Goal: Obtain resource: Download file/media

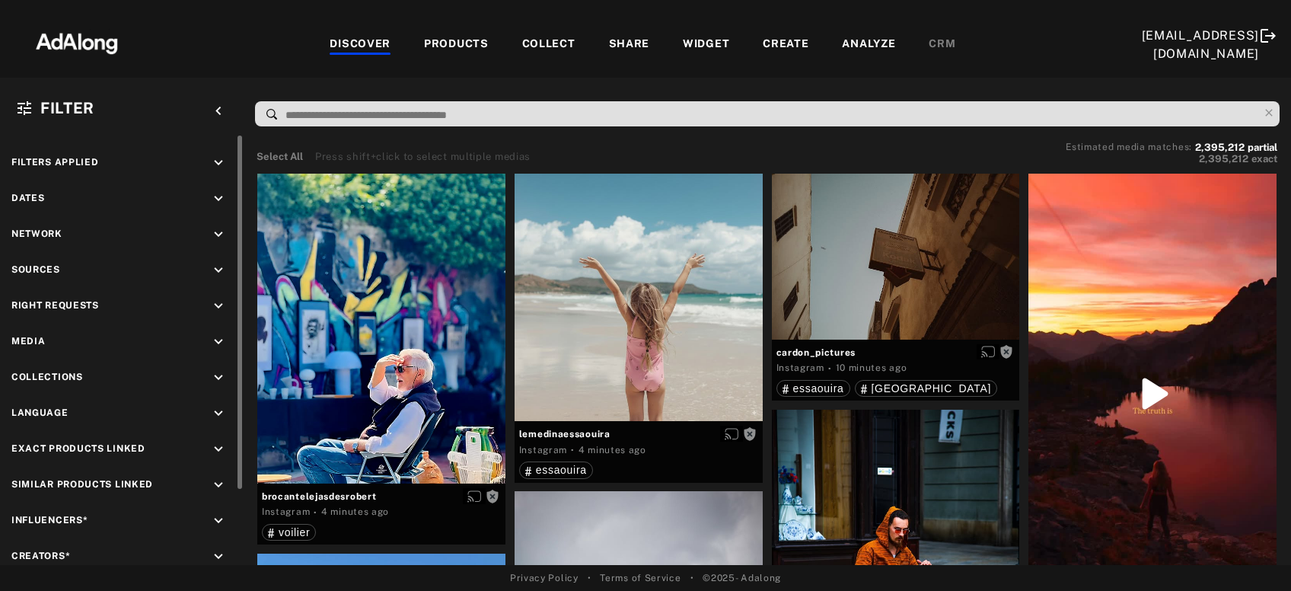
click at [220, 199] on icon "keyboard_arrow_down" at bounding box center [218, 198] width 17 height 17
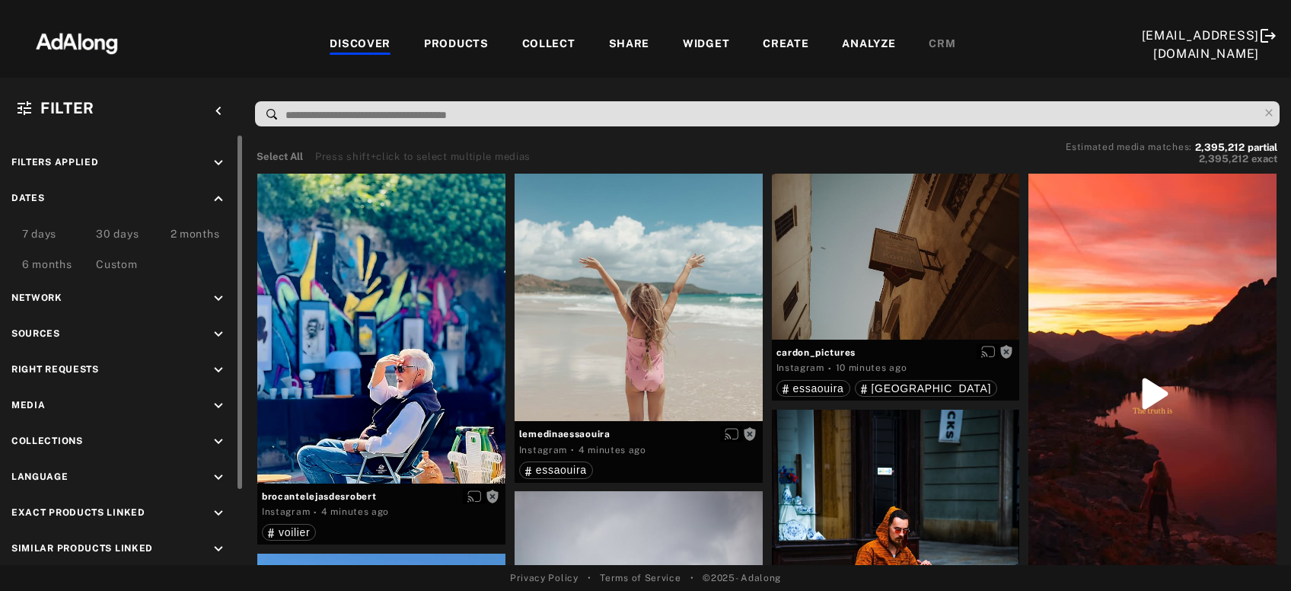
click at [65, 233] on div "7 days" at bounding box center [47, 229] width 74 height 30
click at [125, 265] on div "Custom" at bounding box center [116, 266] width 41 height 18
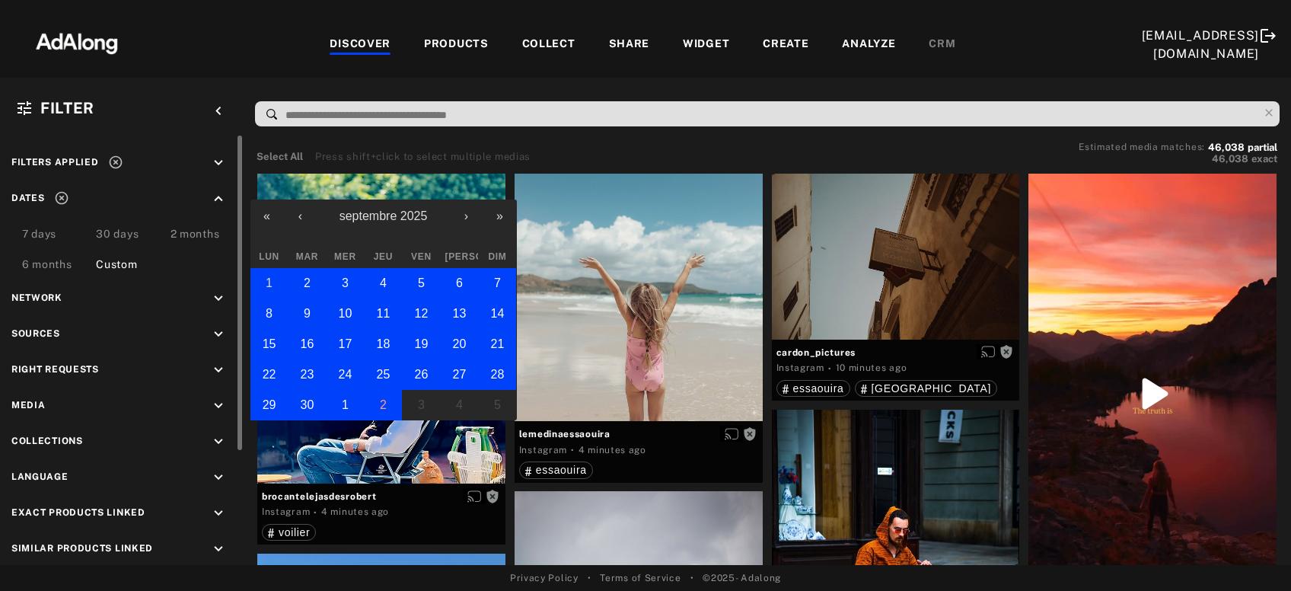
click at [268, 284] on abbr "1" at bounding box center [269, 282] width 7 height 13
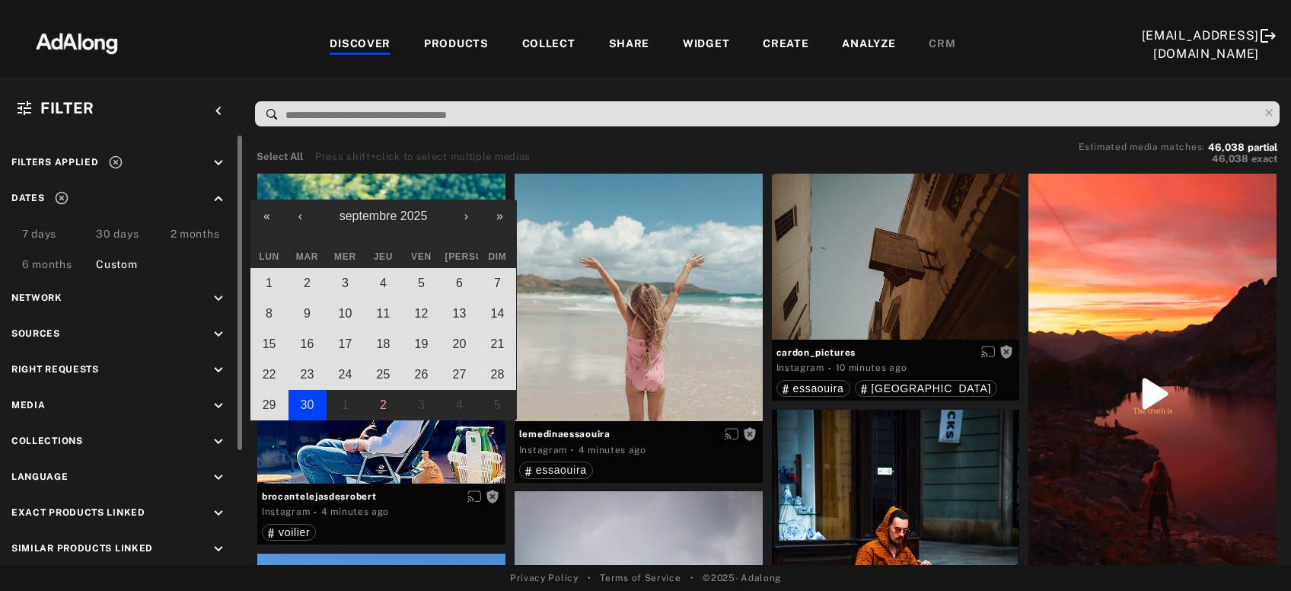
click at [314, 407] on button "30" at bounding box center [308, 405] width 38 height 30
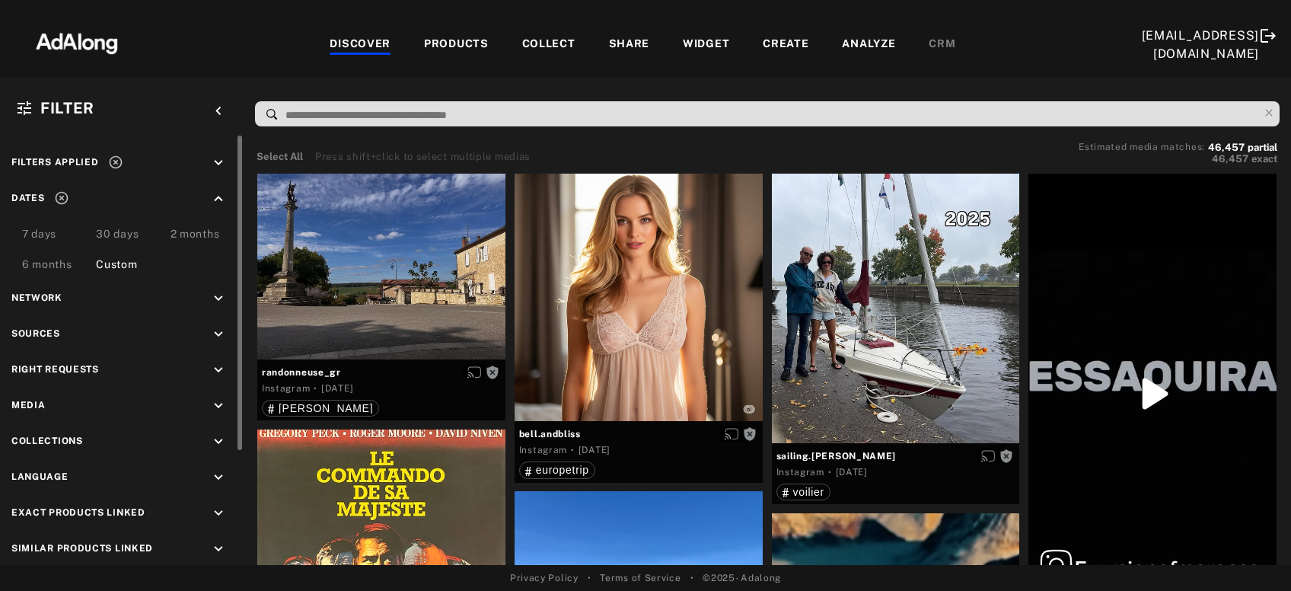
click at [59, 199] on icon at bounding box center [61, 197] width 15 height 15
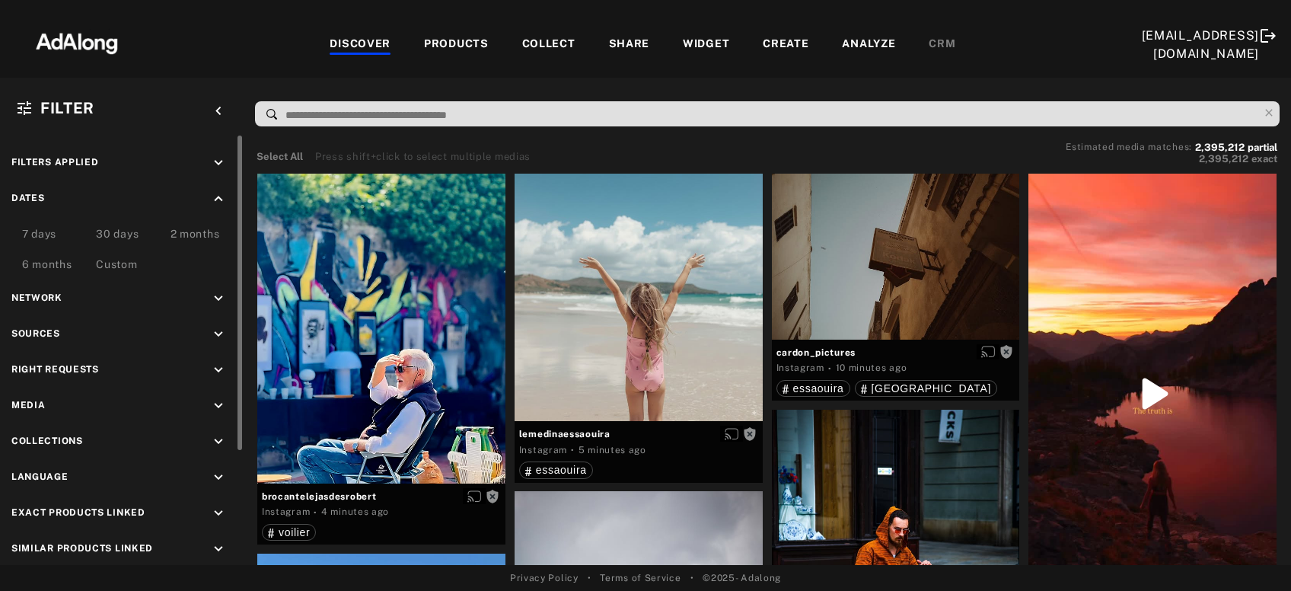
click at [216, 372] on icon "keyboard_arrow_down" at bounding box center [218, 370] width 17 height 17
click at [81, 397] on div "Agreed" at bounding box center [135, 405] width 193 height 16
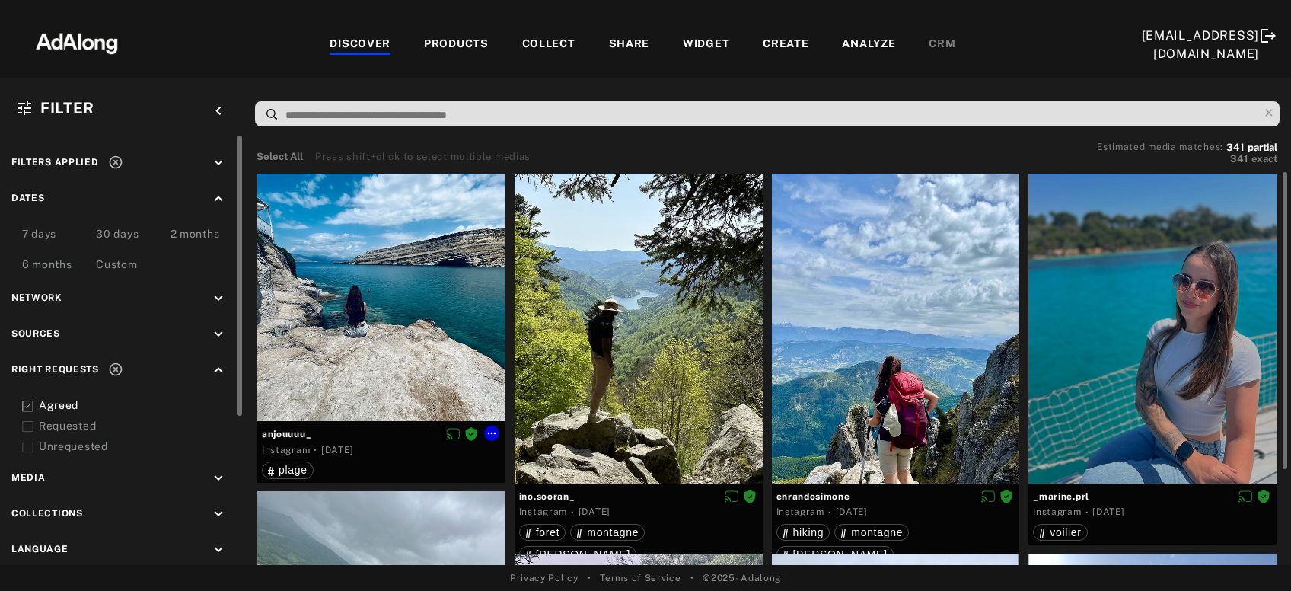
click at [382, 350] on div at bounding box center [381, 298] width 248 height 248
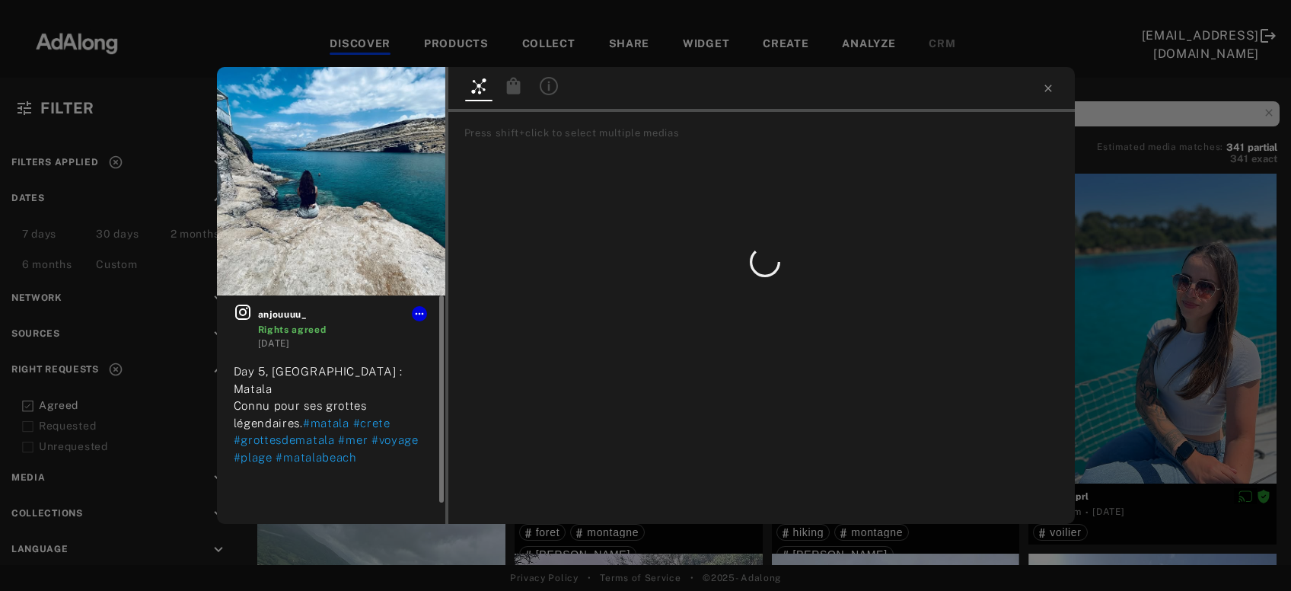
click at [244, 318] on icon at bounding box center [242, 312] width 15 height 15
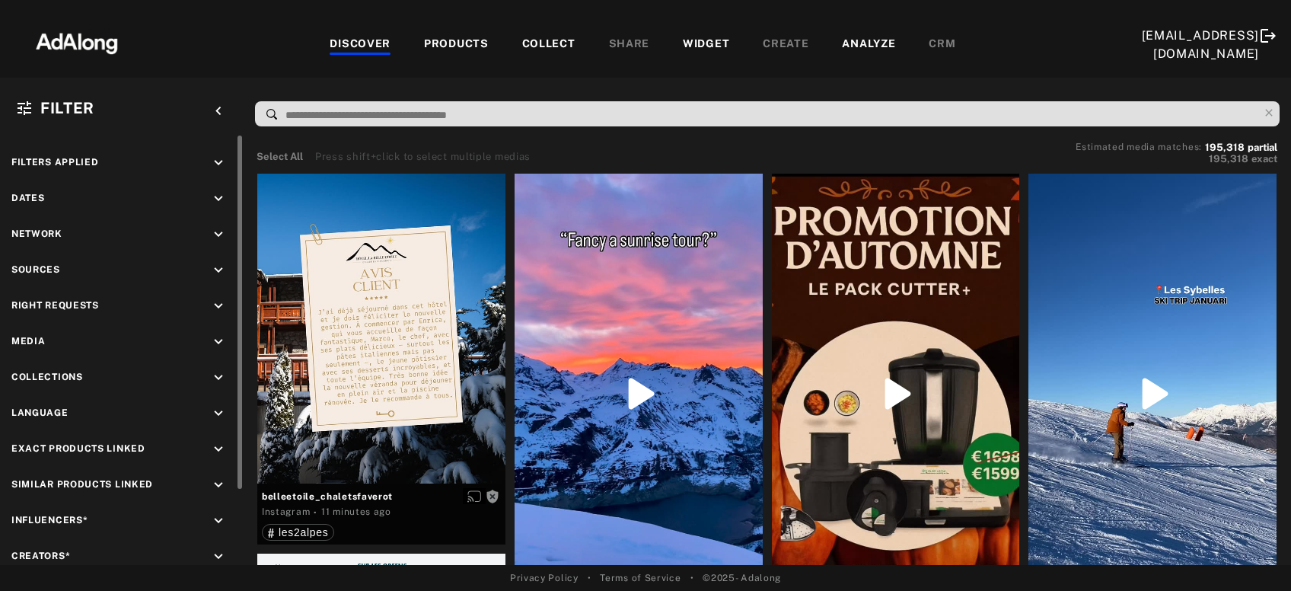
click at [219, 197] on icon "keyboard_arrow_down" at bounding box center [218, 198] width 17 height 17
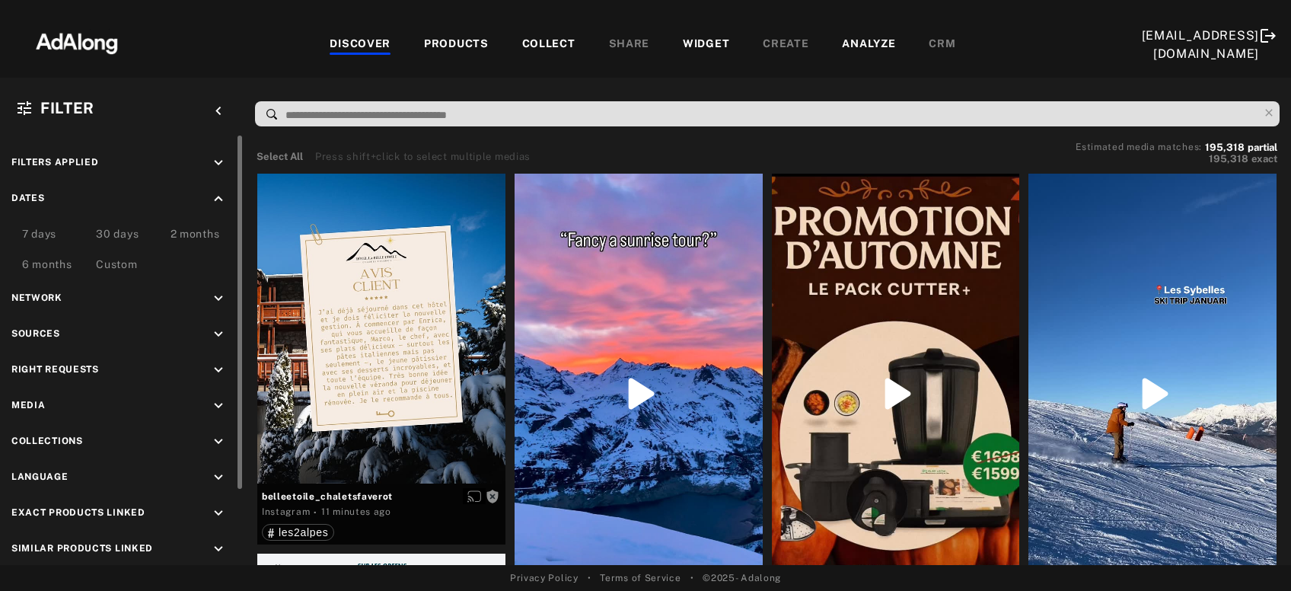
click at [123, 266] on div "Custom" at bounding box center [116, 266] width 41 height 18
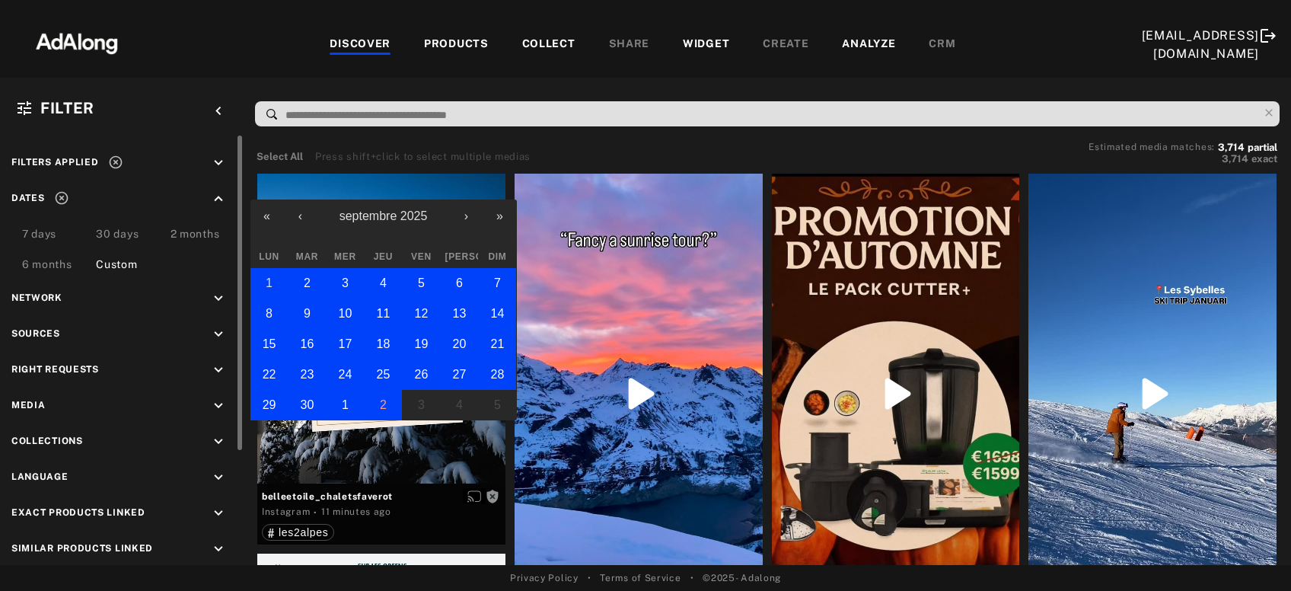
click at [263, 279] on button "1" at bounding box center [269, 283] width 38 height 30
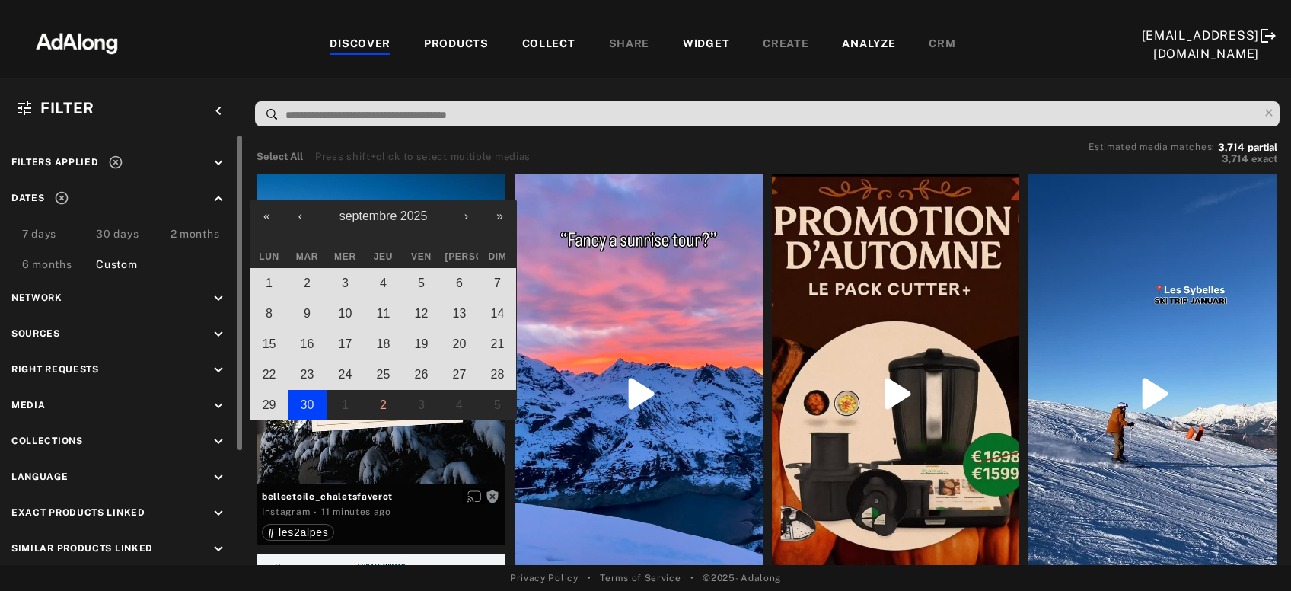
click at [311, 400] on abbr "30" at bounding box center [308, 404] width 14 height 13
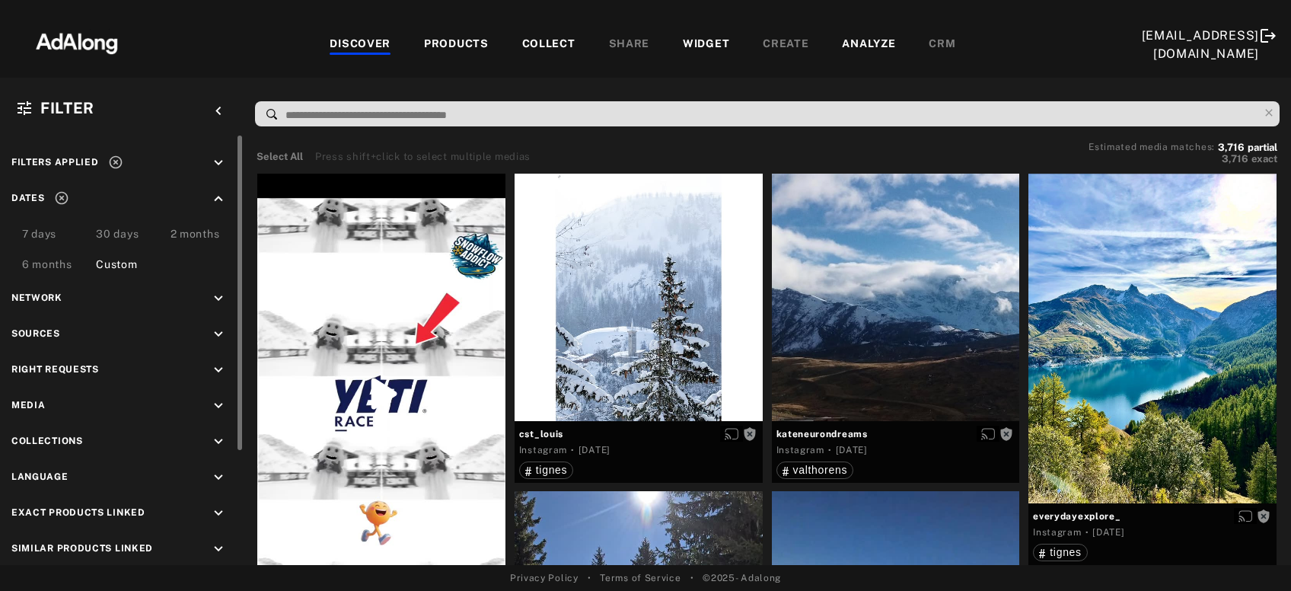
click at [217, 158] on icon "keyboard_arrow_down" at bounding box center [218, 163] width 17 height 17
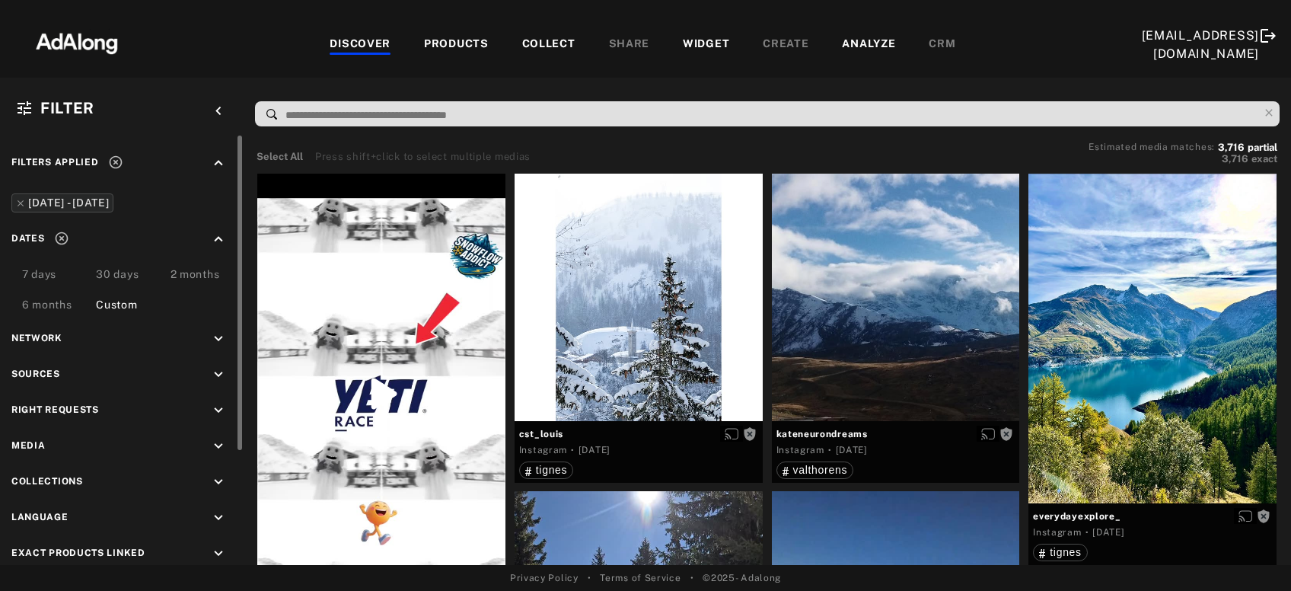
click at [217, 158] on icon "keyboard_arrow_up" at bounding box center [218, 163] width 17 height 17
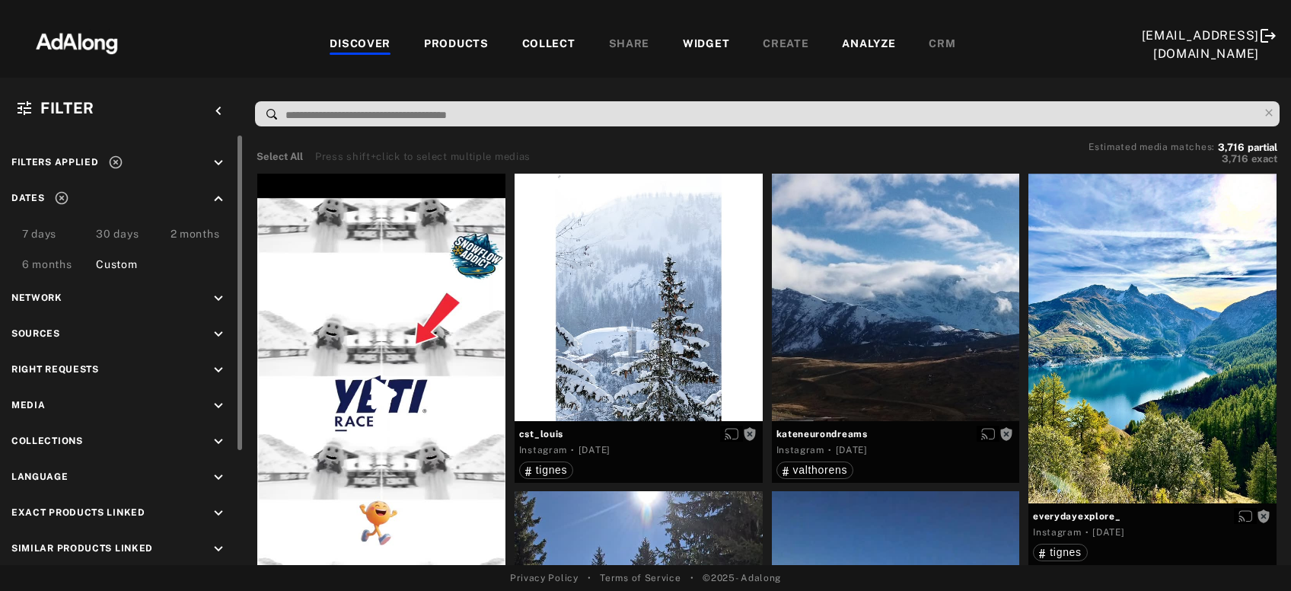
click at [218, 365] on icon "keyboard_arrow_down" at bounding box center [218, 370] width 17 height 17
click at [56, 404] on div "Agreed" at bounding box center [135, 405] width 193 height 16
click at [59, 426] on div "Requested" at bounding box center [135, 426] width 193 height 16
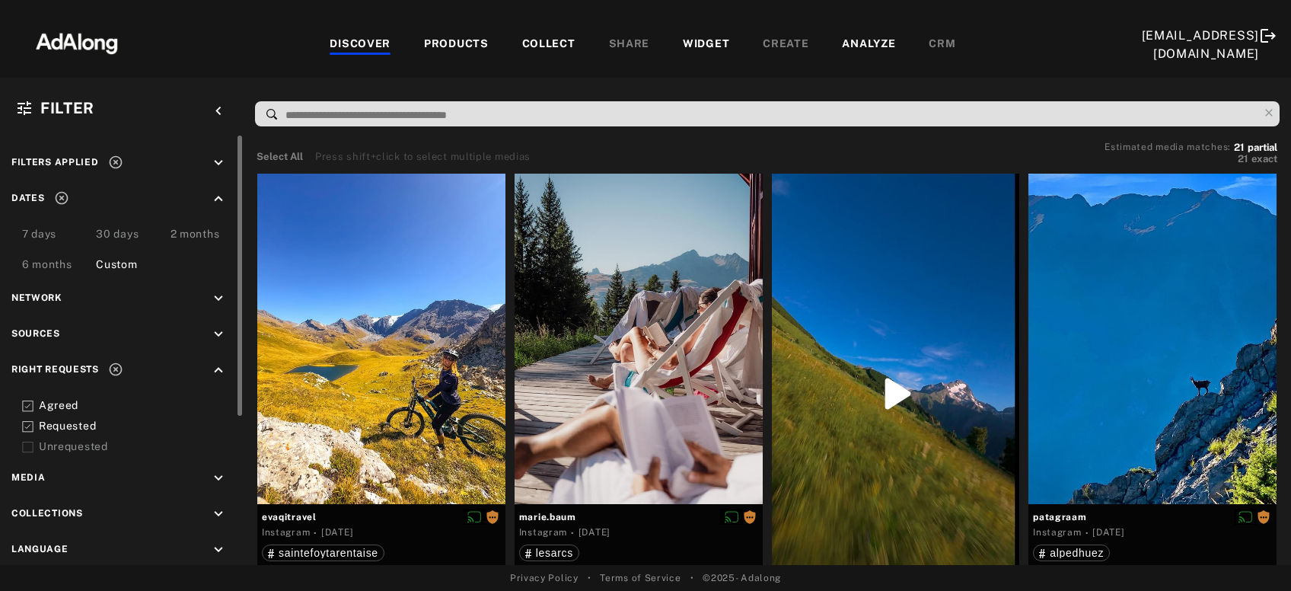
click at [28, 426] on icon at bounding box center [27, 426] width 11 height 11
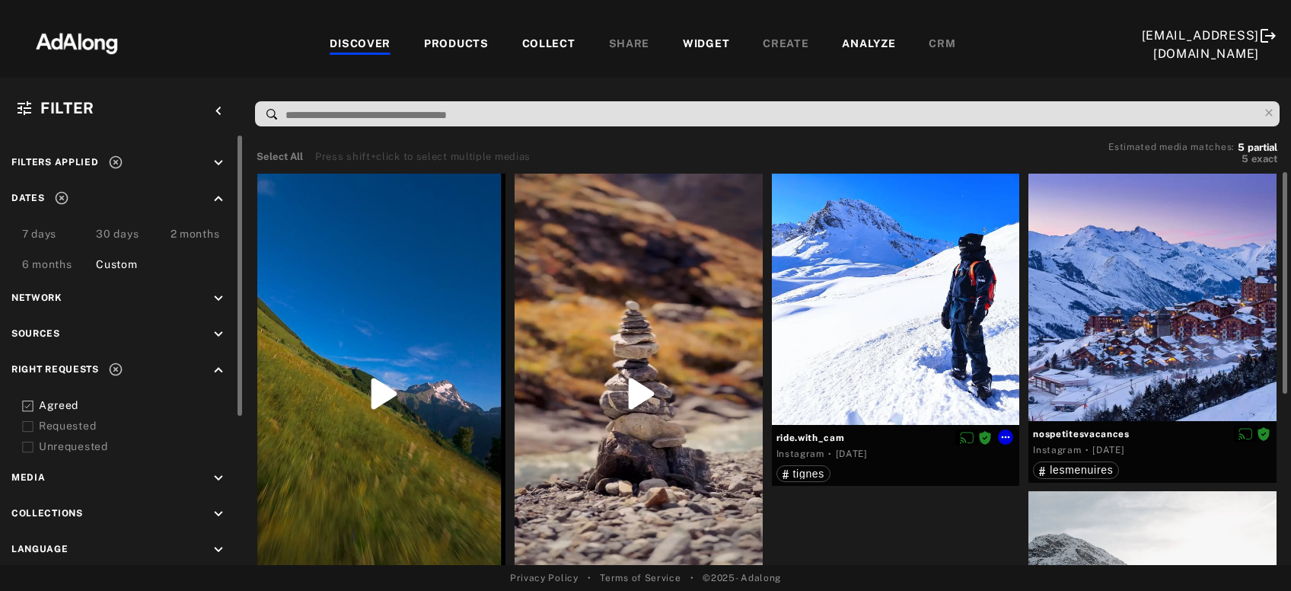
click at [848, 368] on div at bounding box center [896, 299] width 248 height 251
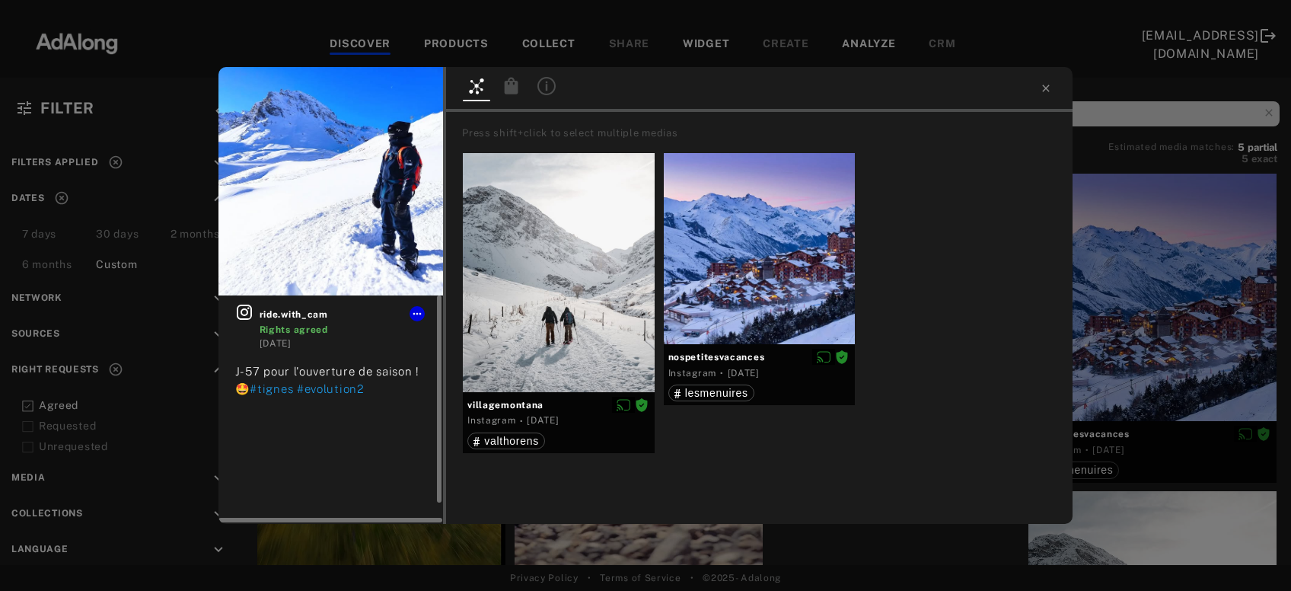
click at [239, 317] on icon at bounding box center [244, 312] width 15 height 15
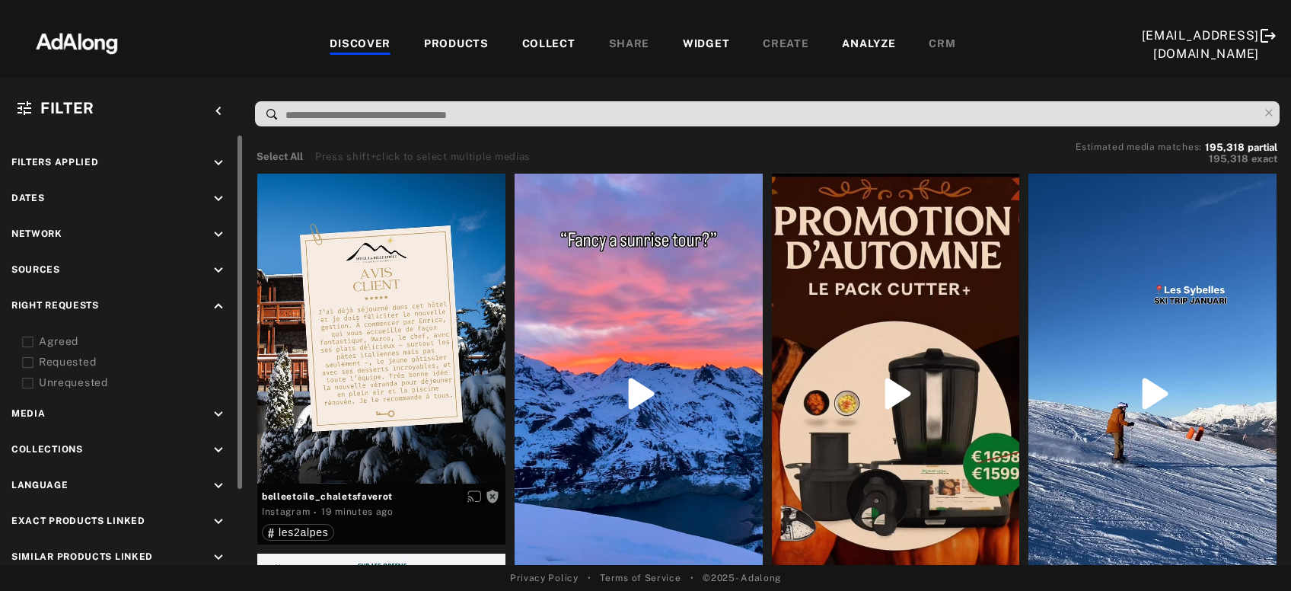
click at [46, 343] on div "Agreed" at bounding box center [135, 341] width 193 height 16
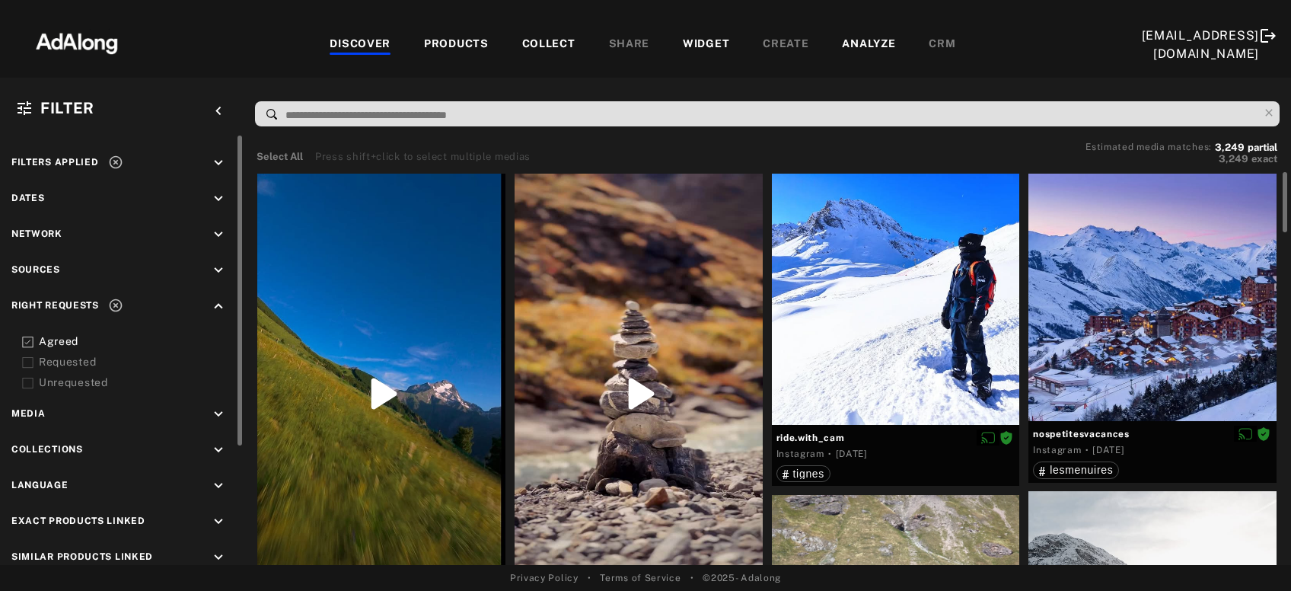
click at [221, 200] on icon "keyboard_arrow_down" at bounding box center [218, 198] width 17 height 17
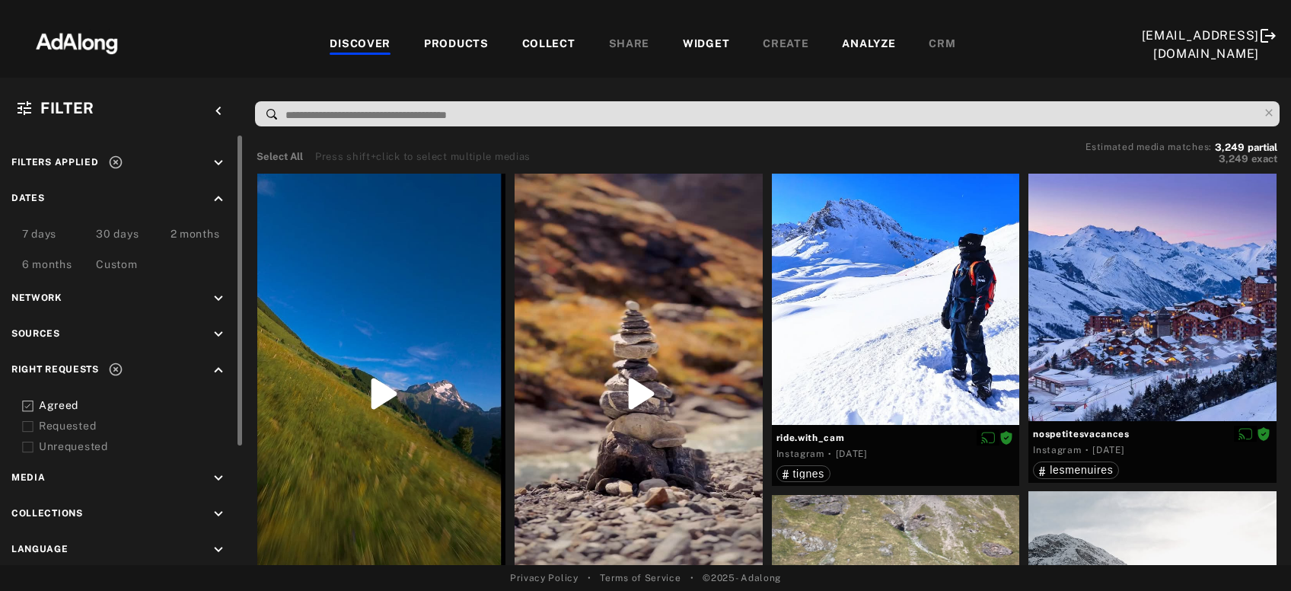
click at [124, 264] on div "Custom" at bounding box center [116, 266] width 41 height 18
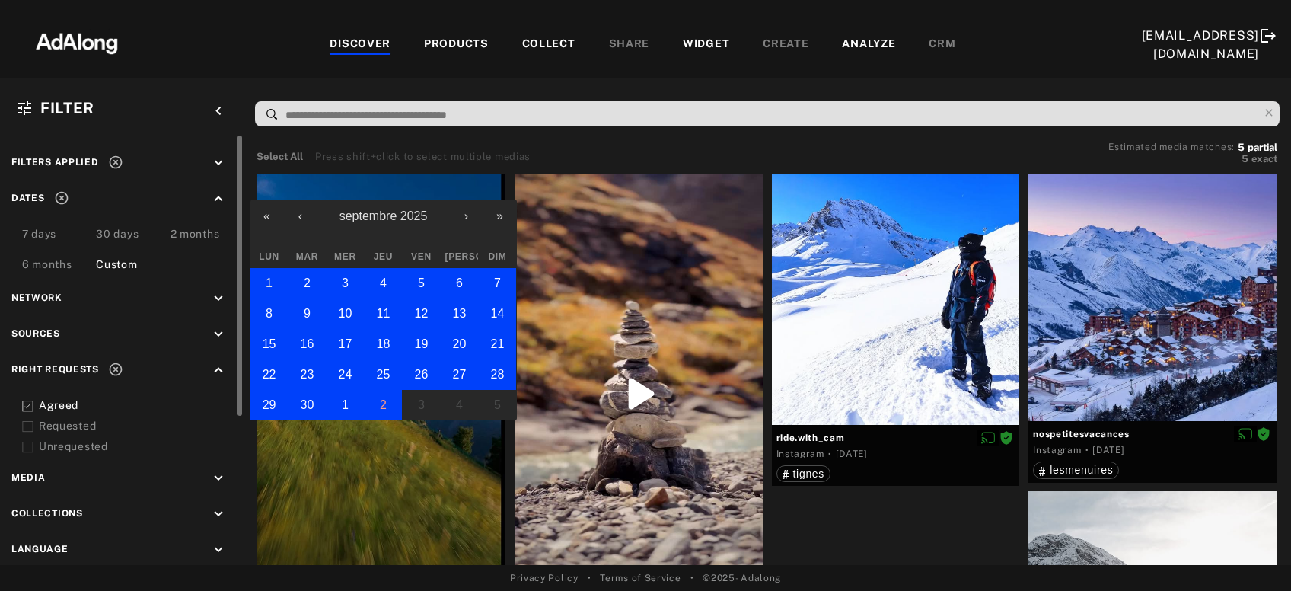
click at [264, 285] on button "1" at bounding box center [269, 283] width 38 height 30
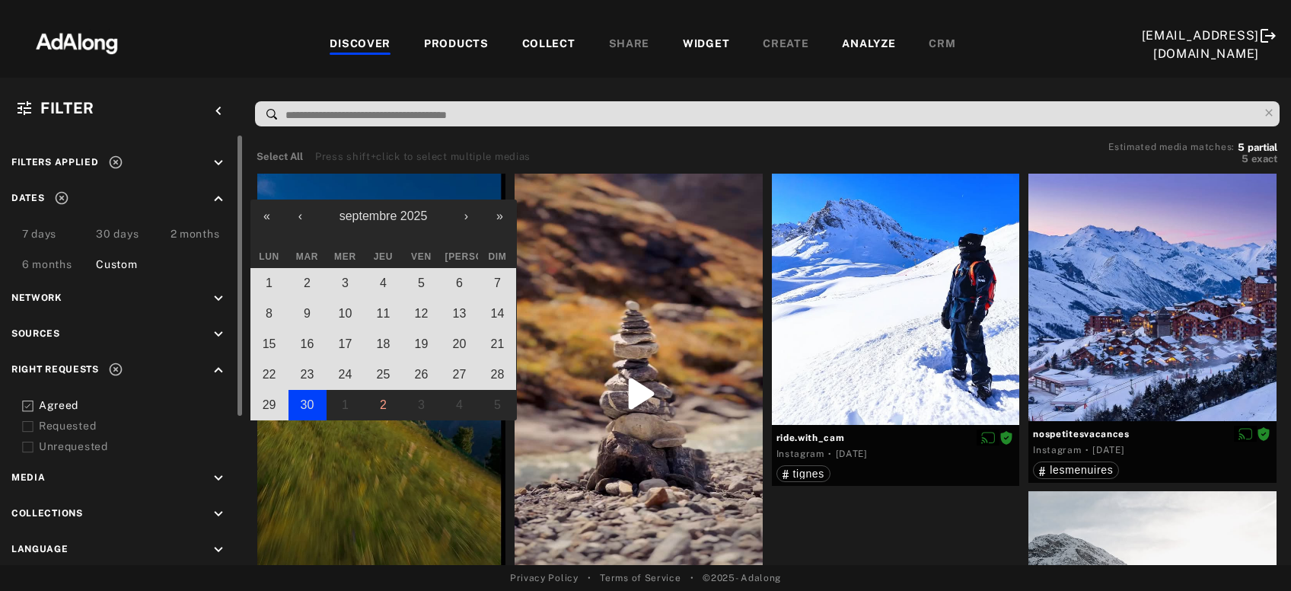
click at [305, 400] on abbr "30" at bounding box center [308, 404] width 14 height 13
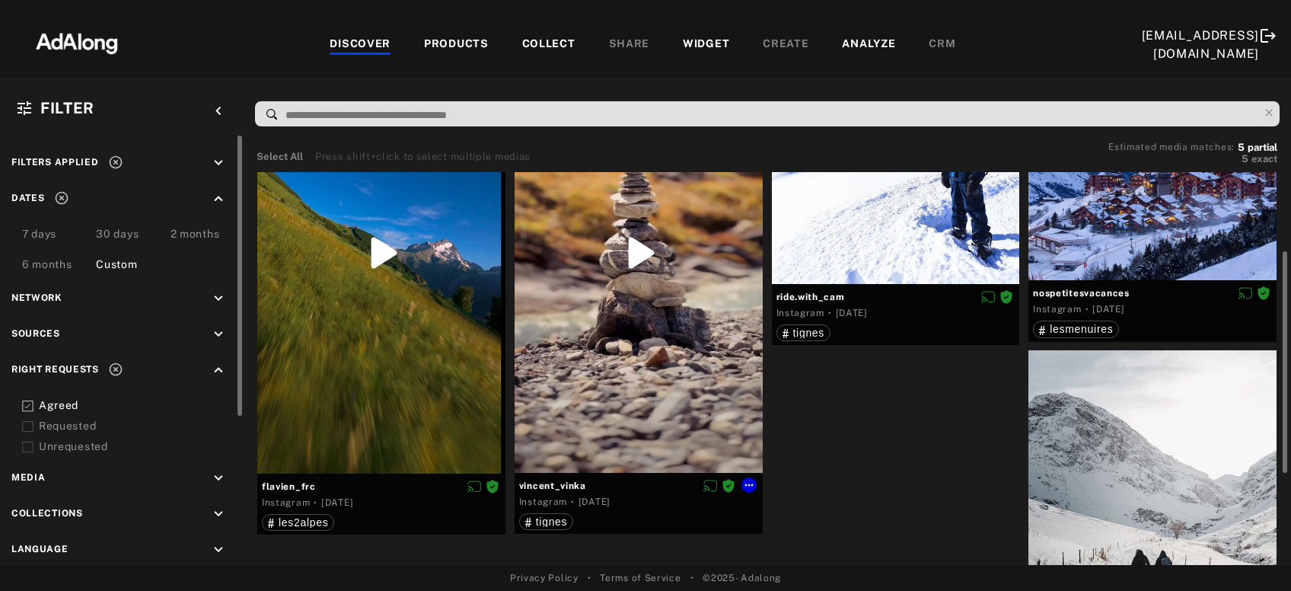
scroll to position [59, 0]
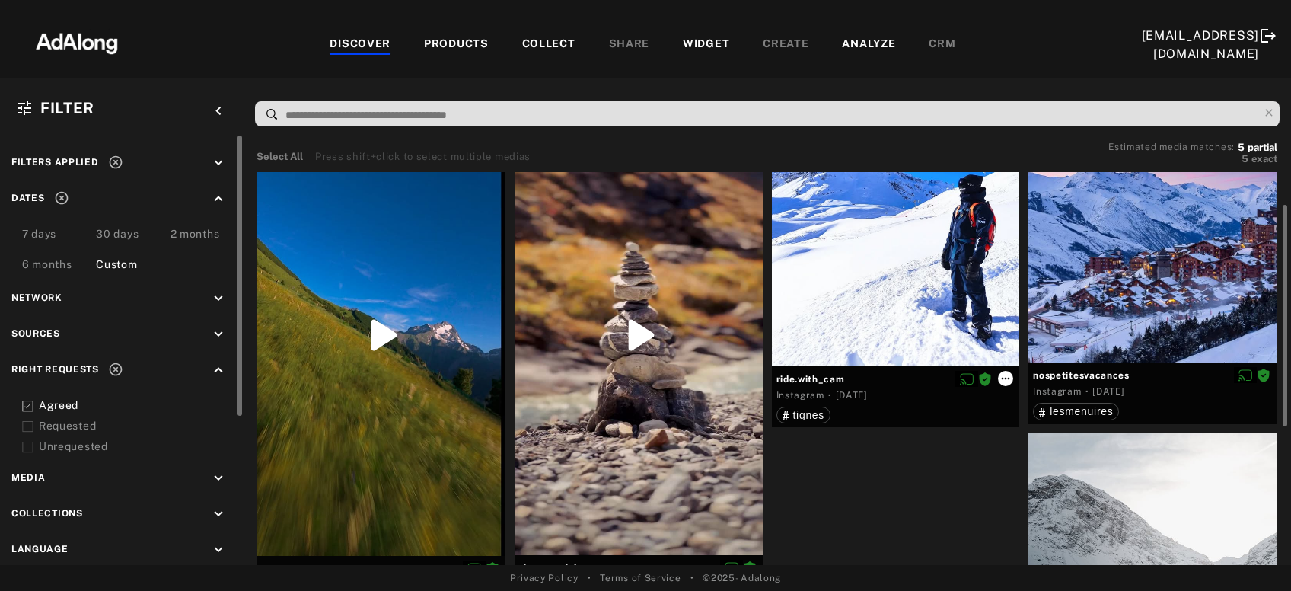
click at [1008, 373] on icon at bounding box center [1006, 378] width 12 height 12
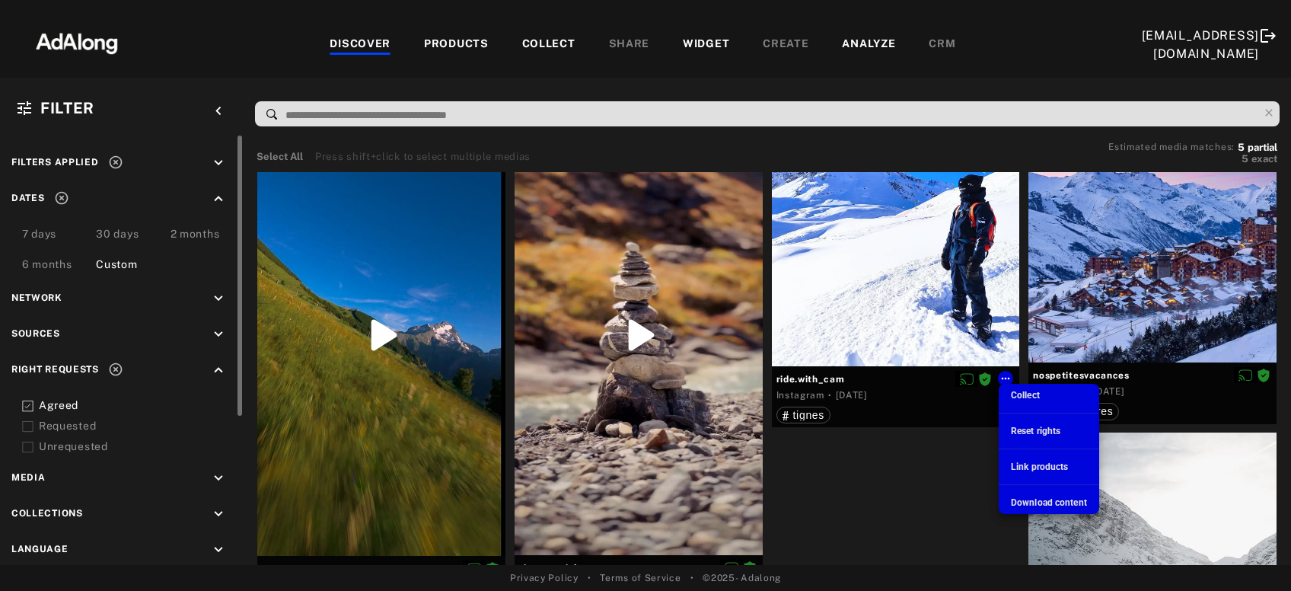
click at [1046, 501] on span "Download content" at bounding box center [1049, 502] width 76 height 11
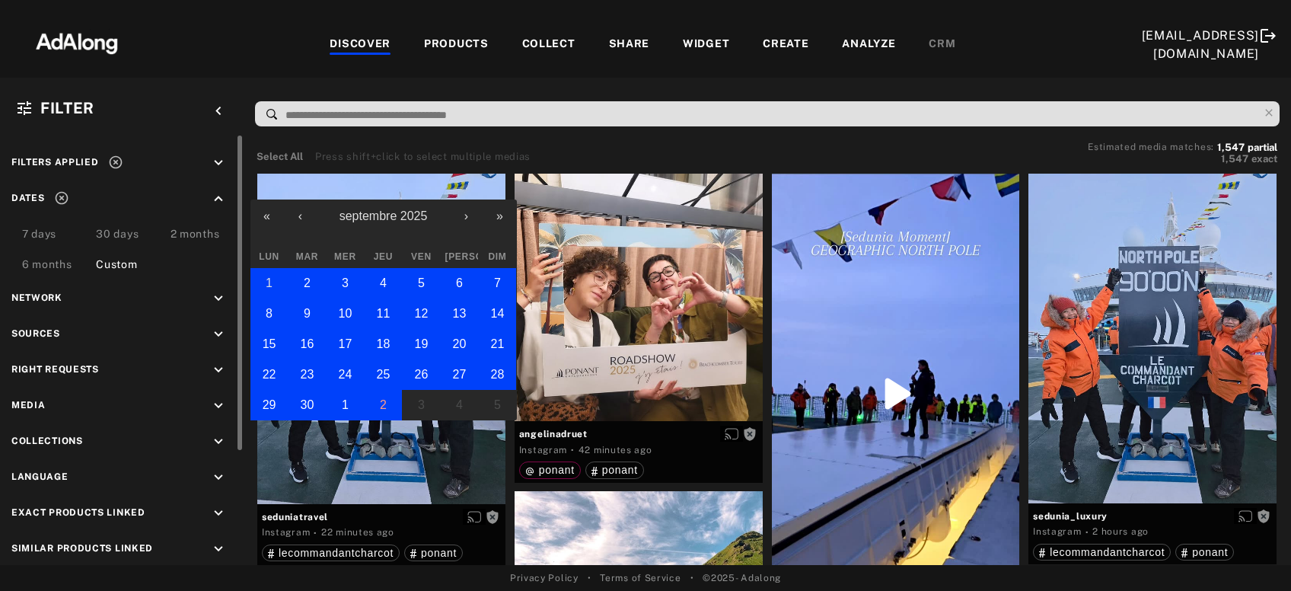
click at [276, 276] on button "1" at bounding box center [269, 283] width 38 height 30
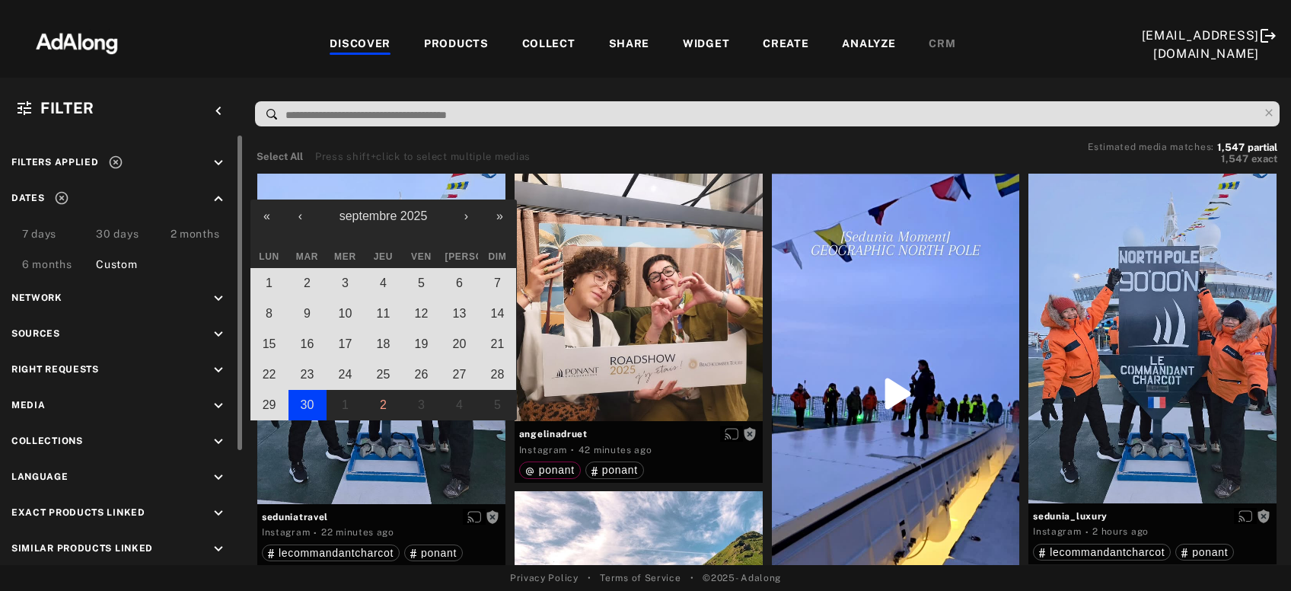
click at [300, 406] on button "30" at bounding box center [308, 405] width 38 height 30
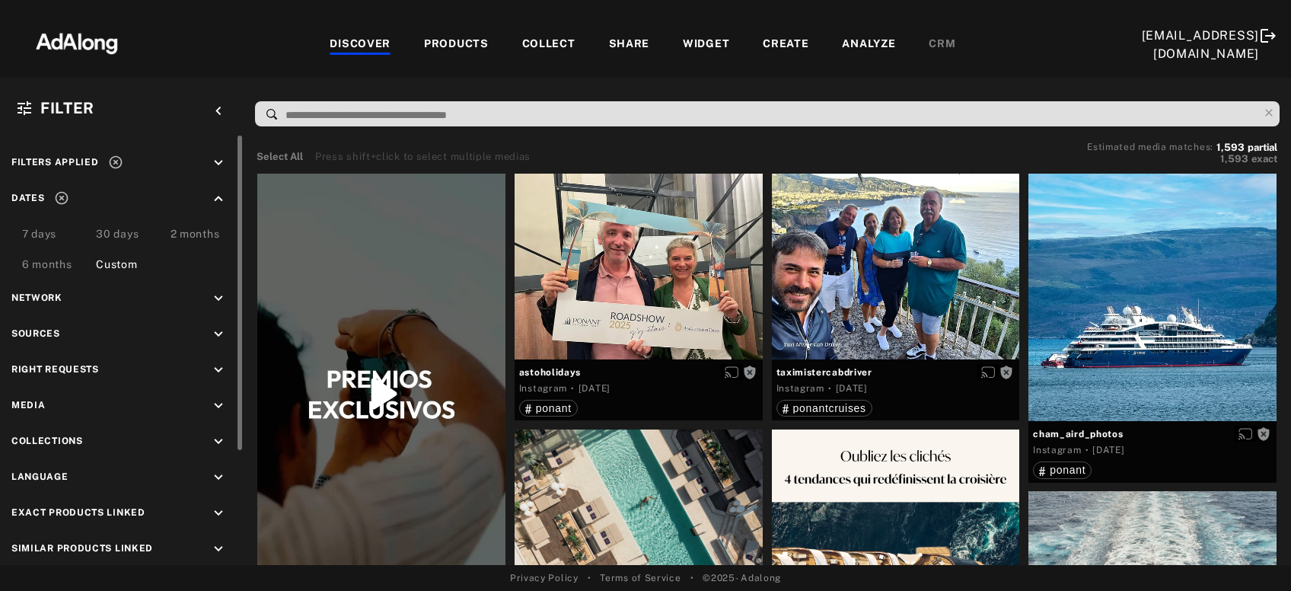
click at [216, 374] on icon "keyboard_arrow_down" at bounding box center [218, 370] width 17 height 17
click at [61, 404] on div "Agreed" at bounding box center [135, 405] width 193 height 16
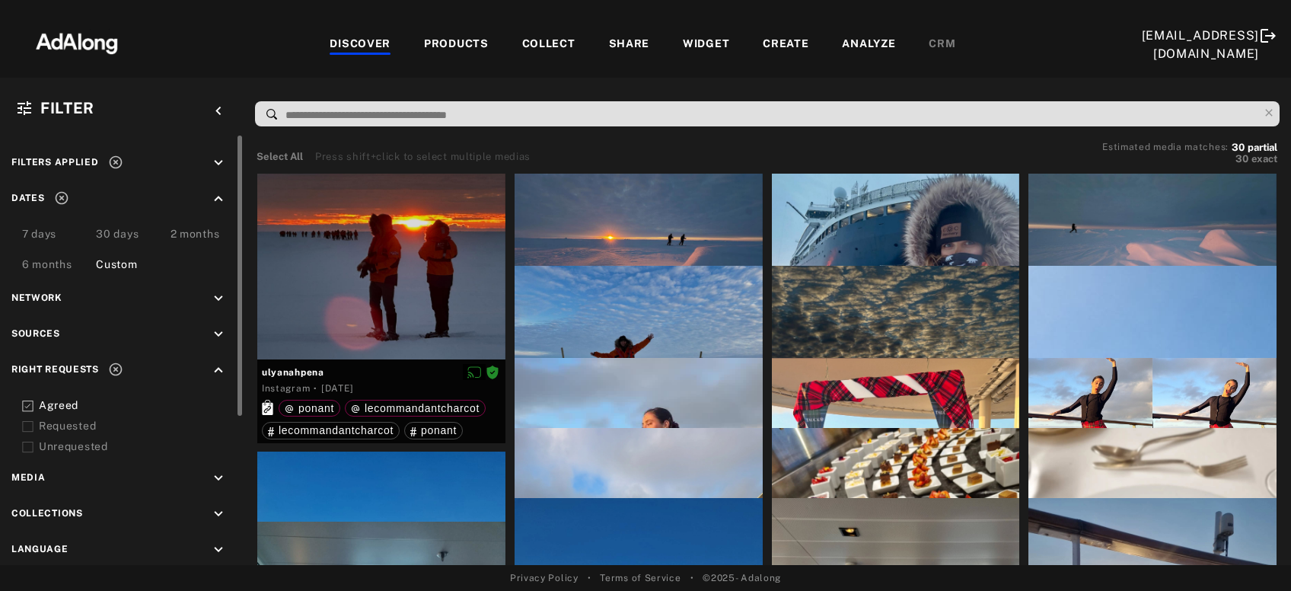
click at [62, 426] on div "Requested" at bounding box center [135, 426] width 193 height 16
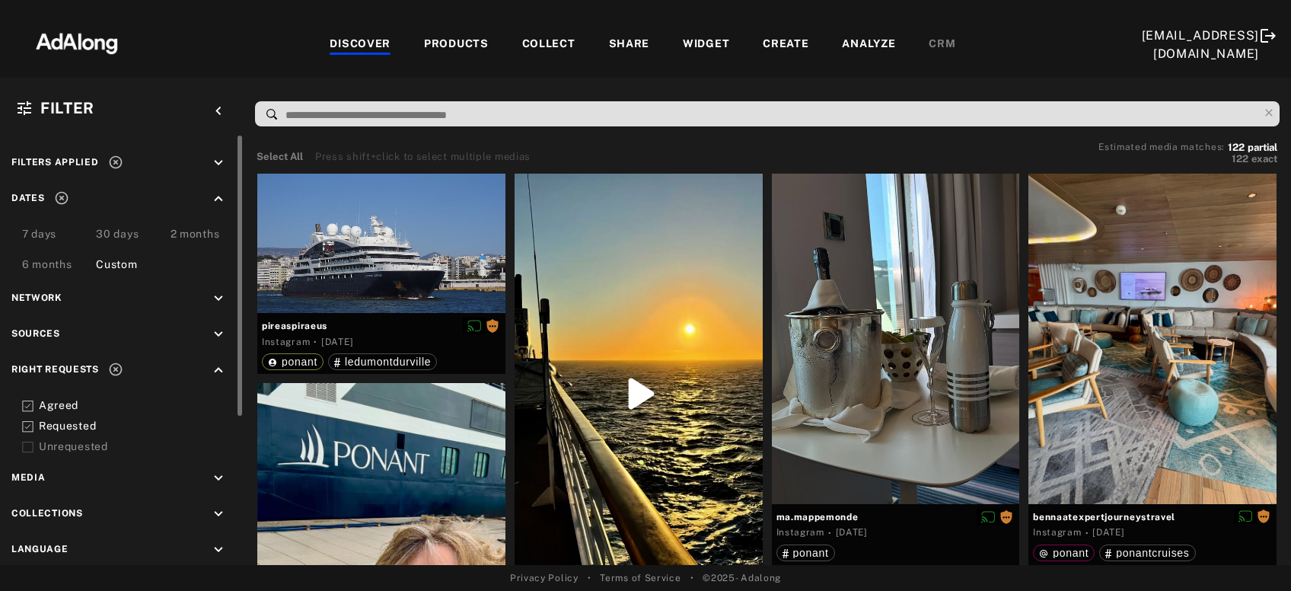
click at [62, 424] on div "Requested" at bounding box center [135, 426] width 193 height 16
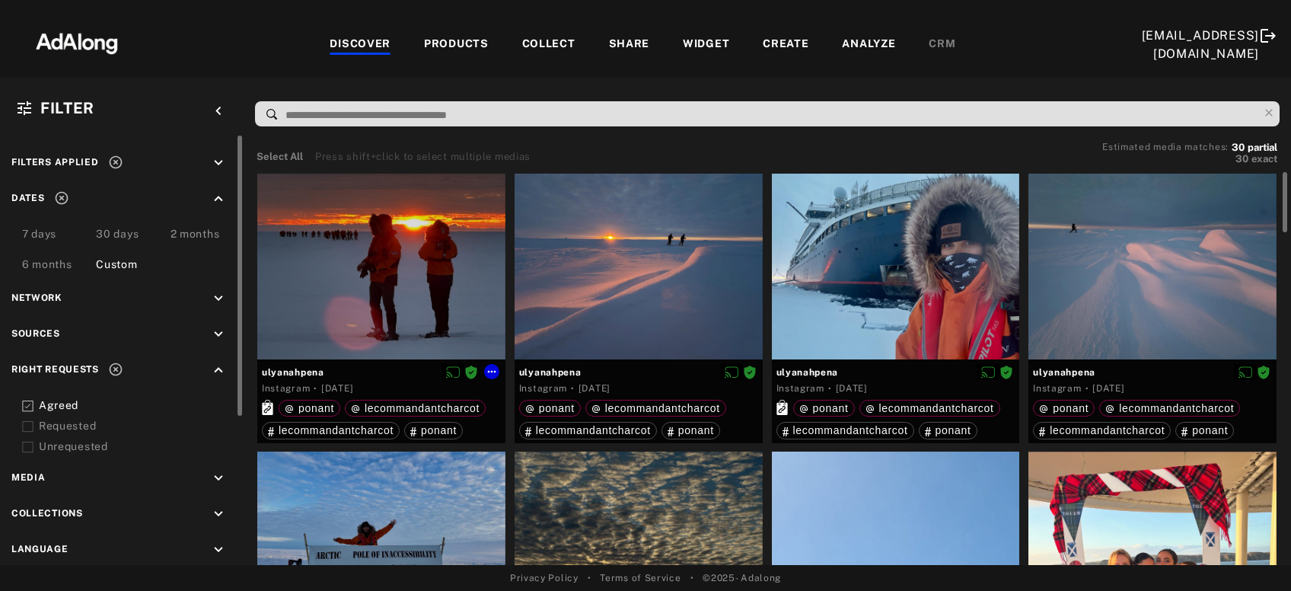
click at [396, 320] on div at bounding box center [381, 267] width 248 height 186
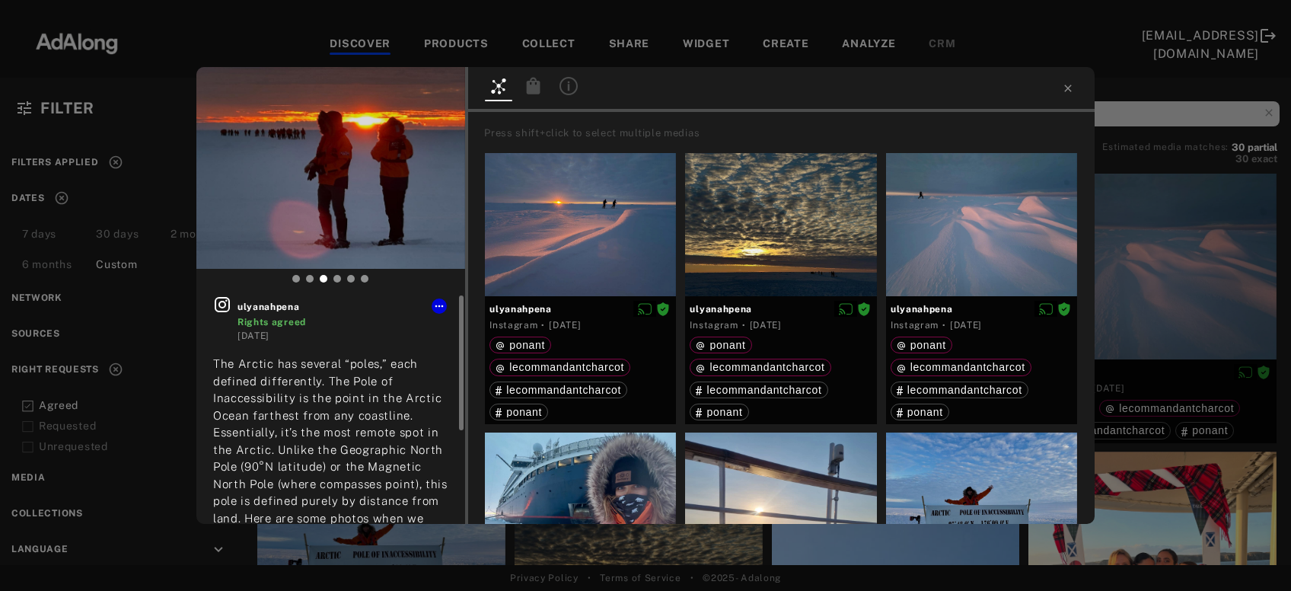
click at [223, 304] on icon at bounding box center [222, 304] width 18 height 18
click at [1186, 256] on div "ulyanahpena Rights agreed 1 week ago The Arctic has several “poles,” each defin…" at bounding box center [645, 295] width 1291 height 591
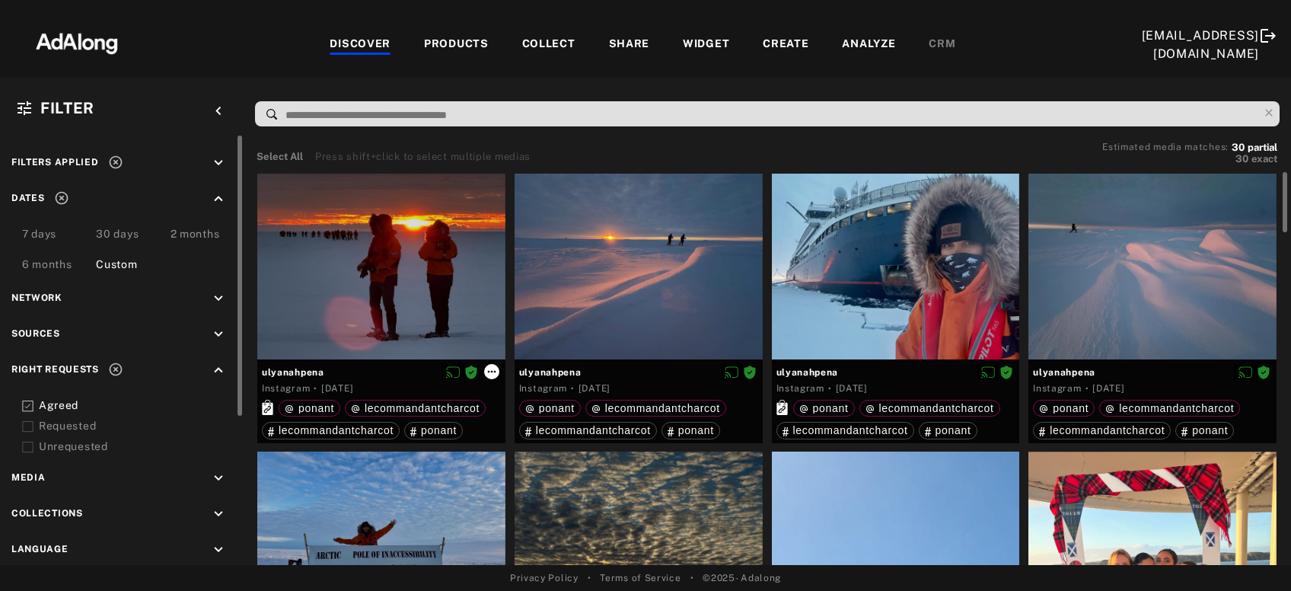
click at [490, 369] on icon at bounding box center [492, 371] width 12 height 12
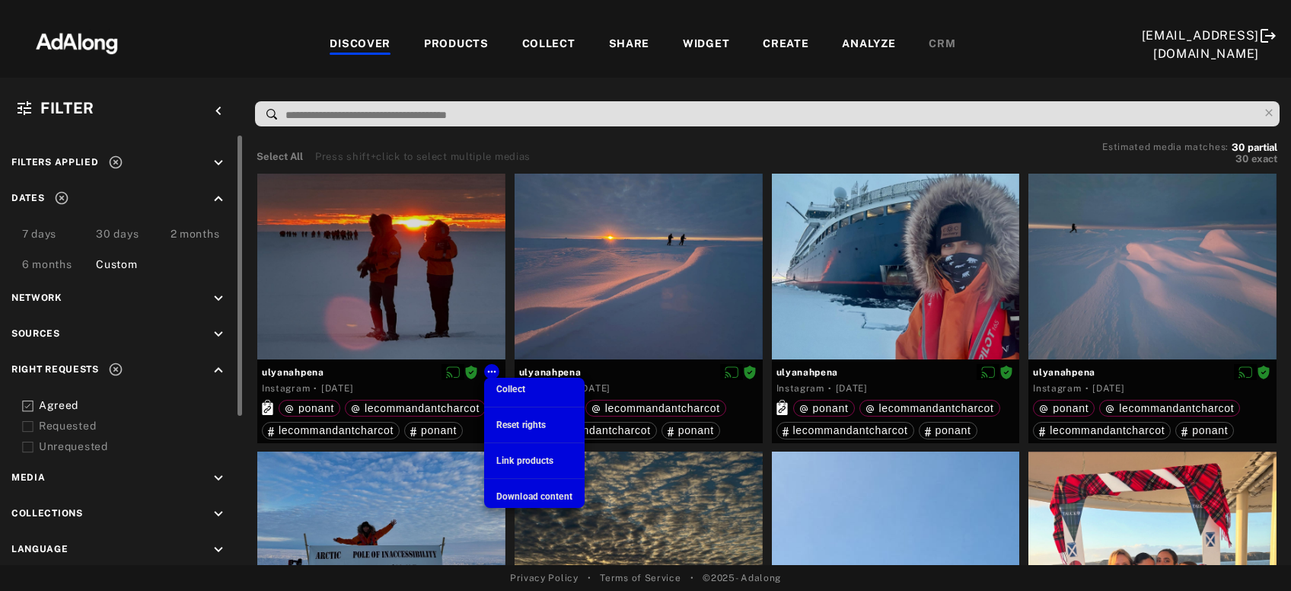
click at [523, 496] on span "Download content" at bounding box center [534, 496] width 76 height 11
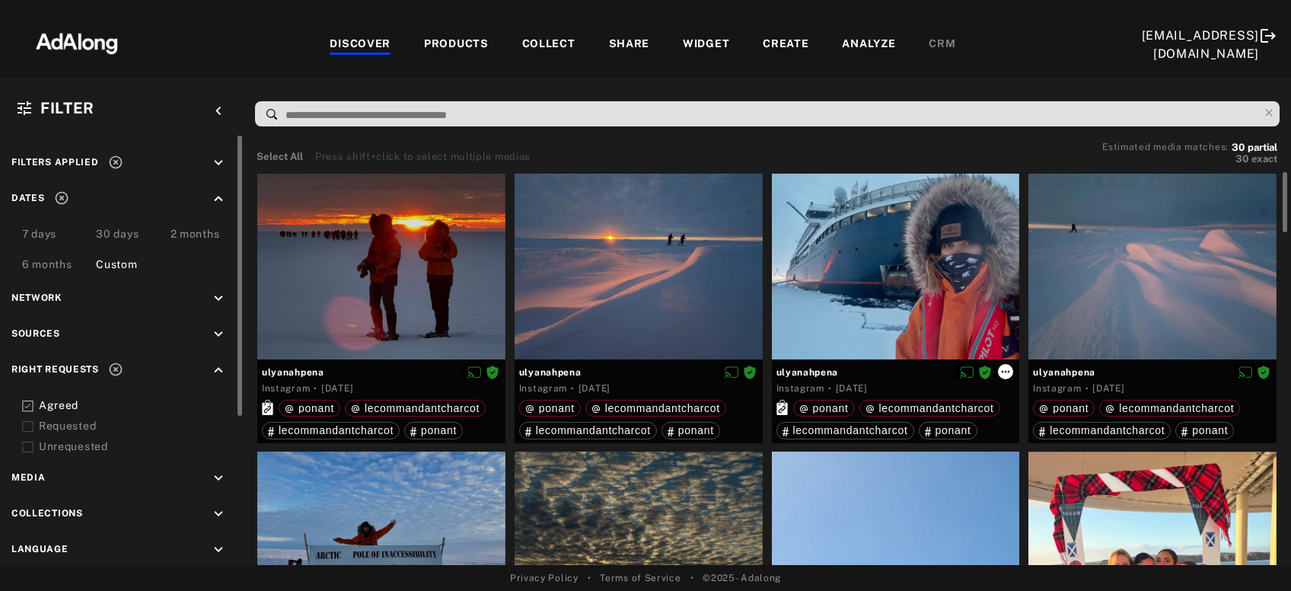
click at [1006, 372] on icon at bounding box center [1006, 371] width 12 height 12
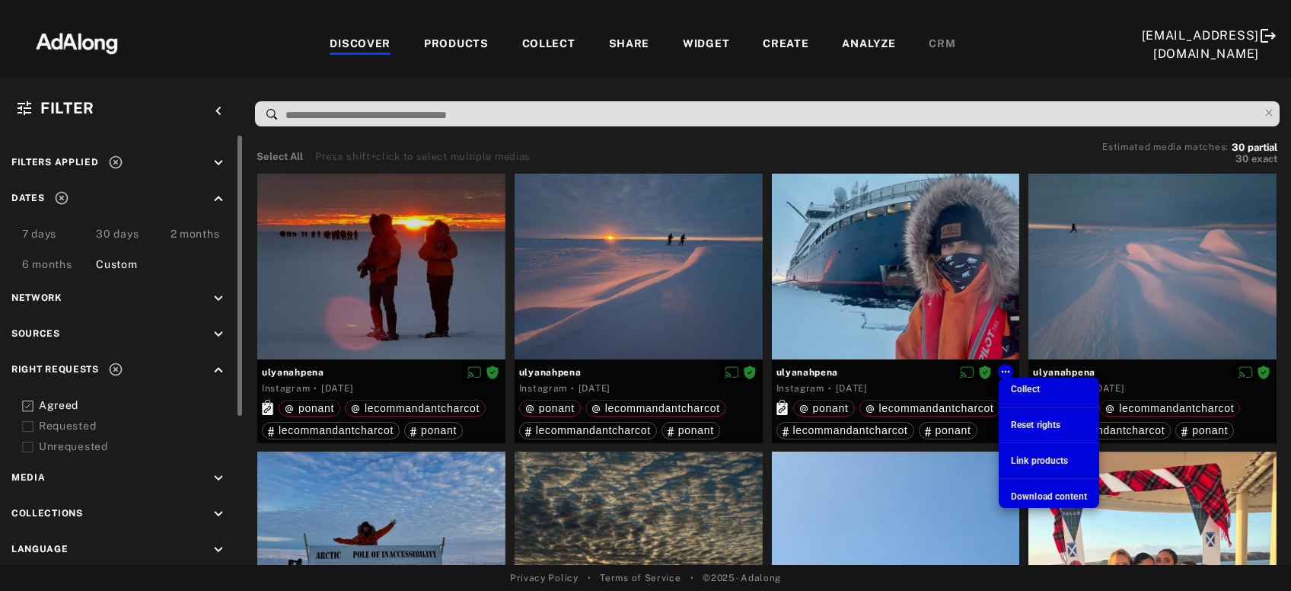
click at [1046, 494] on span "Download content" at bounding box center [1049, 496] width 76 height 11
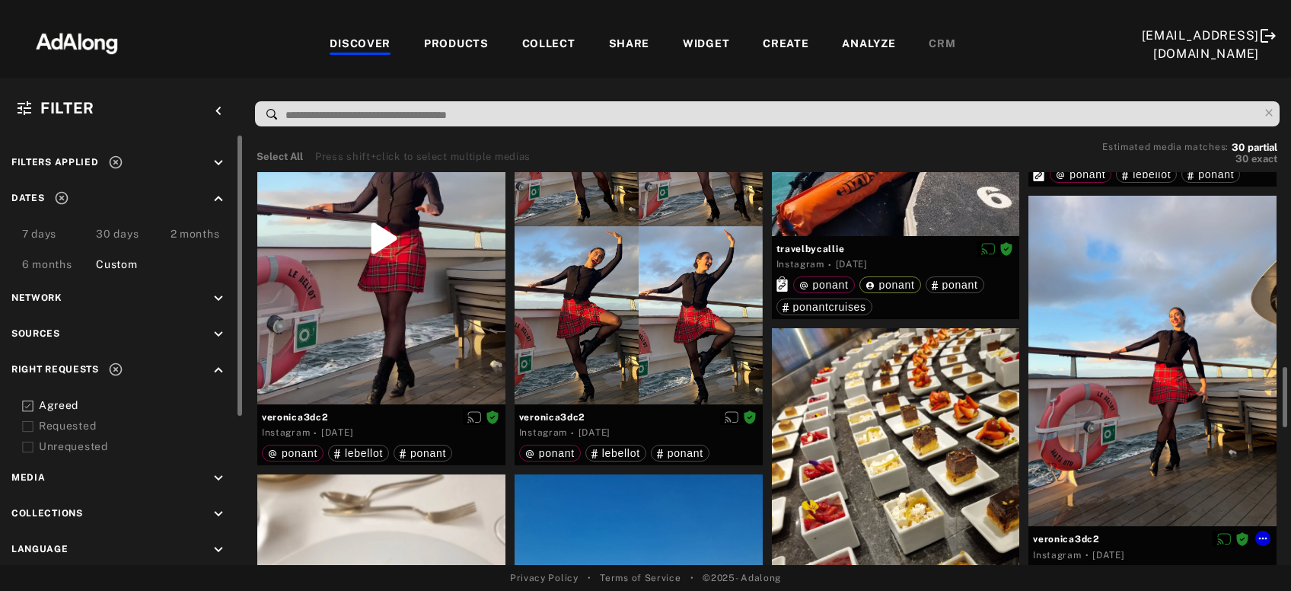
scroll to position [738, 0]
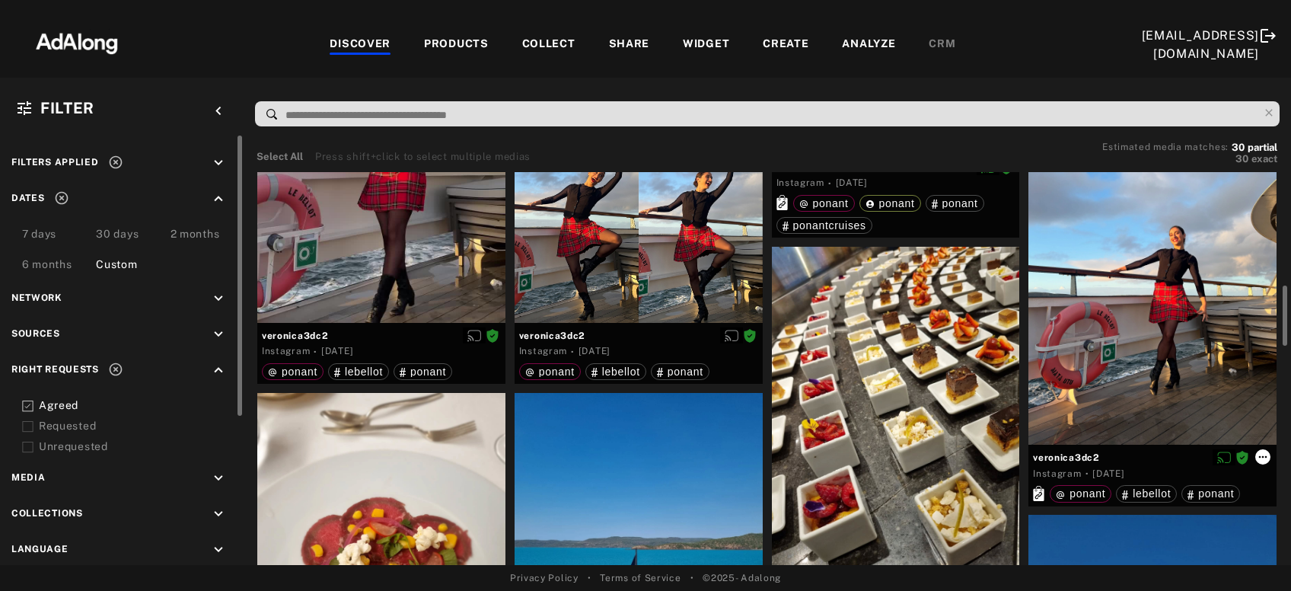
click at [1264, 456] on icon at bounding box center [1263, 457] width 8 height 2
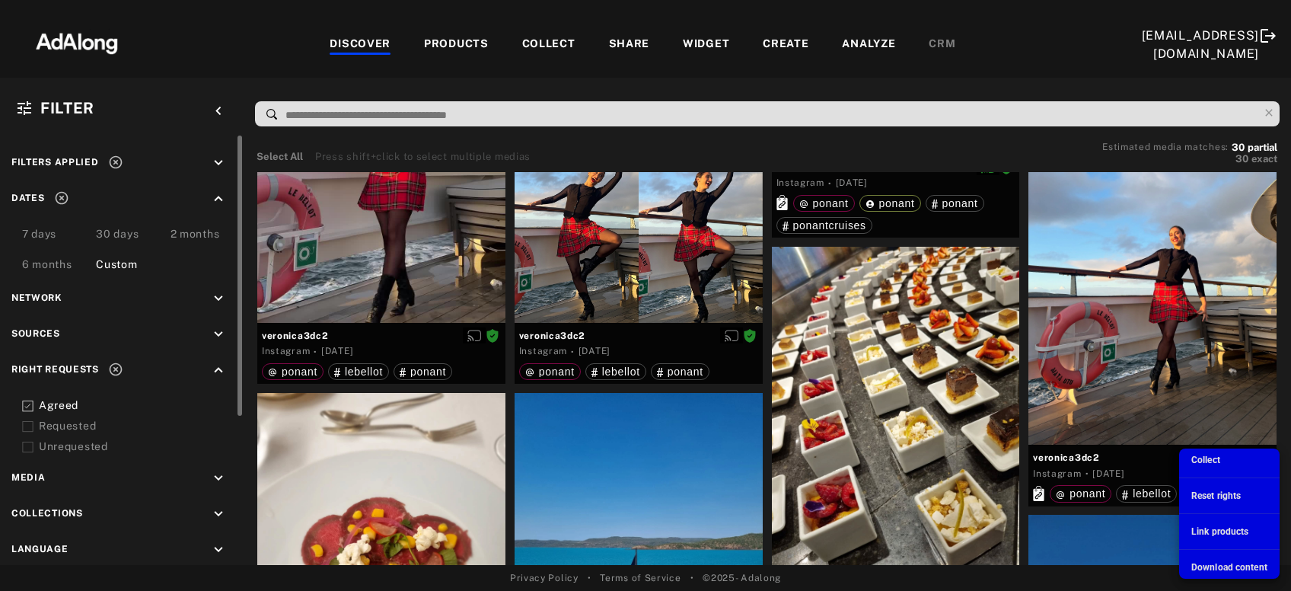
click at [1215, 567] on span "Download content" at bounding box center [1229, 567] width 76 height 11
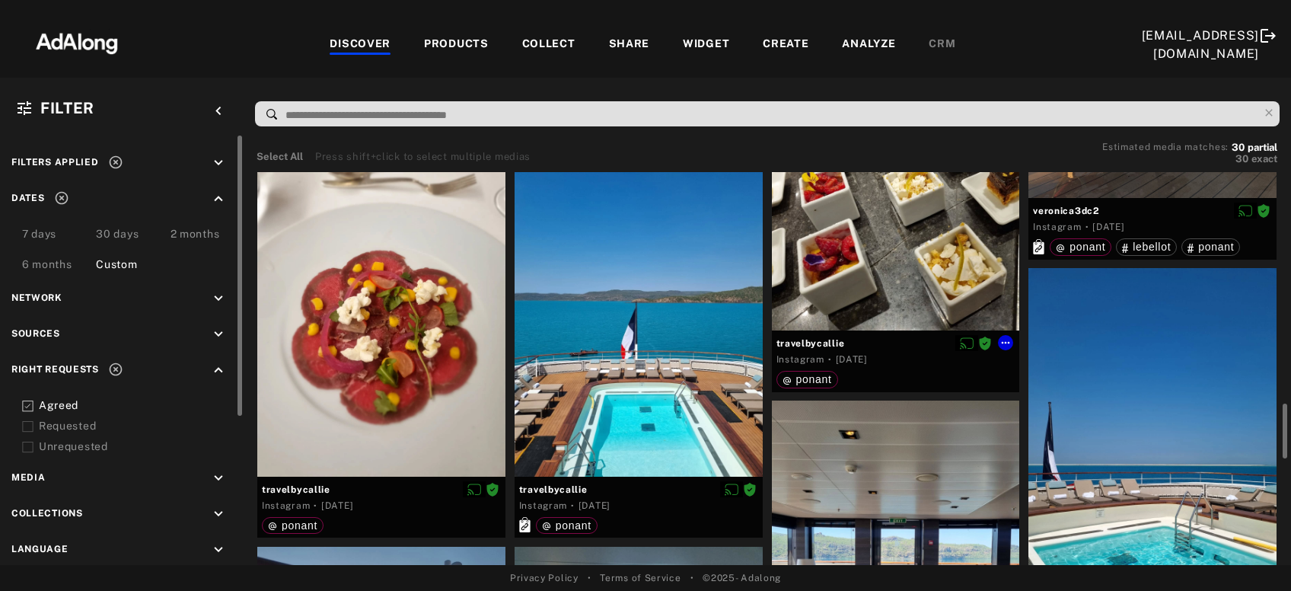
scroll to position [1066, 0]
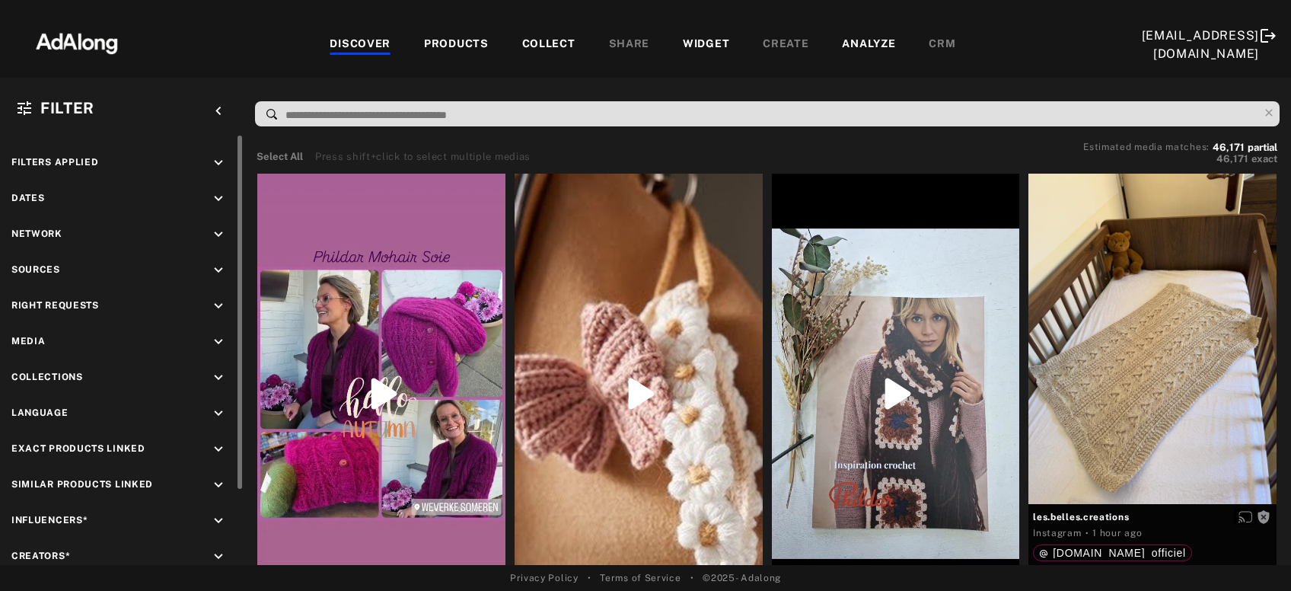
click at [217, 197] on icon "keyboard_arrow_down" at bounding box center [218, 198] width 17 height 17
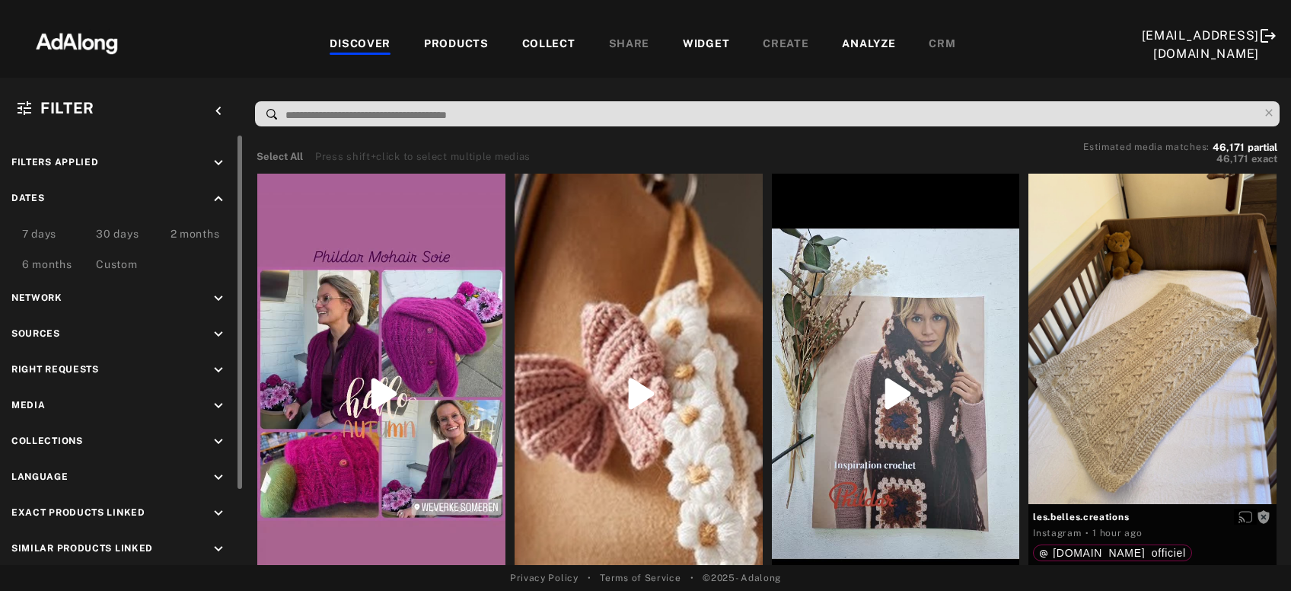
click at [125, 266] on div "Custom" at bounding box center [116, 266] width 41 height 18
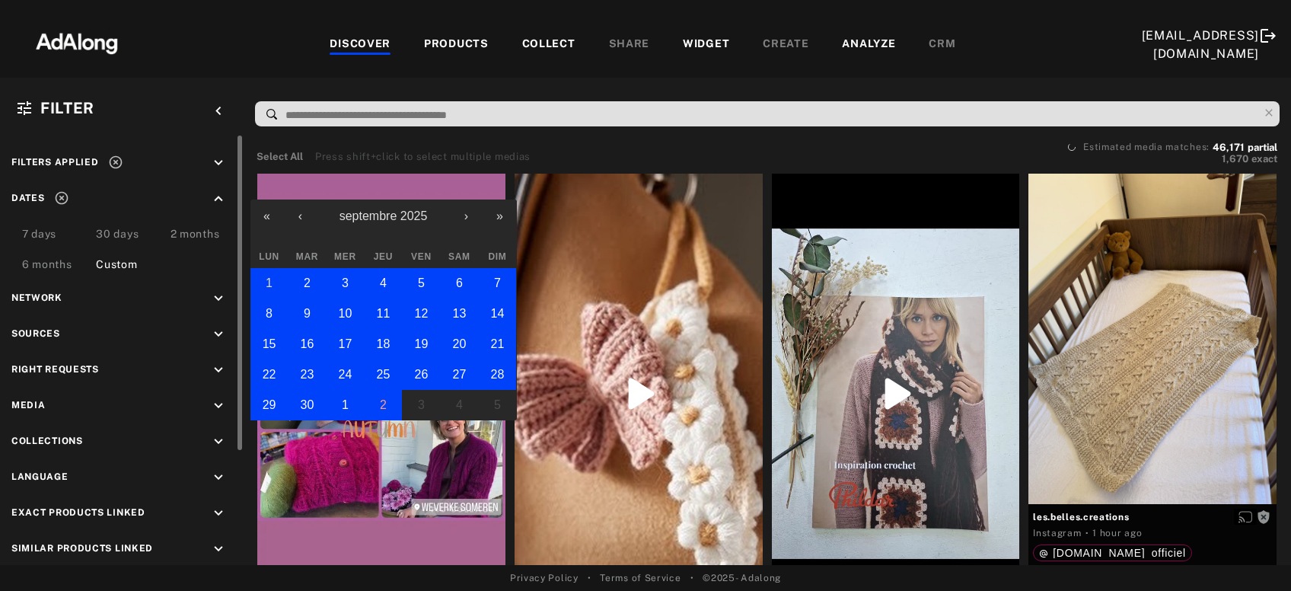
click at [268, 276] on abbr "1" at bounding box center [269, 282] width 7 height 13
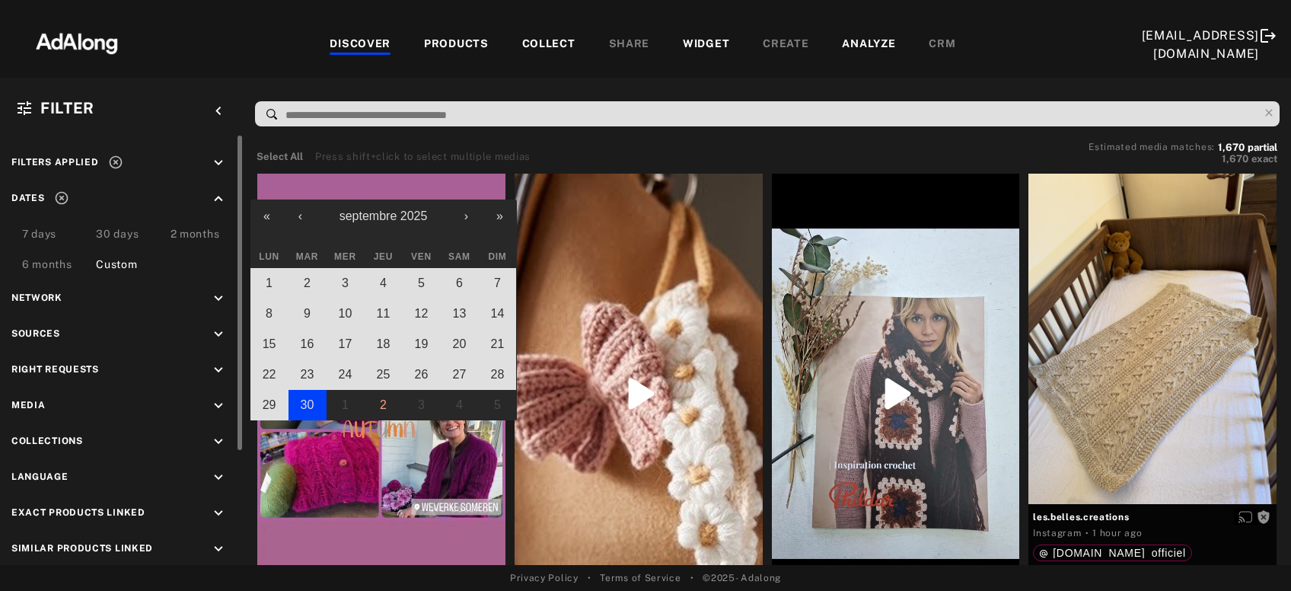
click at [308, 406] on abbr "30" at bounding box center [308, 404] width 14 height 13
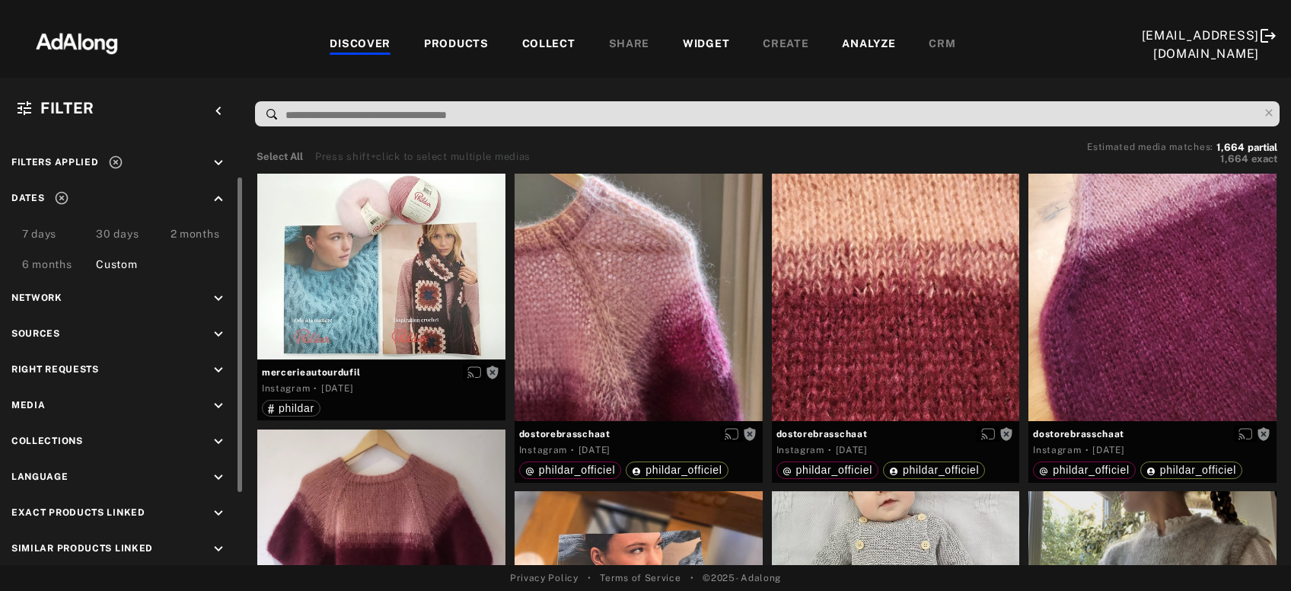
scroll to position [24, 0]
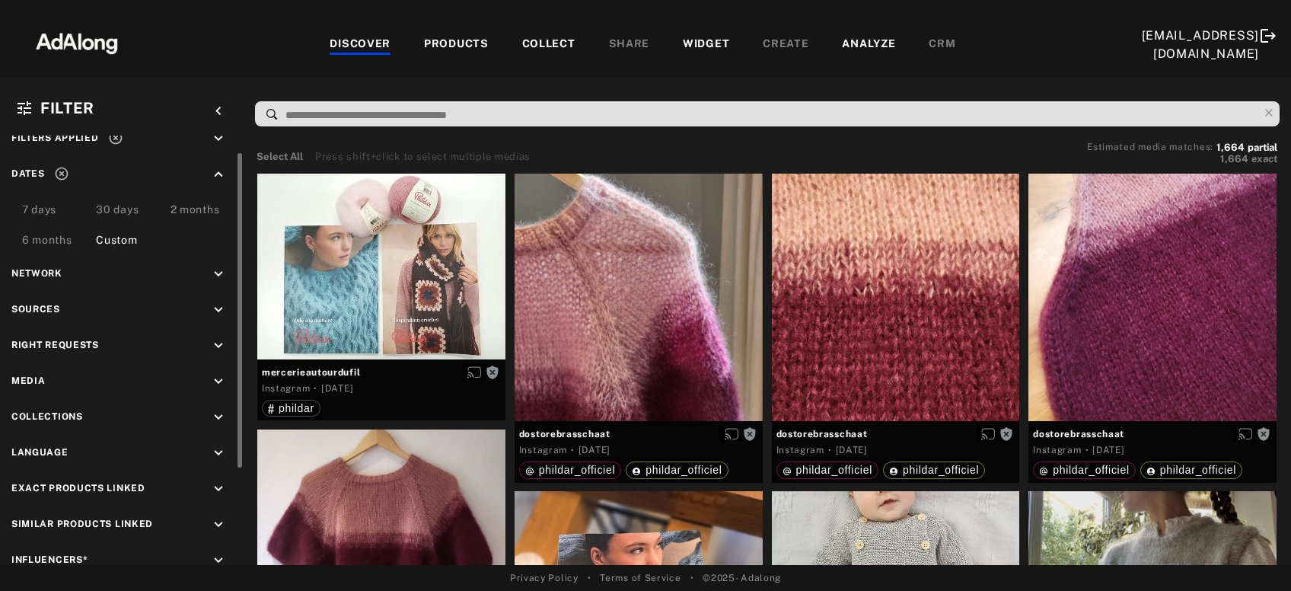
click at [219, 341] on icon "keyboard_arrow_down" at bounding box center [218, 345] width 17 height 17
click at [70, 378] on div "Agreed" at bounding box center [135, 381] width 193 height 16
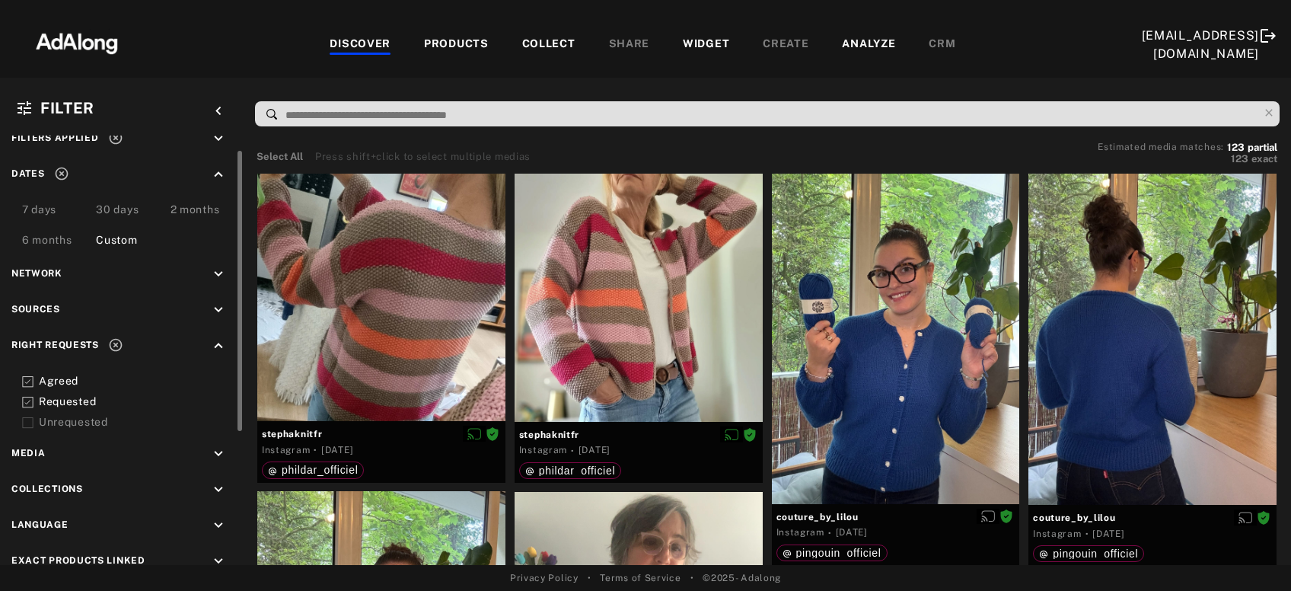
click at [81, 400] on div "Requested" at bounding box center [135, 402] width 193 height 16
click at [362, 349] on div at bounding box center [381, 298] width 248 height 248
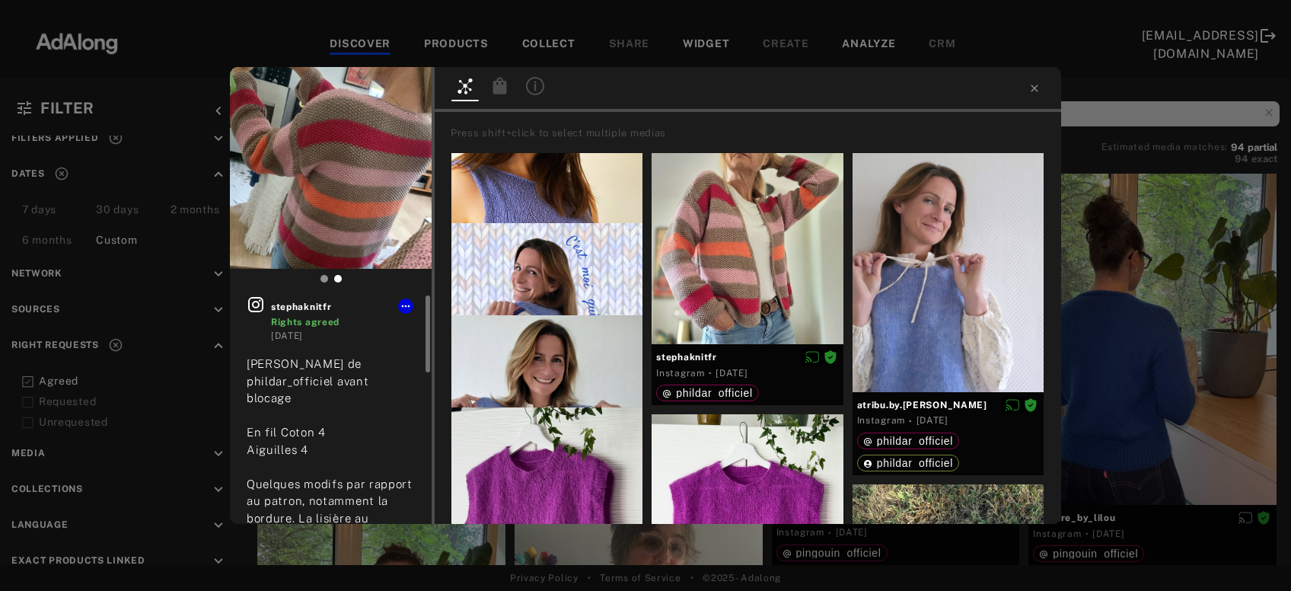
click at [262, 305] on icon at bounding box center [256, 304] width 18 height 18
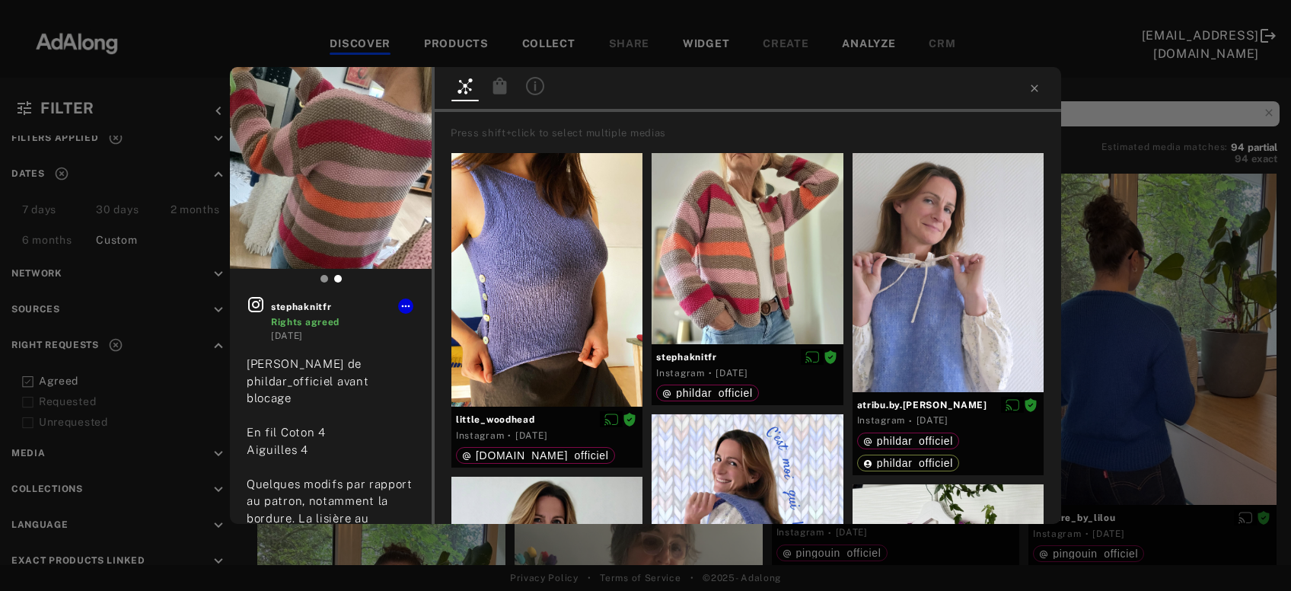
click at [1185, 270] on div "stephaknitfr Rights agreed 5 days ago Gilet Honorée de phildar_officiel avant b…" at bounding box center [645, 295] width 1291 height 591
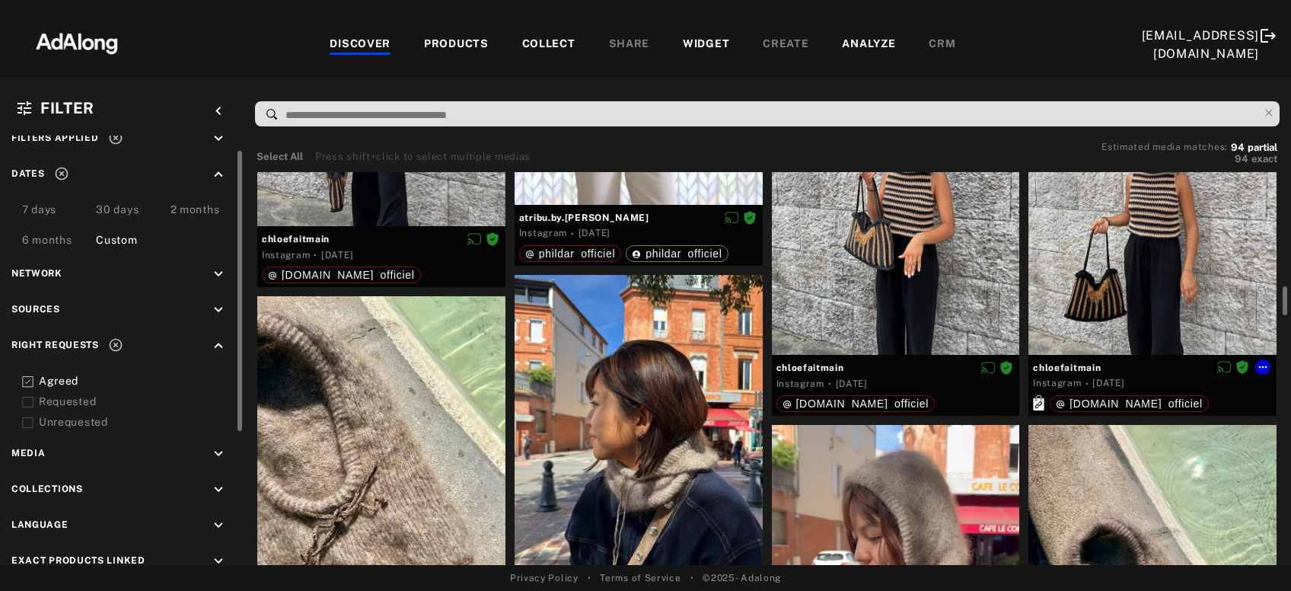
scroll to position [2625, 0]
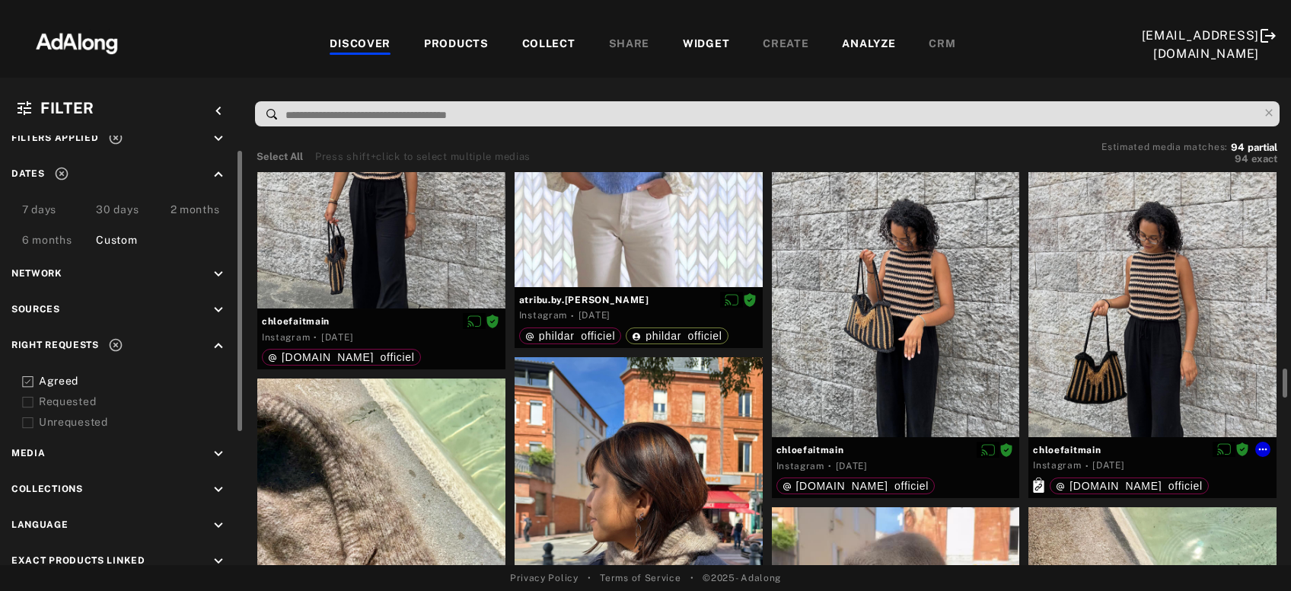
click at [1185, 270] on div at bounding box center [1153, 271] width 248 height 330
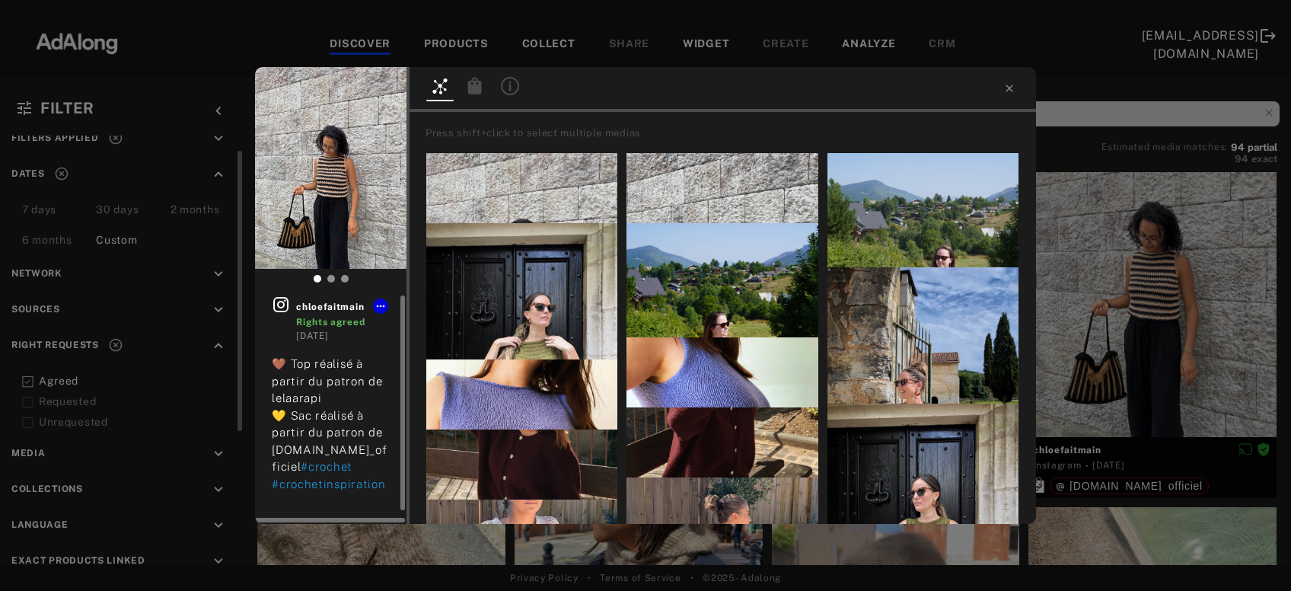
click at [285, 305] on icon at bounding box center [280, 304] width 15 height 15
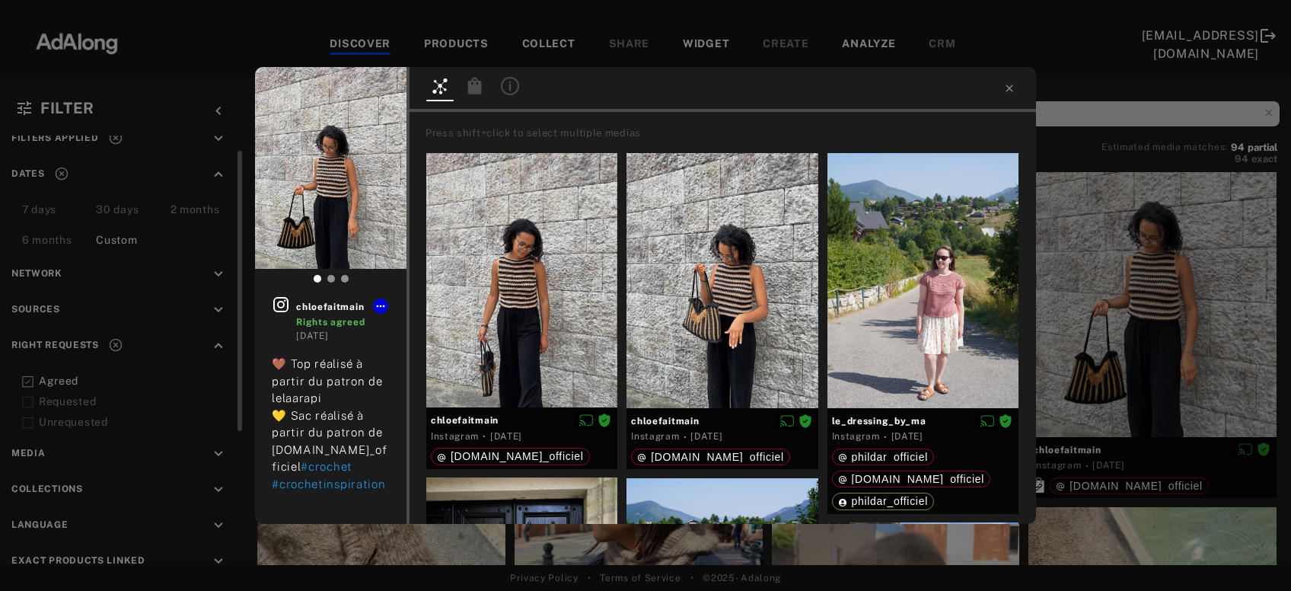
click at [1118, 250] on div "chloefaitmain Rights agreed 1 week ago 🤎 Top réalisé à partir du patron de lela…" at bounding box center [645, 295] width 1291 height 591
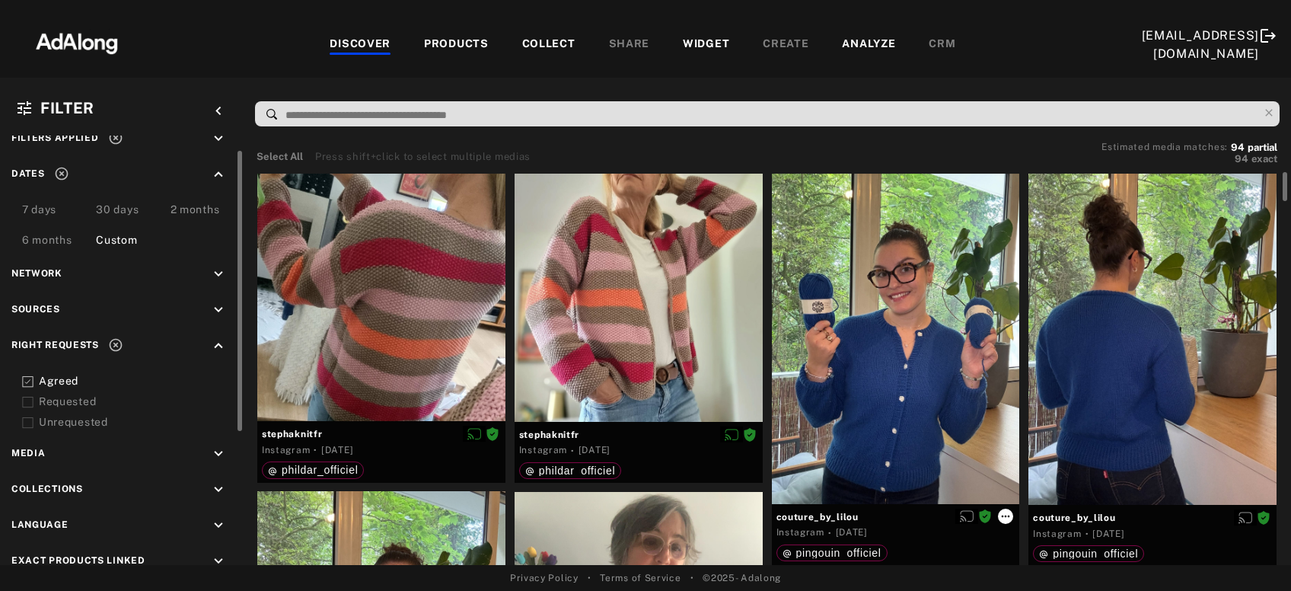
click at [1011, 512] on icon at bounding box center [1006, 516] width 12 height 12
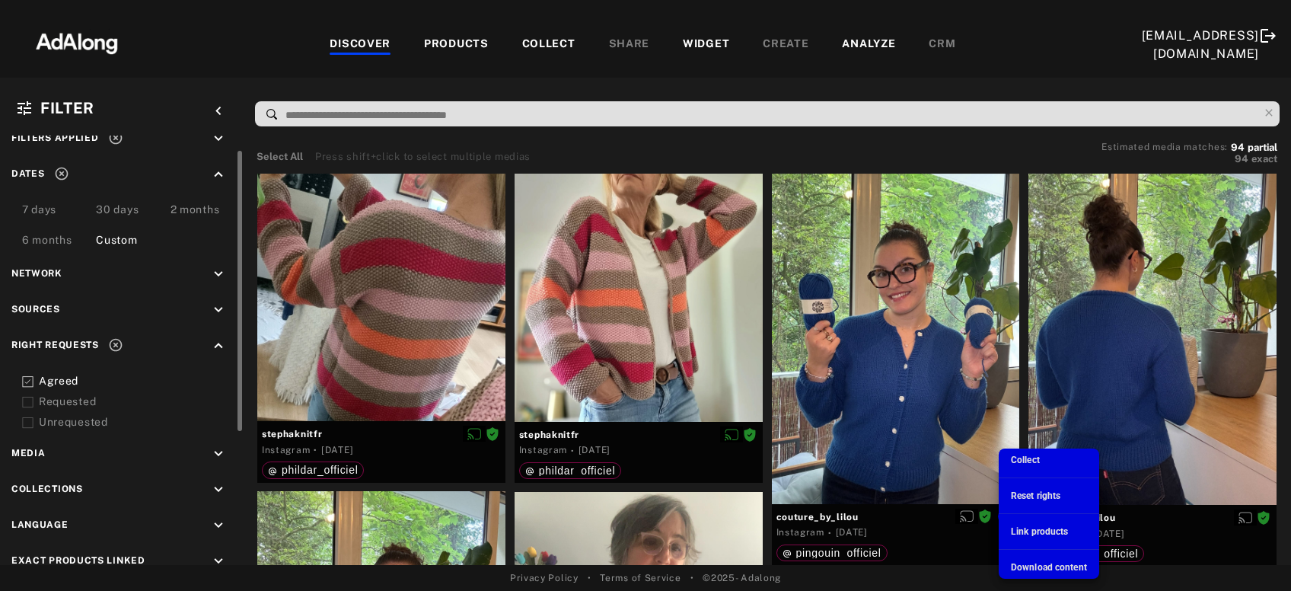
click at [1032, 565] on span "Download content" at bounding box center [1049, 567] width 76 height 11
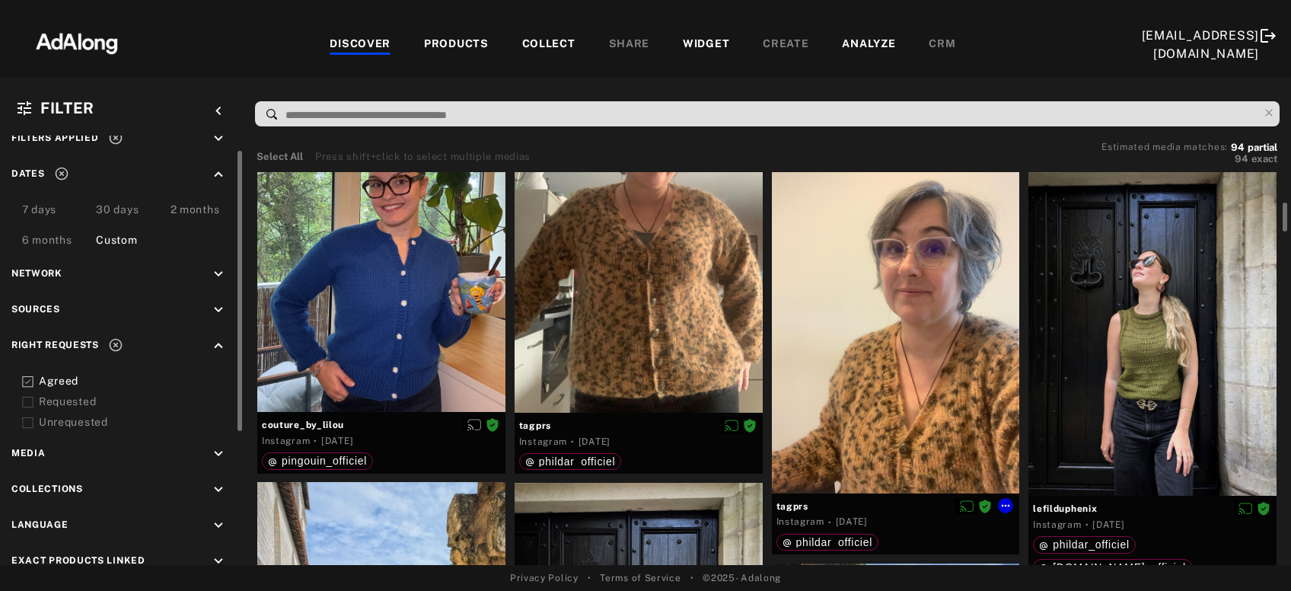
scroll to position [492, 0]
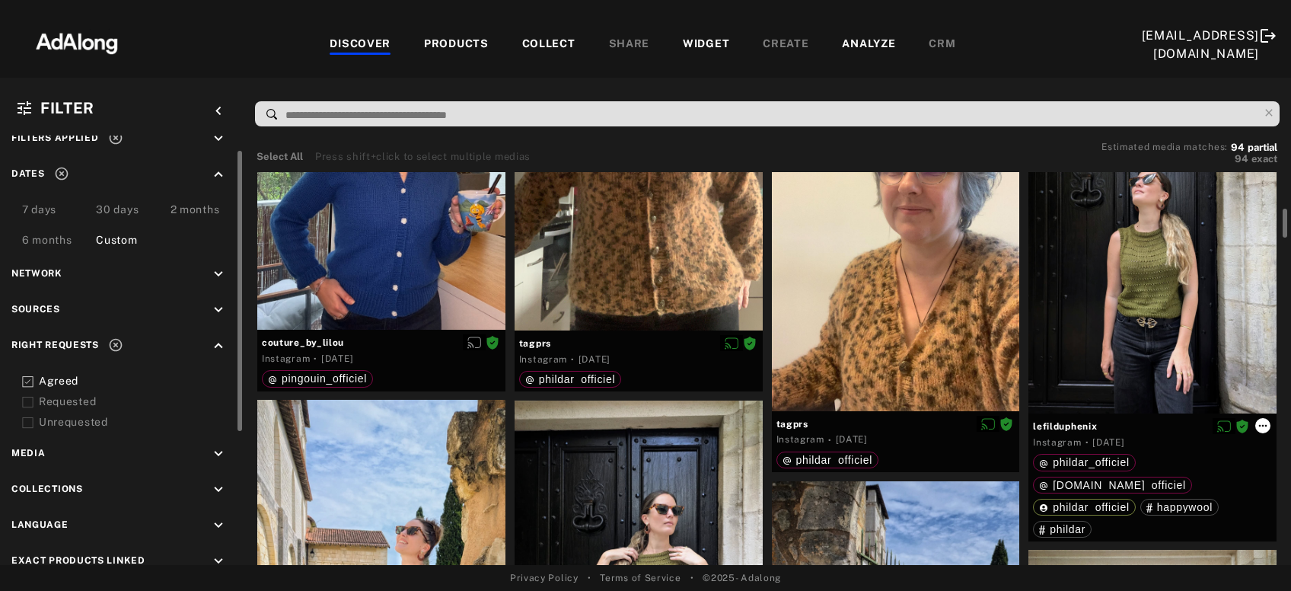
click at [1265, 424] on icon at bounding box center [1263, 425] width 12 height 12
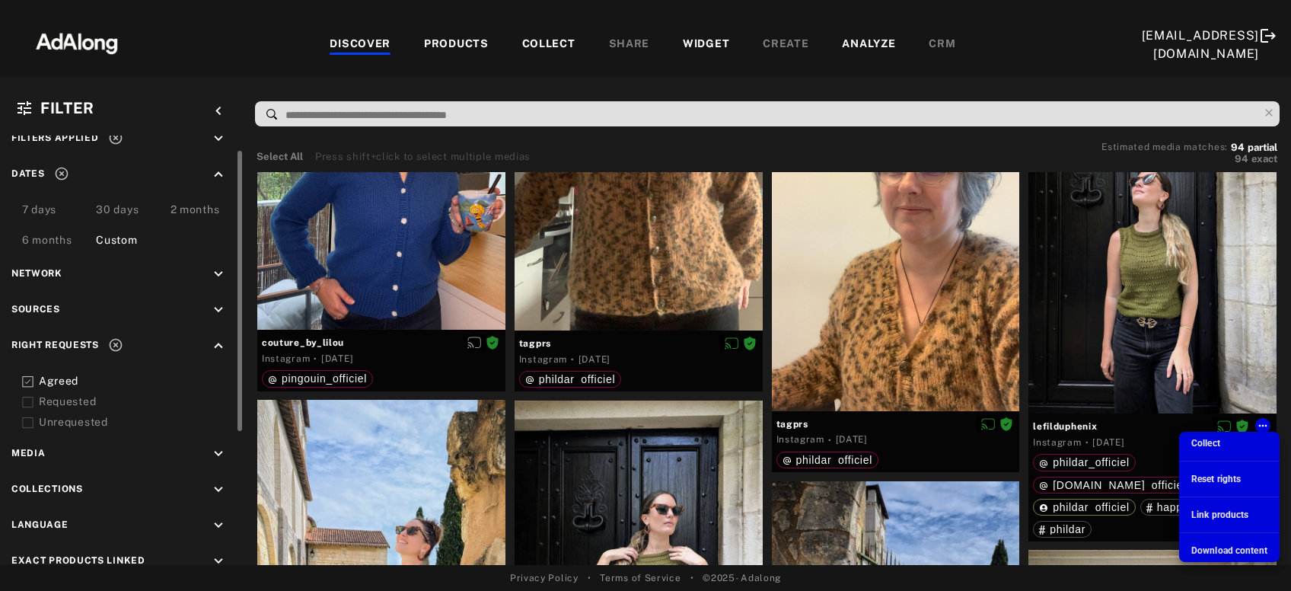
click at [1198, 550] on span "Download content" at bounding box center [1229, 550] width 76 height 11
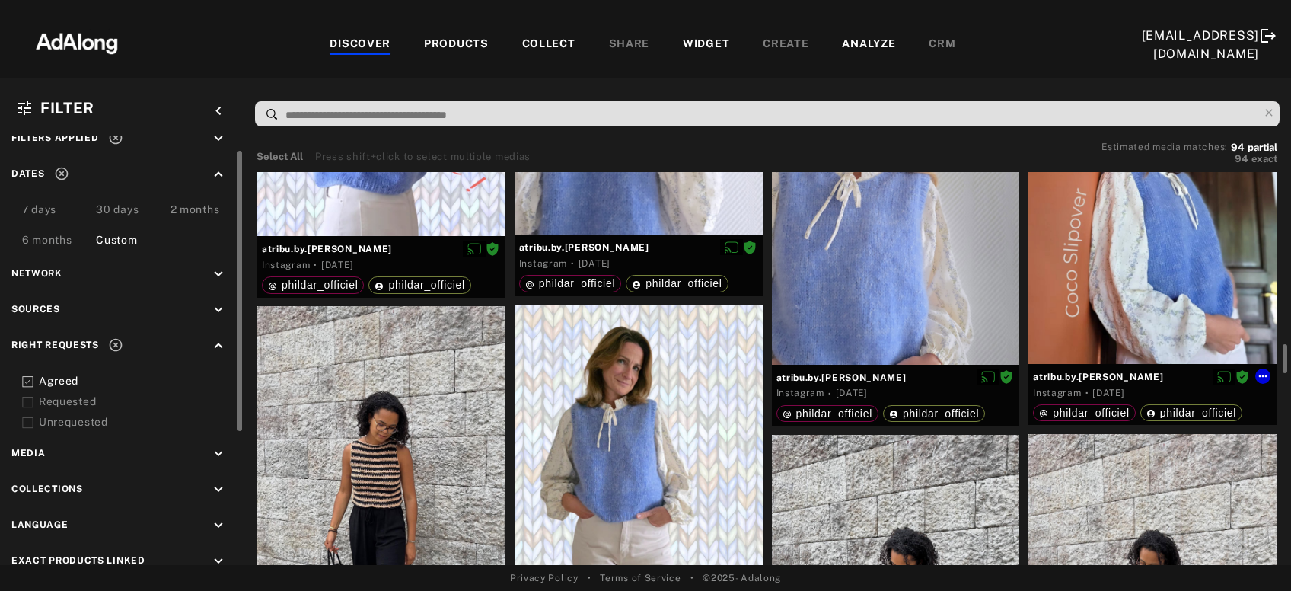
scroll to position [2461, 0]
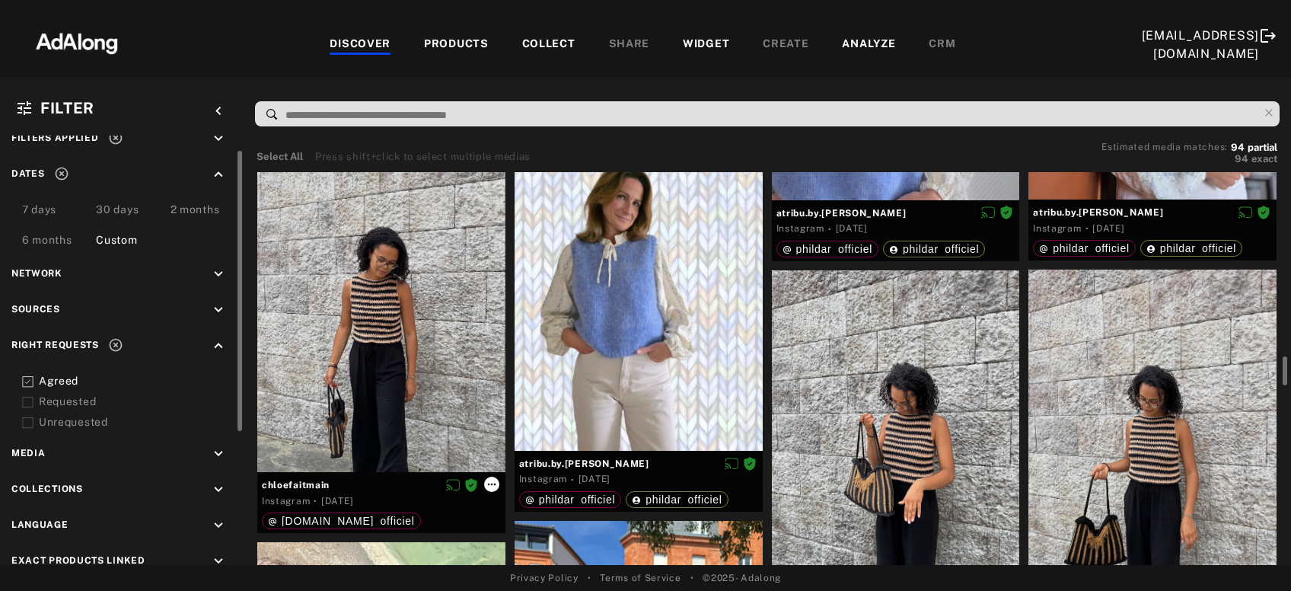
click at [490, 486] on icon at bounding box center [492, 484] width 12 height 12
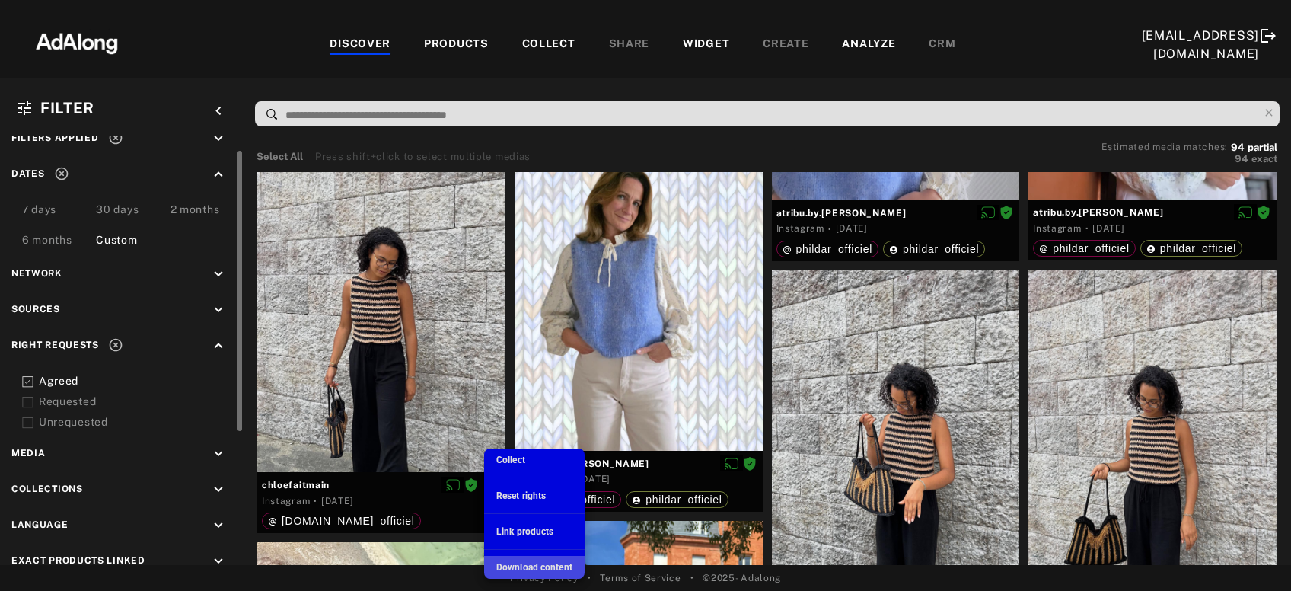
click at [515, 563] on span "Download content" at bounding box center [534, 567] width 76 height 11
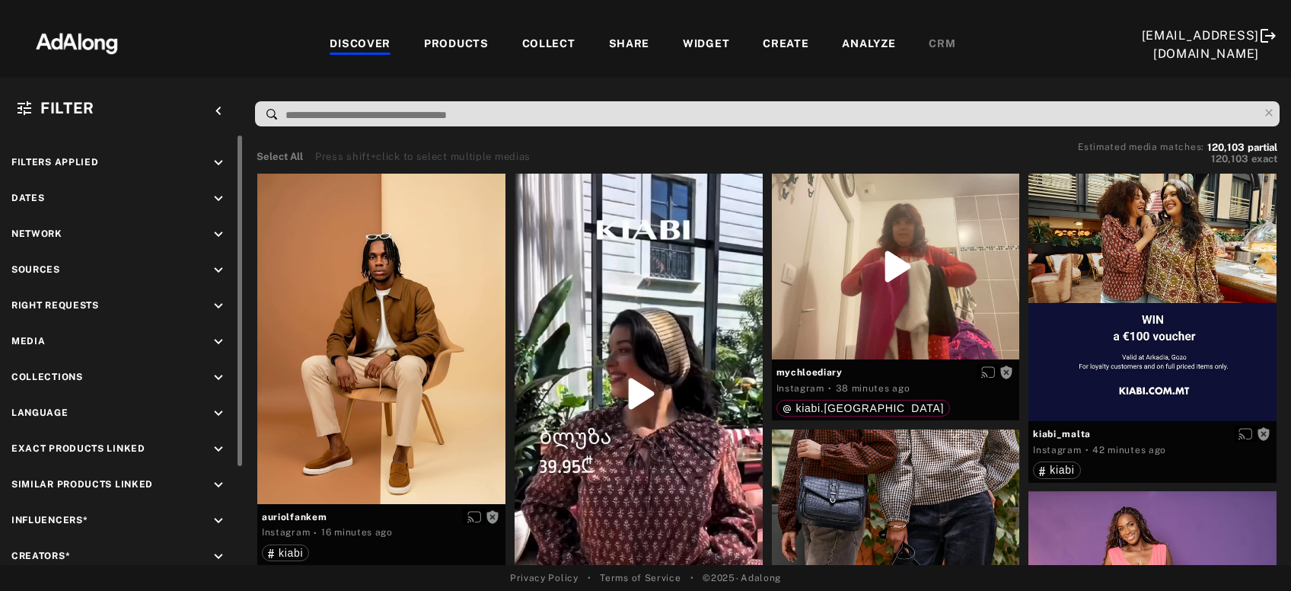
click at [215, 199] on icon "keyboard_arrow_down" at bounding box center [218, 198] width 17 height 17
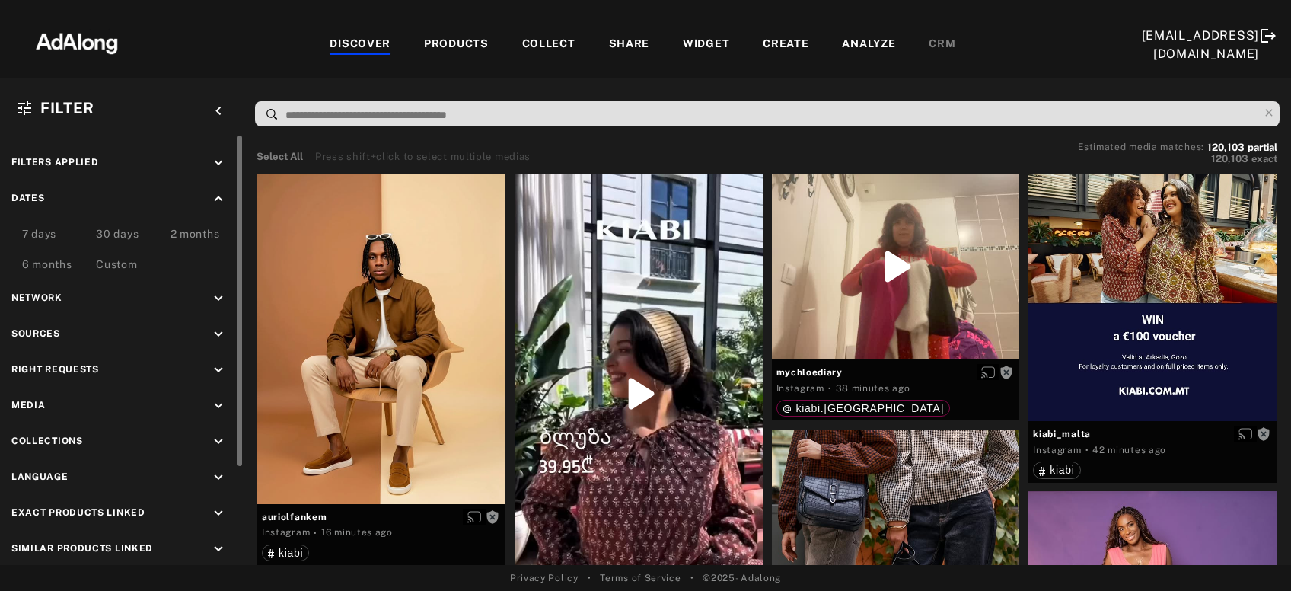
click at [120, 262] on div "Custom" at bounding box center [116, 266] width 41 height 18
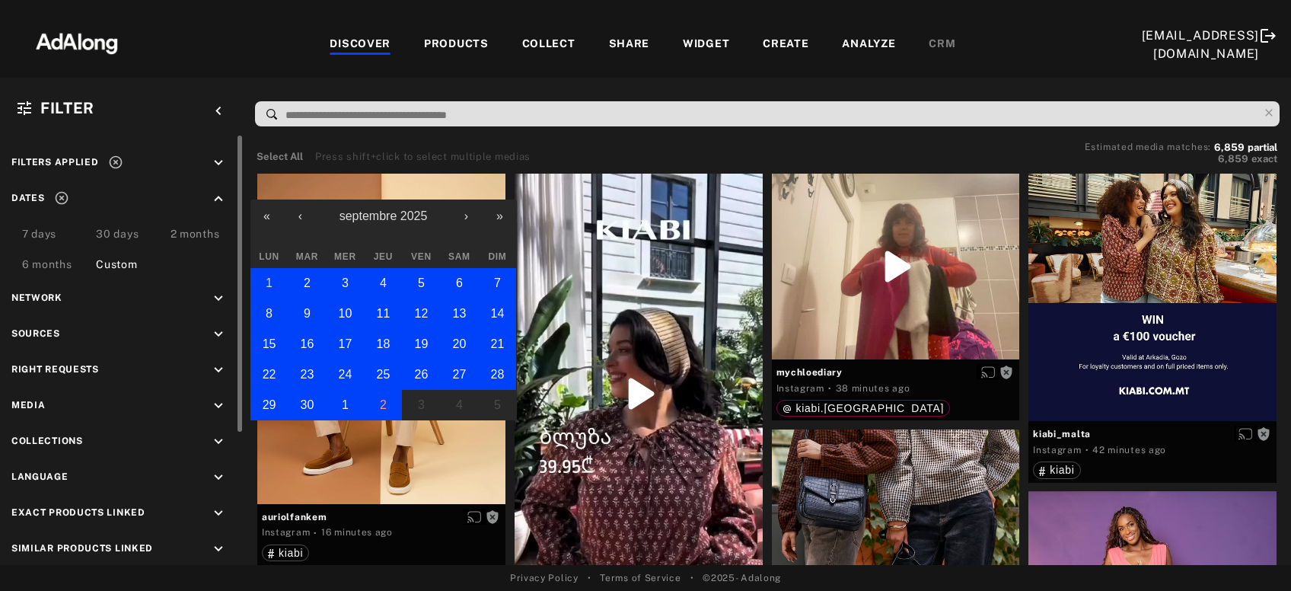
click at [263, 285] on button "1" at bounding box center [269, 283] width 38 height 30
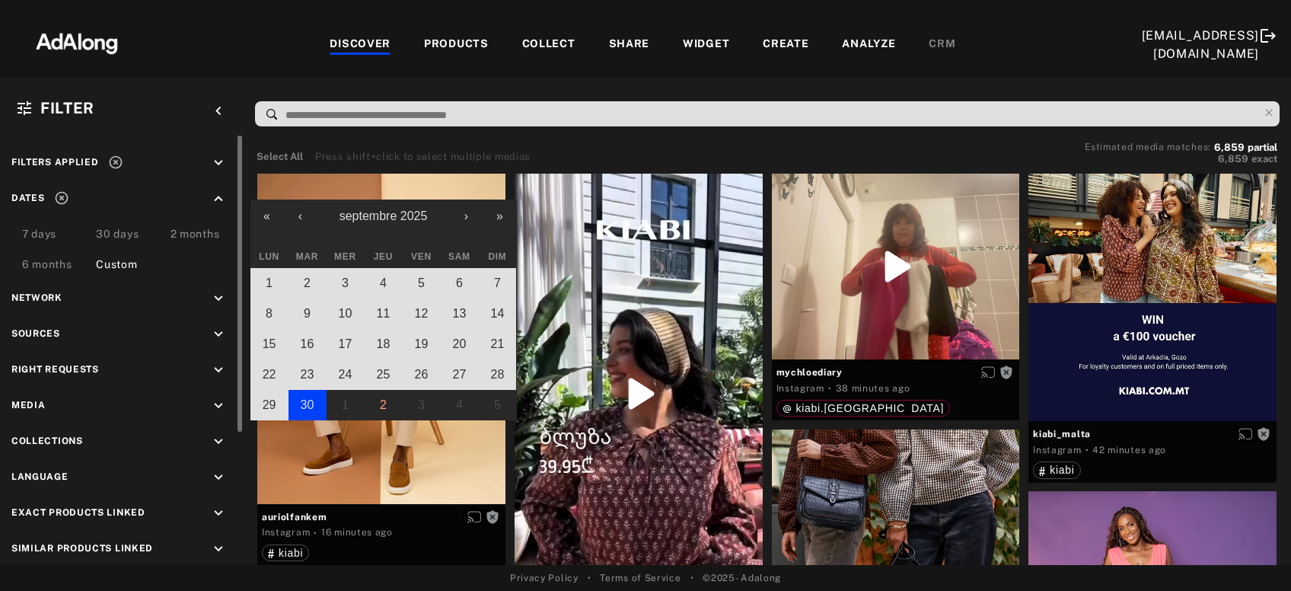
click at [301, 400] on abbr "30" at bounding box center [308, 404] width 14 height 13
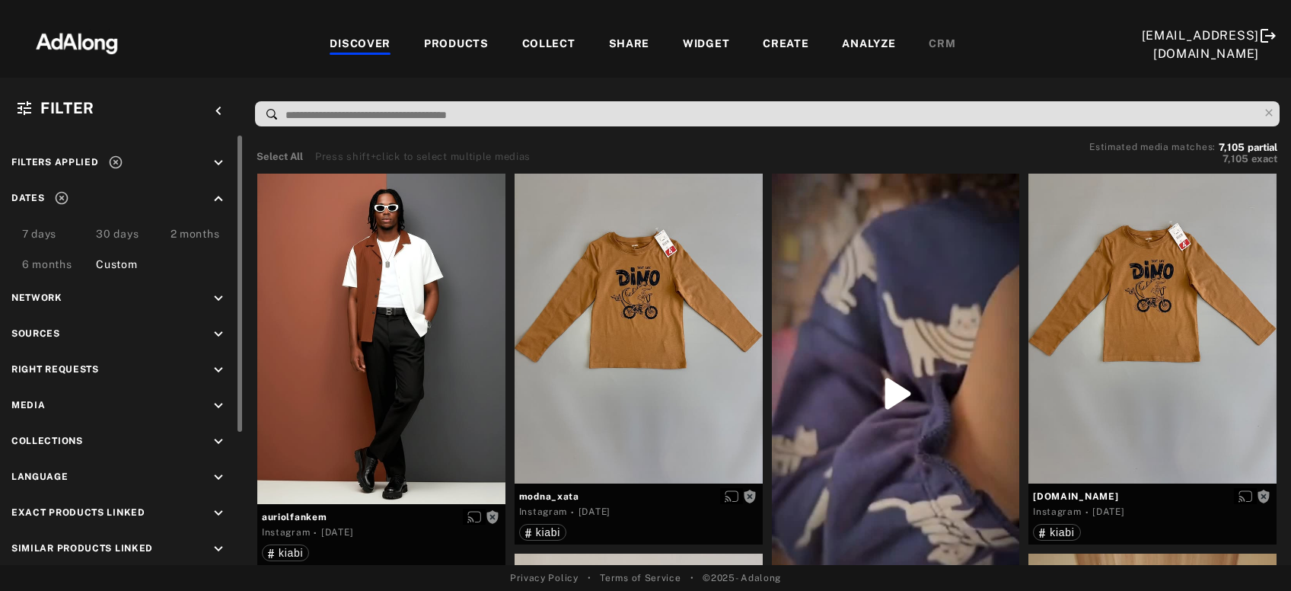
click at [225, 368] on icon "keyboard_arrow_down" at bounding box center [218, 370] width 17 height 17
click at [75, 407] on div "Agreed" at bounding box center [135, 405] width 193 height 16
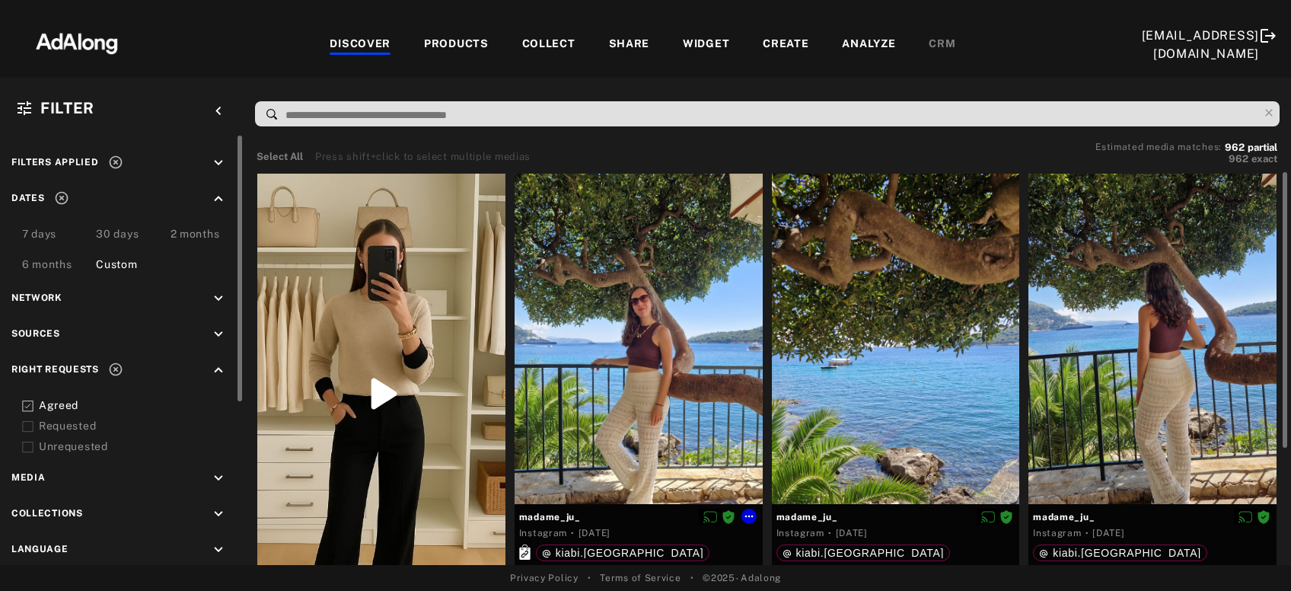
click at [552, 359] on div at bounding box center [639, 339] width 248 height 330
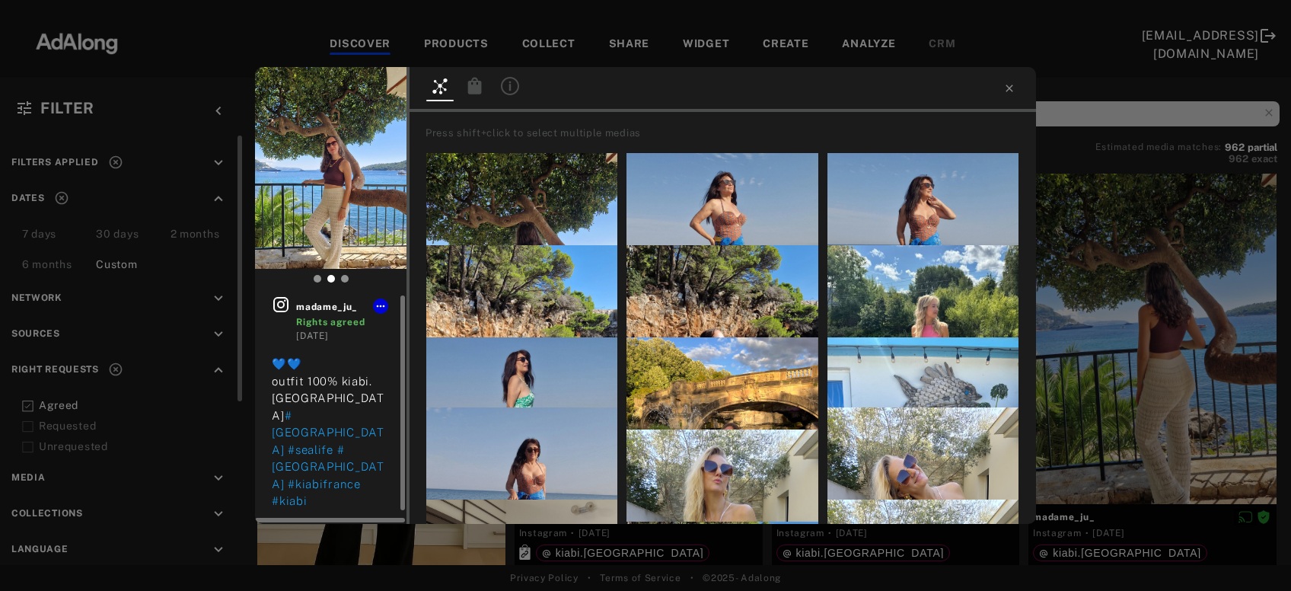
click at [285, 308] on icon at bounding box center [281, 304] width 18 height 18
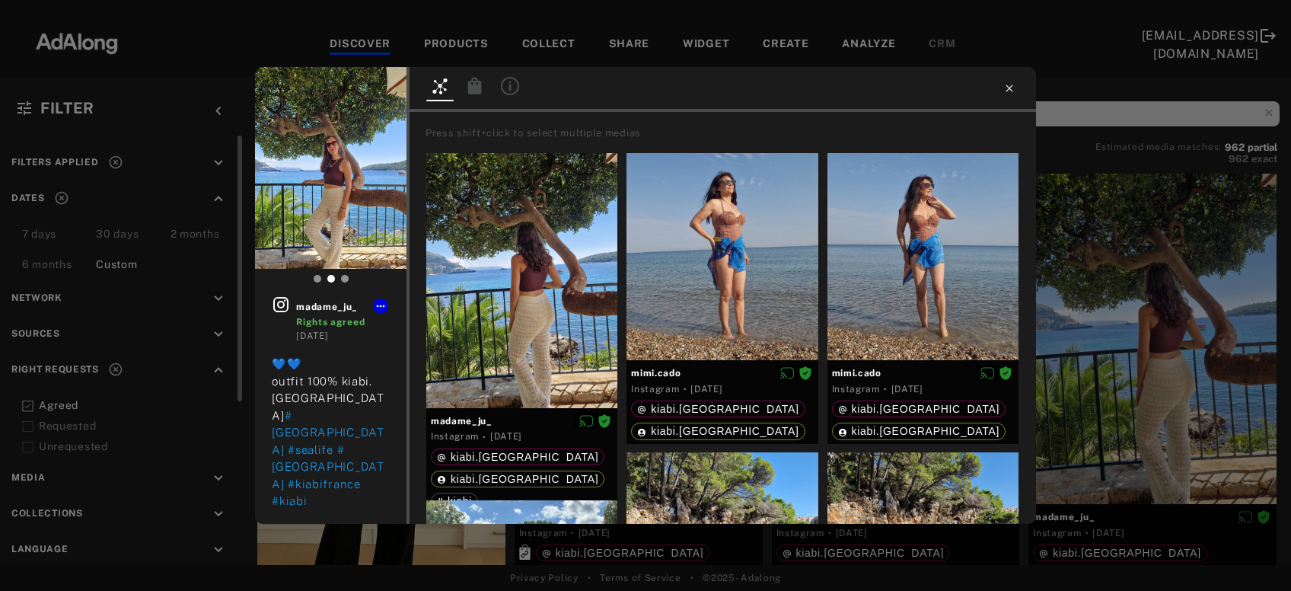
click at [1009, 87] on icon at bounding box center [1009, 88] width 7 height 7
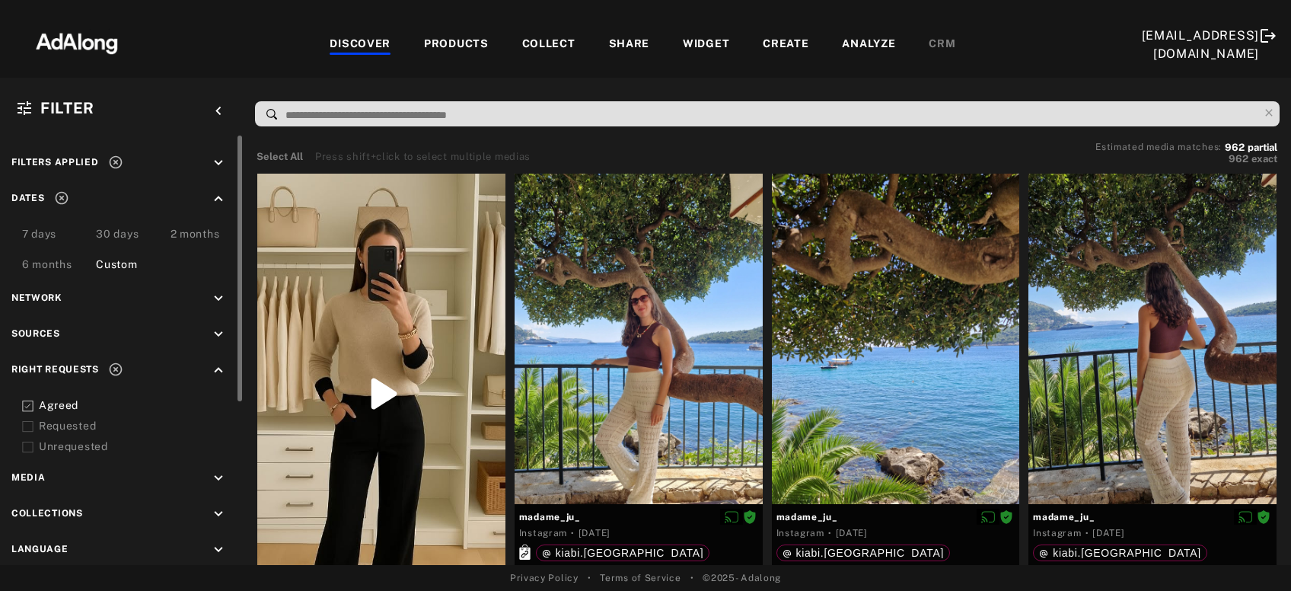
click at [30, 429] on icon at bounding box center [27, 426] width 11 height 11
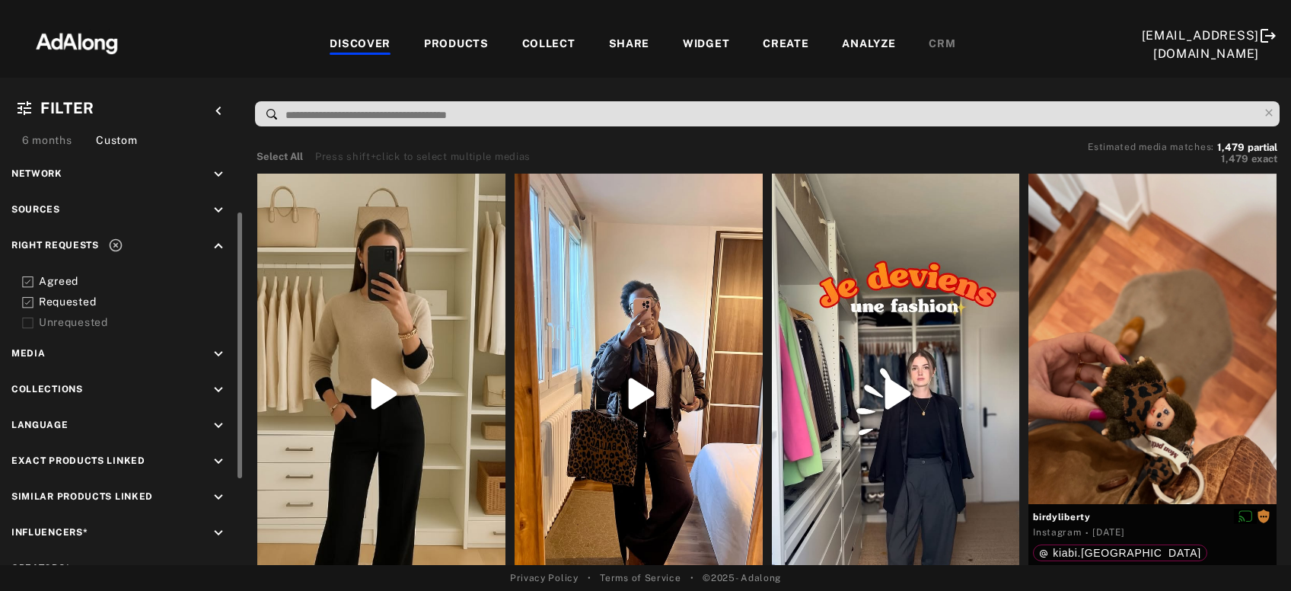
scroll to position [224, 0]
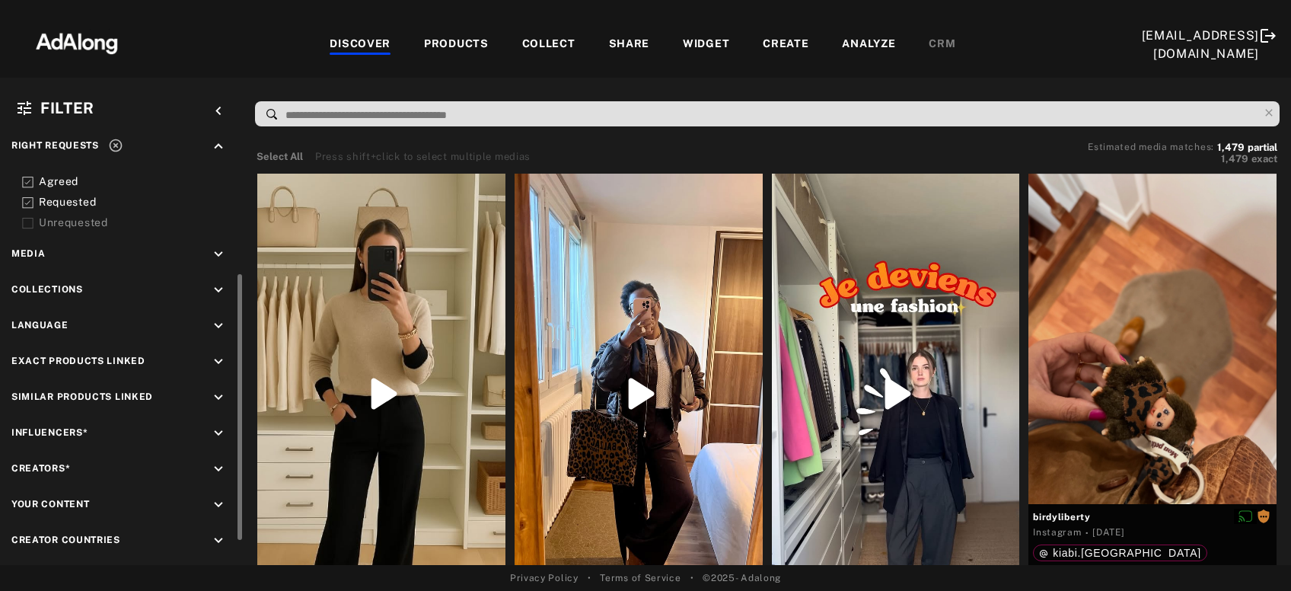
click at [215, 430] on icon "keyboard_arrow_down" at bounding box center [218, 433] width 17 height 17
click at [187, 464] on div "EXCLUSION" at bounding box center [173, 469] width 56 height 16
click at [30, 557] on icon at bounding box center [27, 562] width 11 height 11
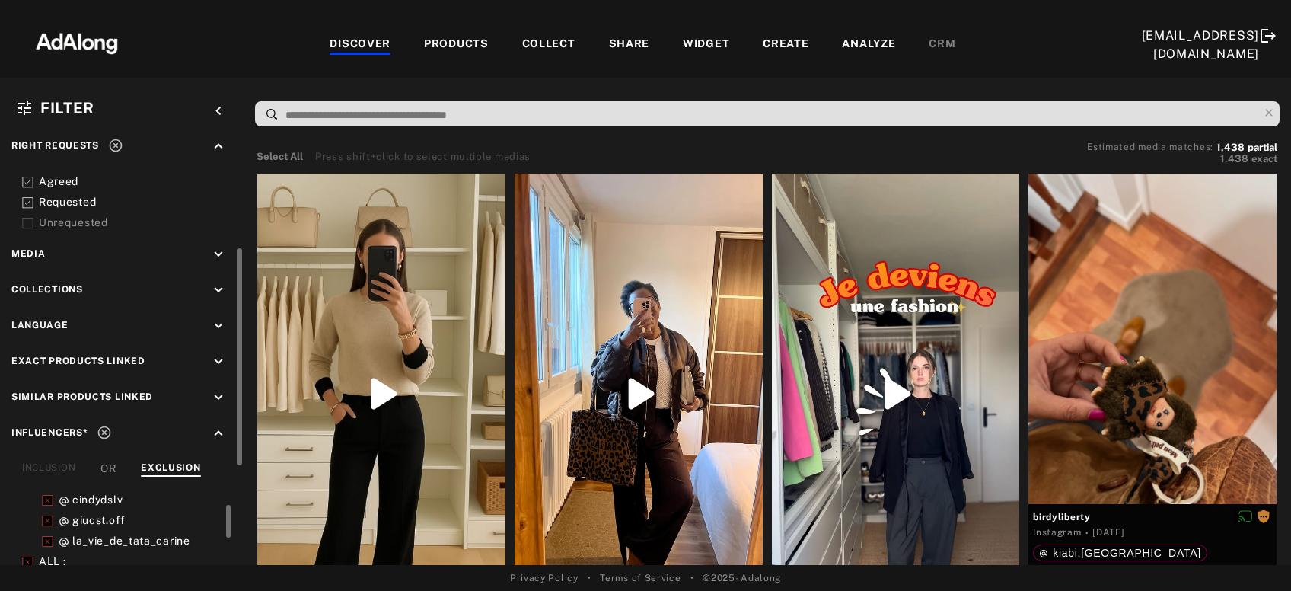
click at [30, 197] on icon at bounding box center [27, 202] width 11 height 11
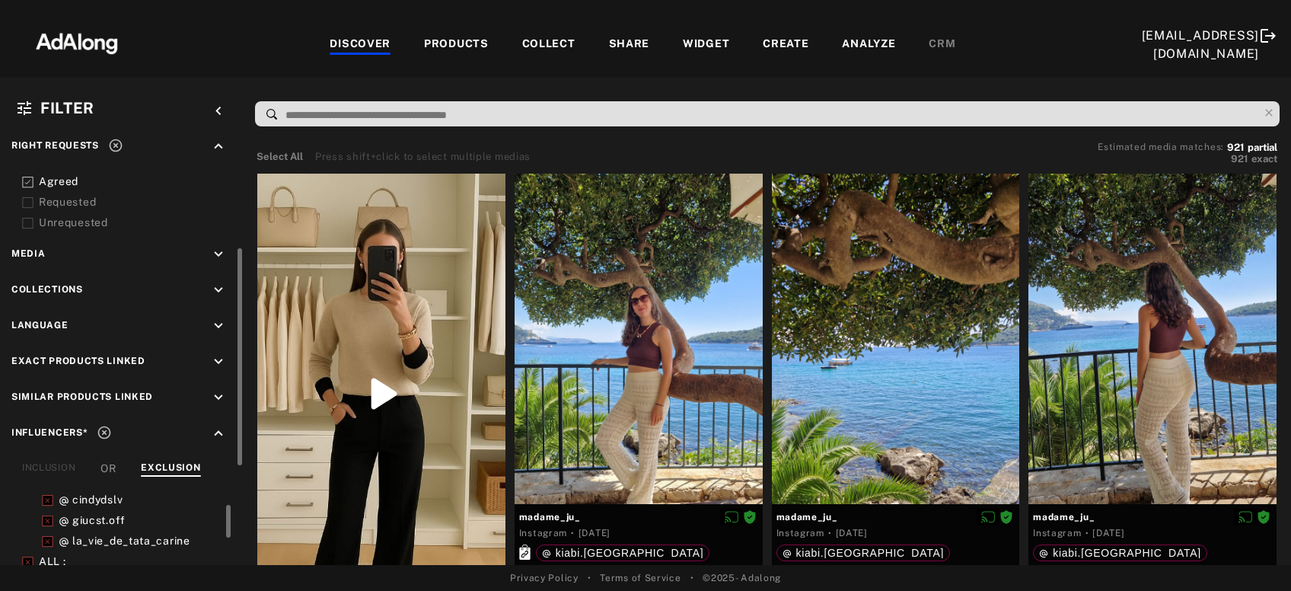
click at [28, 178] on icon at bounding box center [27, 182] width 11 height 11
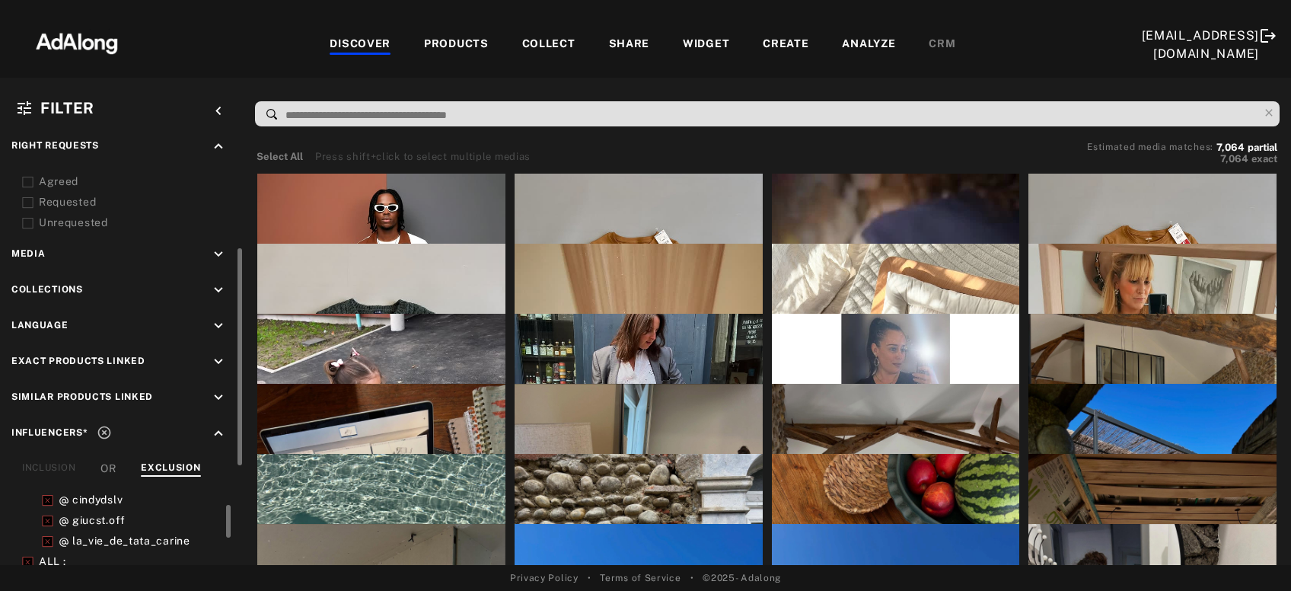
click at [104, 428] on icon at bounding box center [104, 432] width 15 height 15
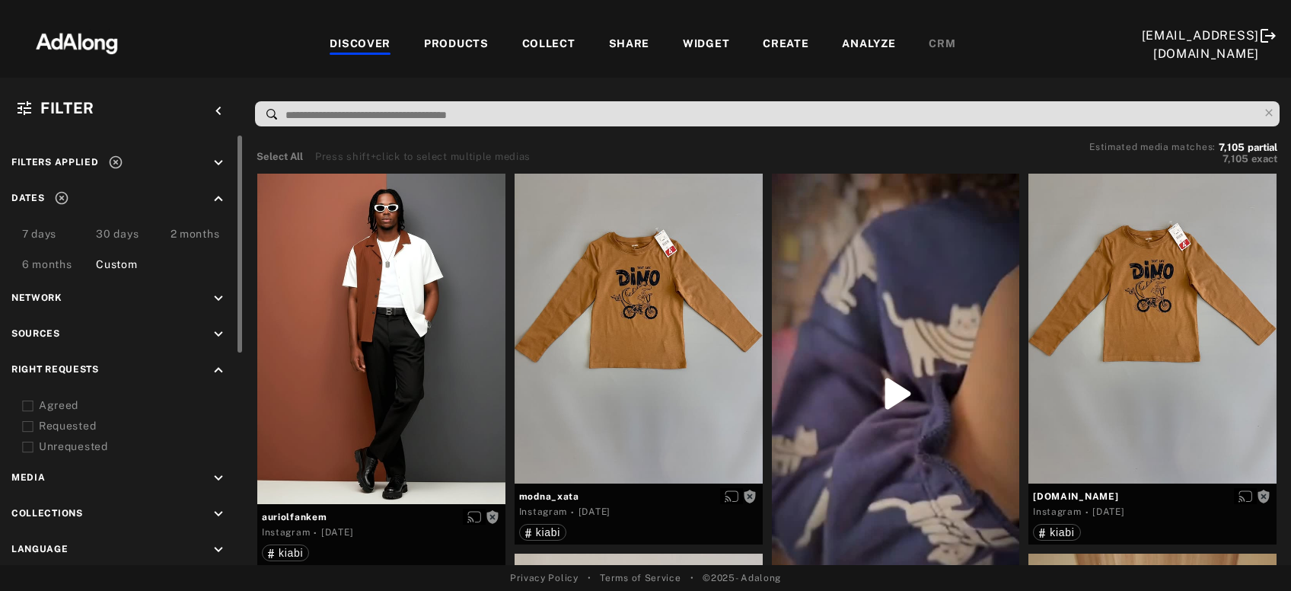
click at [212, 297] on icon "keyboard_arrow_down" at bounding box center [218, 298] width 17 height 17
click at [222, 296] on icon "keyboard_arrow_up" at bounding box center [218, 298] width 17 height 17
click at [220, 474] on icon "keyboard_arrow_down" at bounding box center [218, 478] width 17 height 17
click at [48, 514] on div "Video" at bounding box center [135, 514] width 193 height 16
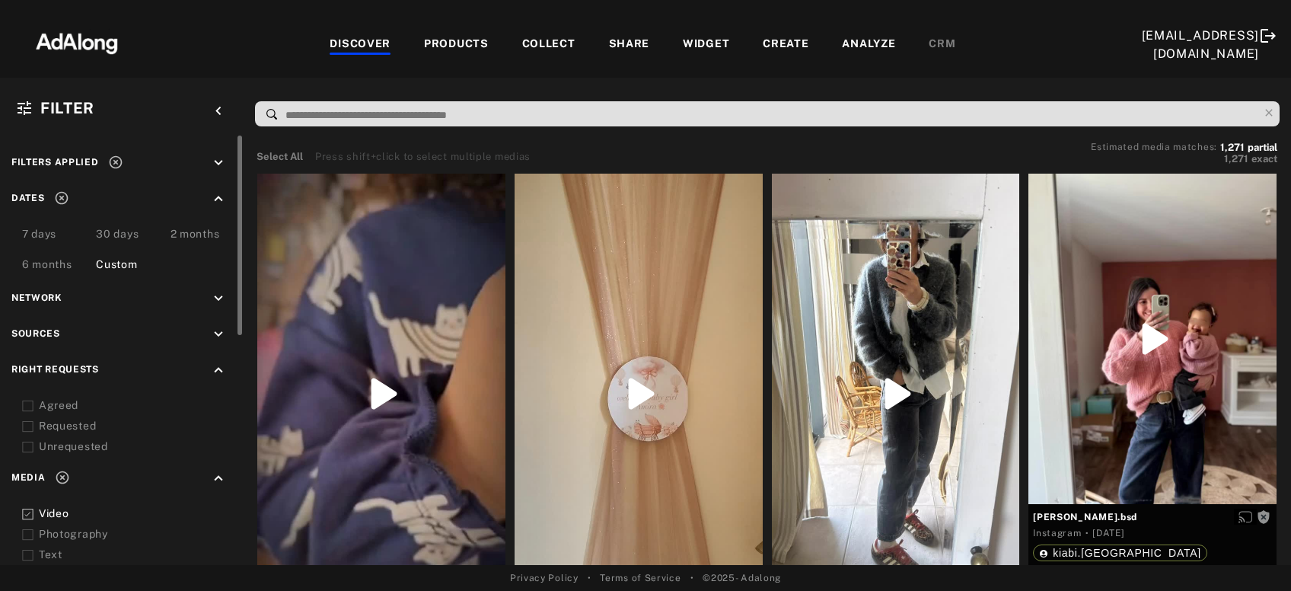
click at [55, 528] on div "Photography" at bounding box center [135, 534] width 193 height 16
click at [43, 510] on div "Video" at bounding box center [135, 514] width 193 height 16
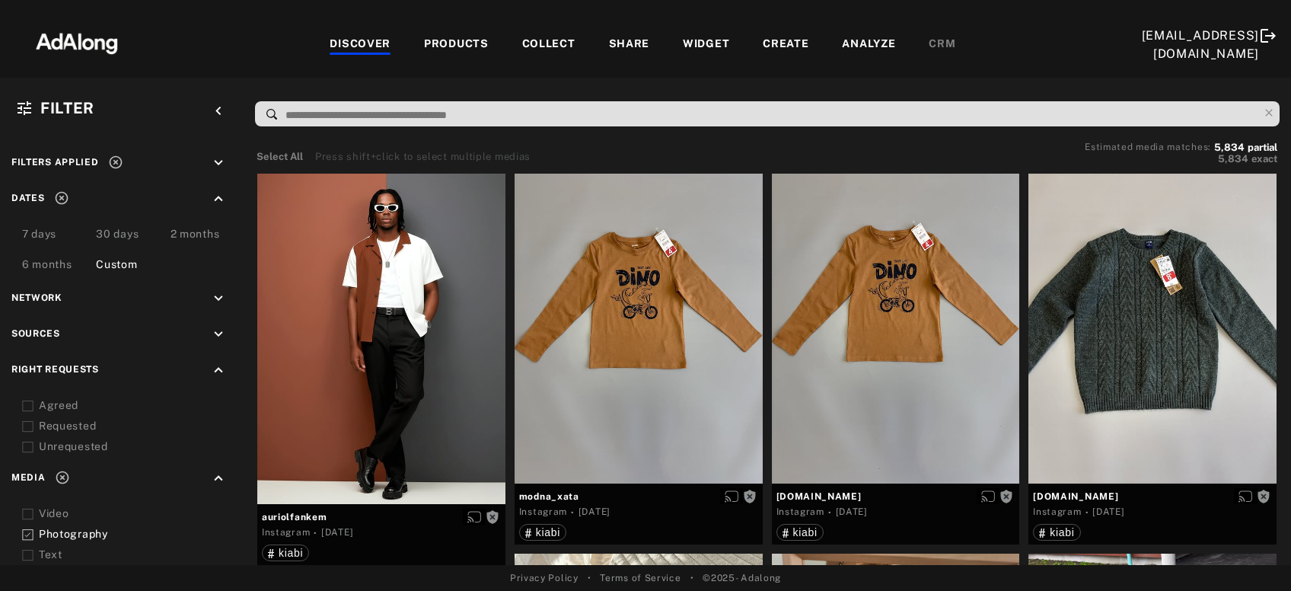
click at [46, 404] on div "Agreed" at bounding box center [135, 405] width 193 height 16
click at [56, 429] on div "Requested" at bounding box center [135, 426] width 193 height 16
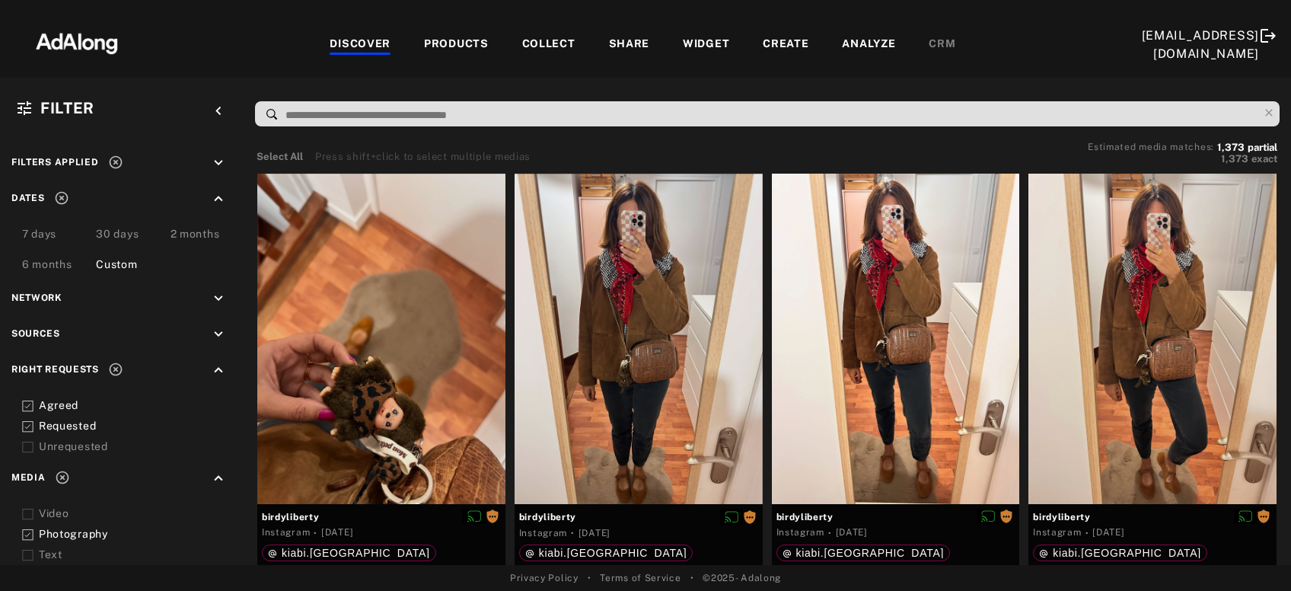
click at [58, 423] on div "Requested" at bounding box center [135, 426] width 193 height 16
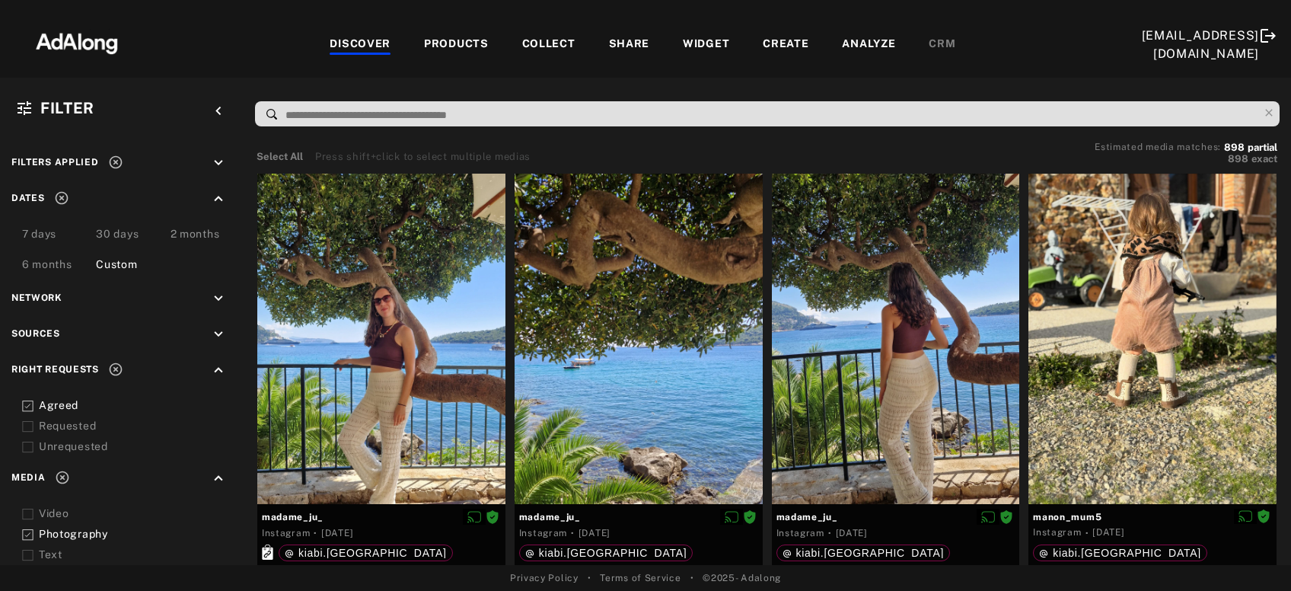
click at [58, 423] on div "Requested" at bounding box center [135, 426] width 193 height 16
click at [28, 531] on icon at bounding box center [27, 534] width 11 height 11
click at [30, 510] on icon at bounding box center [27, 514] width 11 height 11
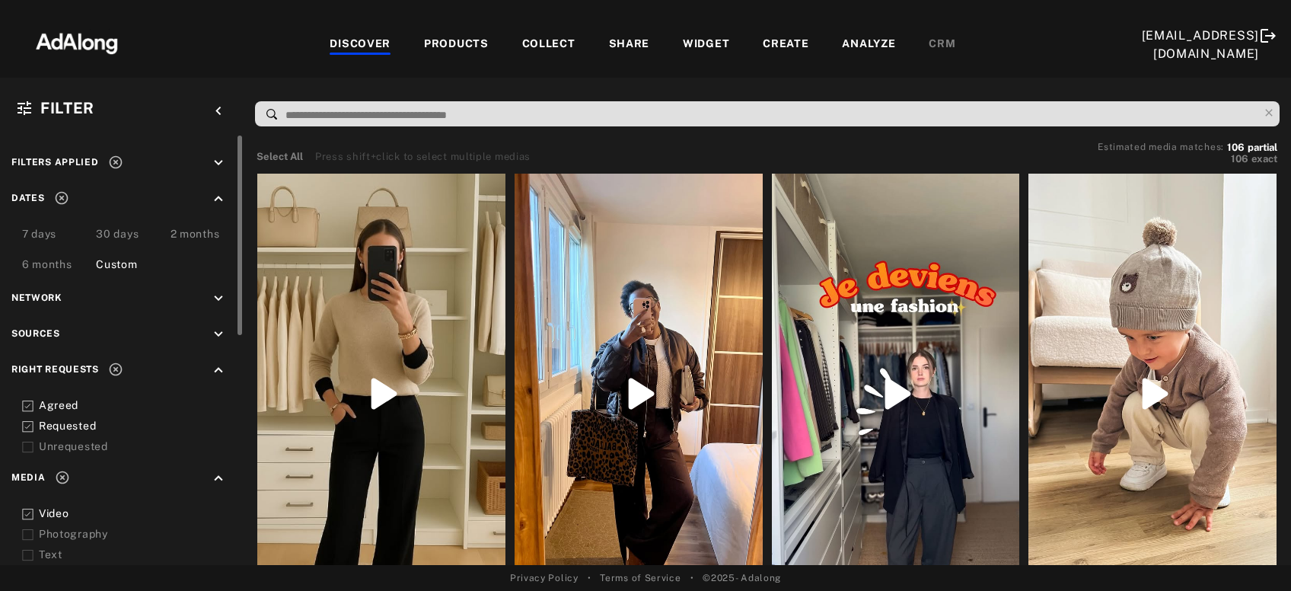
click at [78, 423] on div "Requested" at bounding box center [135, 426] width 193 height 16
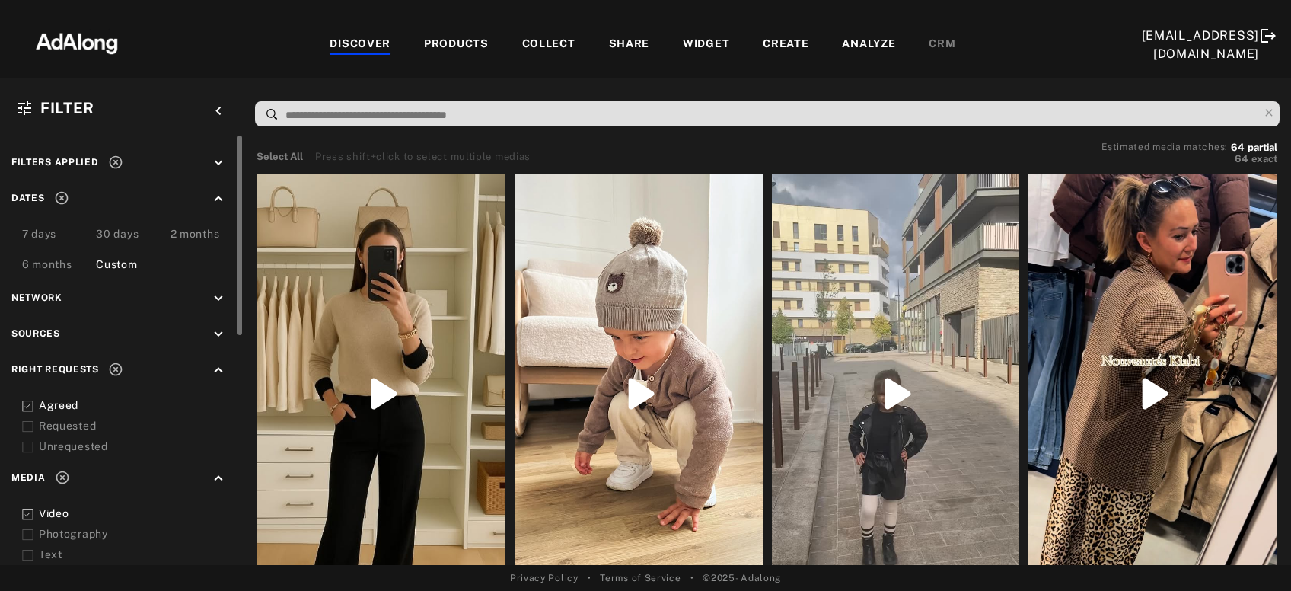
click at [31, 529] on icon at bounding box center [27, 534] width 11 height 11
click at [27, 510] on icon at bounding box center [27, 514] width 11 height 11
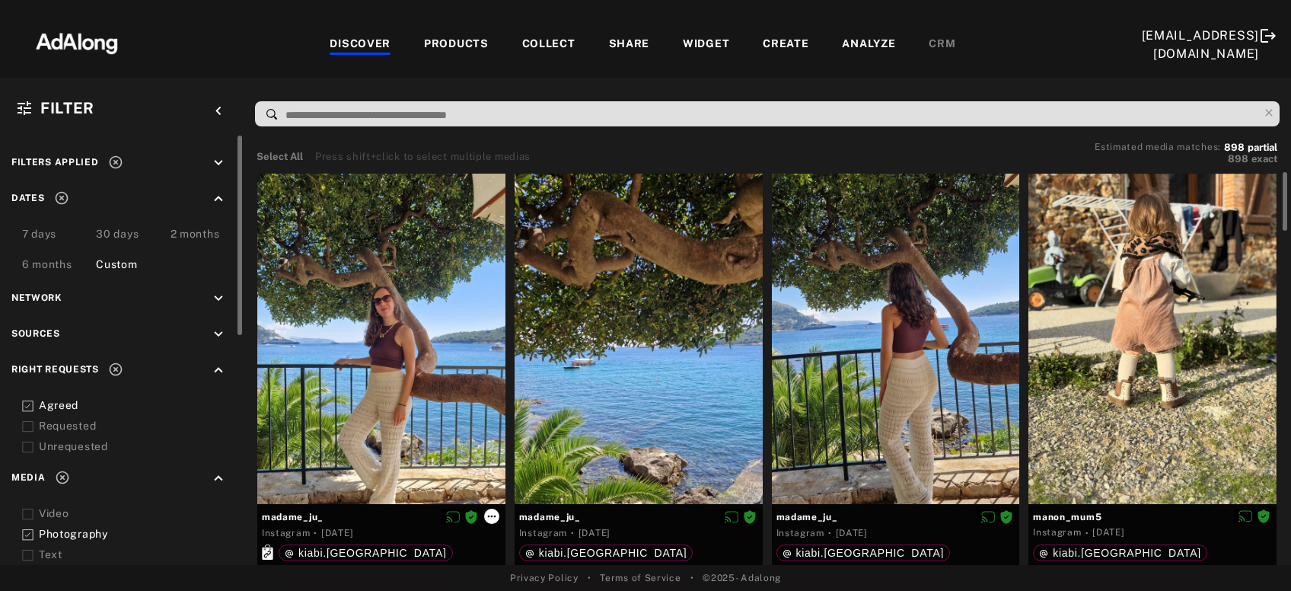
click at [486, 516] on button at bounding box center [491, 516] width 15 height 15
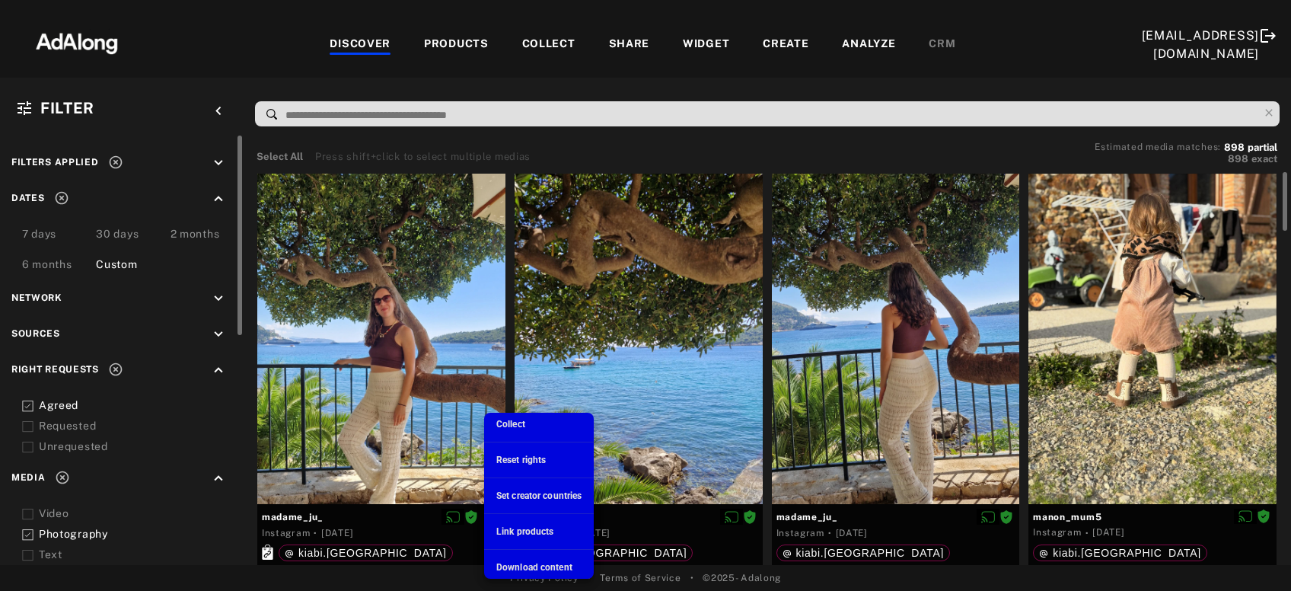
scroll to position [49, 0]
click at [522, 563] on span "Download content" at bounding box center [534, 567] width 76 height 11
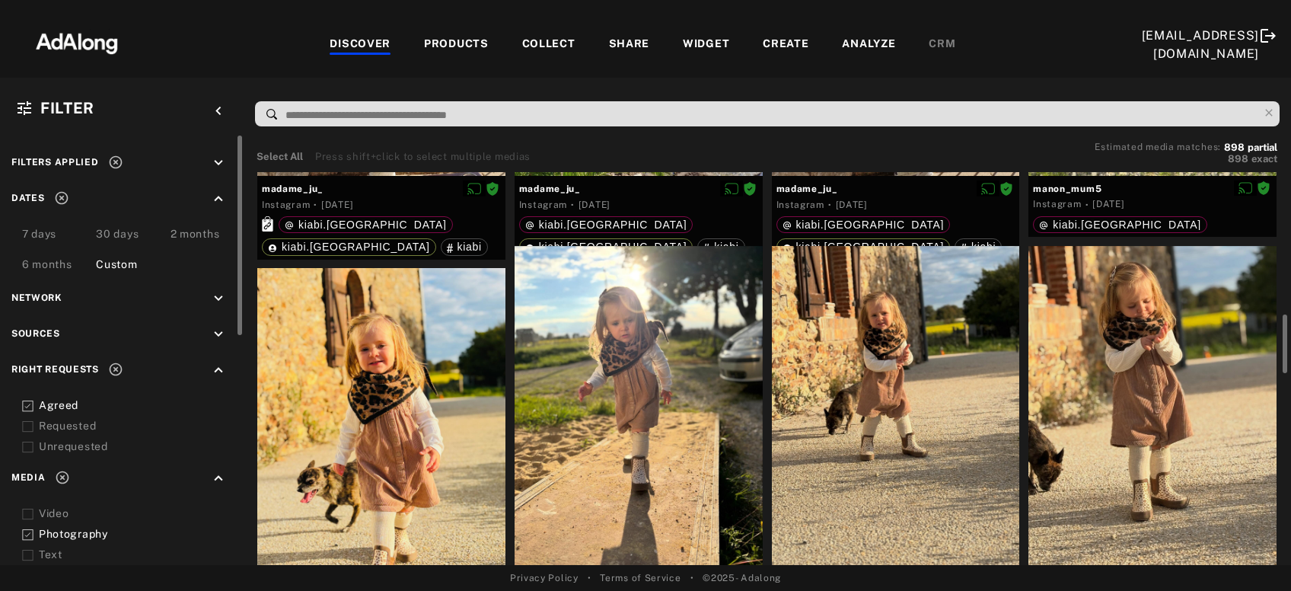
scroll to position [492, 0]
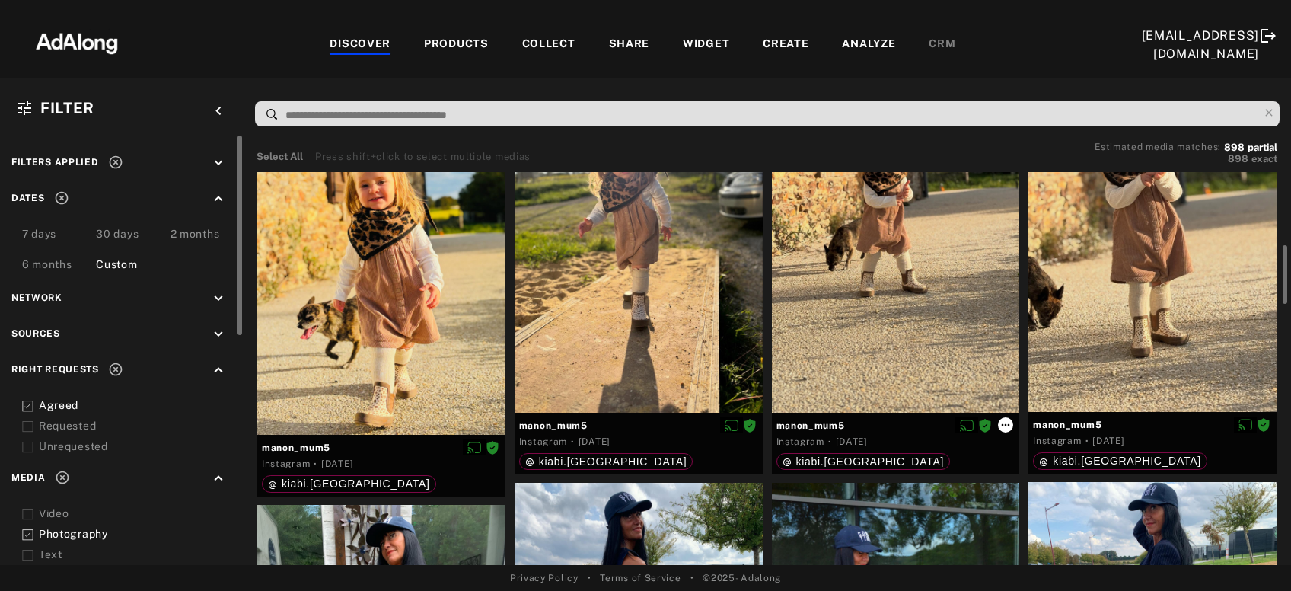
click at [1009, 424] on icon at bounding box center [1006, 425] width 8 height 2
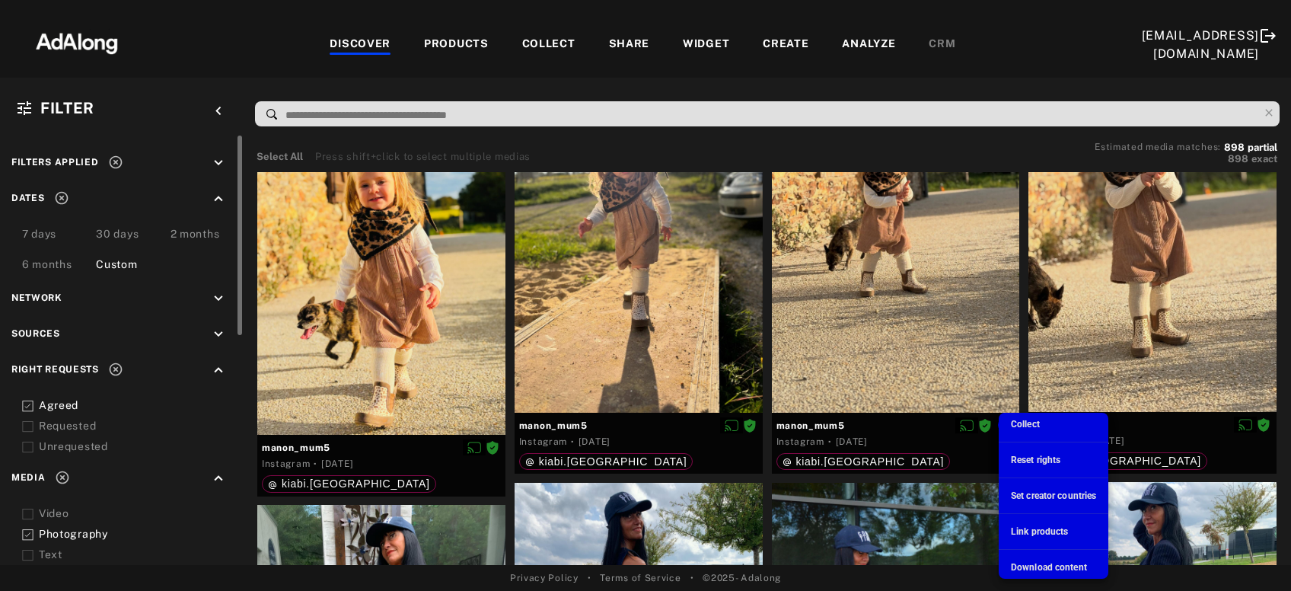
click at [1073, 566] on span "Download content" at bounding box center [1049, 567] width 76 height 11
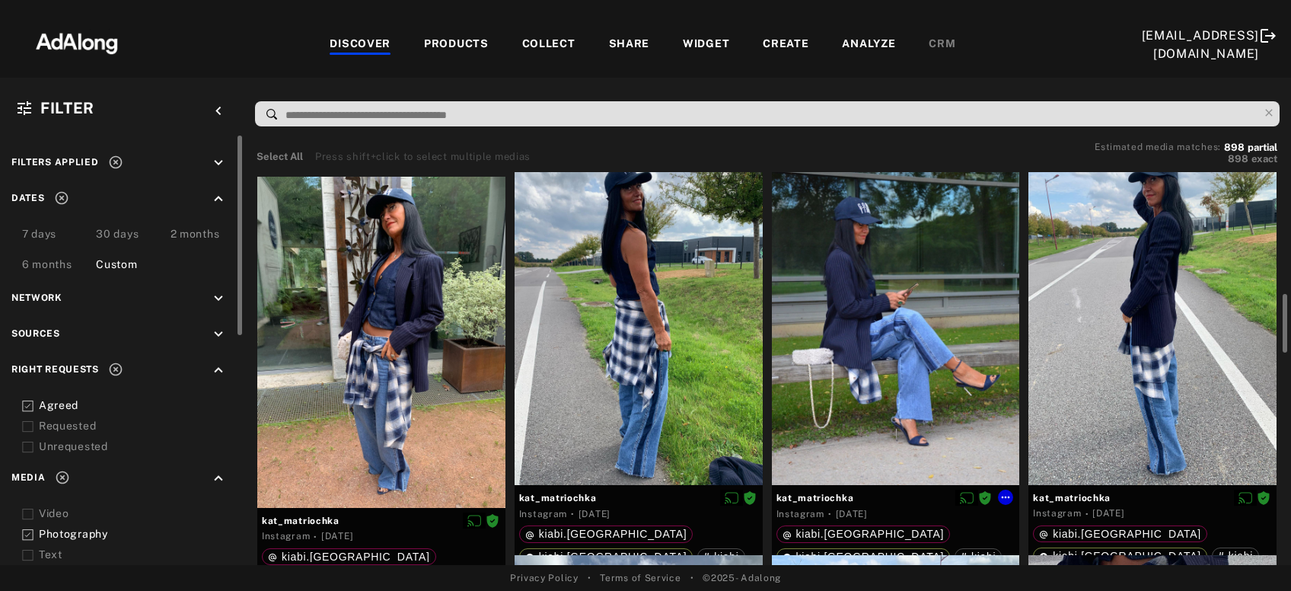
scroll to position [902, 0]
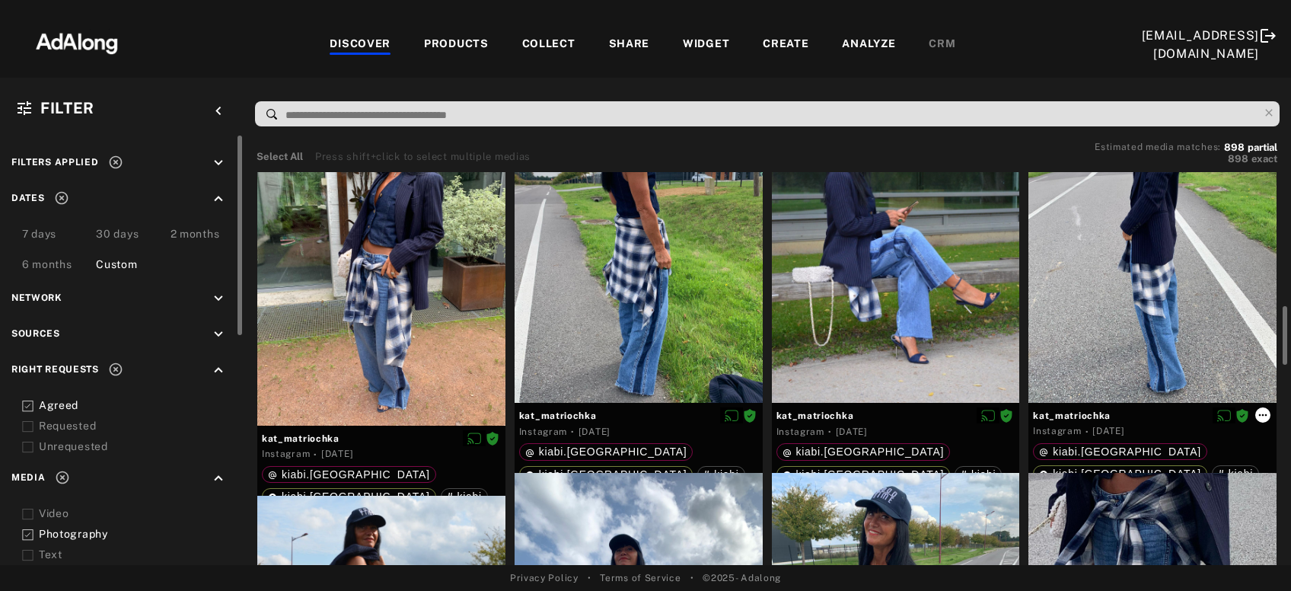
click at [1263, 417] on icon at bounding box center [1263, 415] width 12 height 12
click at [1264, 410] on icon at bounding box center [1263, 415] width 12 height 12
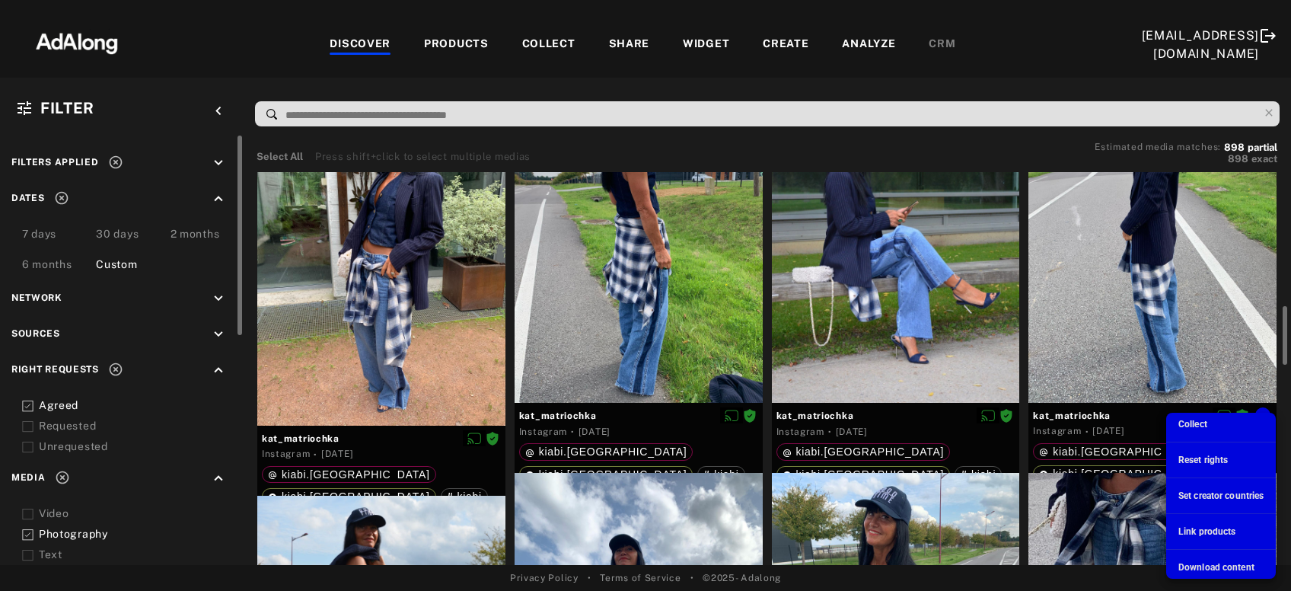
click at [1192, 566] on span "Download content" at bounding box center [1217, 567] width 76 height 11
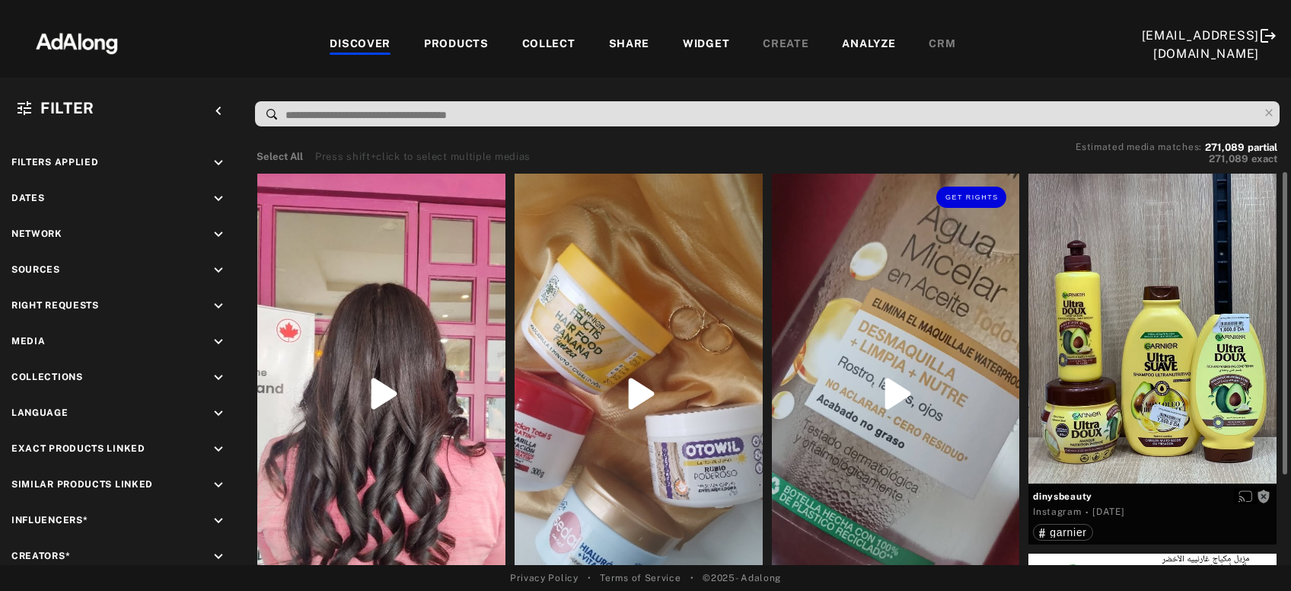
scroll to position [164, 0]
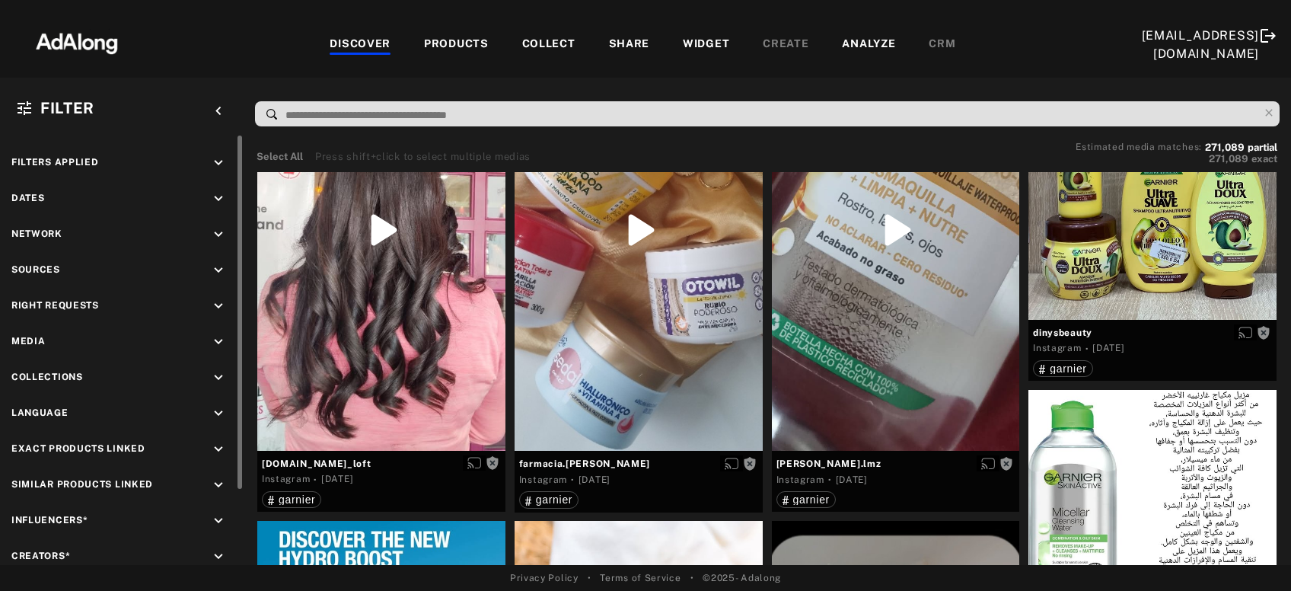
click at [224, 298] on icon "keyboard_arrow_down" at bounding box center [218, 306] width 17 height 17
click at [50, 340] on div "Agreed" at bounding box center [135, 341] width 193 height 16
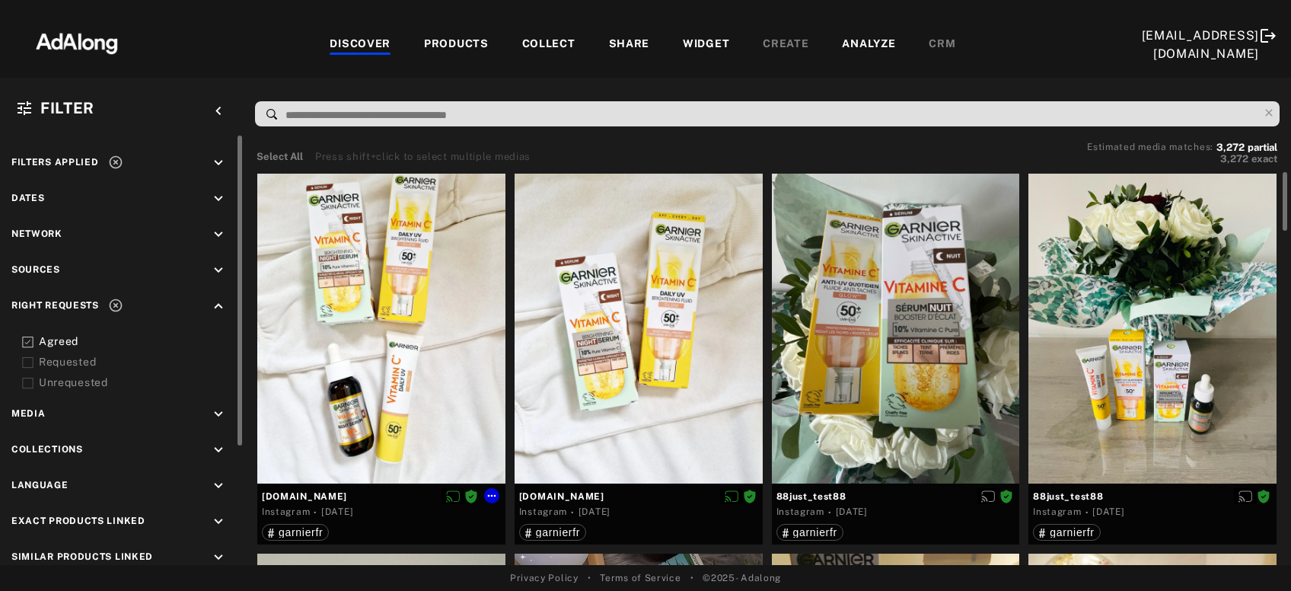
click at [323, 352] on div at bounding box center [381, 329] width 248 height 310
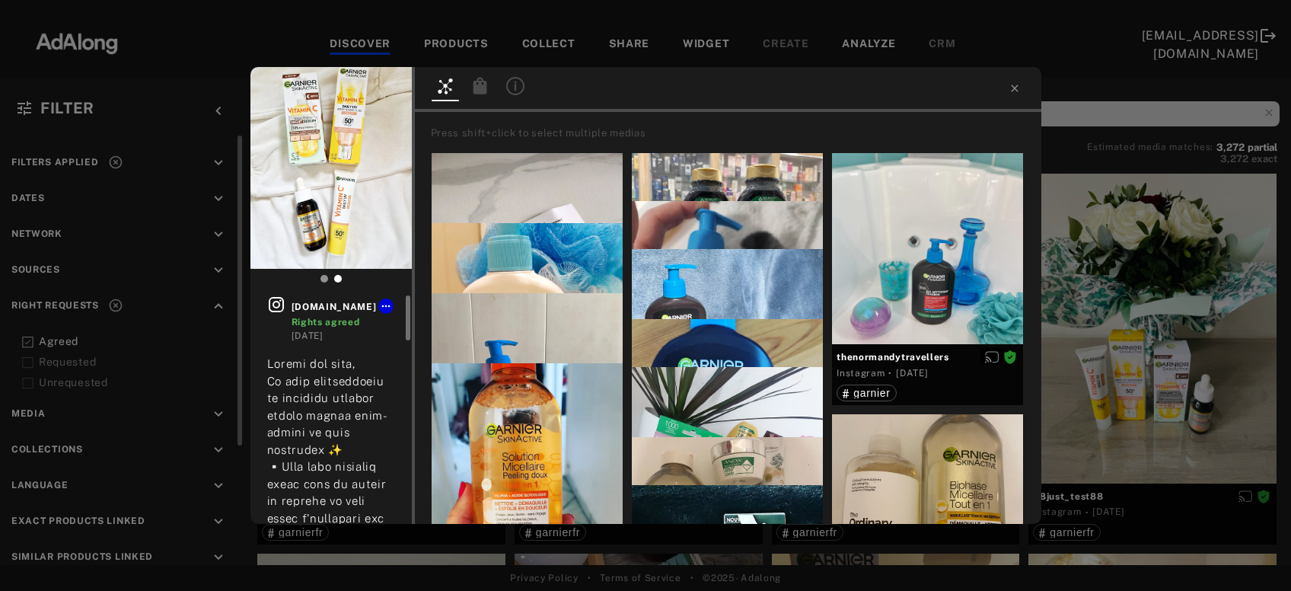
click at [273, 308] on icon at bounding box center [276, 304] width 18 height 18
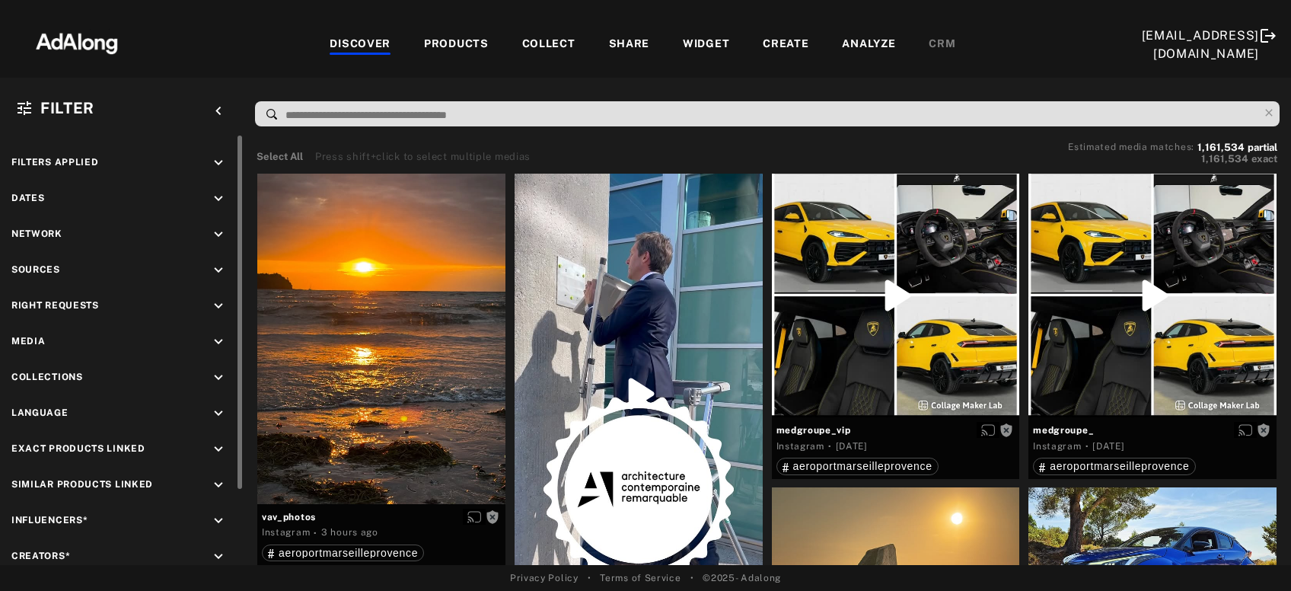
click at [220, 266] on icon "keyboard_arrow_down" at bounding box center [218, 270] width 17 height 17
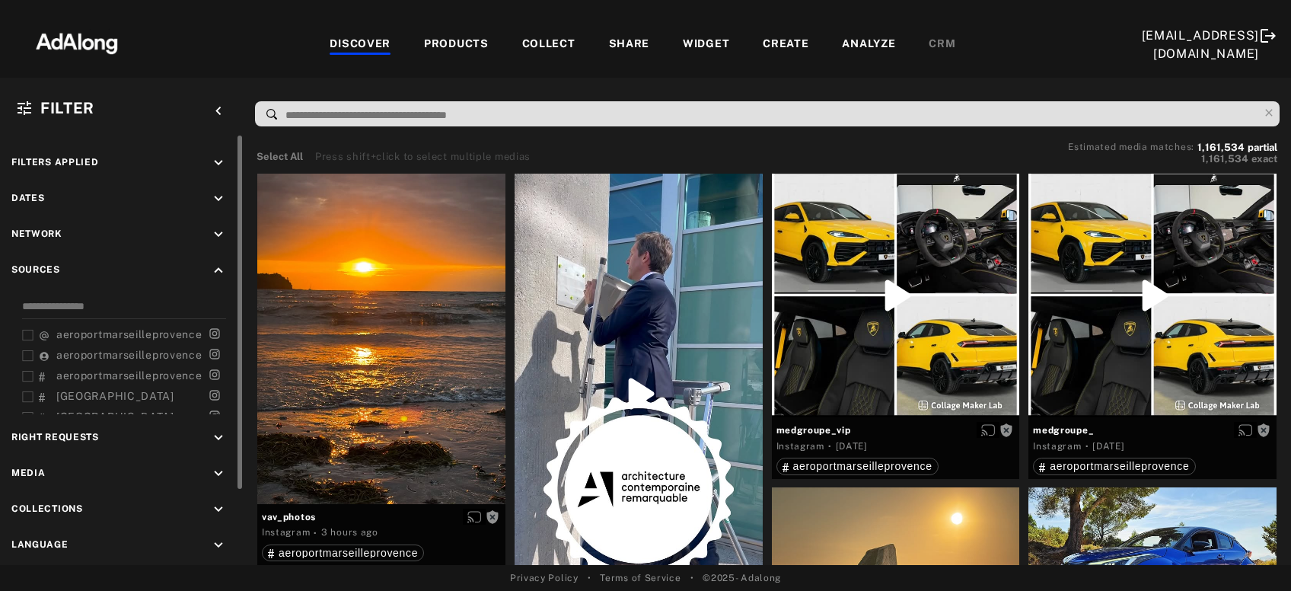
click at [220, 266] on icon "keyboard_arrow_up" at bounding box center [218, 270] width 17 height 17
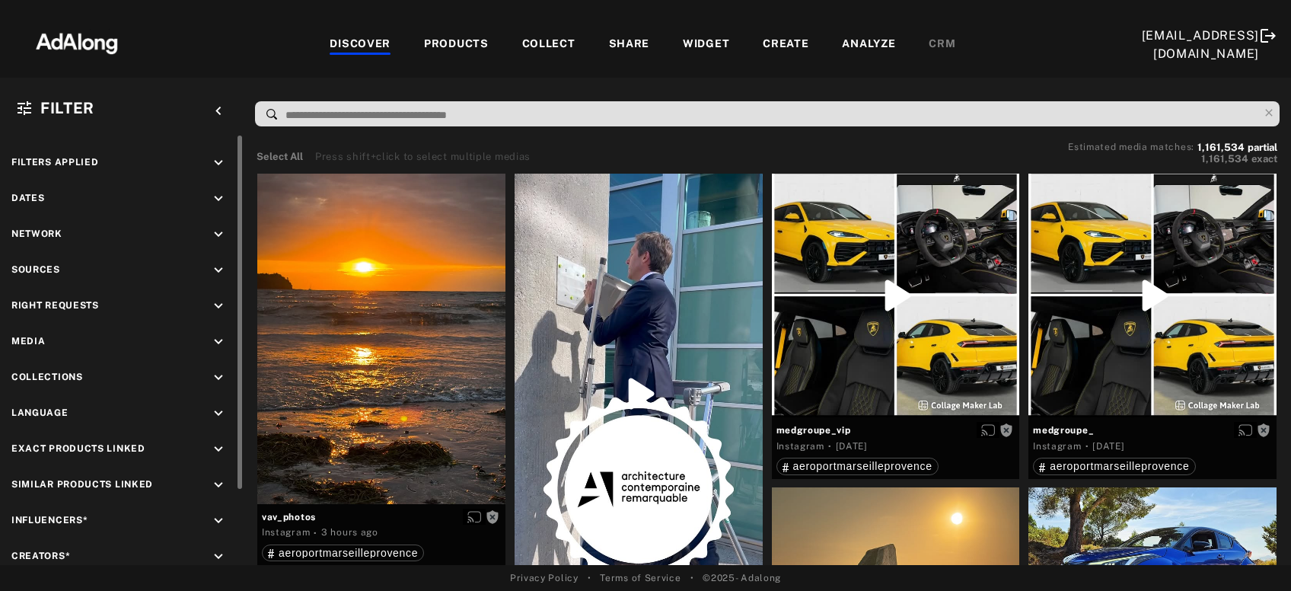
click at [215, 198] on icon "keyboard_arrow_down" at bounding box center [218, 198] width 17 height 17
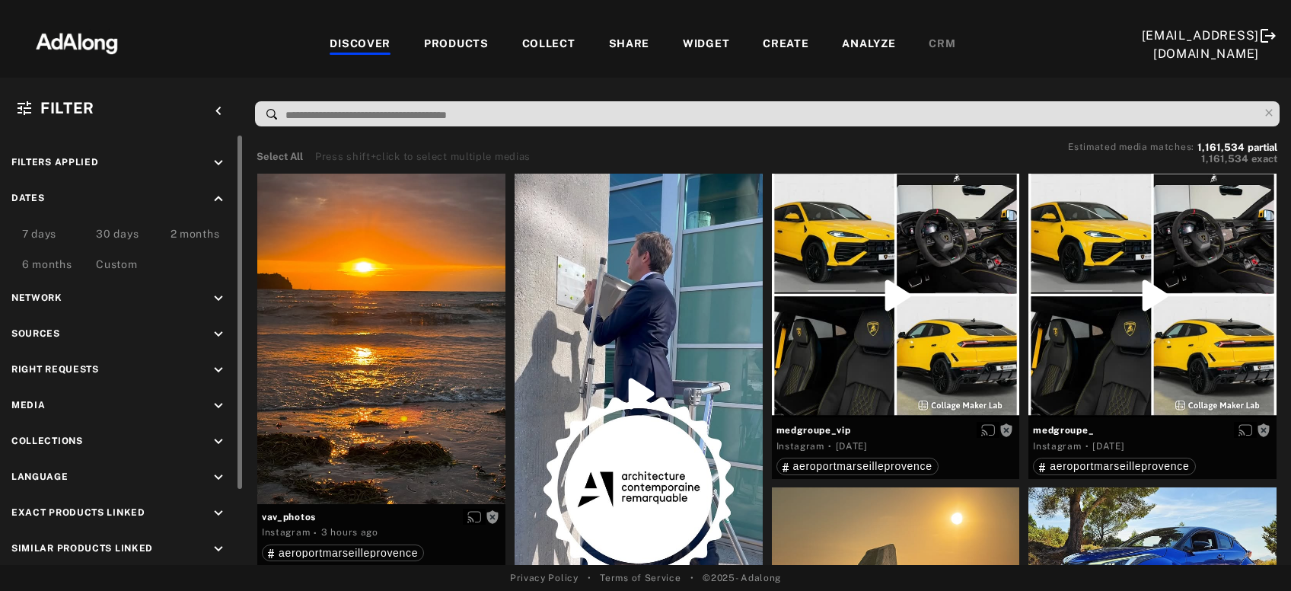
click at [105, 257] on div "Custom" at bounding box center [116, 266] width 41 height 18
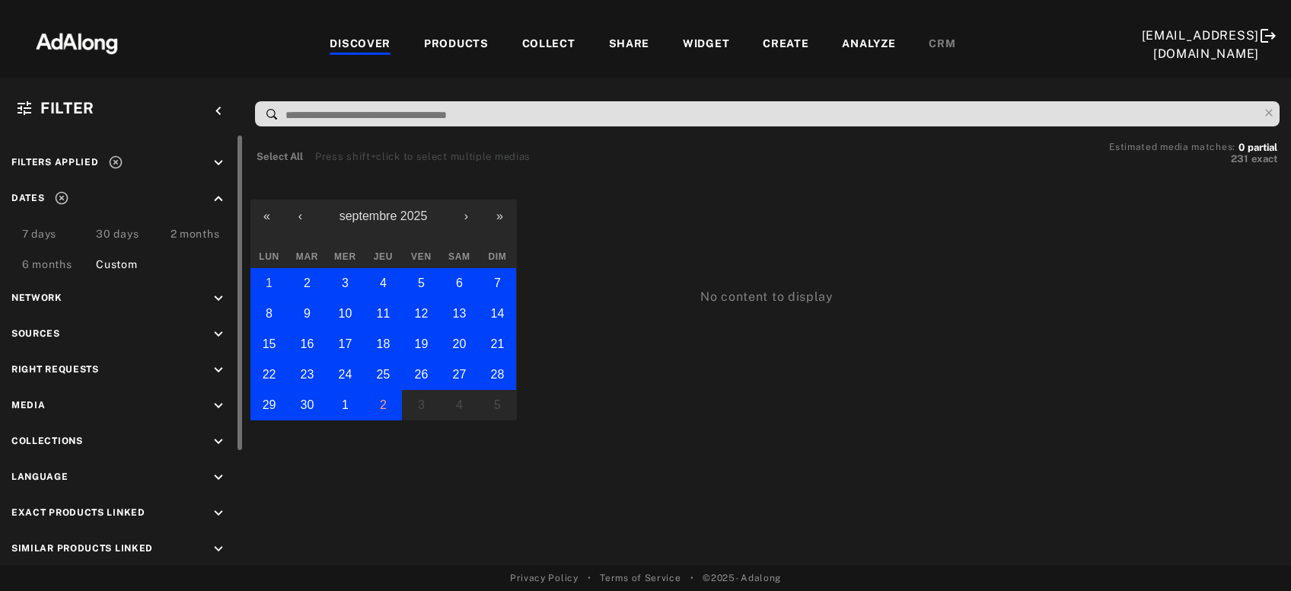
click at [268, 278] on abbr "1" at bounding box center [269, 282] width 7 height 13
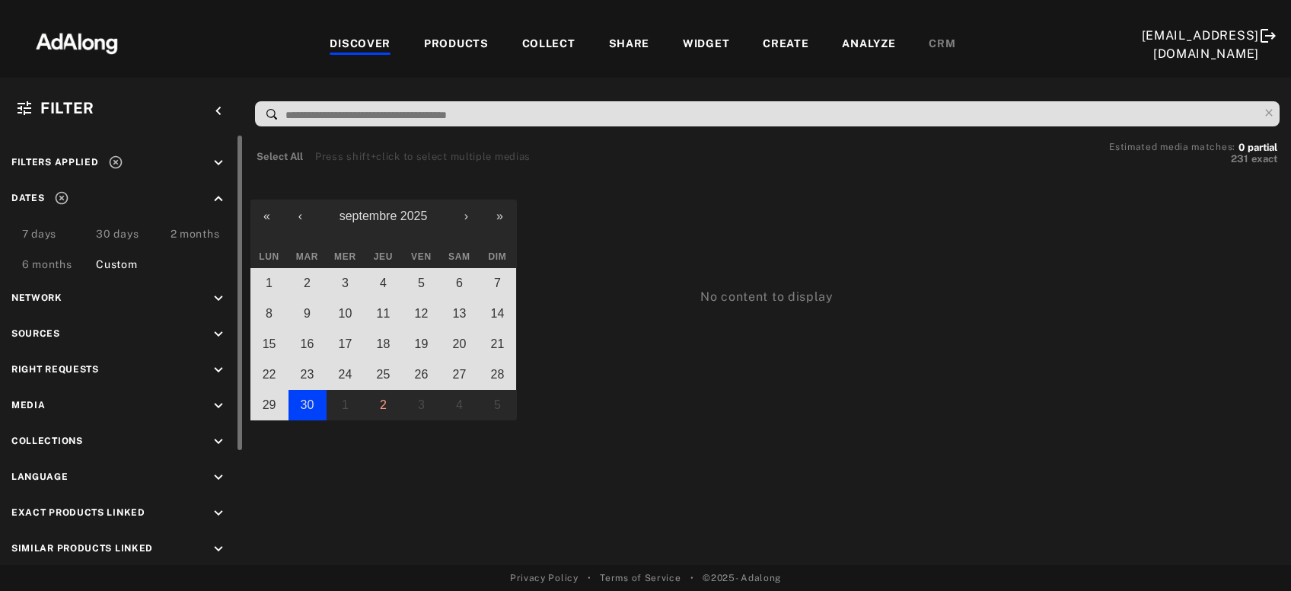
click at [302, 398] on abbr "30" at bounding box center [308, 404] width 14 height 13
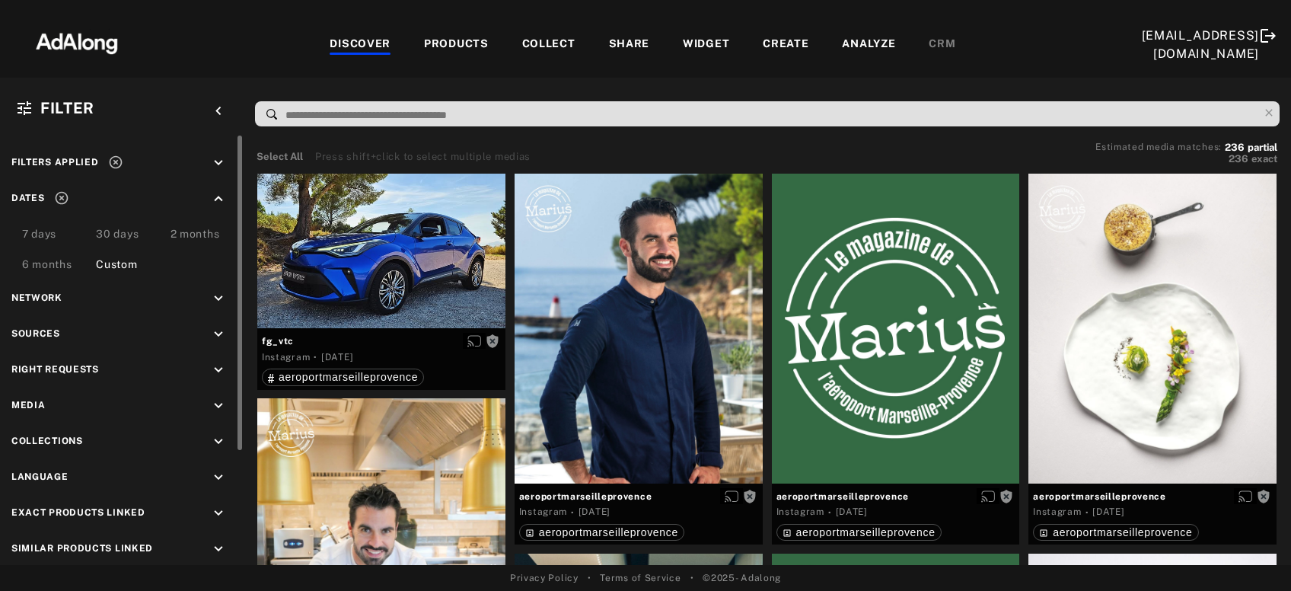
click at [215, 366] on icon "keyboard_arrow_down" at bounding box center [218, 370] width 17 height 17
click at [57, 402] on div "Agreed" at bounding box center [135, 405] width 193 height 16
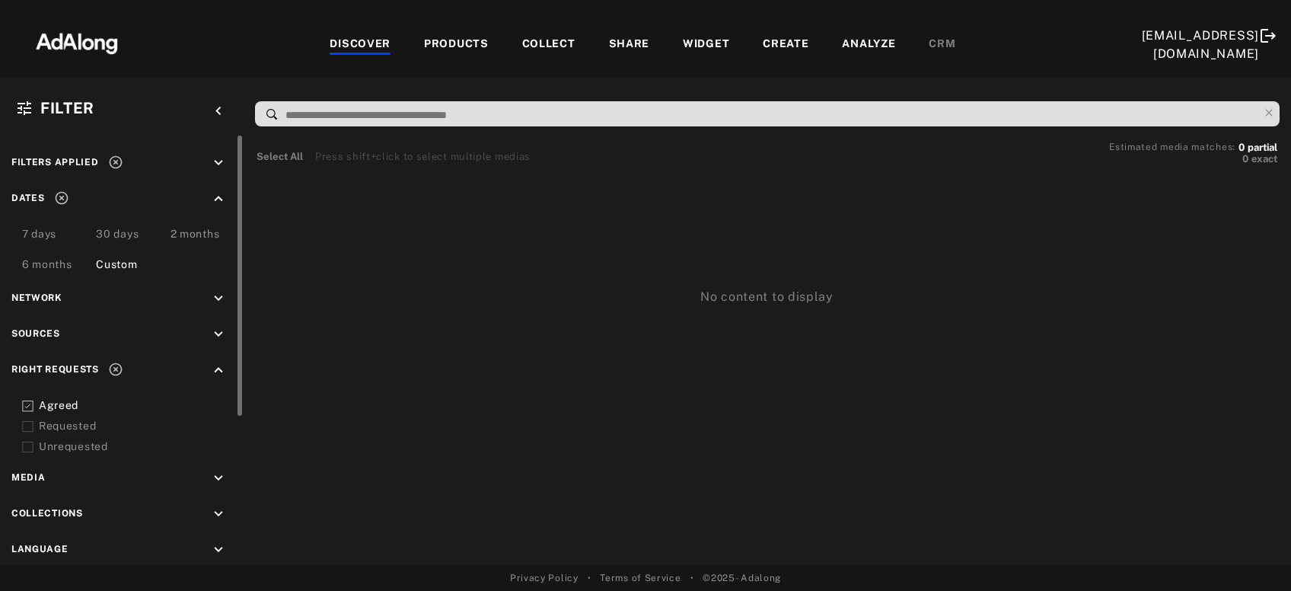
click at [70, 422] on div "Requested" at bounding box center [135, 426] width 193 height 16
click at [118, 365] on icon at bounding box center [115, 369] width 13 height 13
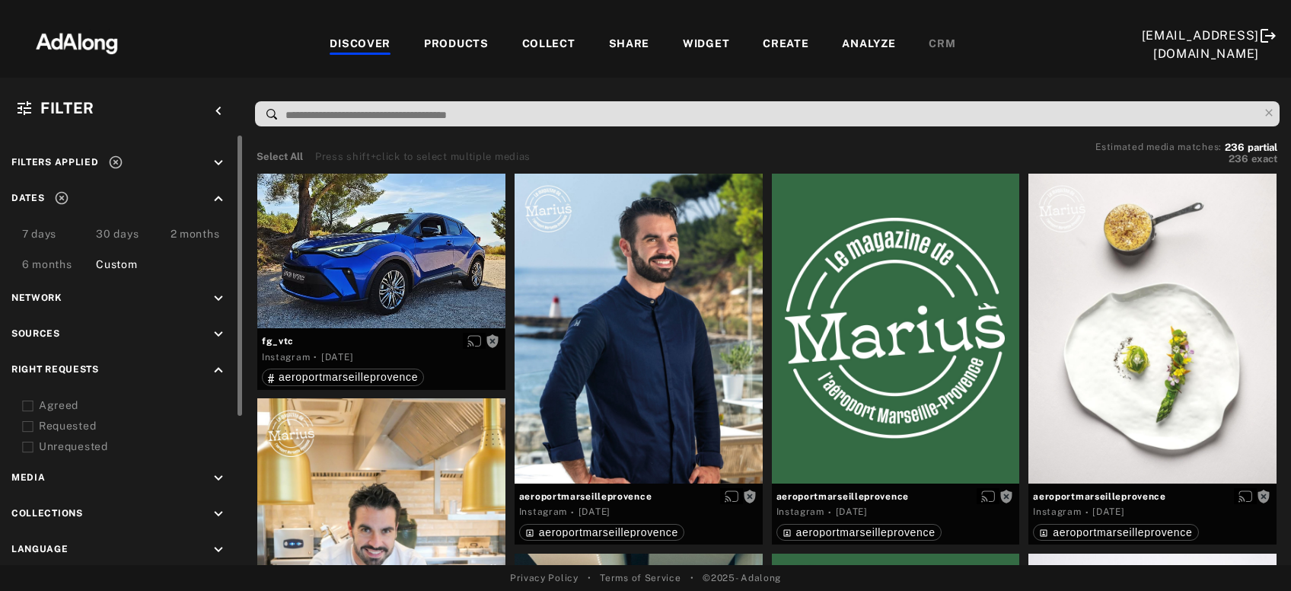
click at [116, 159] on icon at bounding box center [115, 162] width 15 height 15
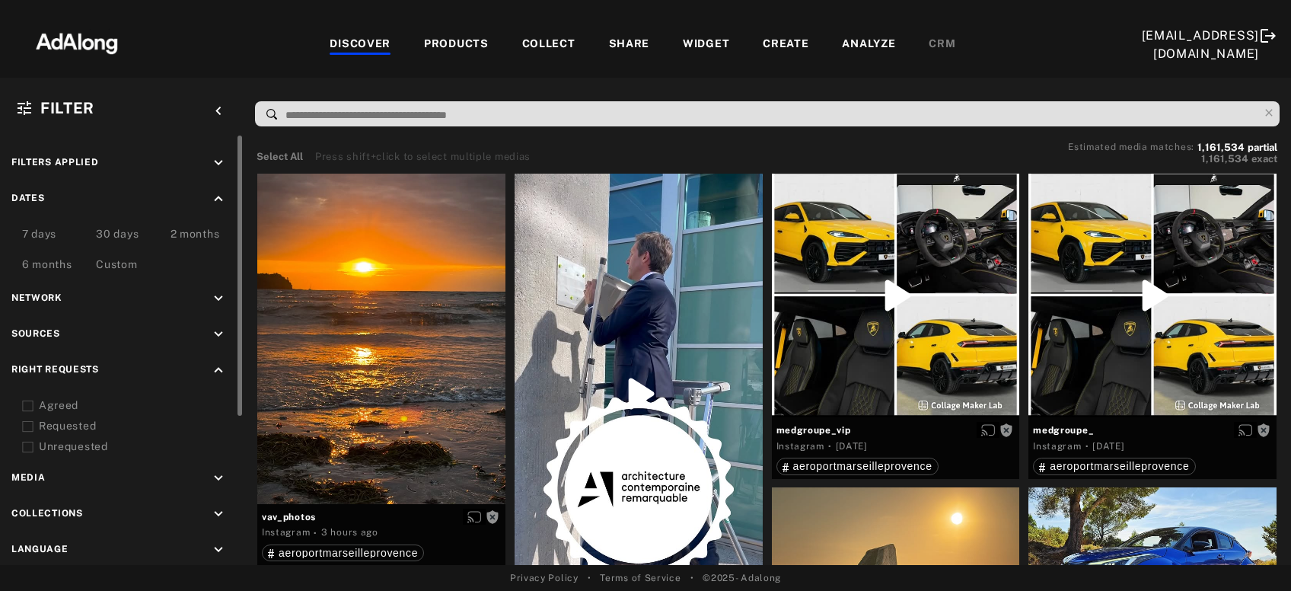
click at [55, 407] on div "Agreed" at bounding box center [135, 405] width 193 height 16
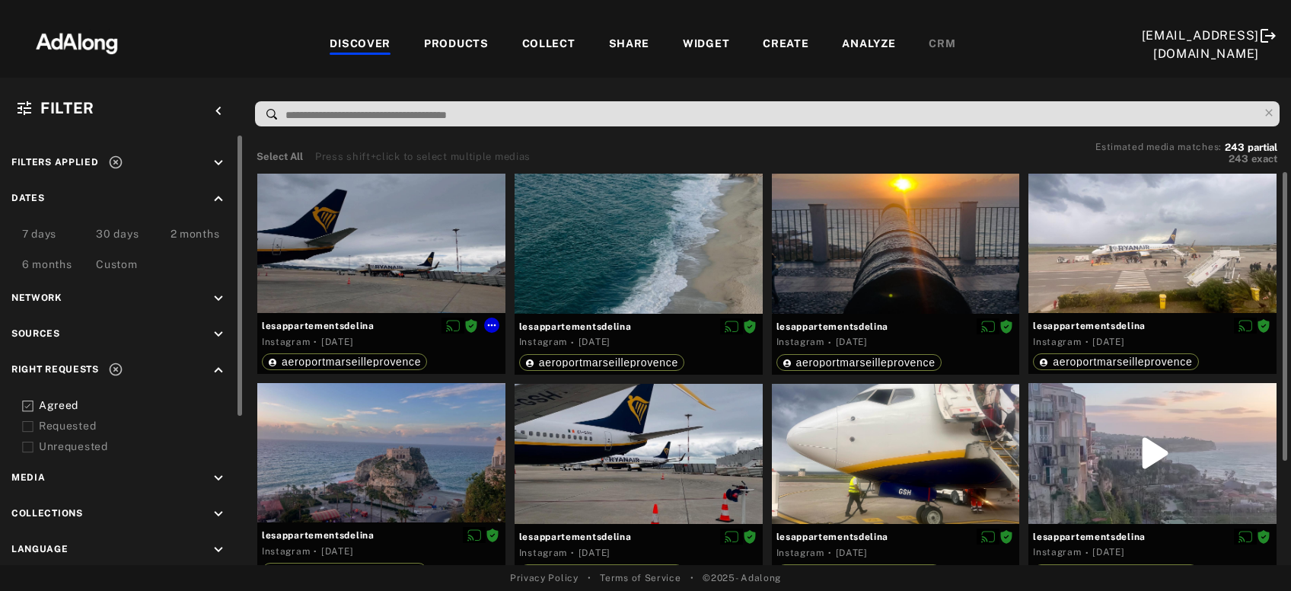
click at [375, 276] on div at bounding box center [381, 243] width 248 height 139
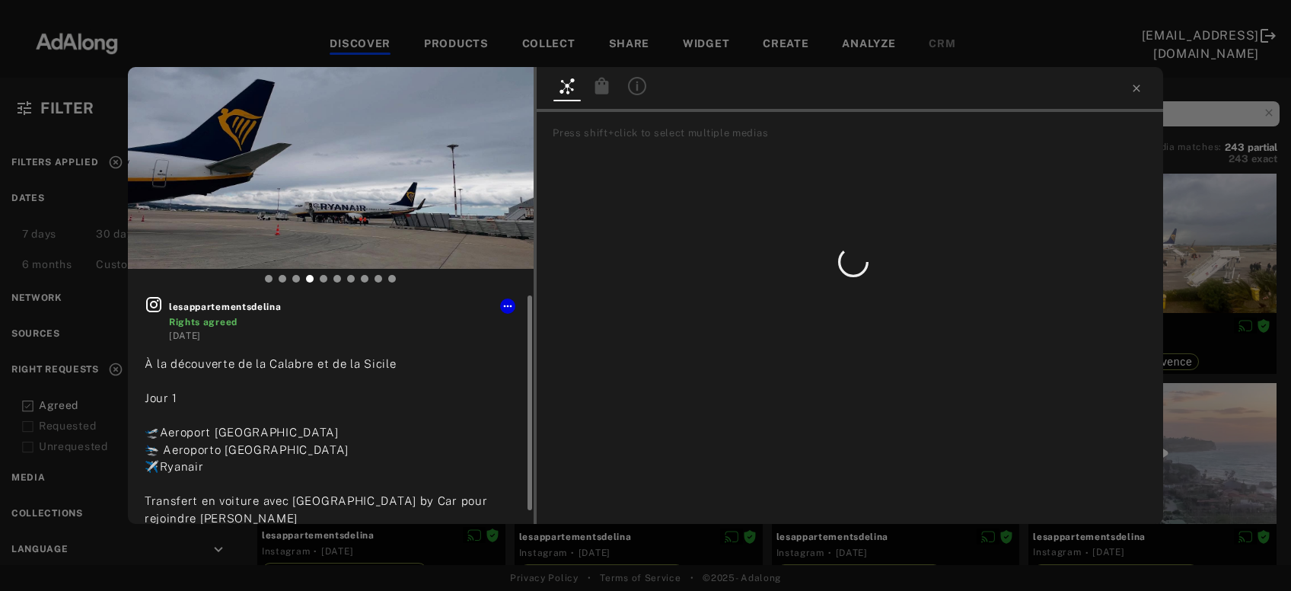
click at [153, 305] on icon at bounding box center [154, 304] width 18 height 18
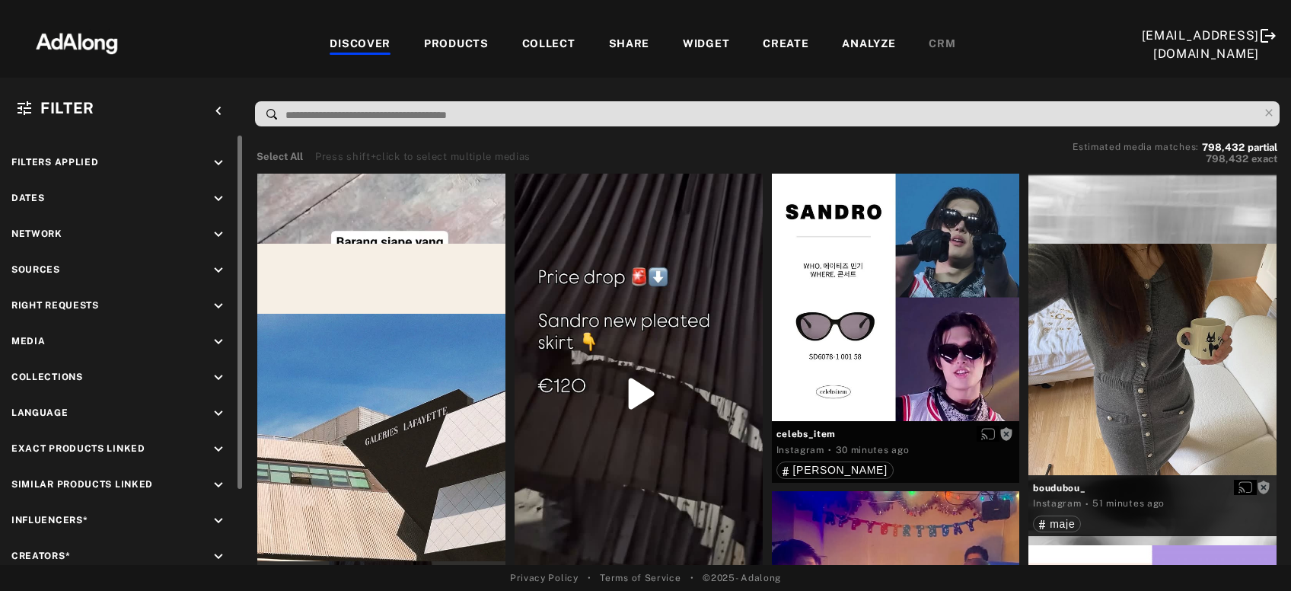
click at [222, 270] on icon "keyboard_arrow_down" at bounding box center [218, 270] width 17 height 17
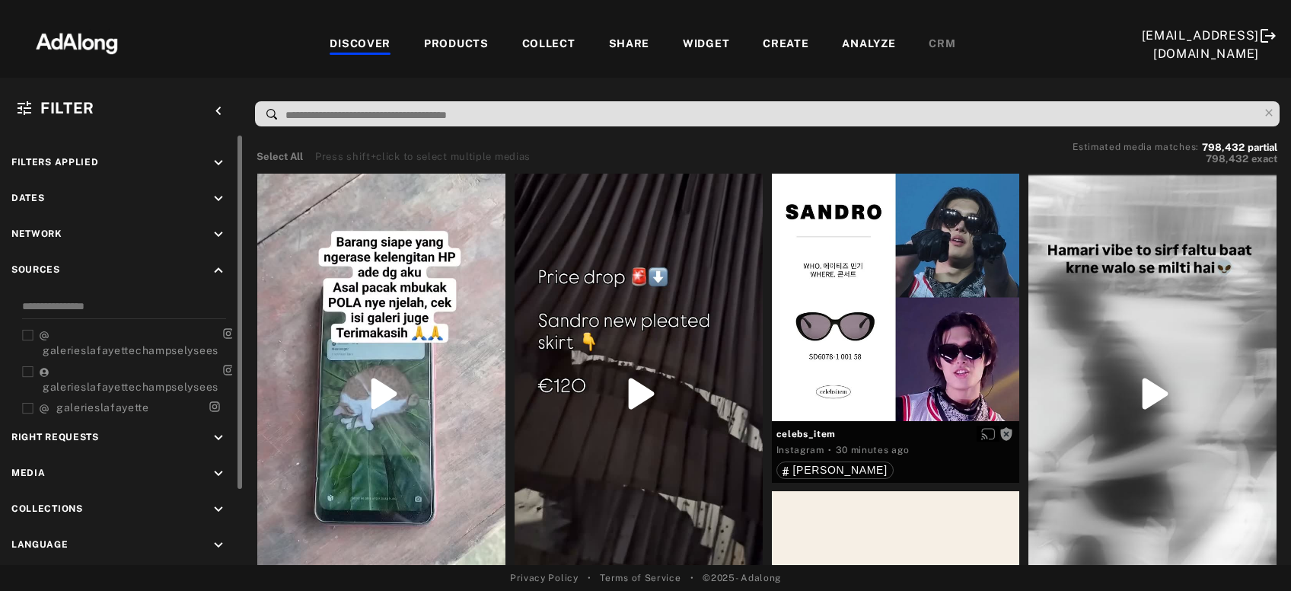
click at [219, 273] on icon "keyboard_arrow_up" at bounding box center [218, 270] width 17 height 17
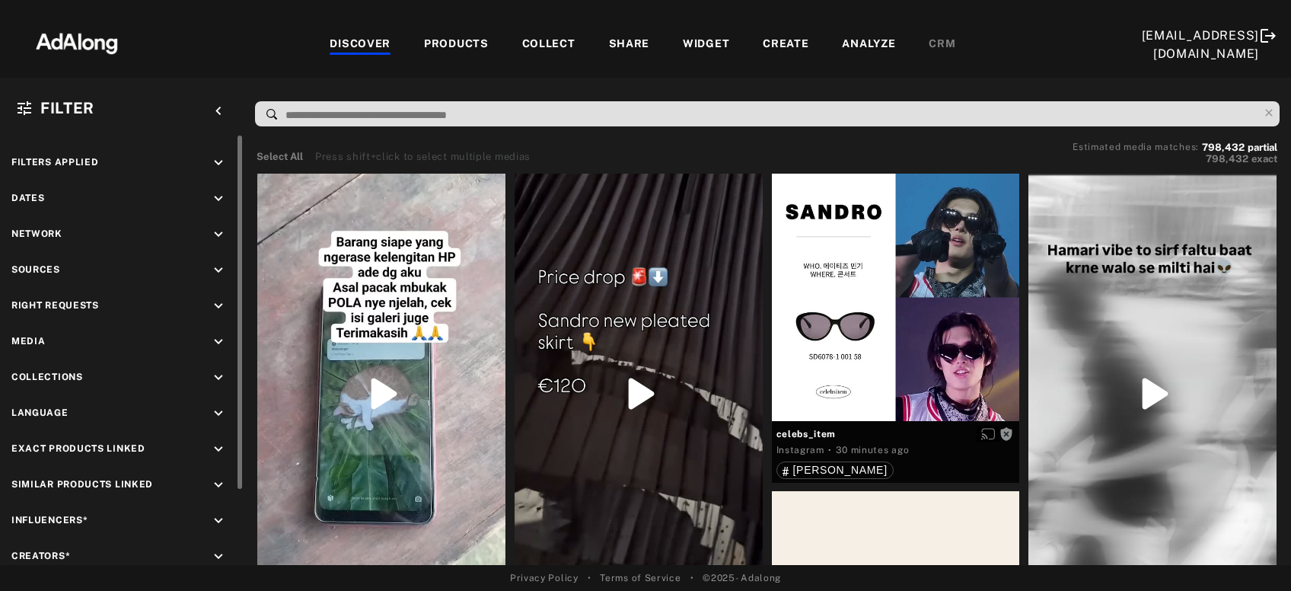
click at [219, 198] on icon "keyboard_arrow_down" at bounding box center [218, 198] width 17 height 17
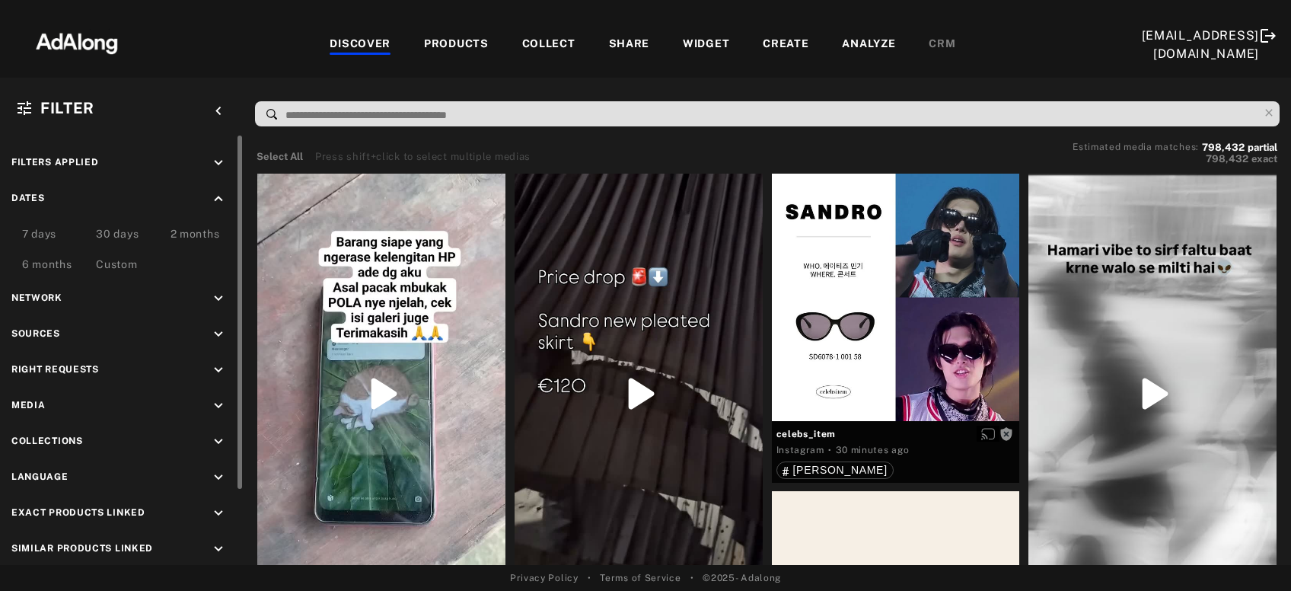
click at [107, 263] on div "Custom" at bounding box center [116, 266] width 41 height 18
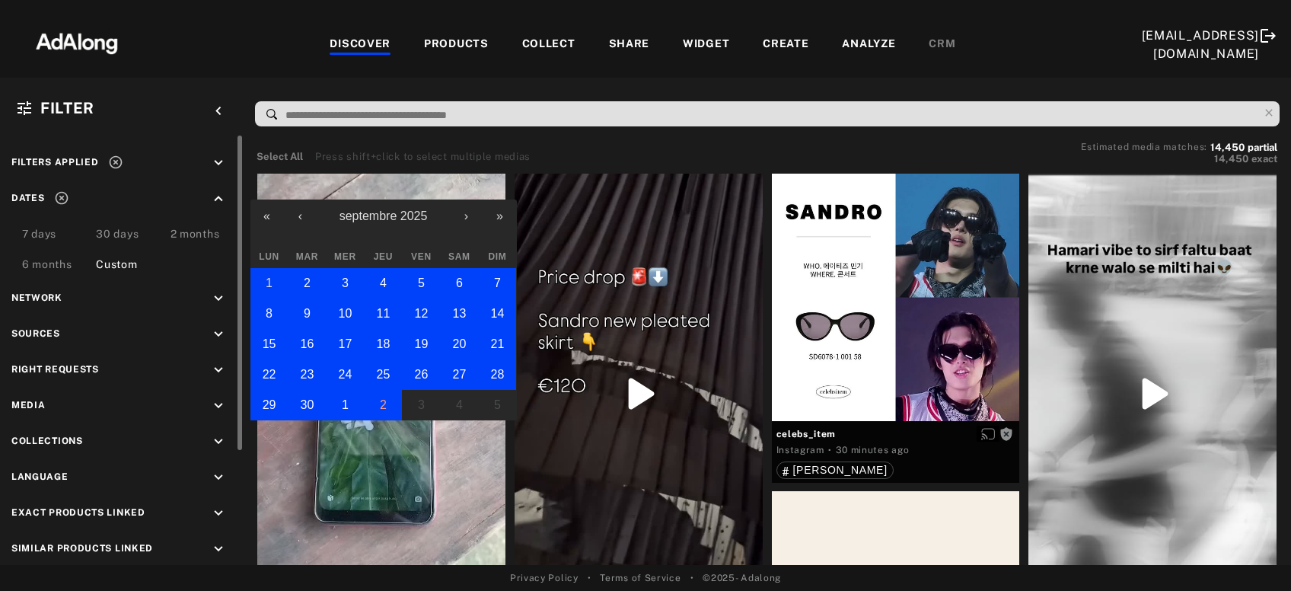
click at [268, 285] on abbr "1" at bounding box center [269, 282] width 7 height 13
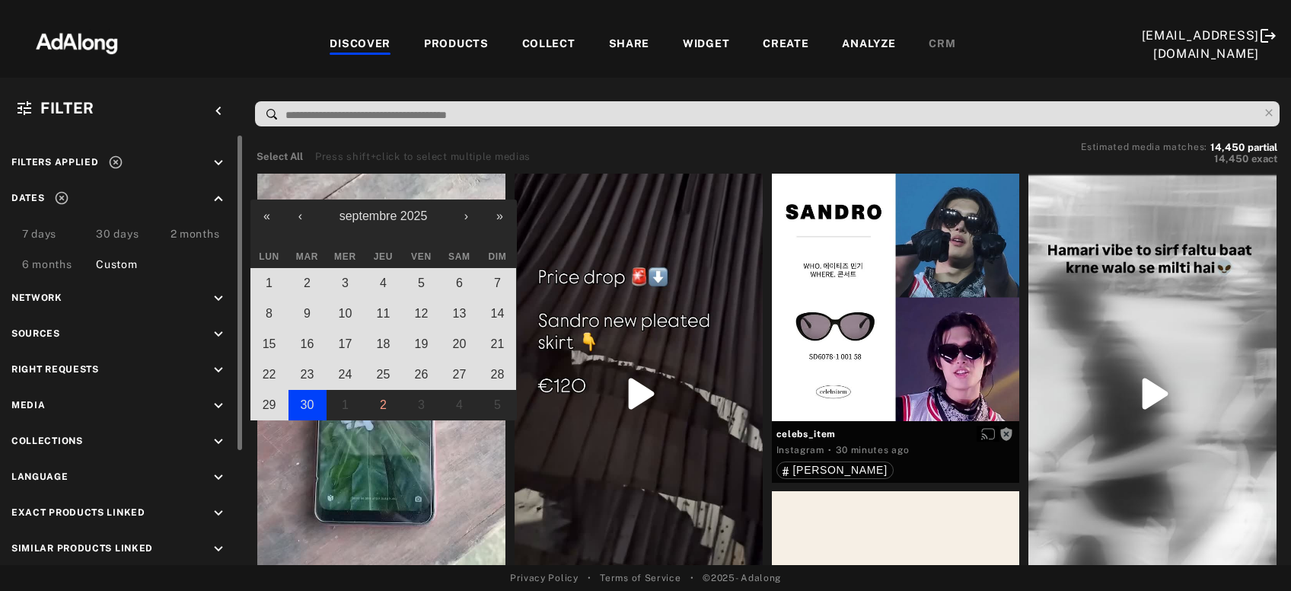
click at [308, 401] on abbr "30" at bounding box center [308, 404] width 14 height 13
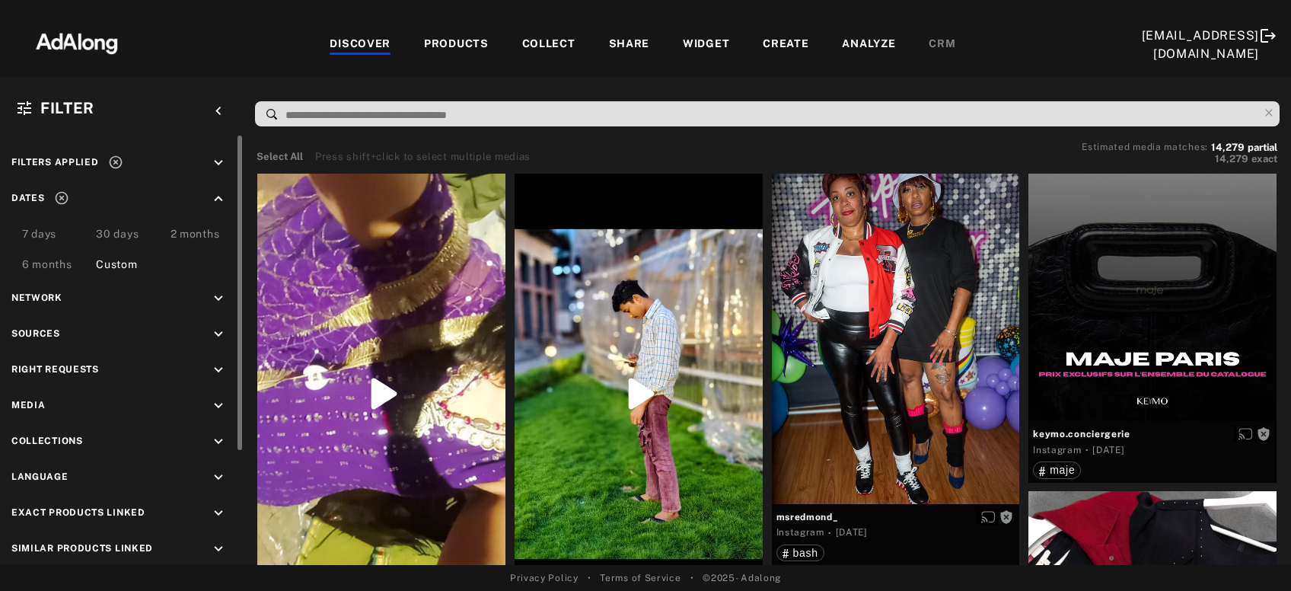
click at [217, 368] on icon "keyboard_arrow_down" at bounding box center [218, 370] width 17 height 17
click at [64, 406] on div "Agreed" at bounding box center [135, 405] width 193 height 16
click at [64, 425] on div "Requested" at bounding box center [135, 426] width 193 height 16
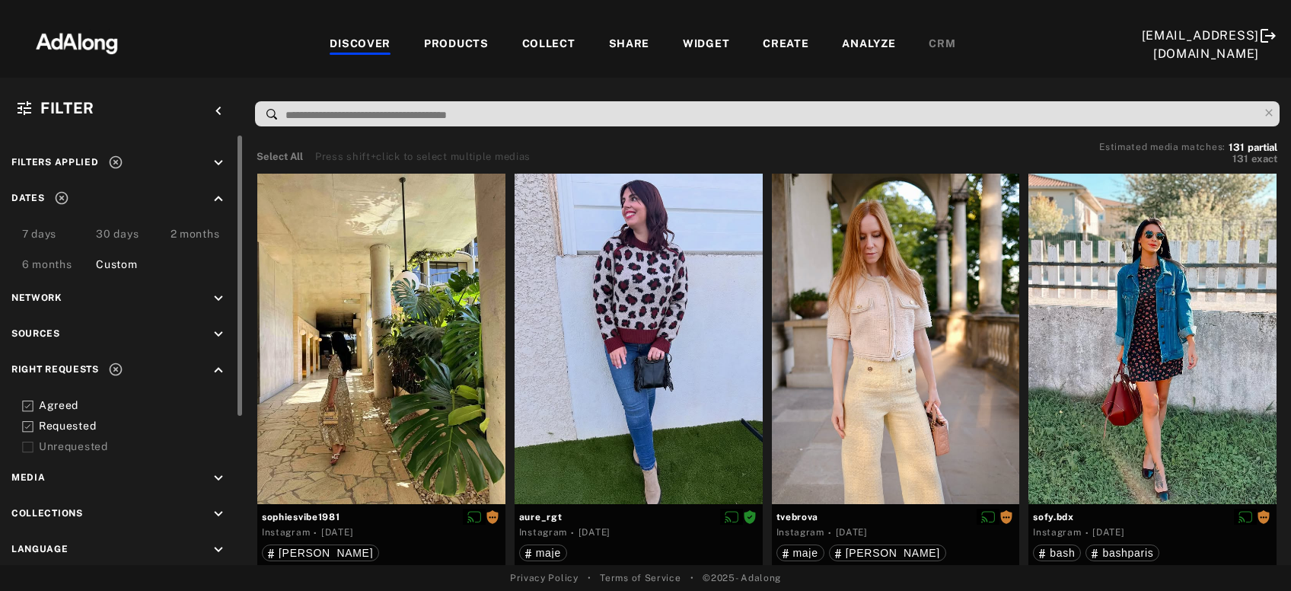
click at [85, 423] on div "Requested" at bounding box center [135, 426] width 193 height 16
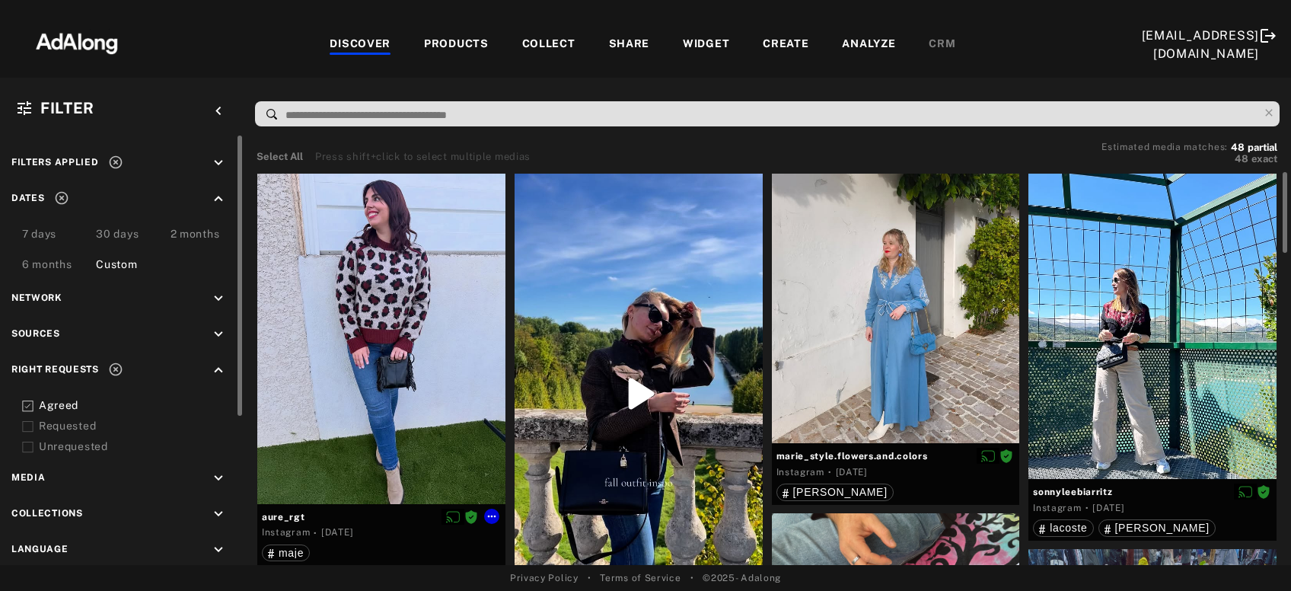
click at [384, 396] on div at bounding box center [381, 339] width 248 height 330
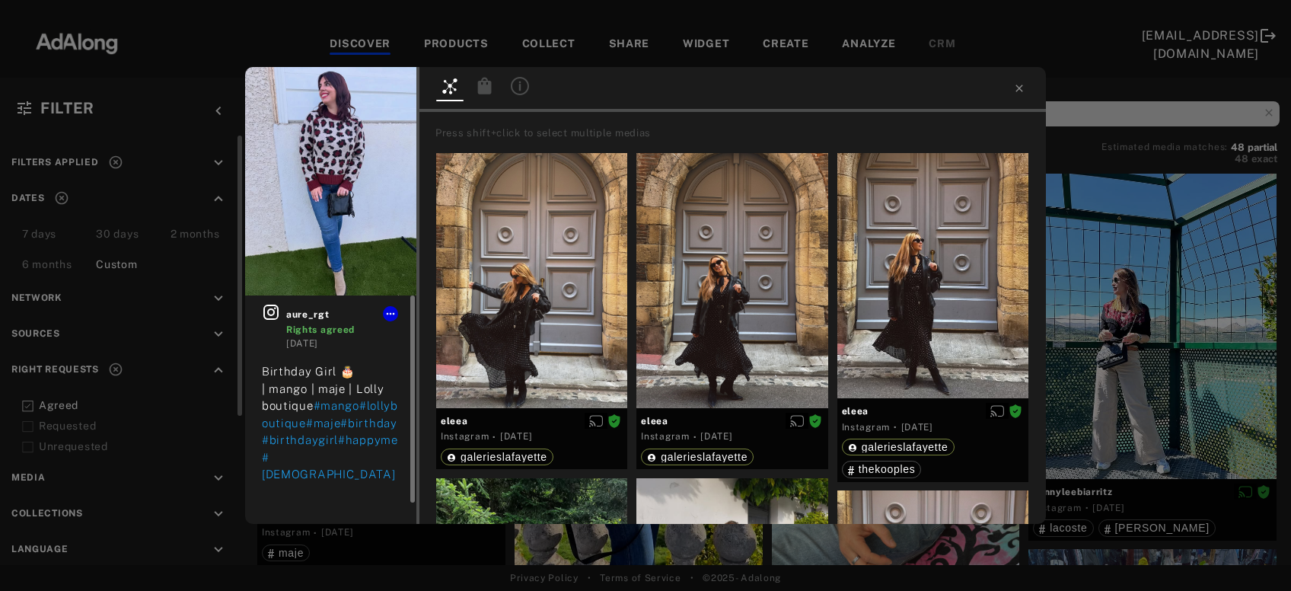
click at [276, 308] on icon at bounding box center [271, 312] width 18 height 18
click at [1157, 283] on div "aure_rgt Rights agreed [DATE] Birthday Girl 🎂 | mango | maje | Lolly boutique #…" at bounding box center [645, 295] width 1291 height 591
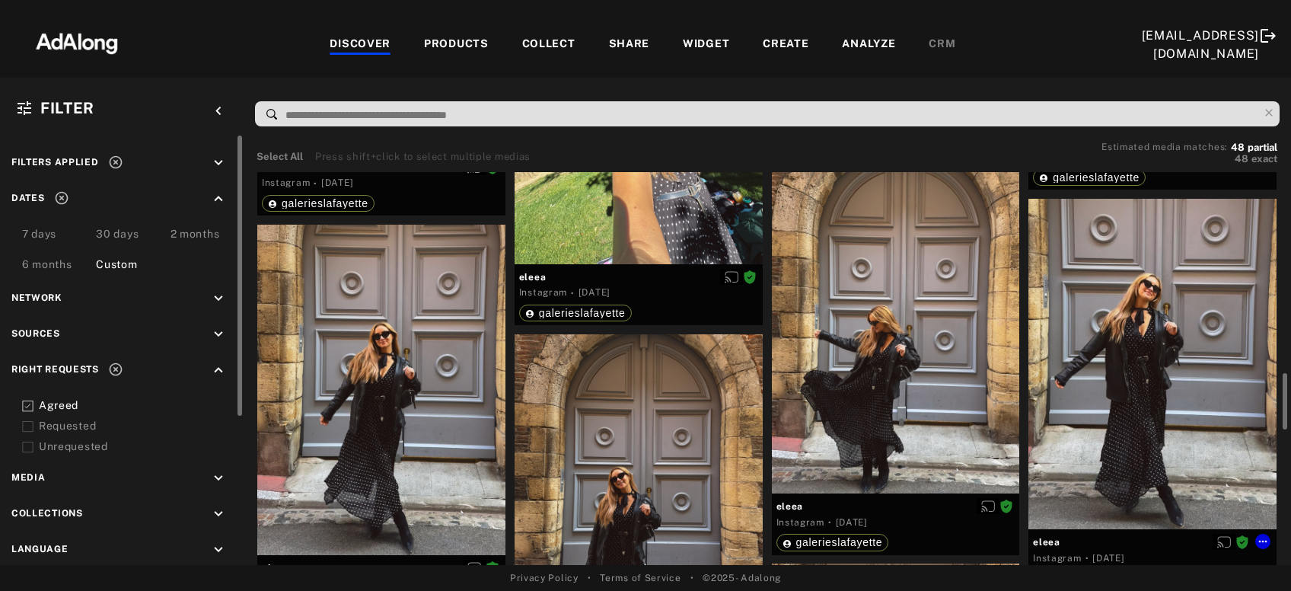
scroll to position [820, 0]
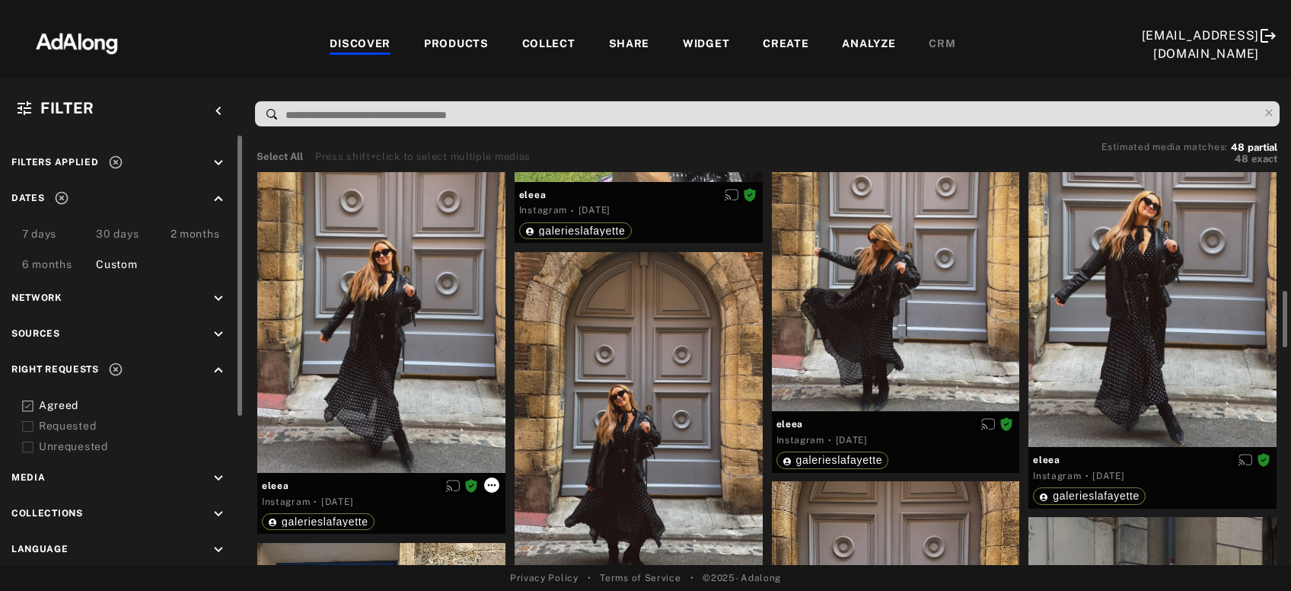
click at [493, 486] on icon at bounding box center [492, 485] width 12 height 12
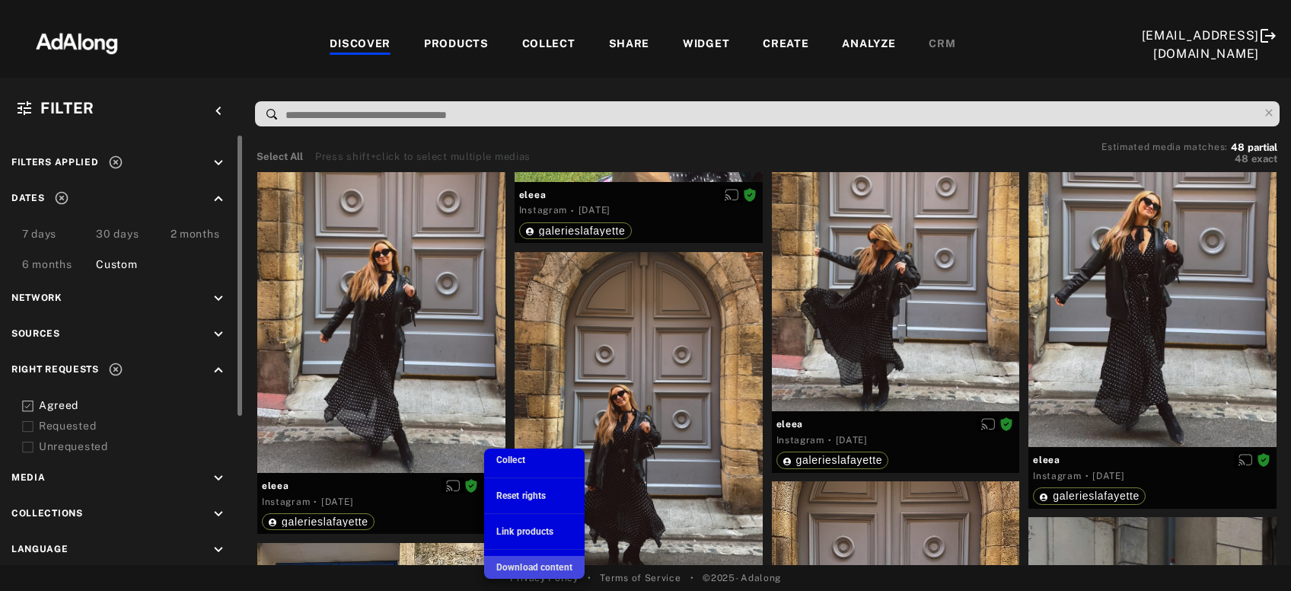
click at [511, 565] on span "Download content" at bounding box center [534, 567] width 76 height 11
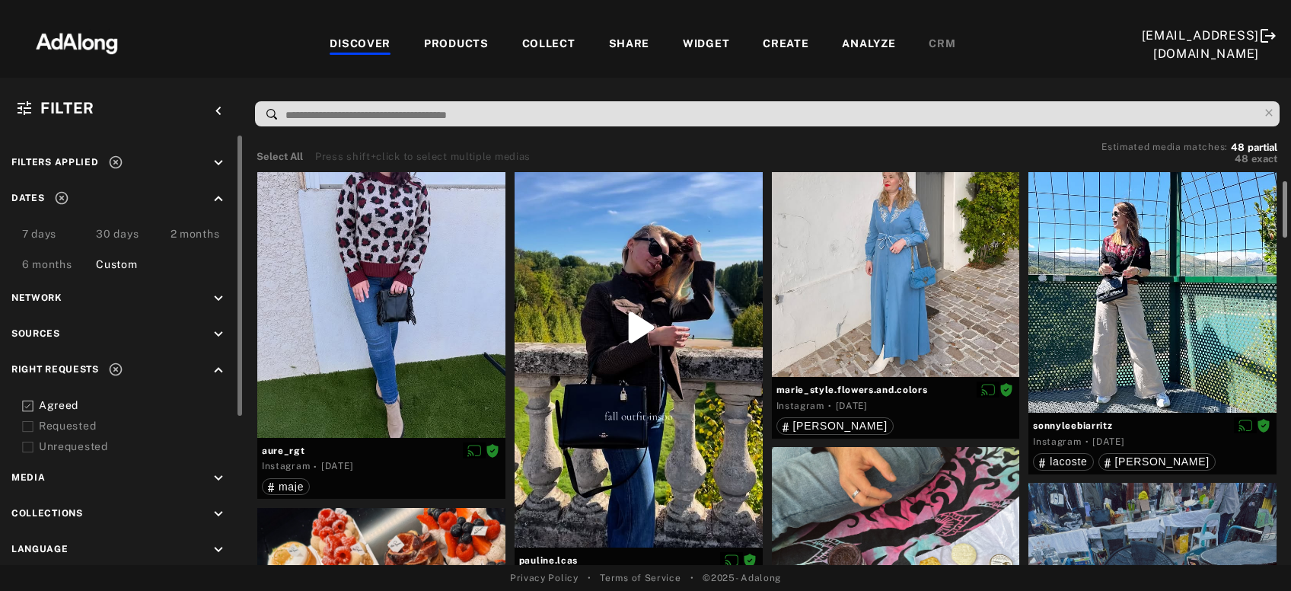
scroll to position [56, 0]
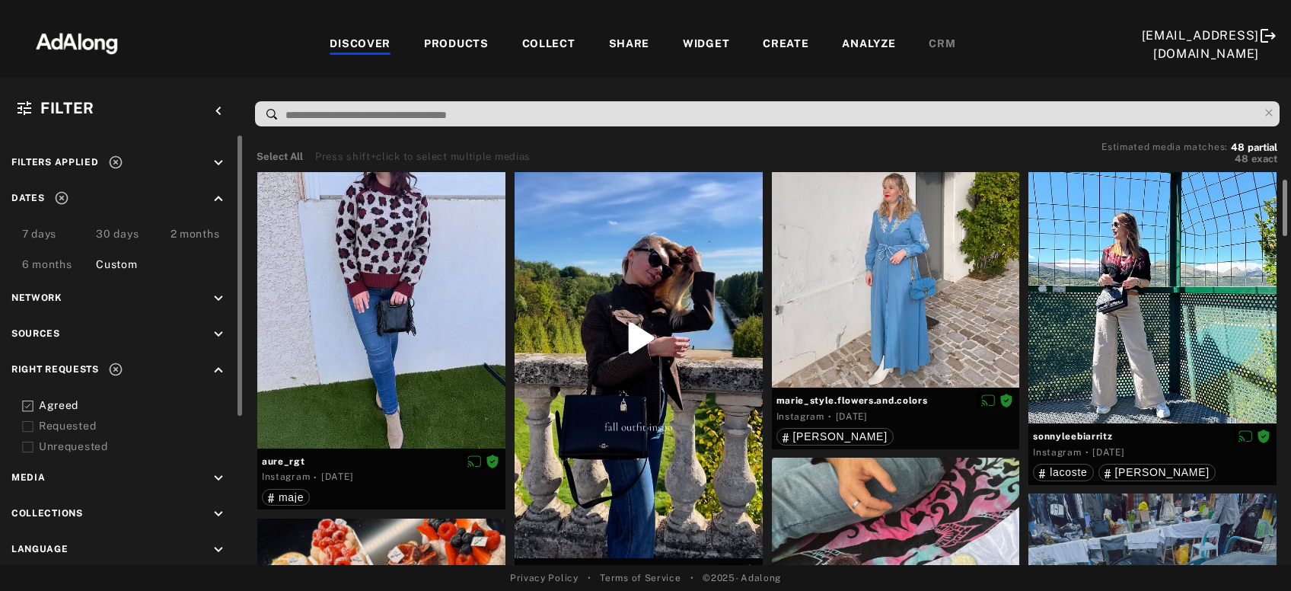
click at [1284, 219] on div at bounding box center [1285, 208] width 5 height 56
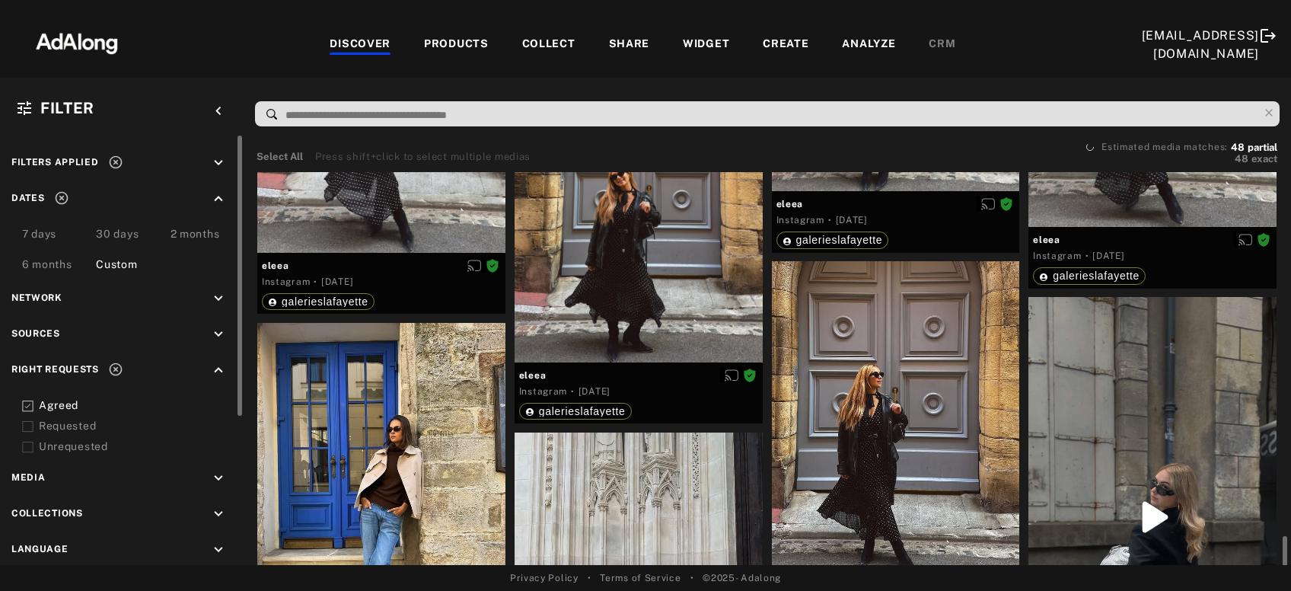
scroll to position [1286, 0]
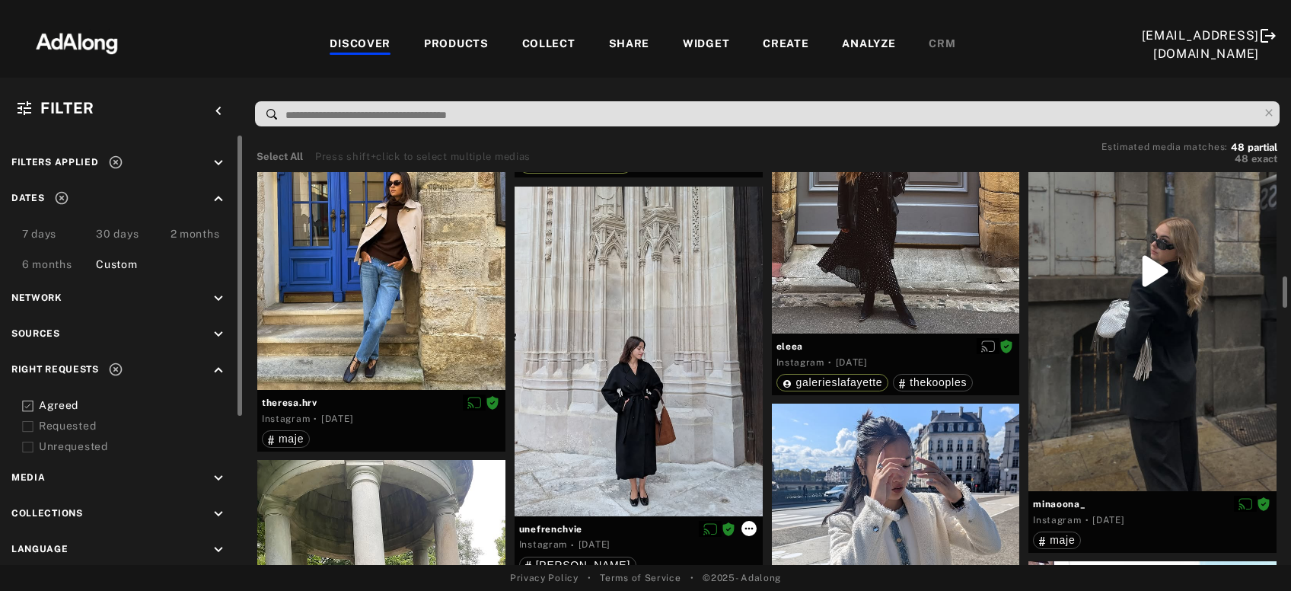
click at [752, 524] on icon at bounding box center [749, 528] width 12 height 12
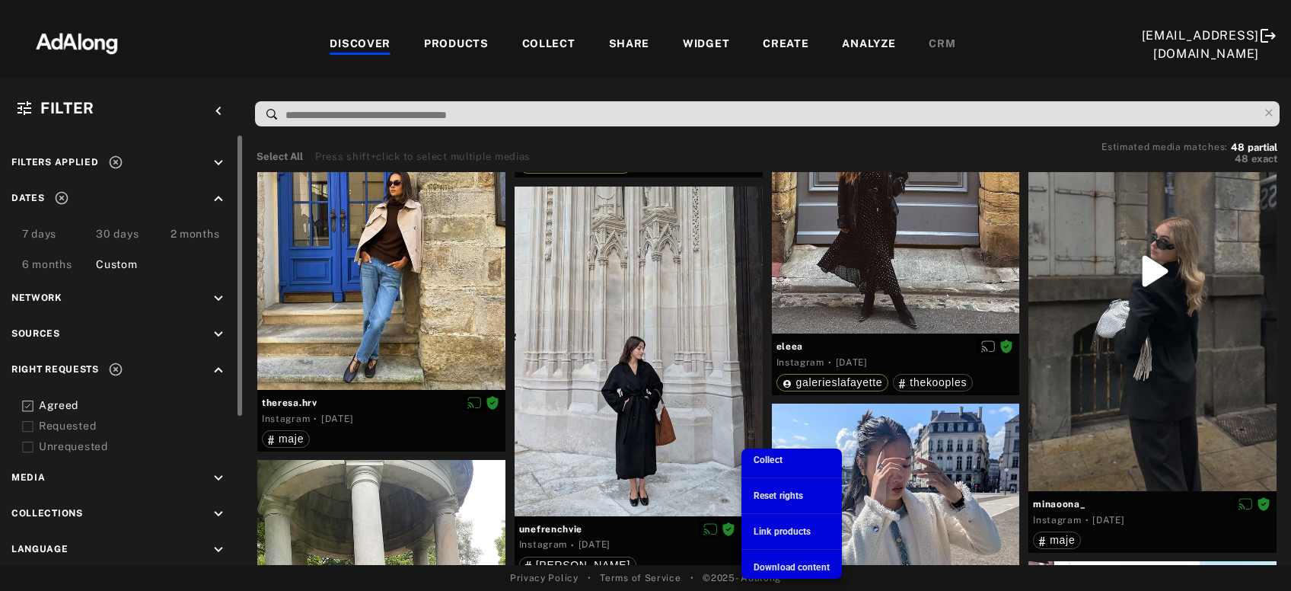
click at [773, 568] on span "Download content" at bounding box center [792, 567] width 76 height 11
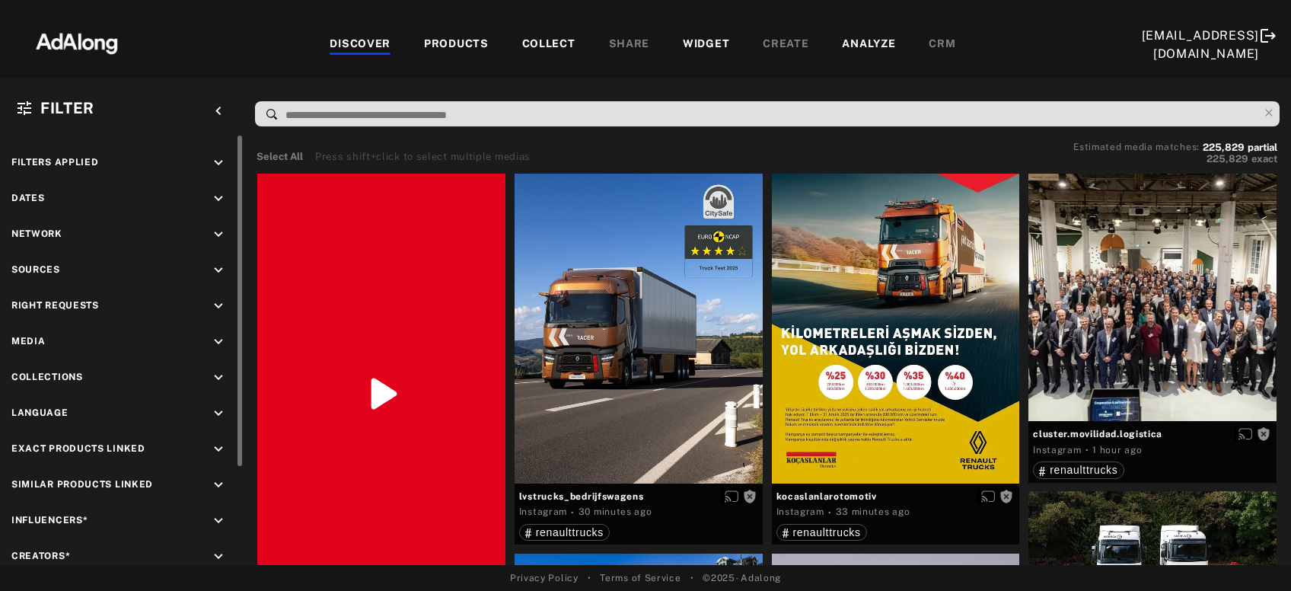
click at [216, 202] on icon "keyboard_arrow_down" at bounding box center [218, 198] width 17 height 17
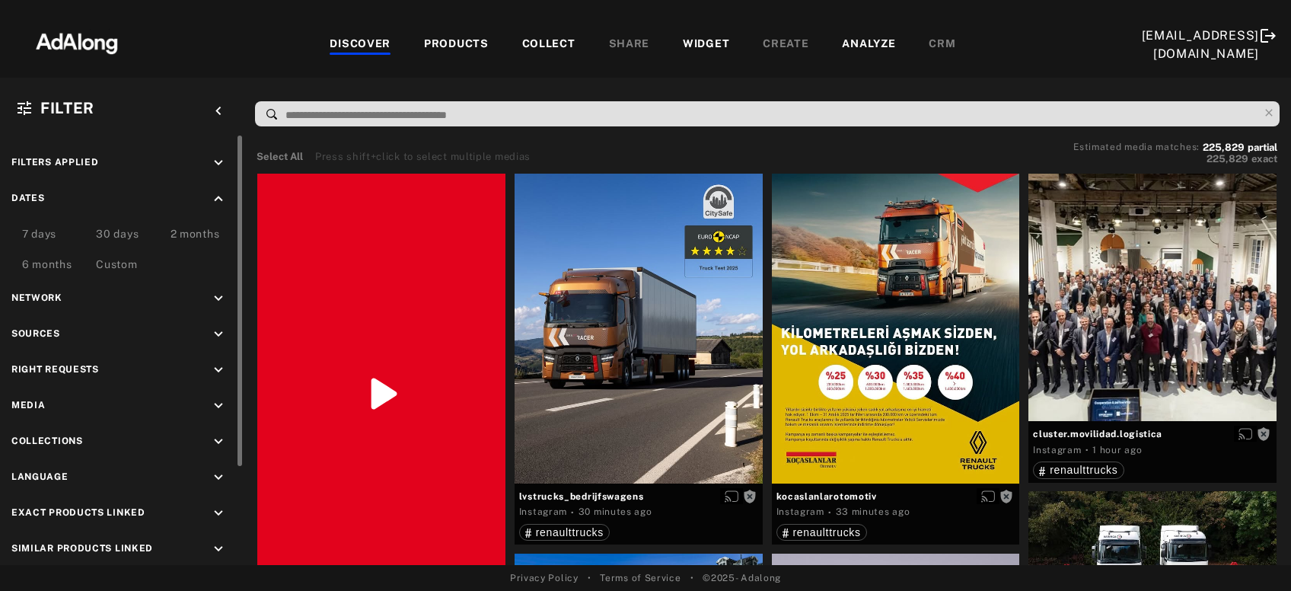
click at [114, 261] on div "Custom" at bounding box center [116, 266] width 41 height 18
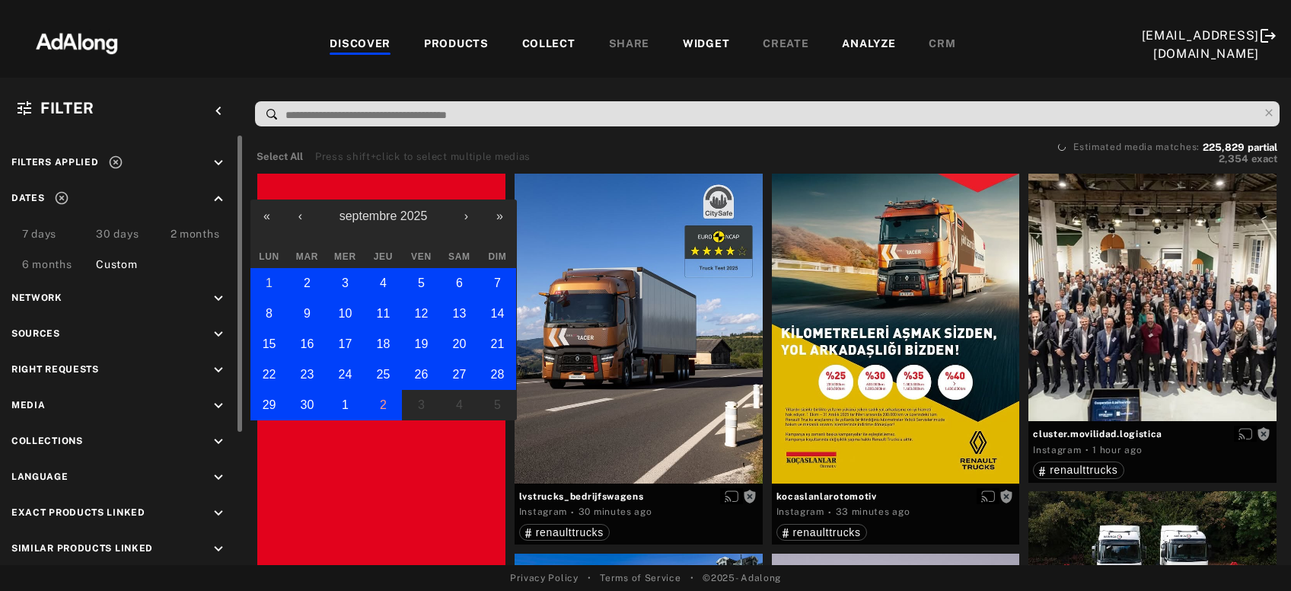
click at [267, 275] on button "1" at bounding box center [269, 283] width 38 height 30
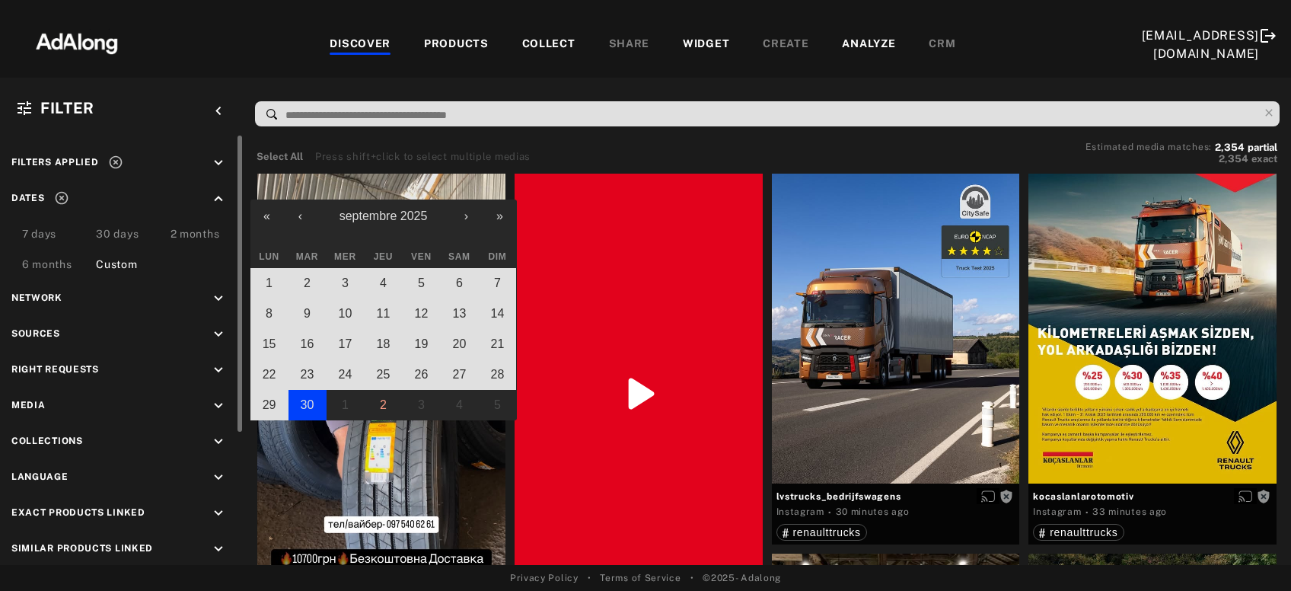
click at [305, 403] on abbr "30" at bounding box center [308, 404] width 14 height 13
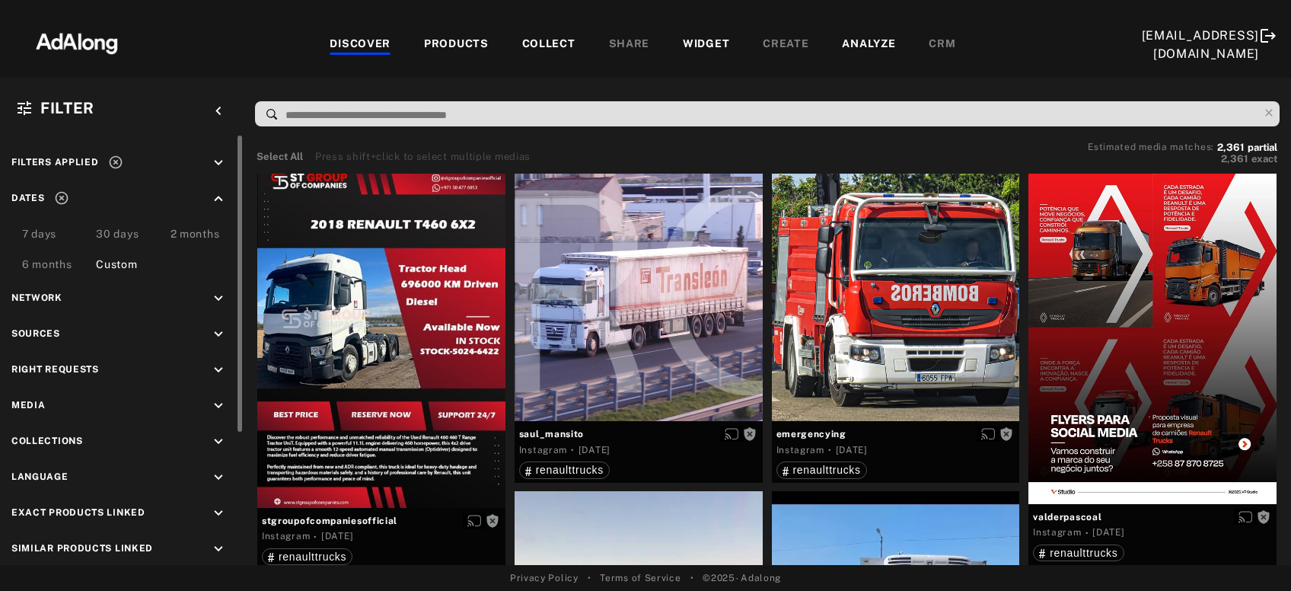
drag, startPoint x: 213, startPoint y: 366, endPoint x: 126, endPoint y: 389, distance: 89.7
click at [213, 366] on icon "keyboard_arrow_down" at bounding box center [218, 370] width 17 height 17
click at [55, 400] on div "Agreed" at bounding box center [135, 405] width 193 height 16
click at [55, 416] on div "Agreed Requested Unrequested" at bounding box center [121, 425] width 221 height 57
click at [56, 421] on div "Requested" at bounding box center [135, 426] width 193 height 16
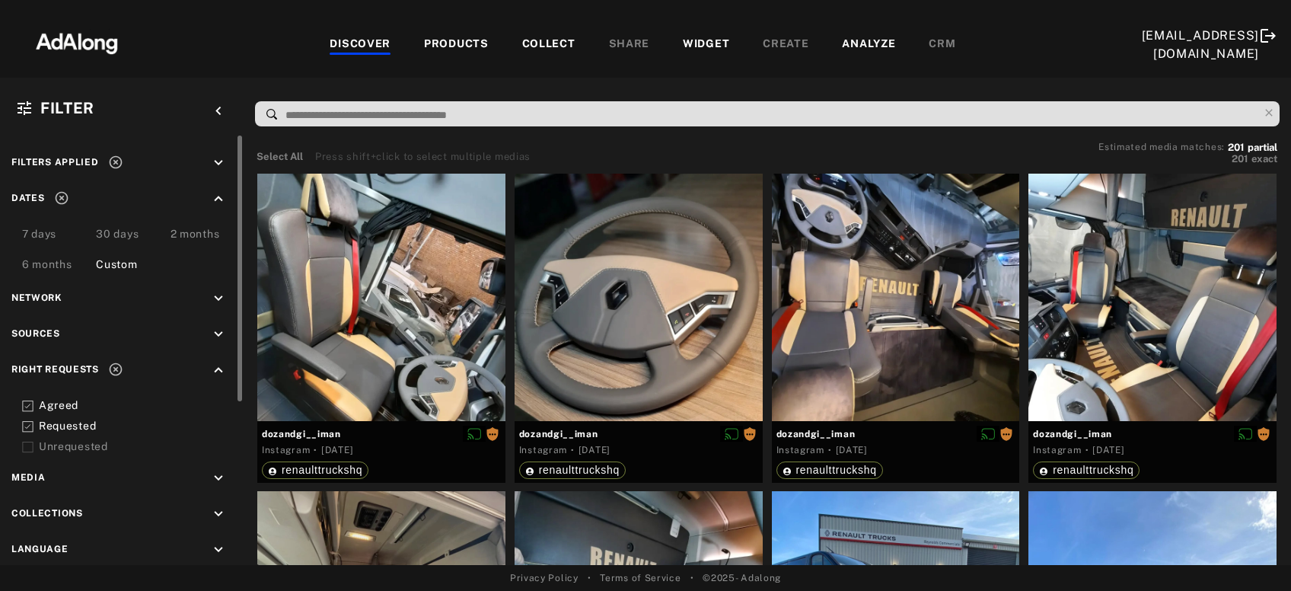
click at [46, 424] on div "Requested" at bounding box center [135, 426] width 193 height 16
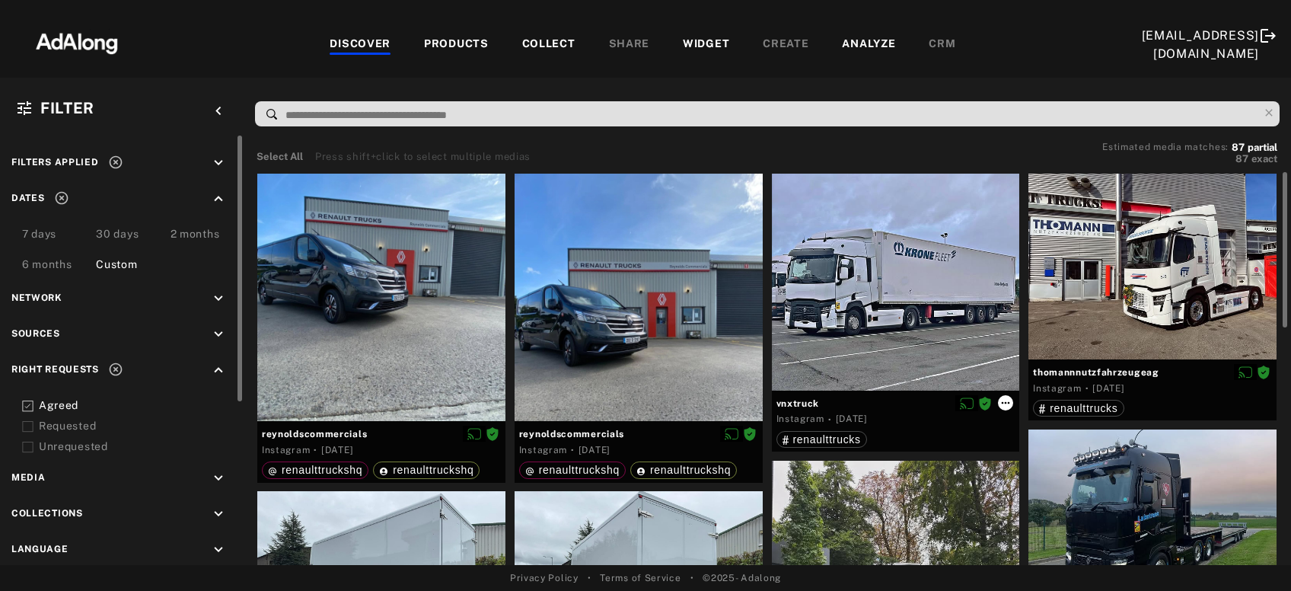
click at [1005, 405] on icon at bounding box center [1006, 403] width 12 height 12
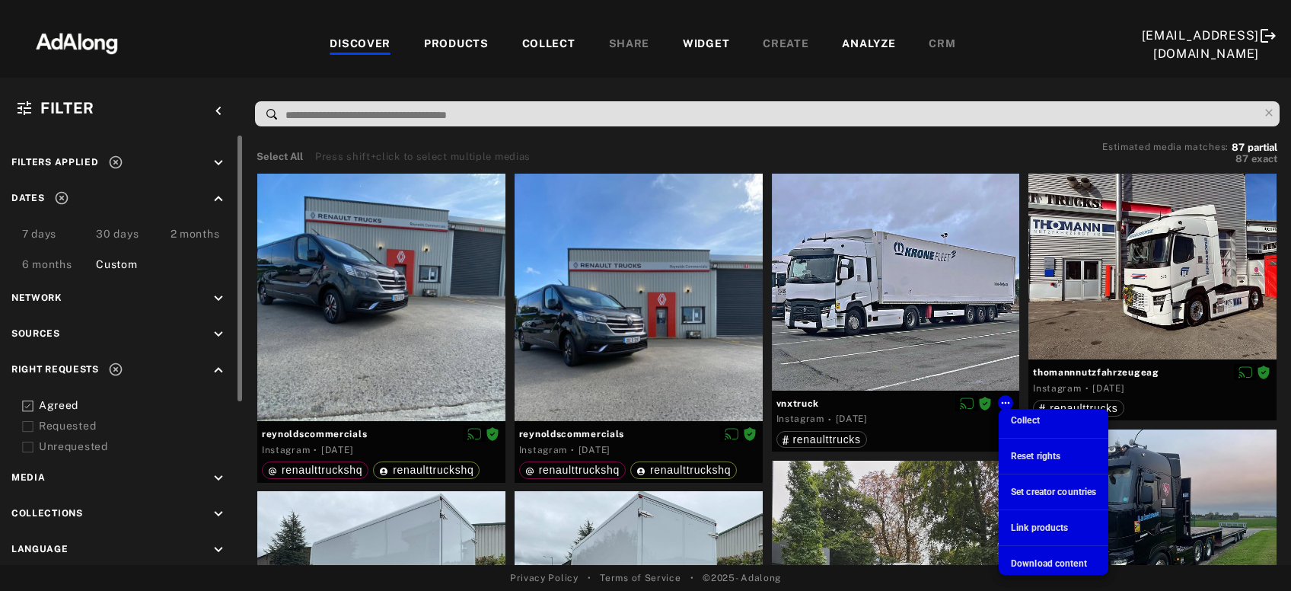
click at [1045, 562] on span "Download content" at bounding box center [1049, 563] width 76 height 11
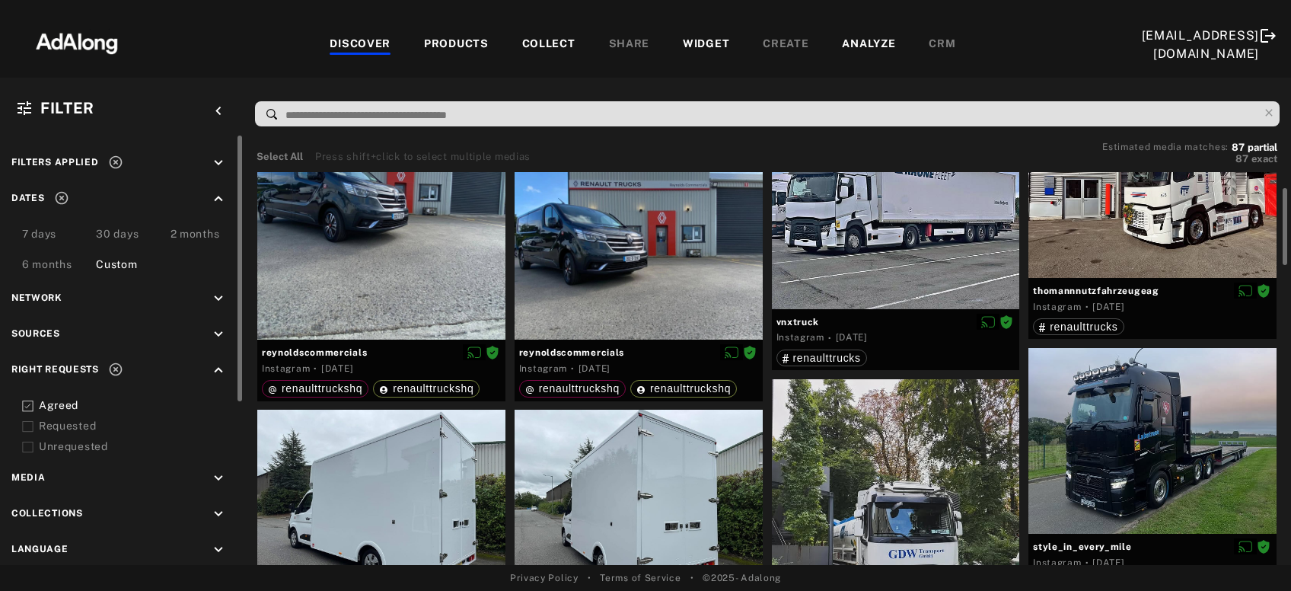
scroll to position [164, 0]
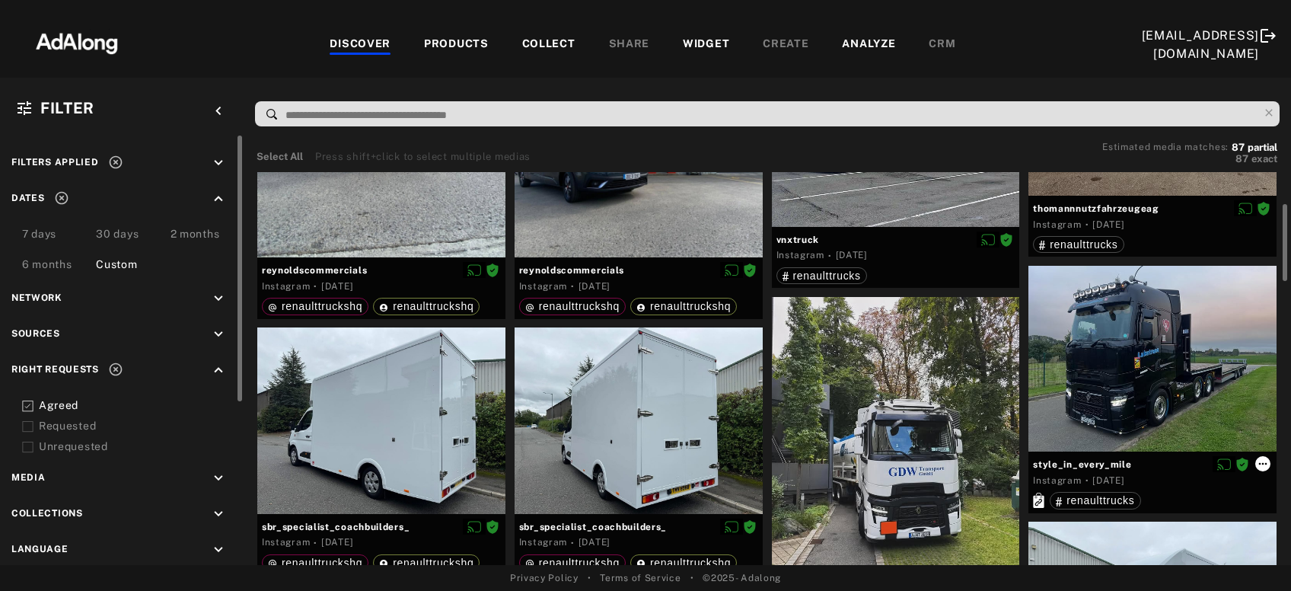
click at [1258, 463] on icon at bounding box center [1263, 464] width 12 height 12
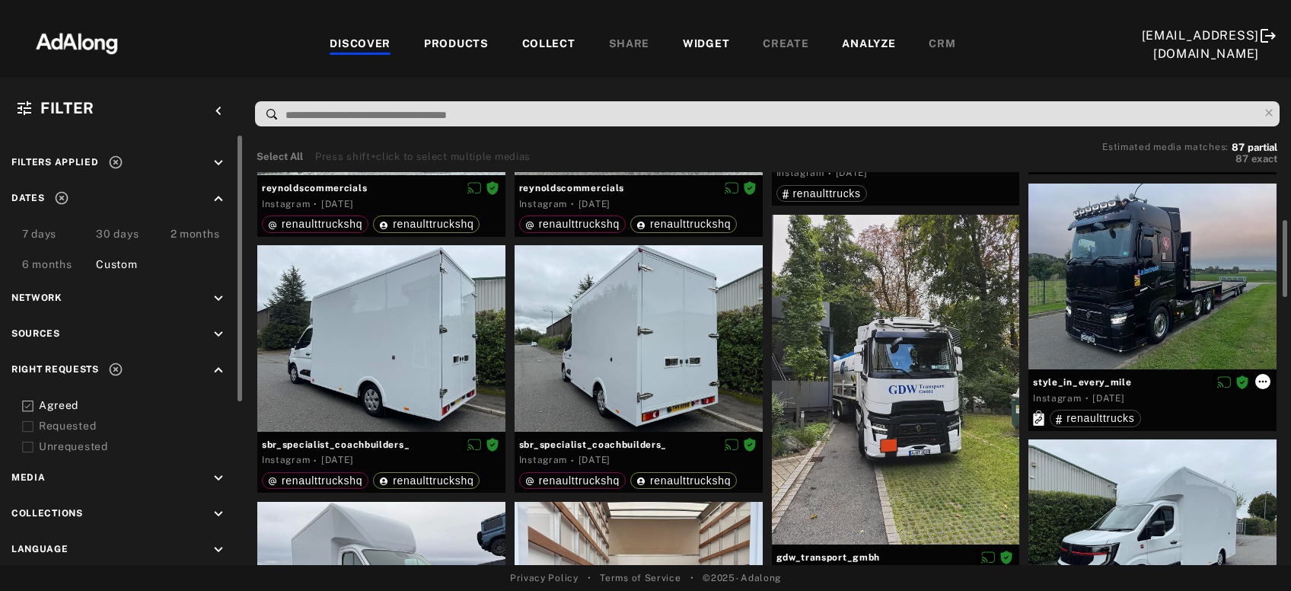
click at [1262, 384] on icon at bounding box center [1263, 381] width 12 height 12
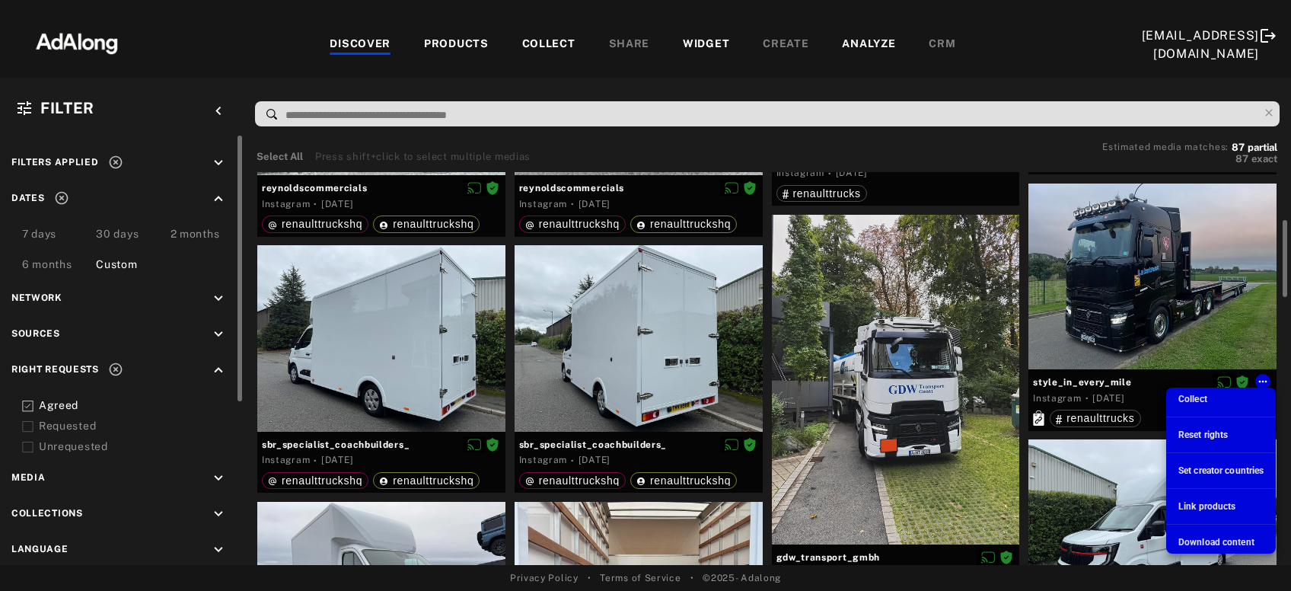
click at [1197, 542] on span "Download content" at bounding box center [1217, 542] width 76 height 11
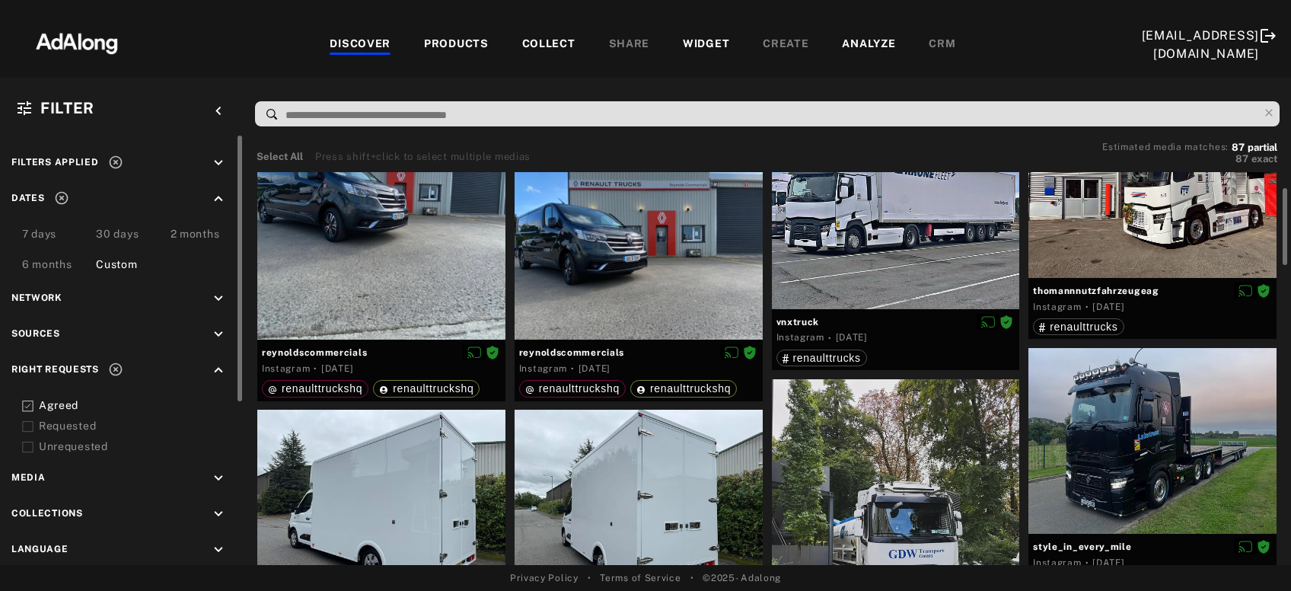
scroll to position [0, 0]
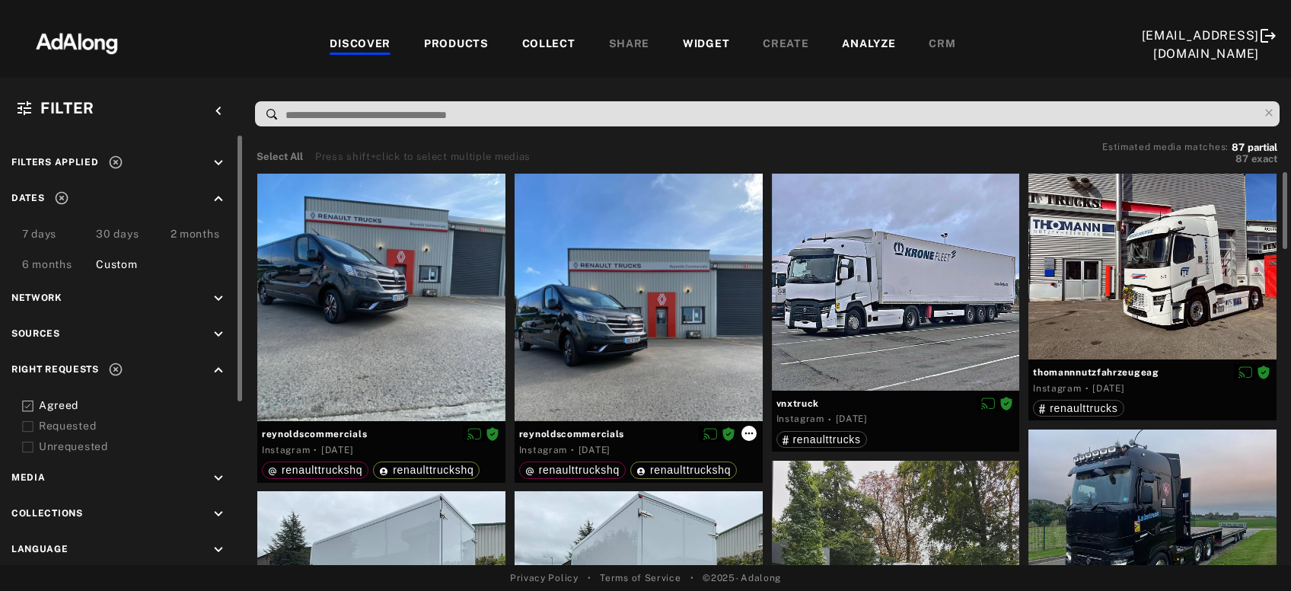
click at [747, 435] on icon at bounding box center [749, 433] width 12 height 12
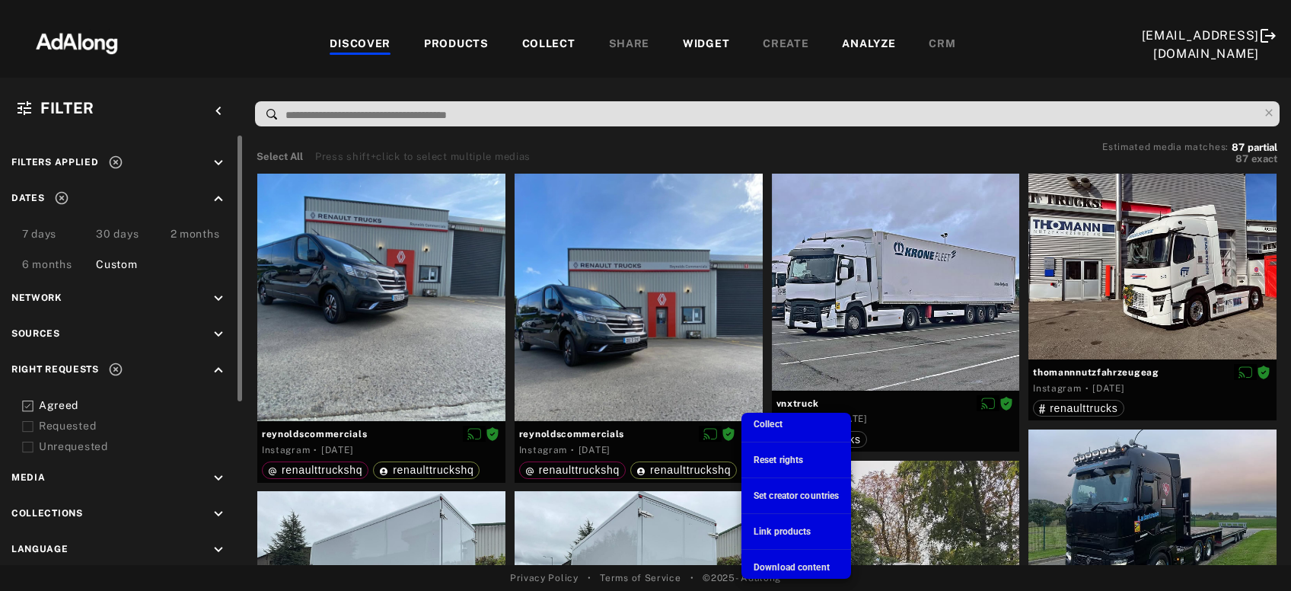
click at [796, 566] on span "Download content" at bounding box center [792, 567] width 76 height 11
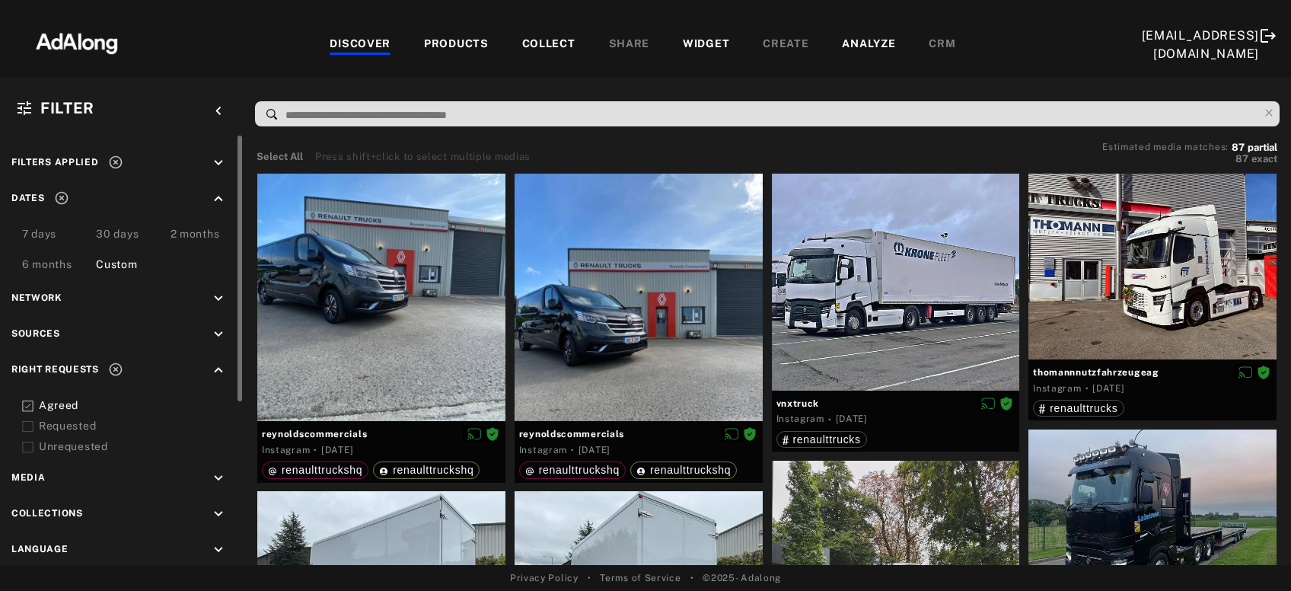
click at [213, 165] on icon "keyboard_arrow_down" at bounding box center [218, 163] width 17 height 17
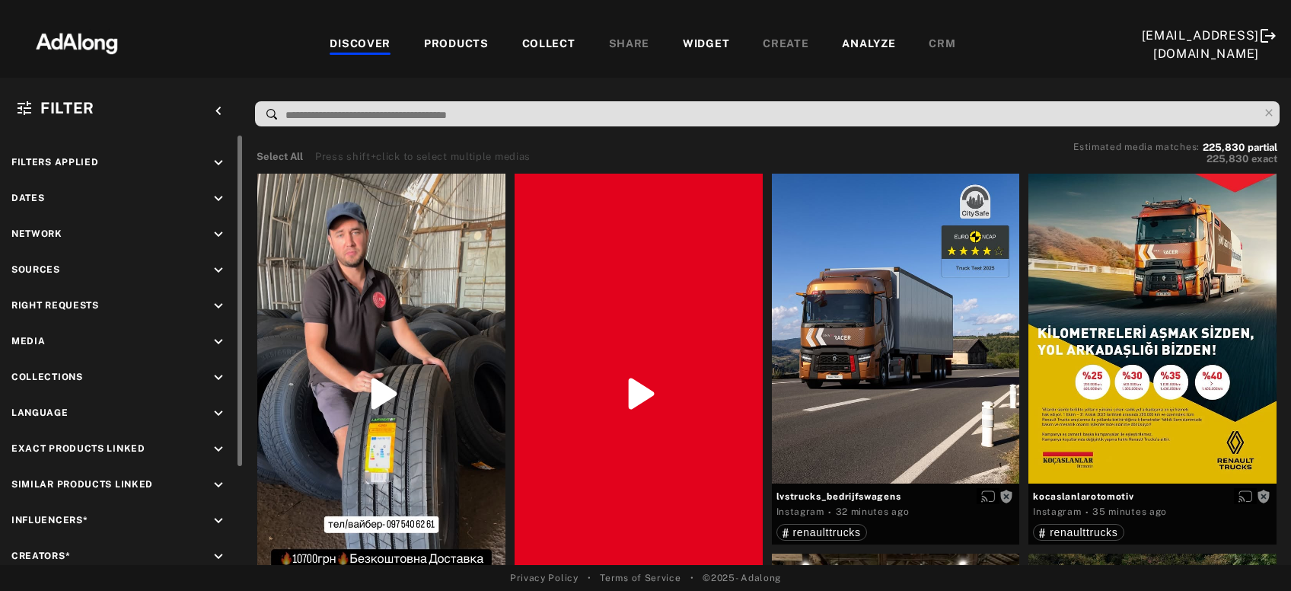
click at [219, 306] on icon "keyboard_arrow_down" at bounding box center [218, 306] width 17 height 17
click at [47, 338] on div "Agreed" at bounding box center [135, 341] width 193 height 16
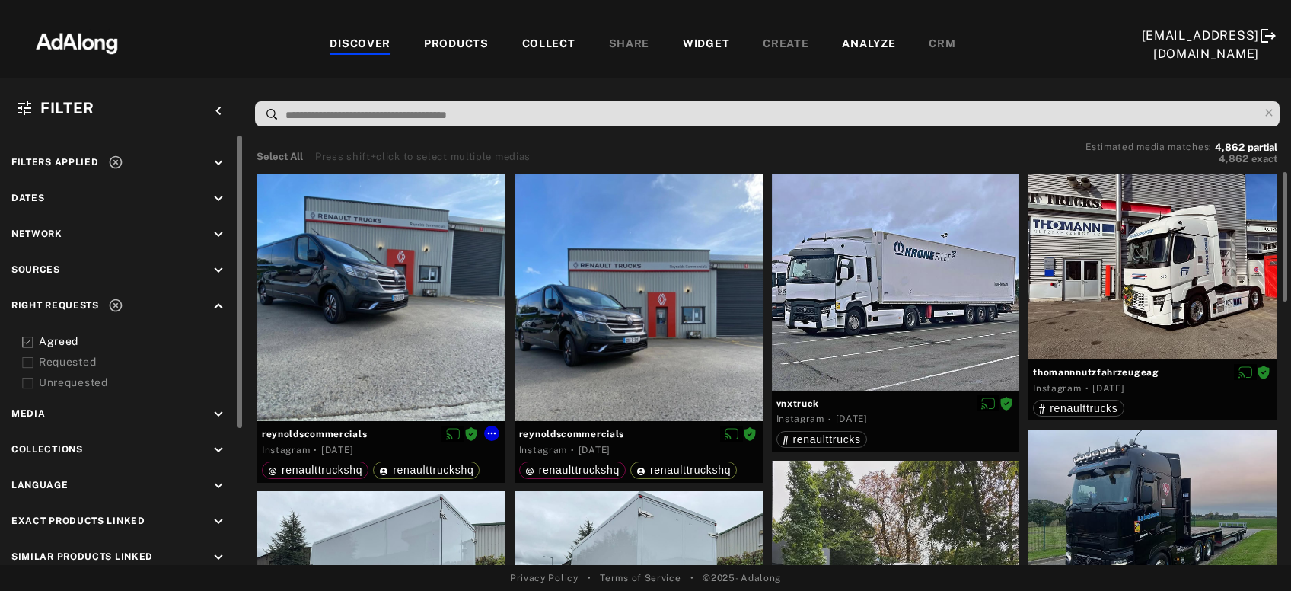
click at [343, 337] on div at bounding box center [381, 298] width 248 height 248
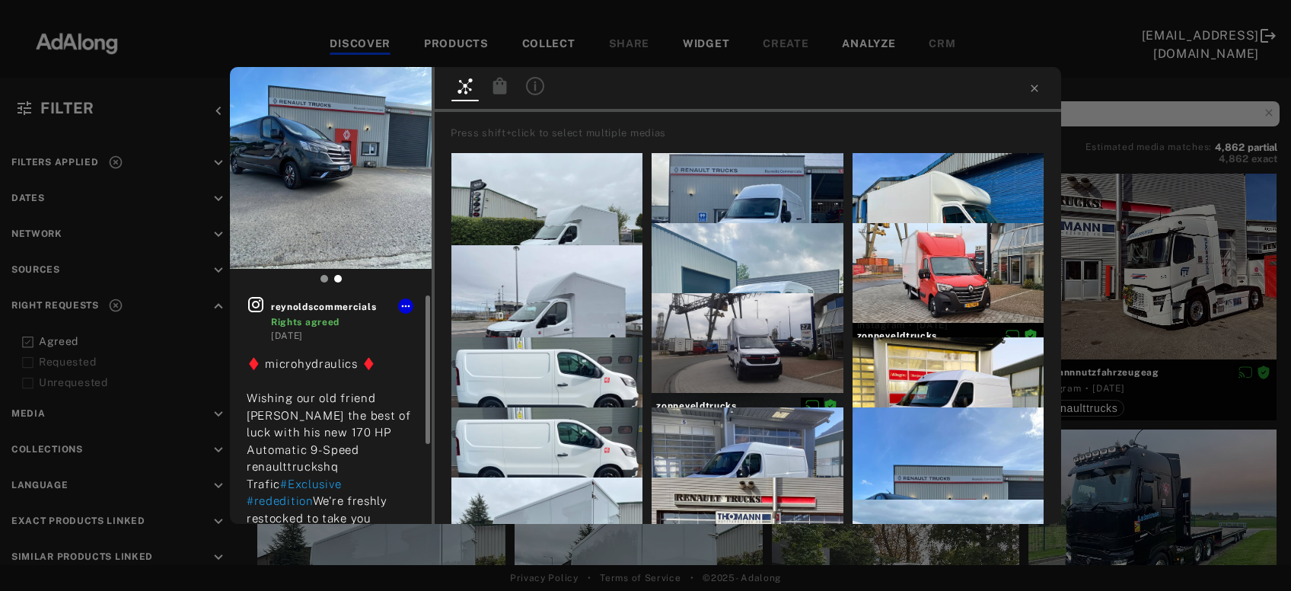
click at [258, 303] on icon at bounding box center [255, 304] width 15 height 15
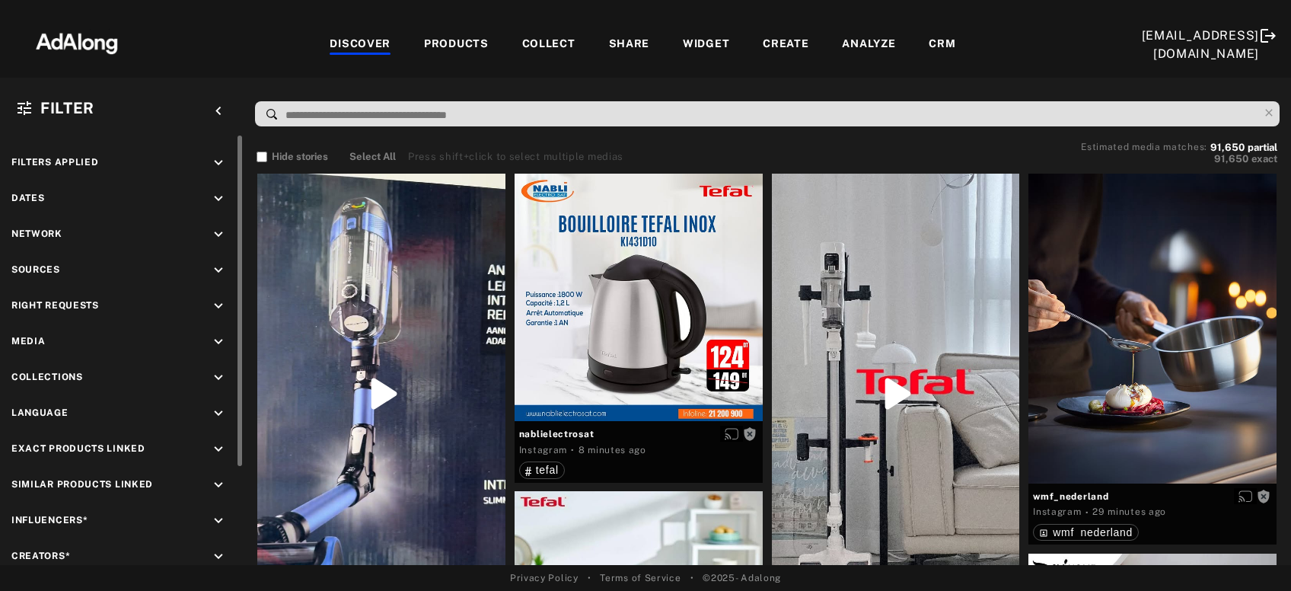
click at [210, 191] on icon "keyboard_arrow_down" at bounding box center [218, 198] width 17 height 17
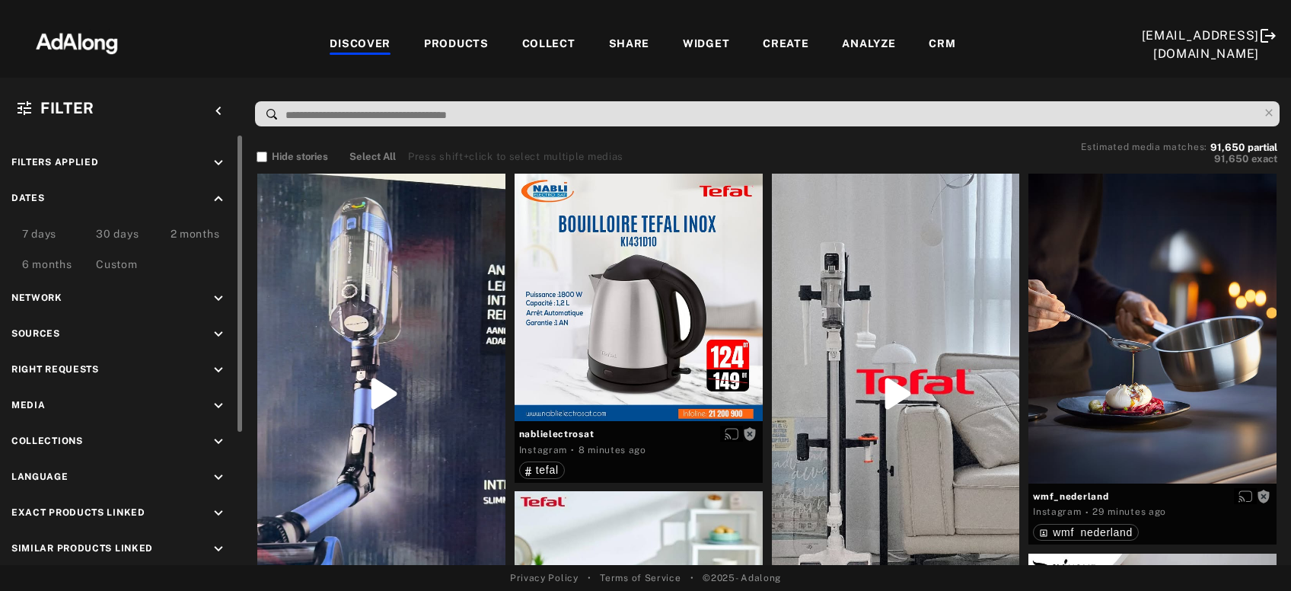
click at [131, 263] on div "Custom" at bounding box center [116, 266] width 41 height 18
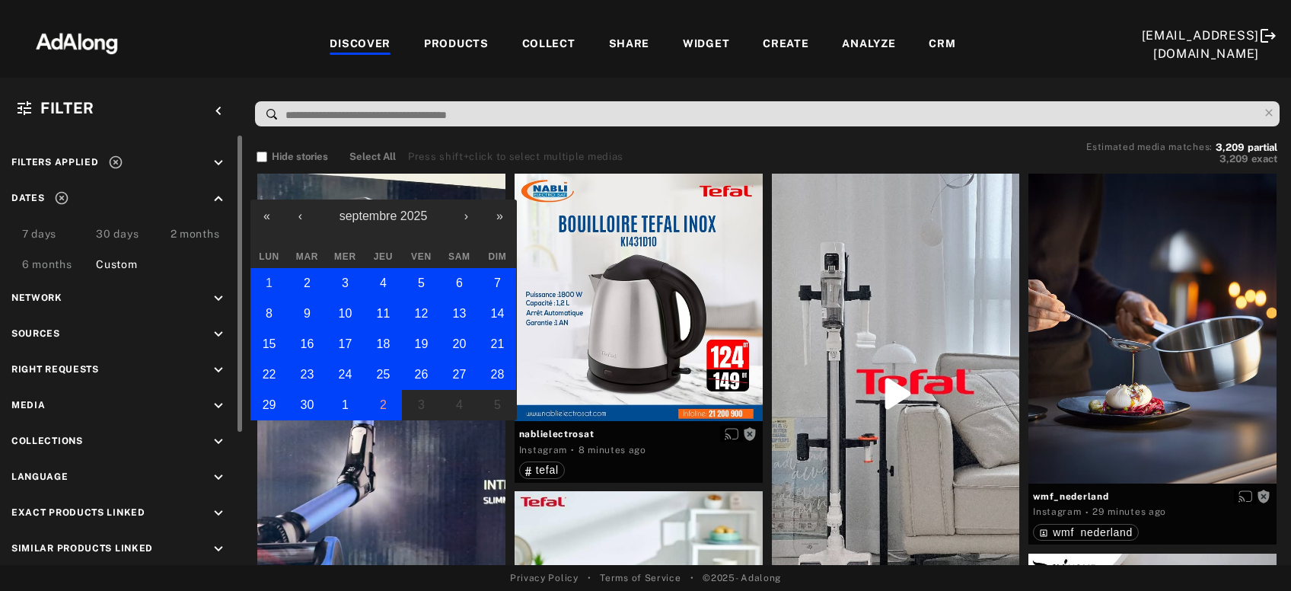
click at [261, 280] on button "1" at bounding box center [269, 283] width 38 height 30
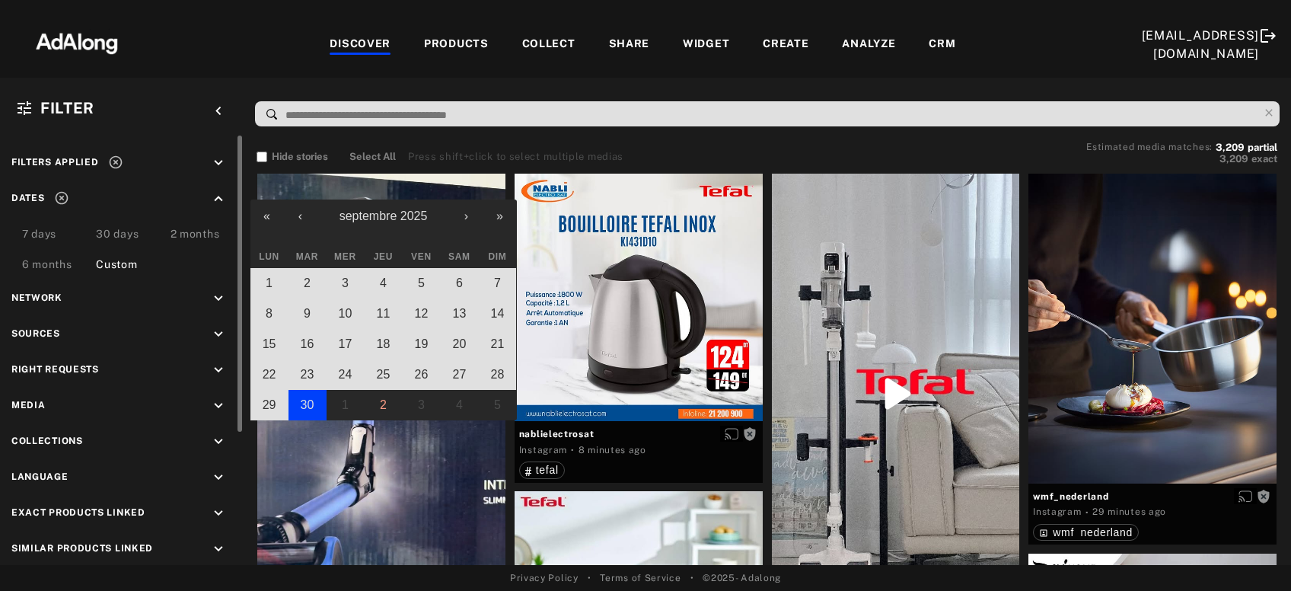
click at [314, 400] on button "30" at bounding box center [308, 405] width 38 height 30
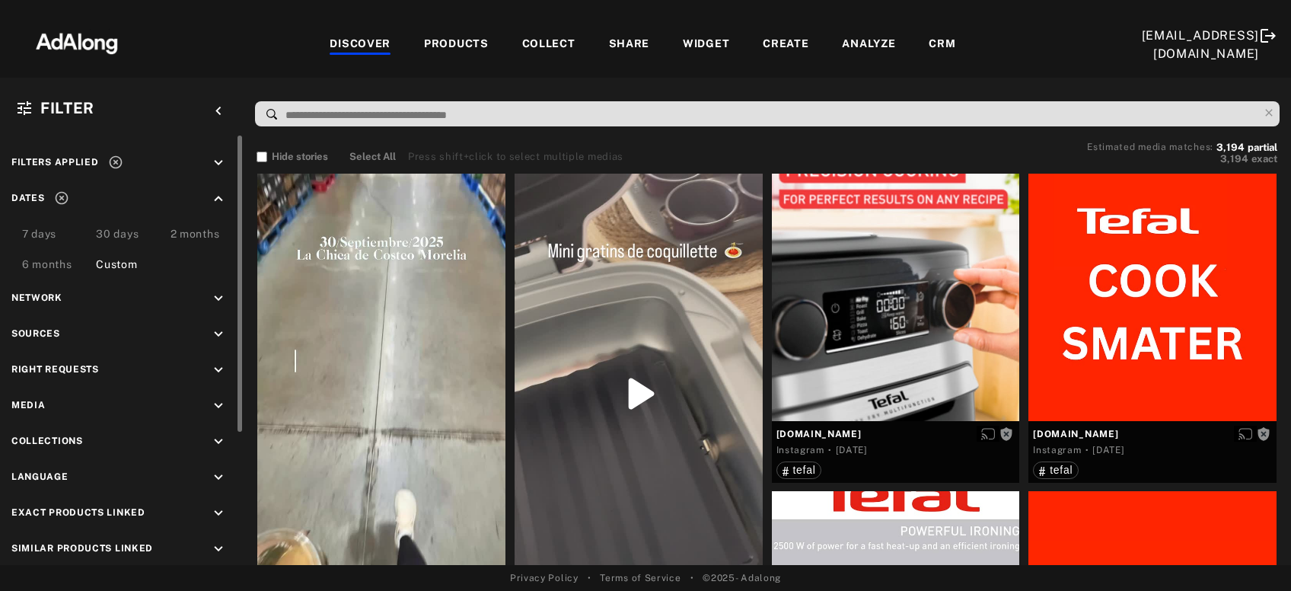
scroll to position [24, 0]
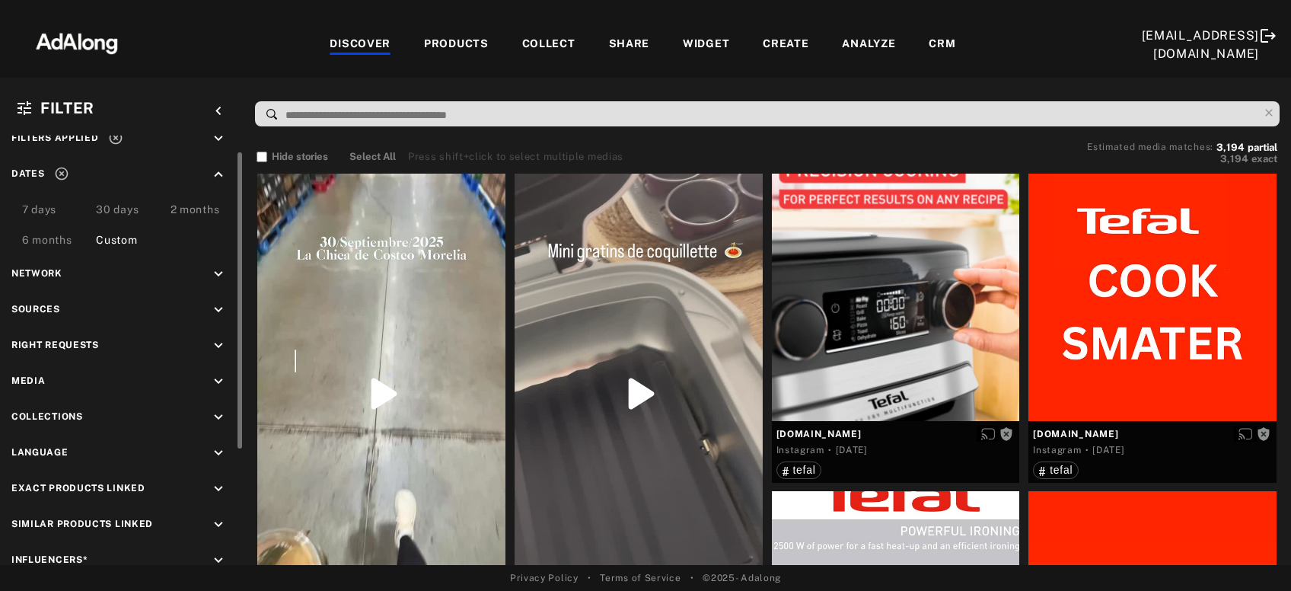
click at [215, 305] on icon "keyboard_arrow_down" at bounding box center [218, 309] width 17 height 17
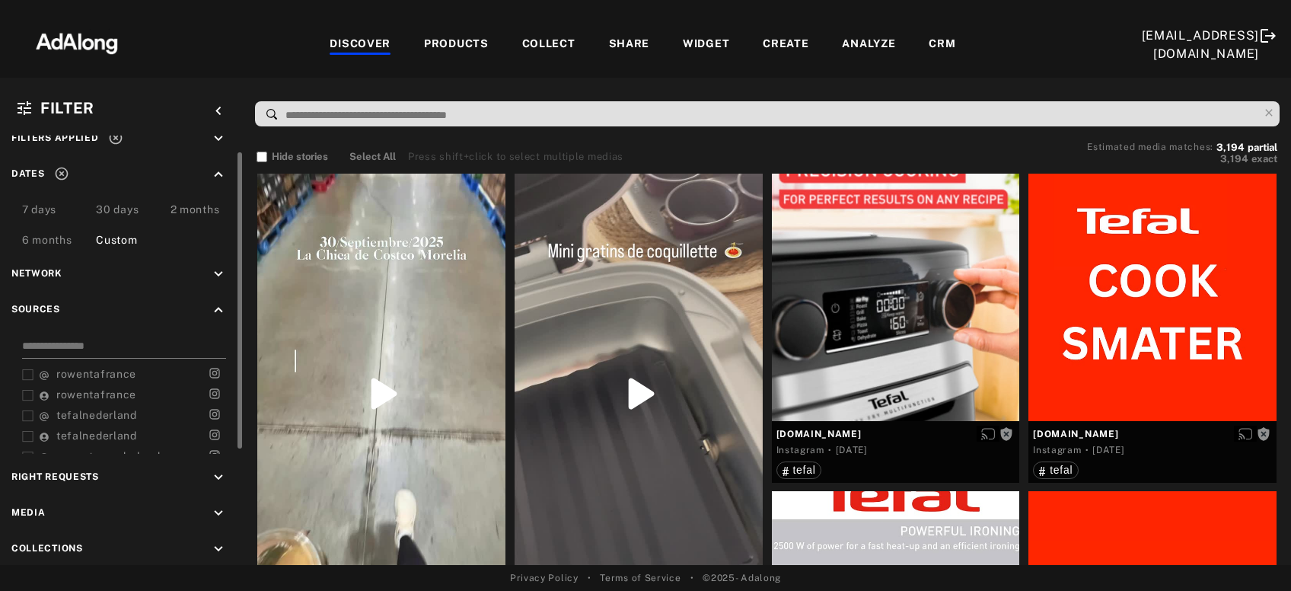
click at [117, 339] on input at bounding box center [124, 348] width 204 height 21
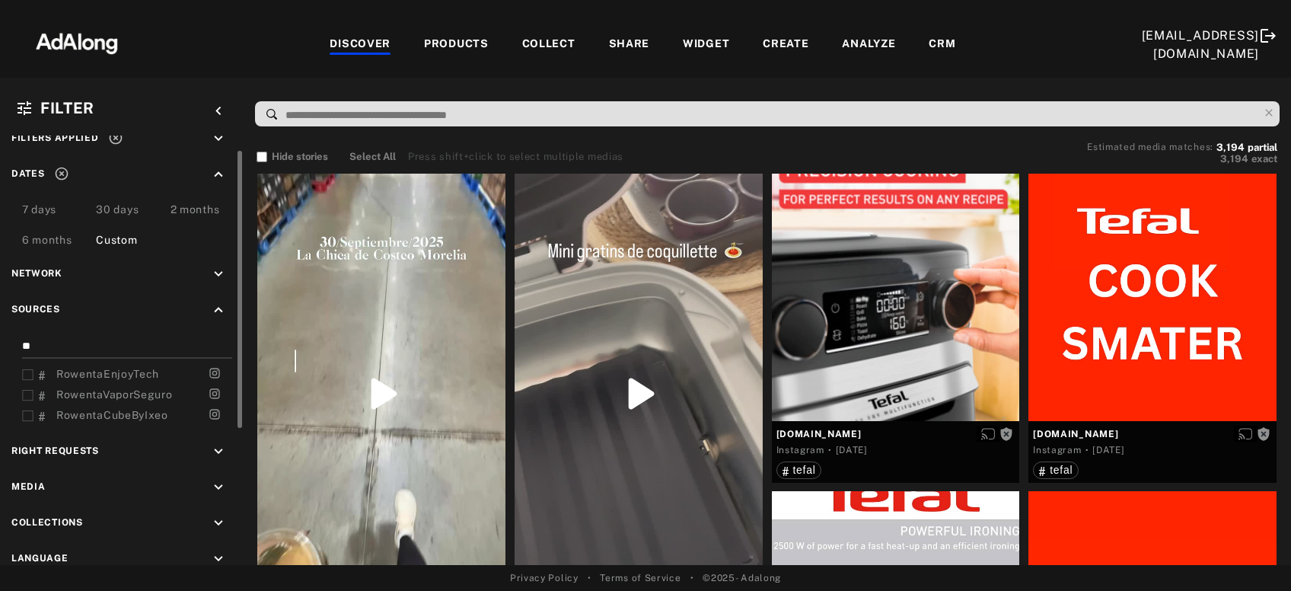
type input "*"
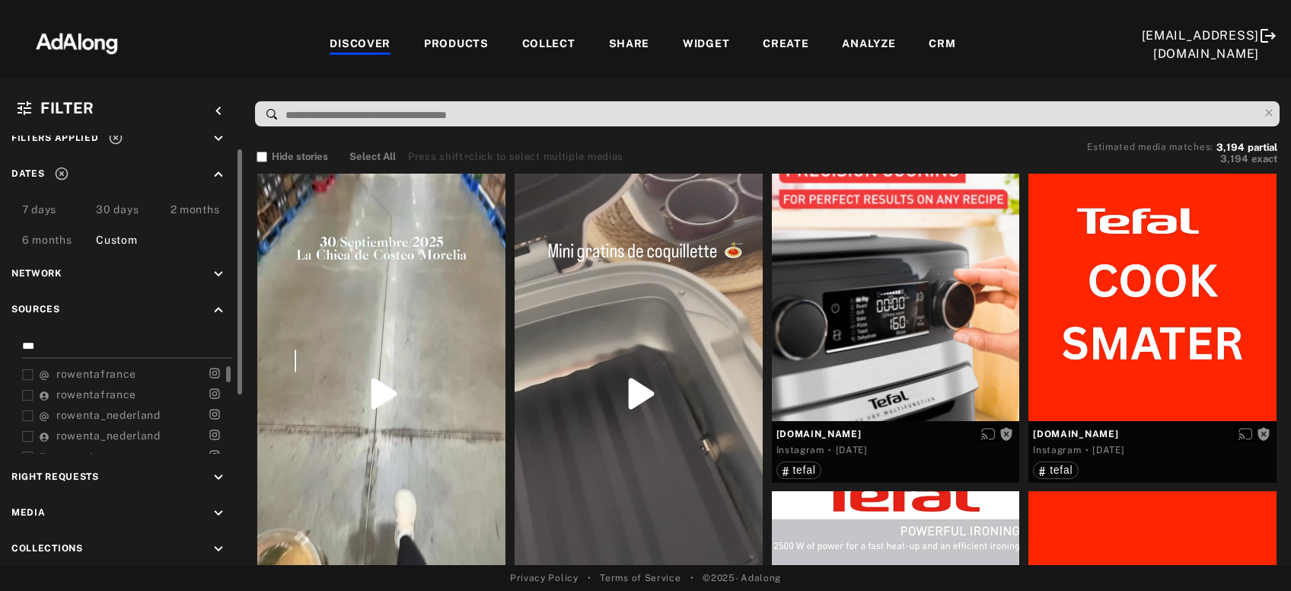
click at [26, 370] on icon at bounding box center [27, 374] width 11 height 11
click at [26, 390] on icon at bounding box center [27, 395] width 11 height 11
click at [27, 415] on icon at bounding box center [27, 415] width 11 height 11
click at [27, 431] on icon at bounding box center [27, 436] width 11 height 11
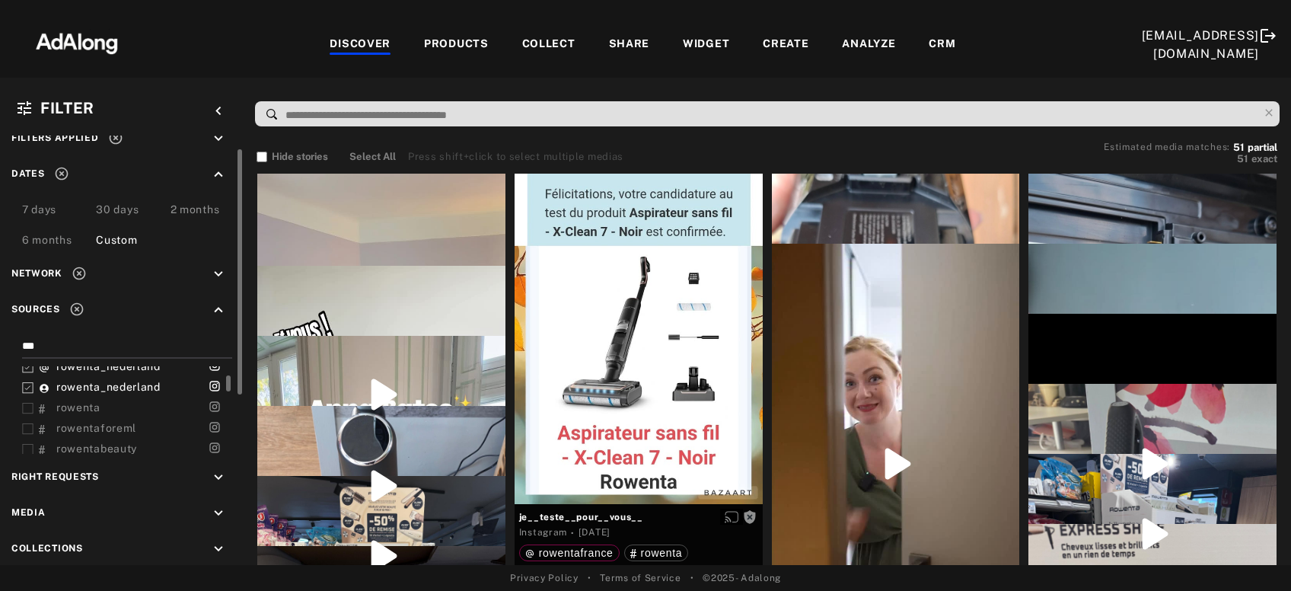
click at [26, 404] on icon at bounding box center [27, 408] width 11 height 11
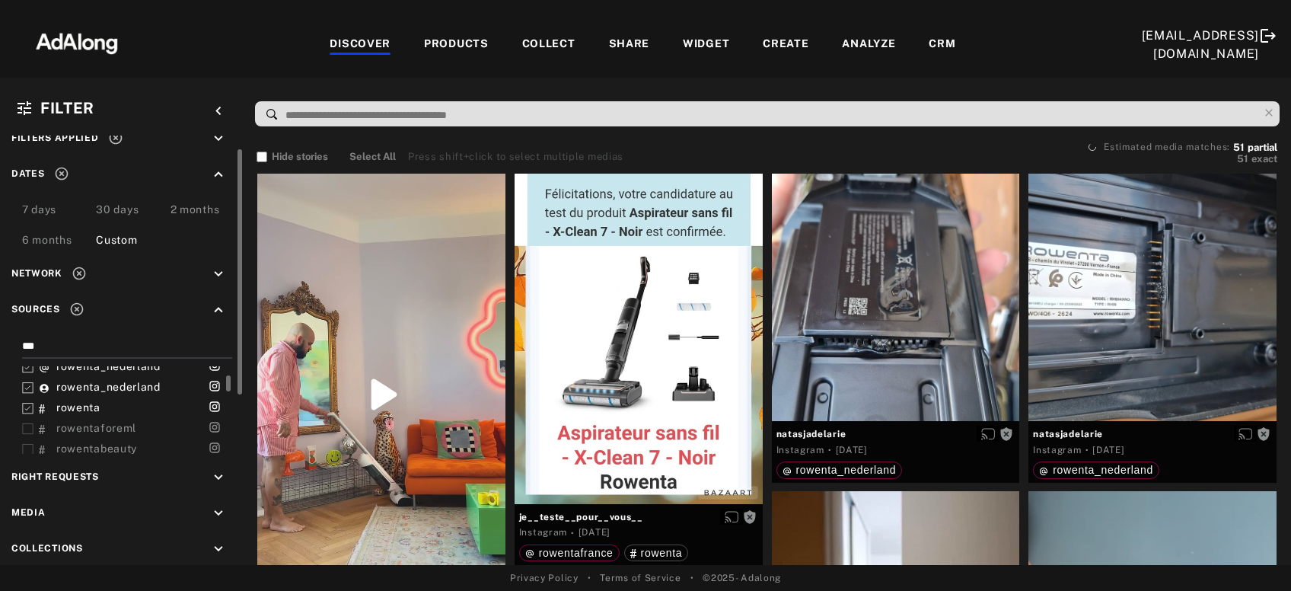
click at [24, 429] on icon at bounding box center [27, 428] width 11 height 11
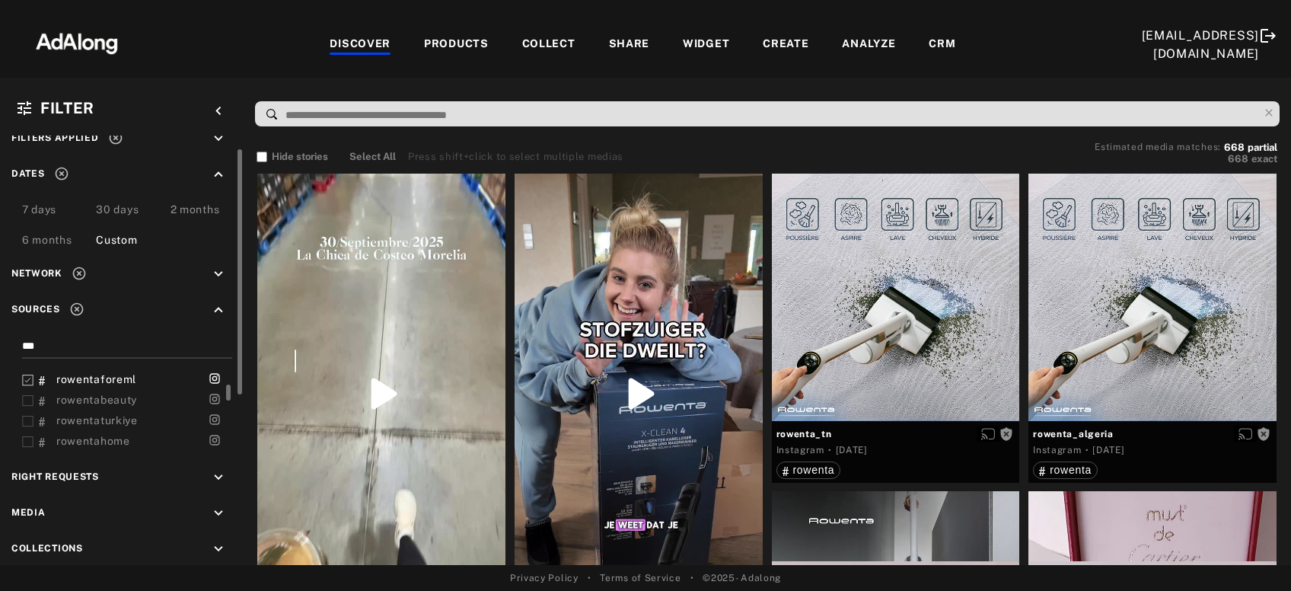
click at [26, 397] on icon at bounding box center [27, 400] width 11 height 11
click at [27, 418] on icon at bounding box center [27, 421] width 11 height 11
click at [27, 437] on rect at bounding box center [28, 442] width 10 height 10
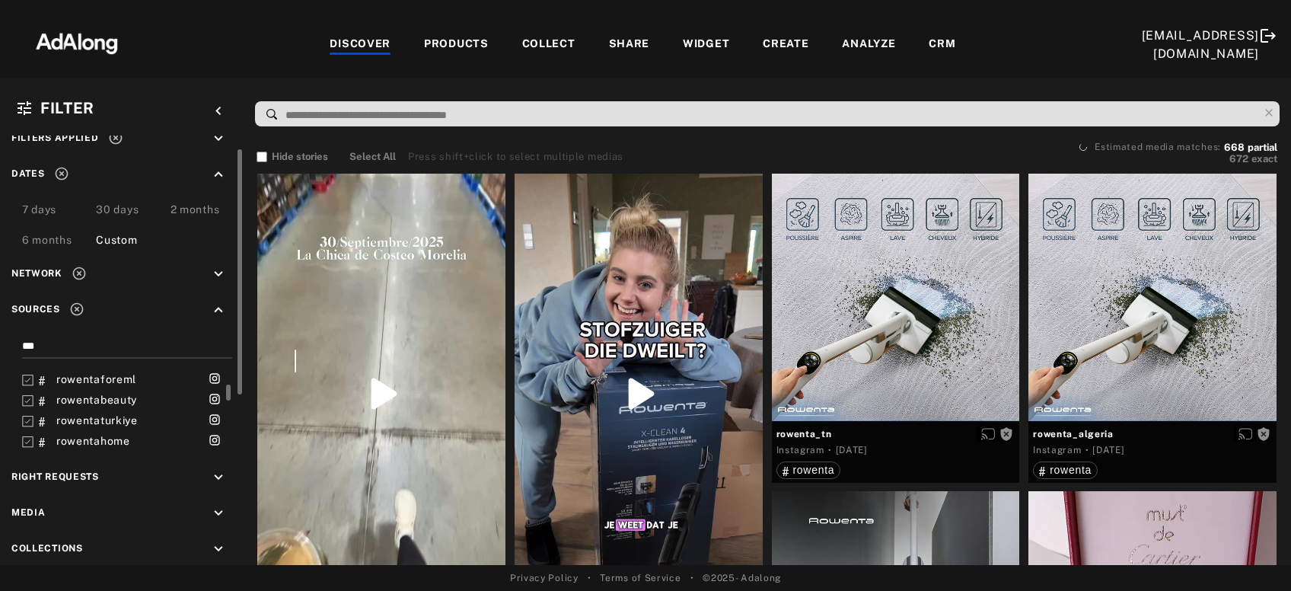
scroll to position [147, 0]
click at [24, 407] on icon at bounding box center [27, 412] width 11 height 11
click at [24, 439] on icon at bounding box center [27, 433] width 11 height 11
click at [24, 411] on icon at bounding box center [27, 405] width 11 height 11
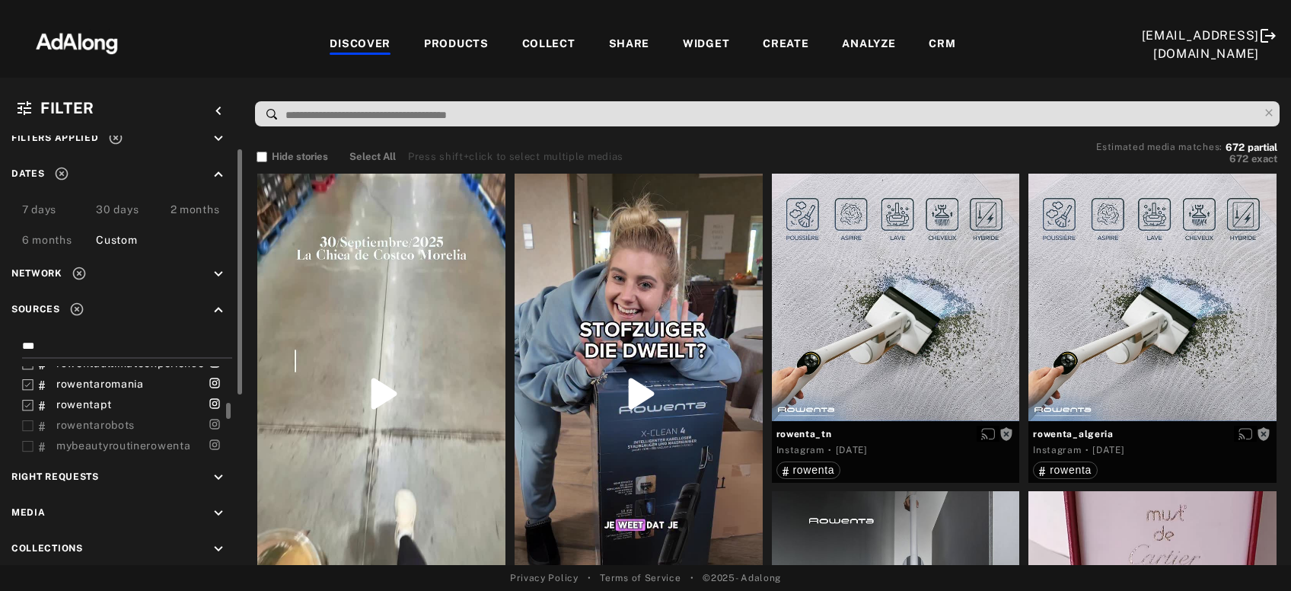
click at [27, 432] on icon at bounding box center [27, 425] width 11 height 11
click at [24, 403] on icon at bounding box center [27, 396] width 11 height 11
click at [24, 423] on icon at bounding box center [27, 417] width 11 height 11
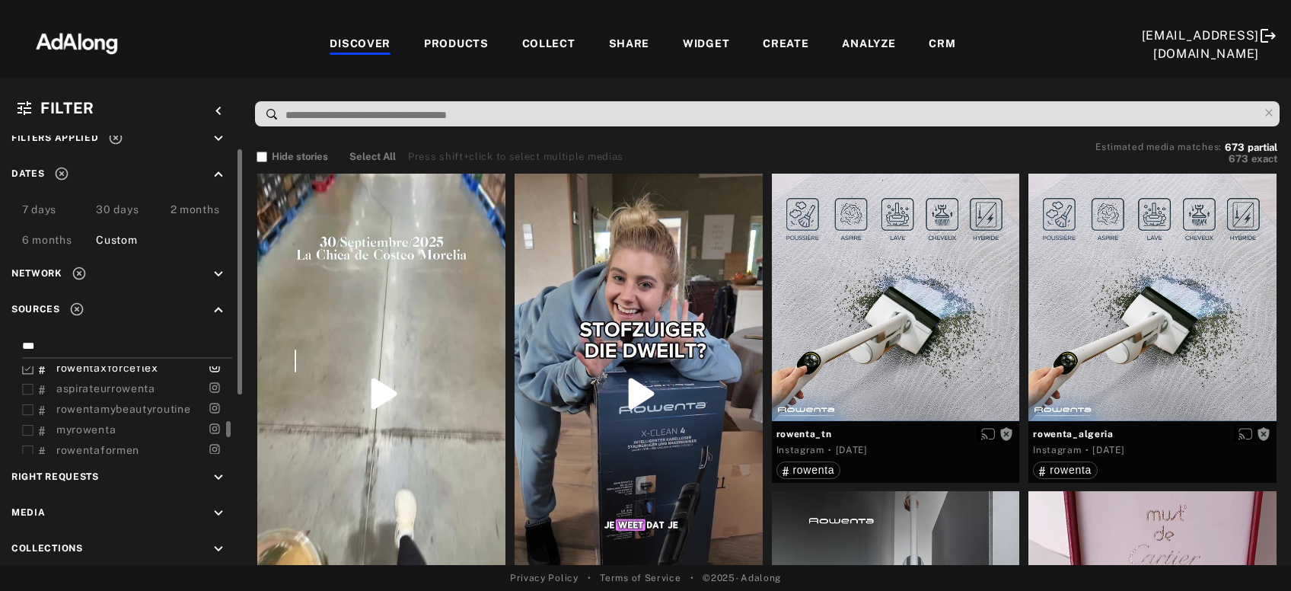
click at [22, 395] on icon at bounding box center [27, 389] width 11 height 11
click at [30, 416] on icon at bounding box center [27, 409] width 11 height 11
click at [30, 436] on icon at bounding box center [27, 430] width 11 height 11
click at [22, 407] on icon at bounding box center [27, 401] width 11 height 11
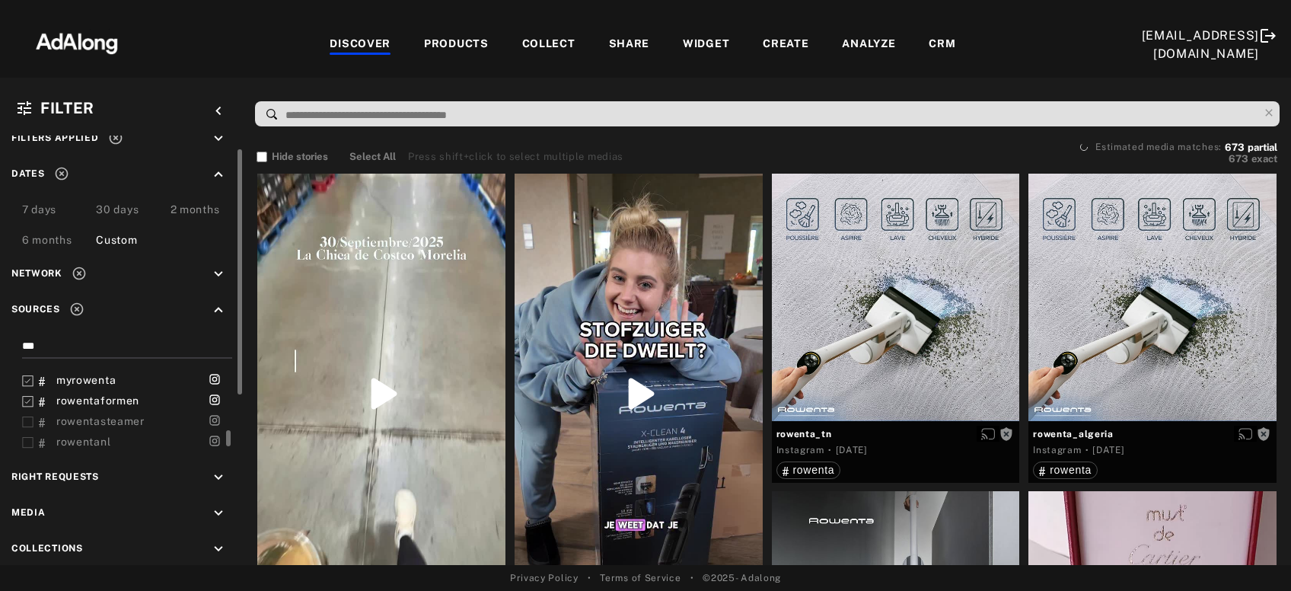
click at [22, 428] on icon at bounding box center [27, 421] width 11 height 11
click at [23, 411] on rect at bounding box center [28, 406] width 10 height 10
click at [26, 432] on icon at bounding box center [27, 426] width 11 height 11
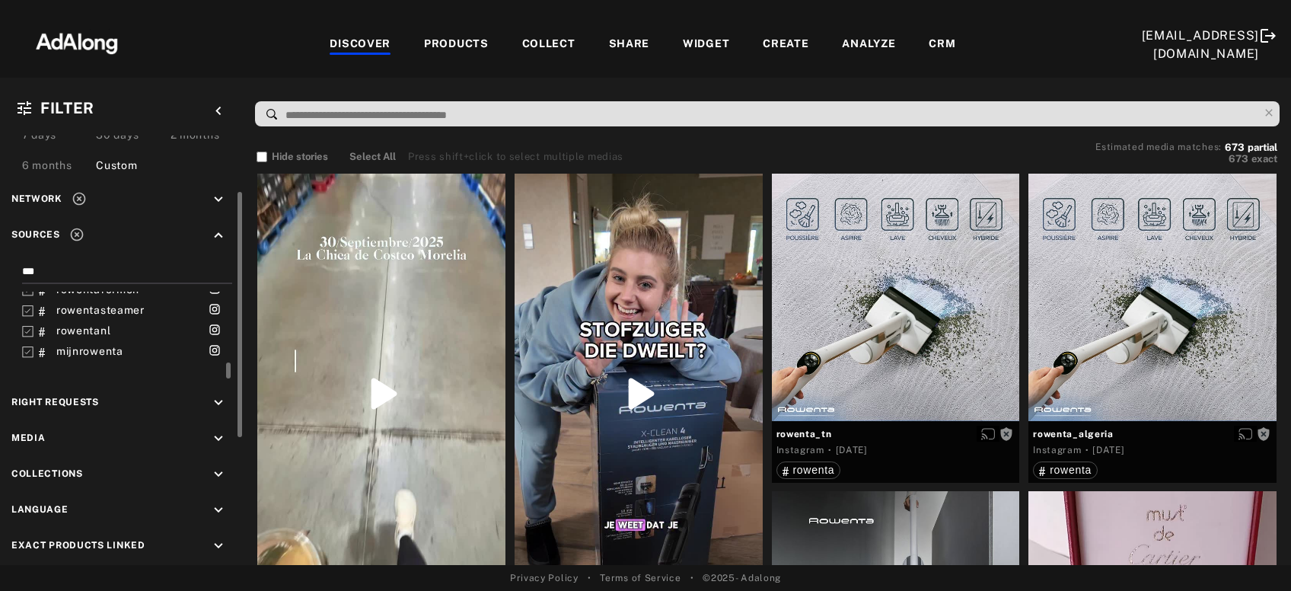
scroll to position [174, 0]
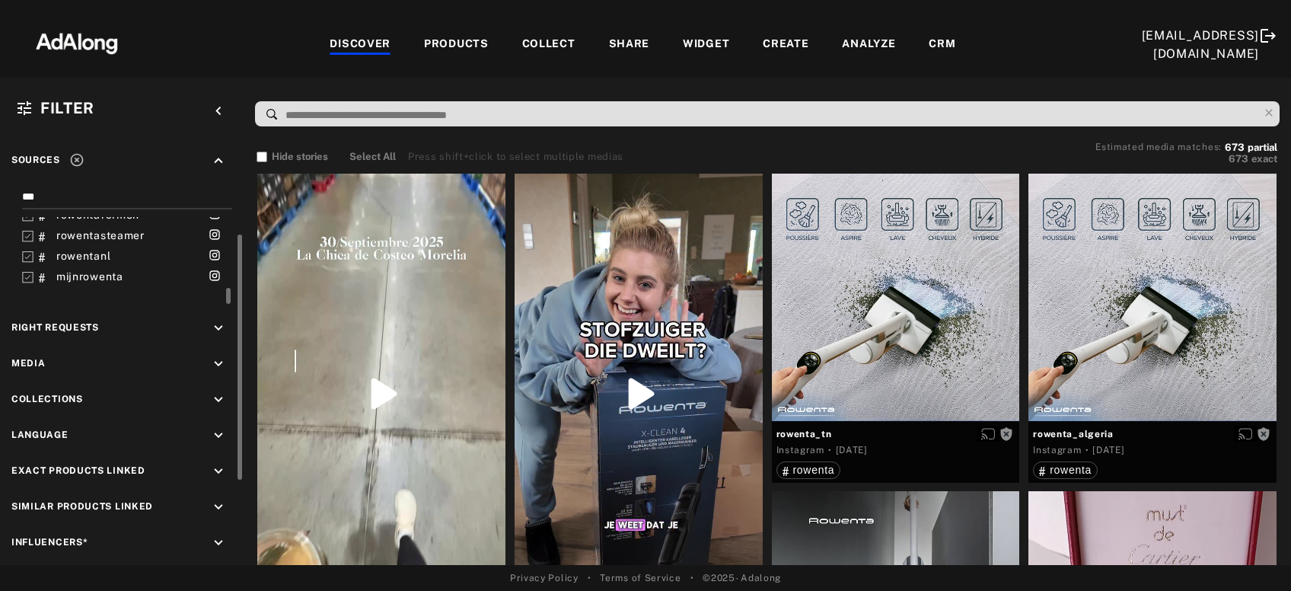
click at [219, 330] on icon "keyboard_arrow_down" at bounding box center [218, 328] width 17 height 17
click at [45, 357] on div "Agreed" at bounding box center [135, 364] width 193 height 16
click at [41, 378] on div "Requested" at bounding box center [135, 384] width 193 height 16
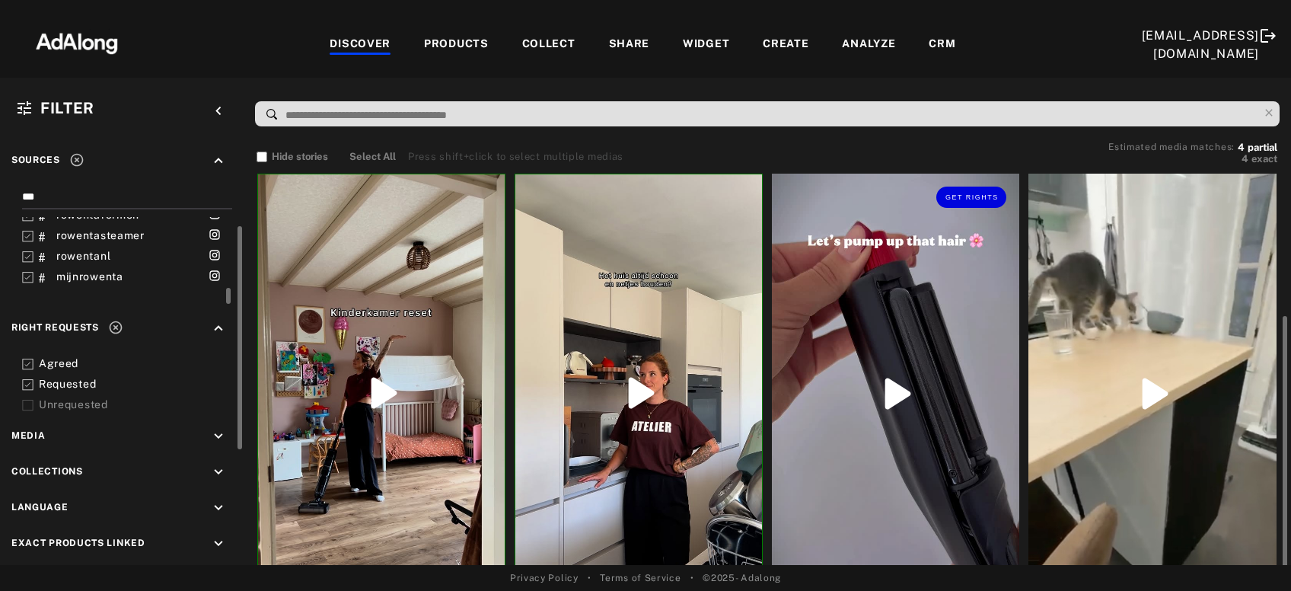
scroll to position [118, 0]
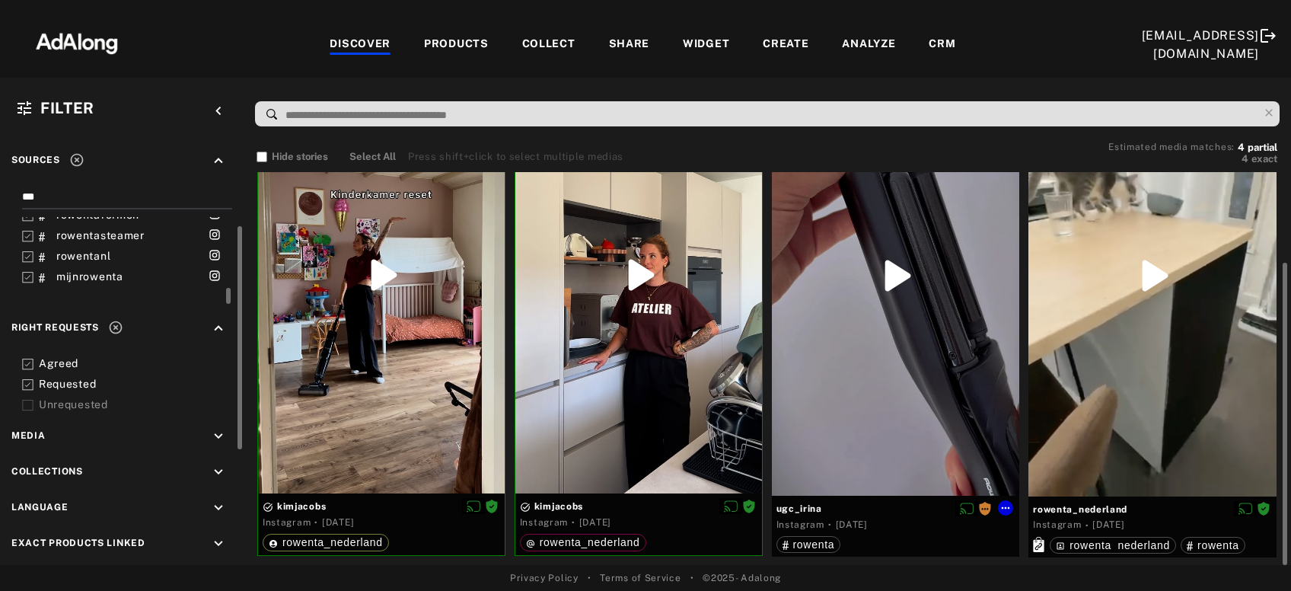
click at [986, 297] on div "Get rights" at bounding box center [896, 276] width 248 height 440
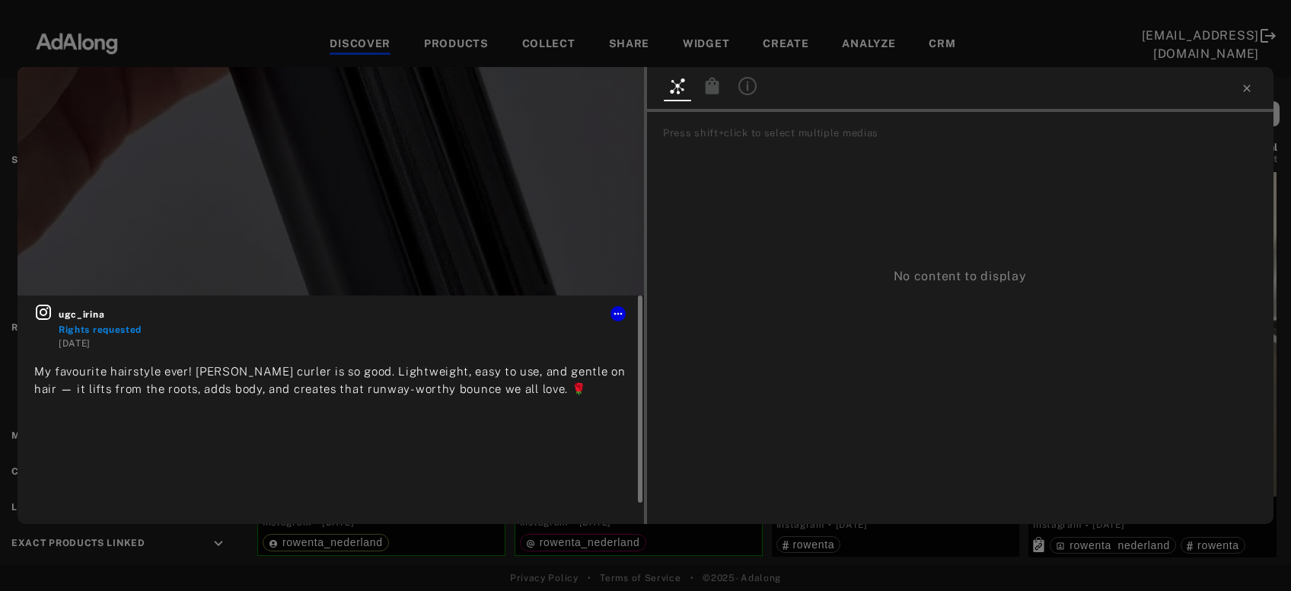
click at [45, 311] on icon at bounding box center [43, 312] width 18 height 18
click at [1252, 94] on icon at bounding box center [1247, 88] width 12 height 12
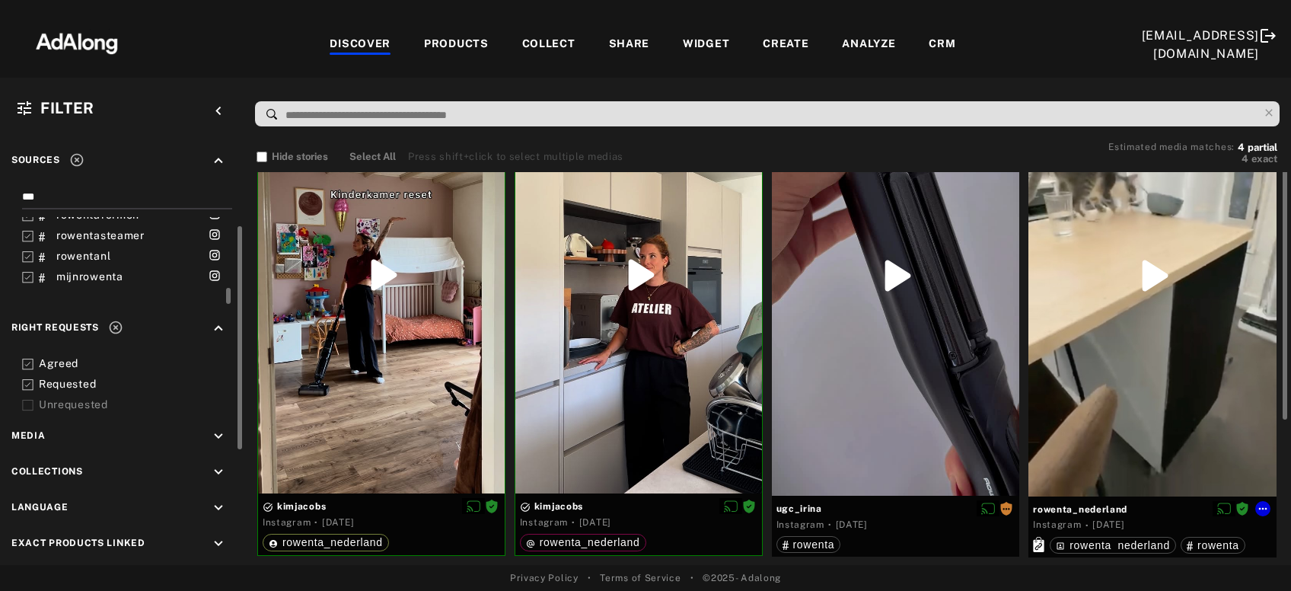
scroll to position [36, 0]
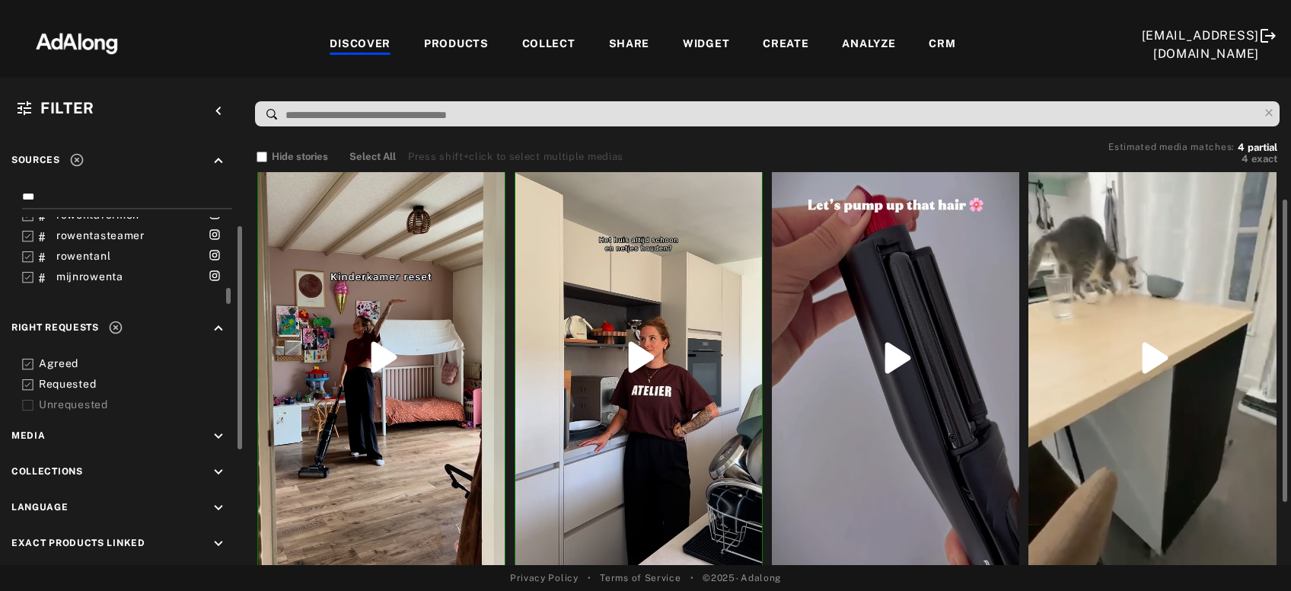
click at [1189, 270] on div at bounding box center [1153, 358] width 248 height 441
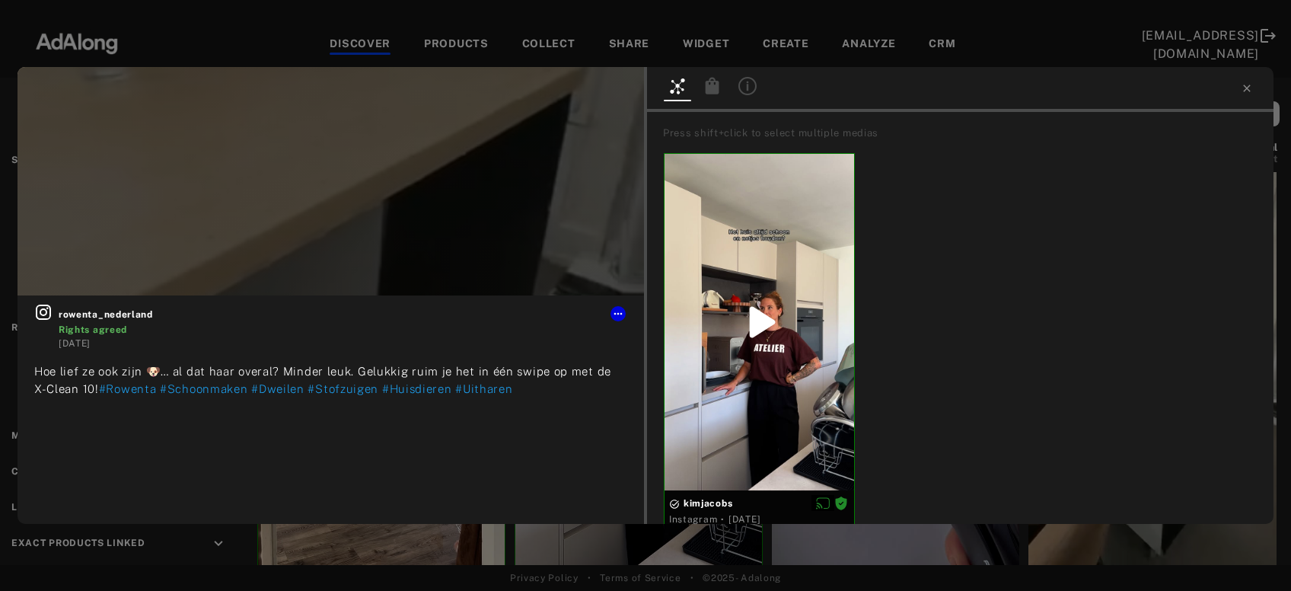
click at [444, 539] on div "rowenta_nederland Rights agreed 4 weeks ago Hoe lief ze ook zijn 🐶… al dat haar…" at bounding box center [645, 295] width 1291 height 591
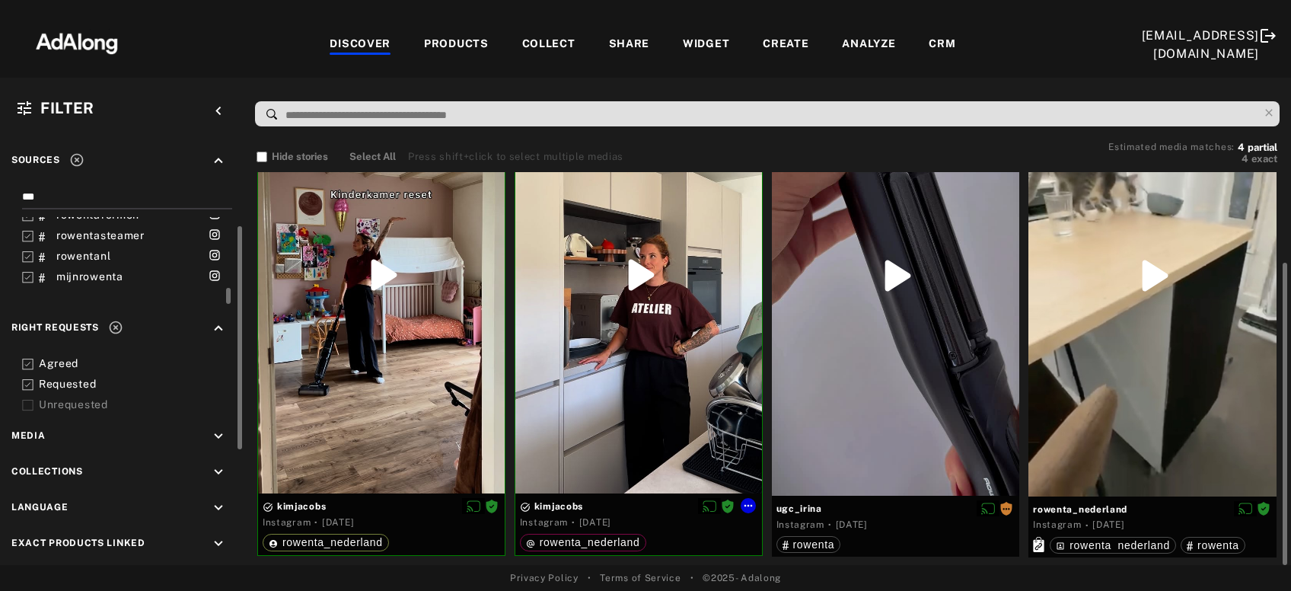
scroll to position [36, 0]
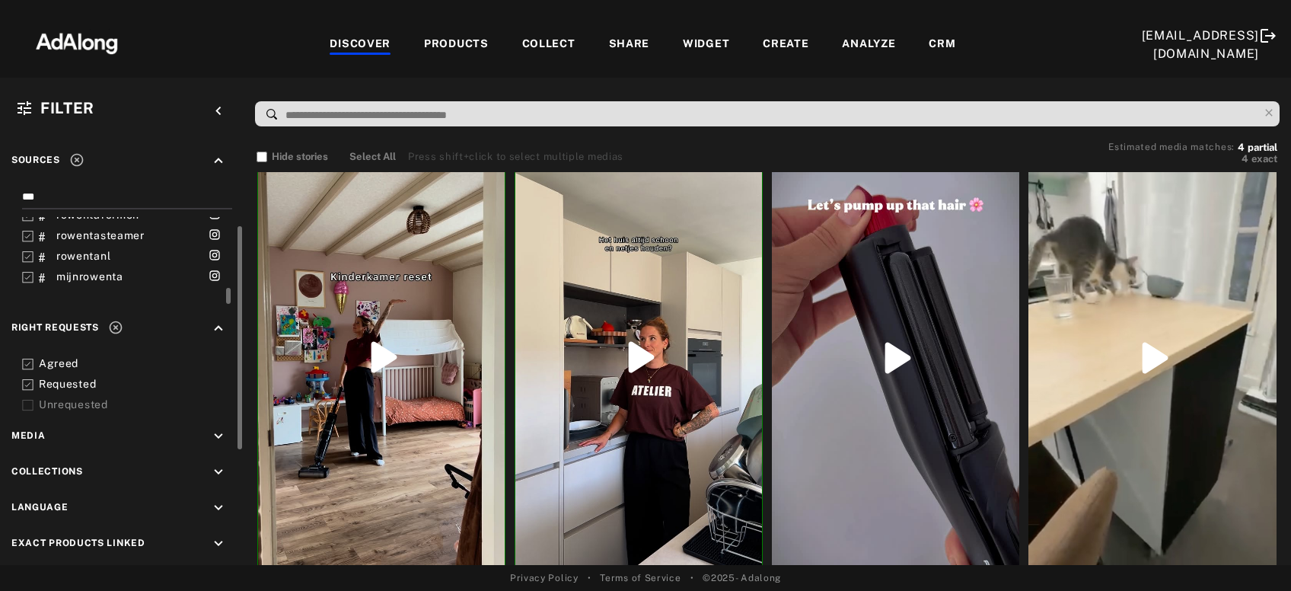
click at [115, 325] on icon at bounding box center [115, 327] width 15 height 15
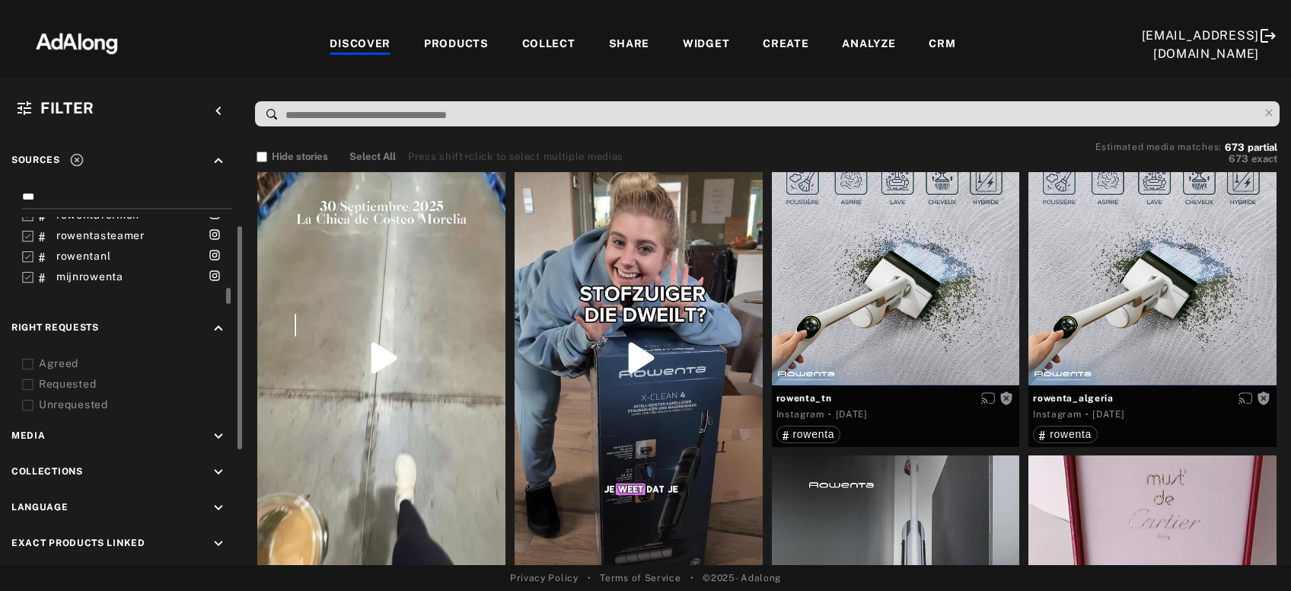
drag, startPoint x: 78, startPoint y: 196, endPoint x: 10, endPoint y: 197, distance: 67.8
click at [22, 197] on input "***" at bounding box center [124, 199] width 204 height 21
type input "***"
click at [79, 155] on icon at bounding box center [76, 159] width 15 height 15
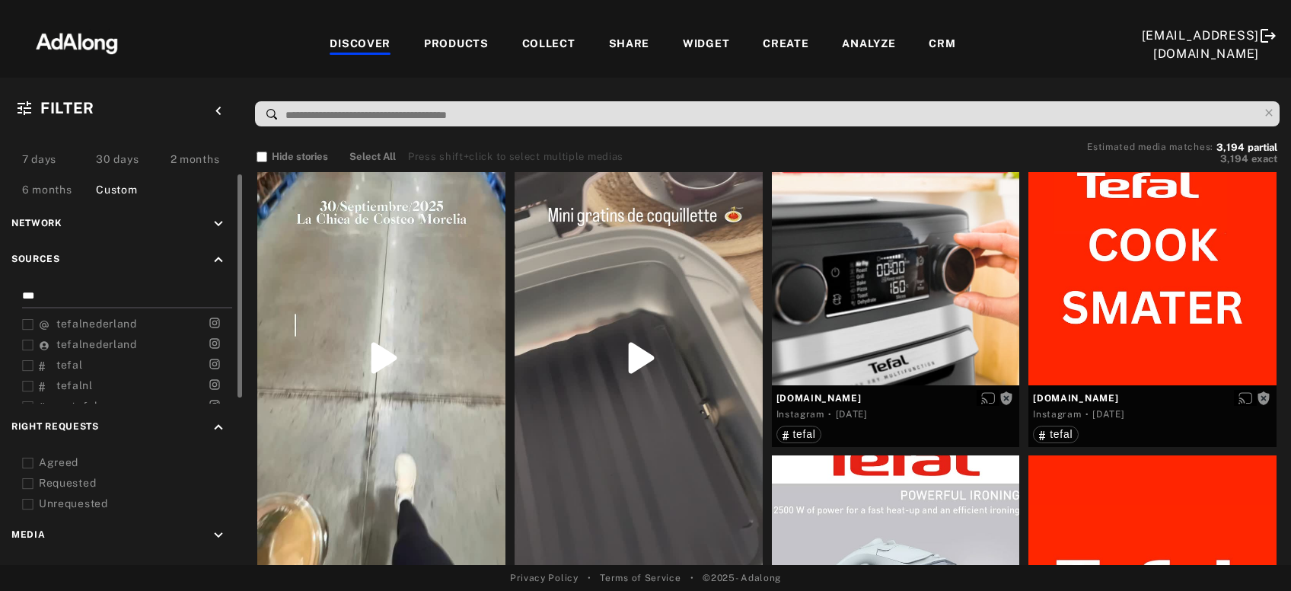
scroll to position [99, 0]
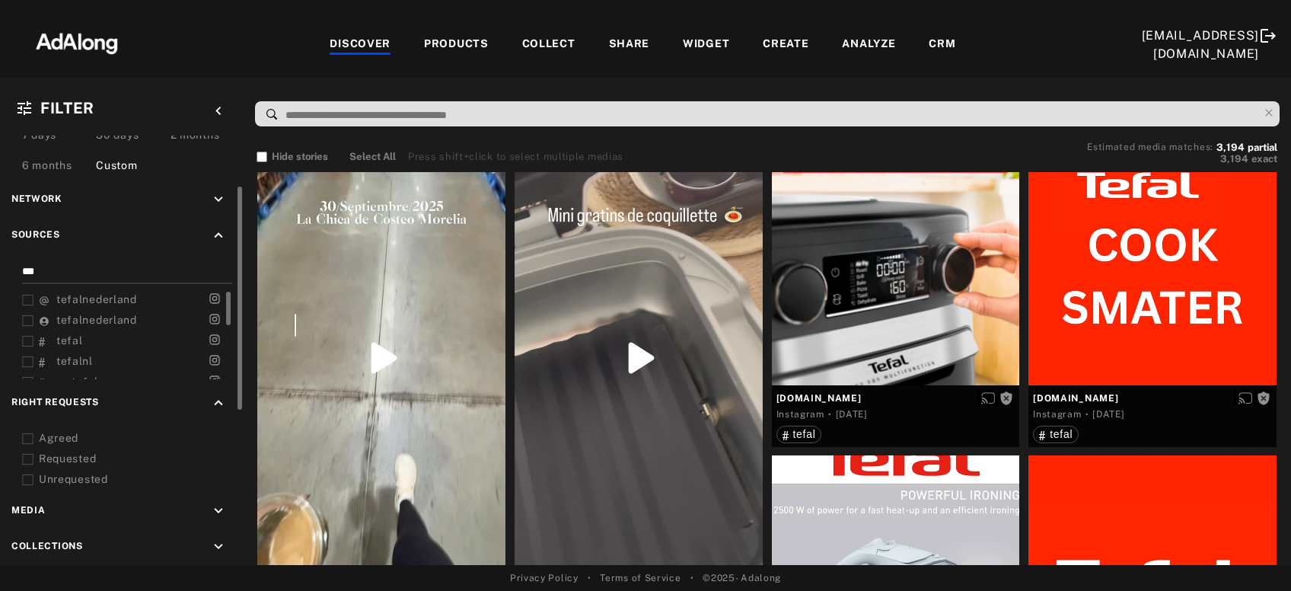
click at [24, 295] on icon at bounding box center [27, 300] width 11 height 11
click at [28, 315] on icon at bounding box center [27, 320] width 11 height 11
click at [29, 336] on icon at bounding box center [27, 341] width 11 height 11
click at [29, 357] on icon at bounding box center [27, 361] width 11 height 11
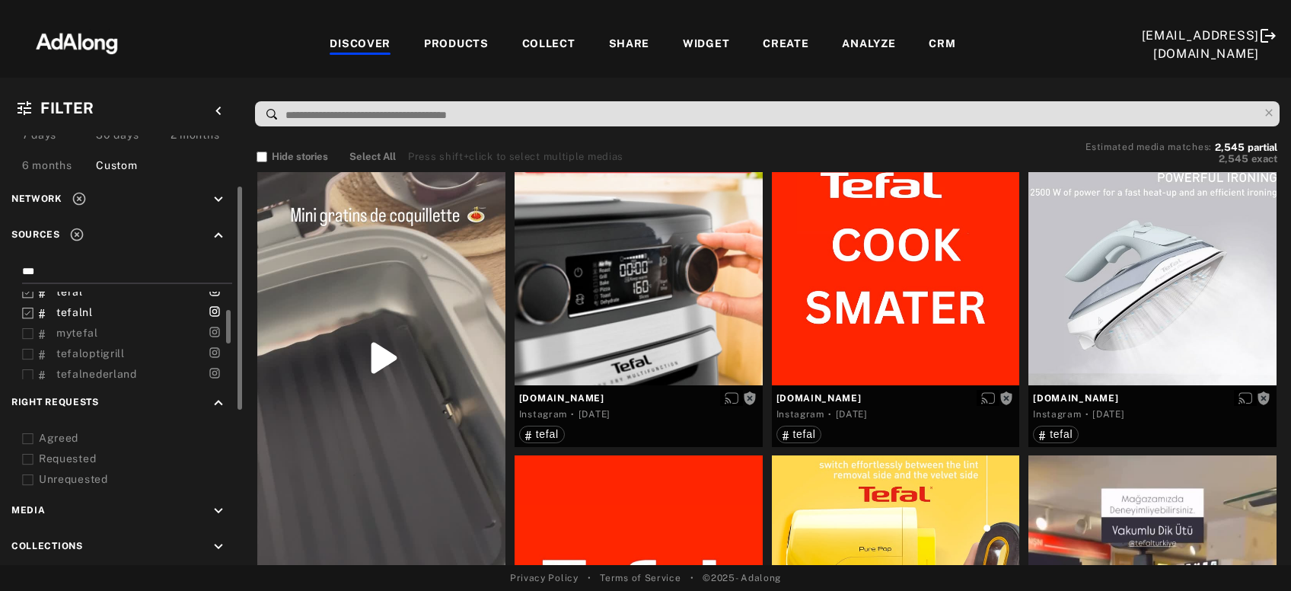
click at [27, 328] on icon at bounding box center [27, 333] width 11 height 11
click at [30, 352] on icon at bounding box center [27, 354] width 11 height 11
click at [27, 321] on icon at bounding box center [27, 326] width 11 height 11
click at [24, 343] on icon at bounding box center [27, 346] width 11 height 11
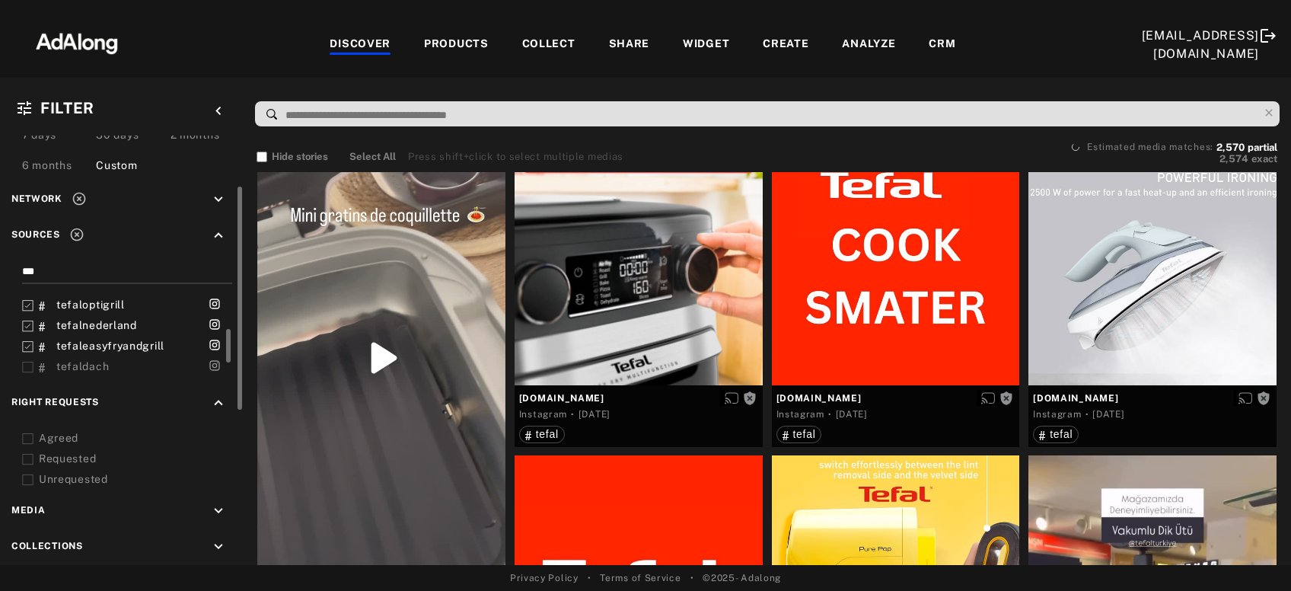
click at [25, 362] on icon at bounding box center [27, 367] width 11 height 11
click at [27, 342] on icon at bounding box center [27, 347] width 11 height 11
click at [27, 362] on icon at bounding box center [27, 367] width 11 height 11
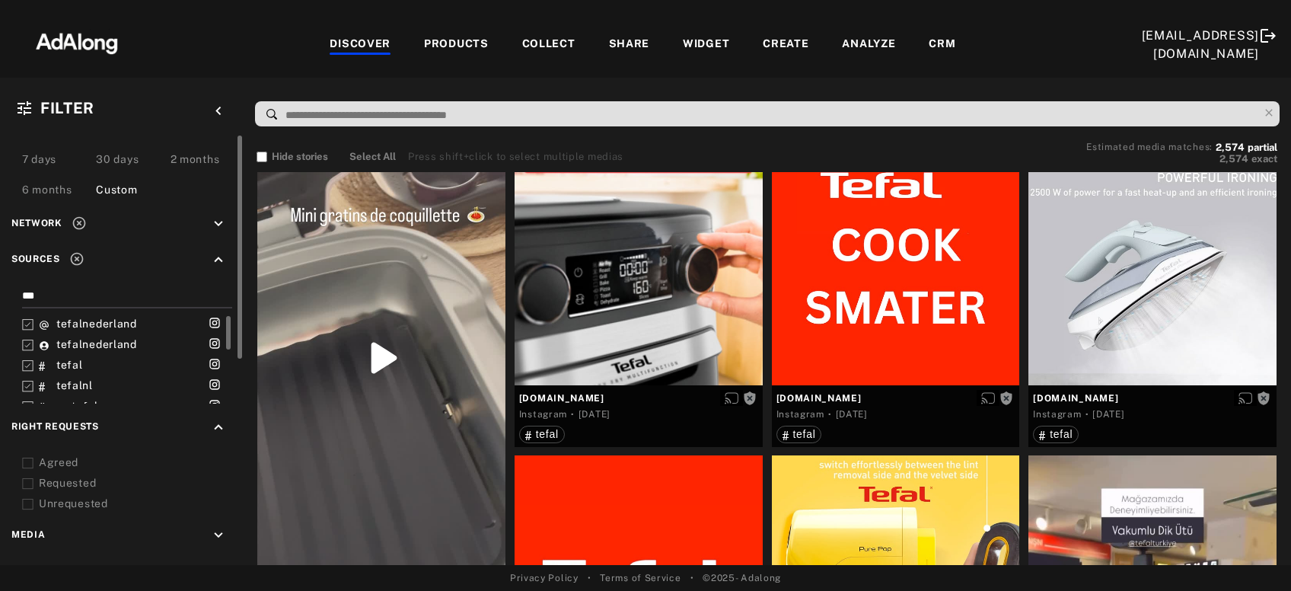
scroll to position [24, 0]
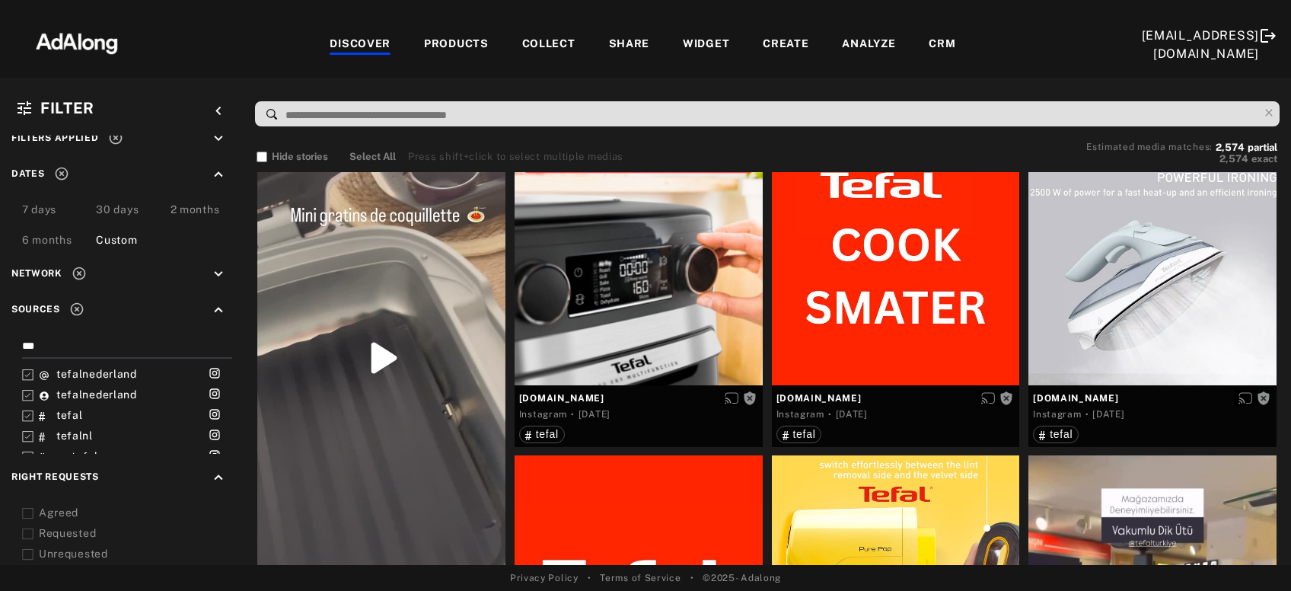
click at [64, 509] on div "Agreed" at bounding box center [135, 513] width 193 height 16
click at [64, 527] on div "Requested" at bounding box center [135, 533] width 193 height 16
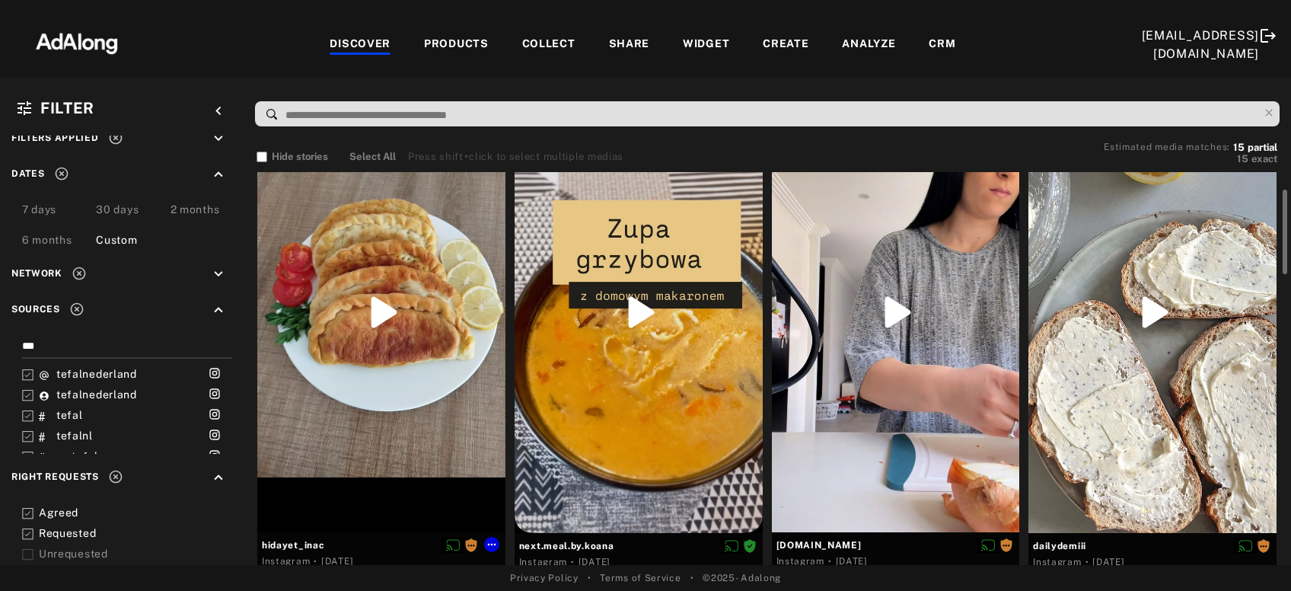
scroll to position [164, 0]
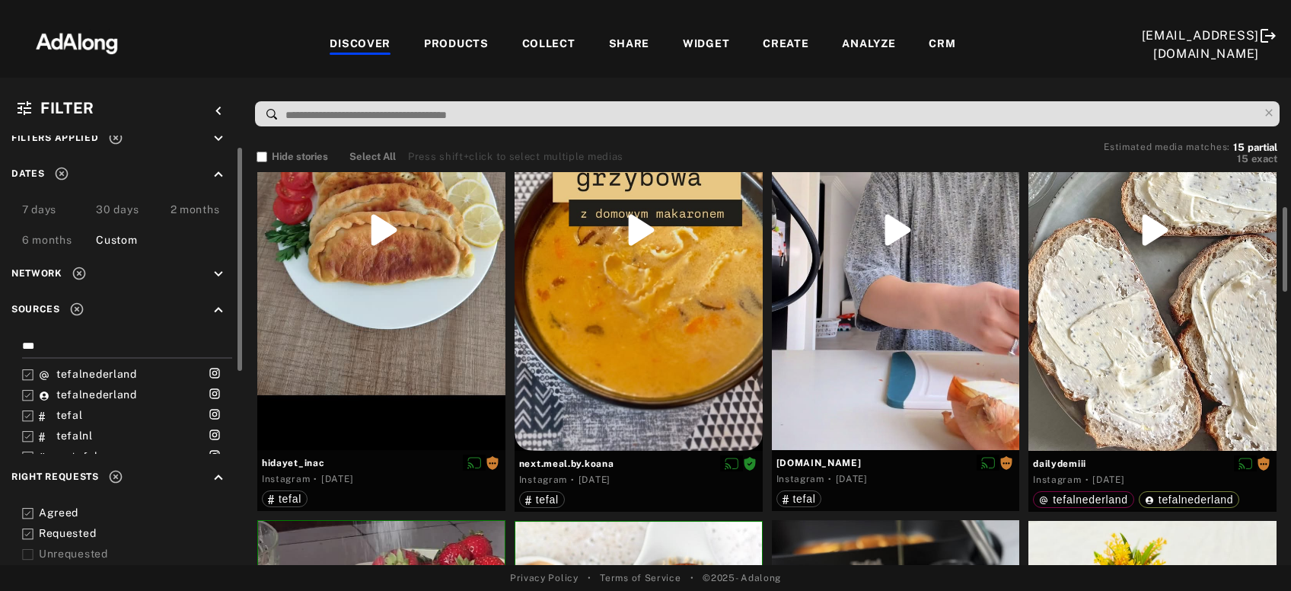
click at [40, 512] on div "Agreed" at bounding box center [135, 513] width 193 height 16
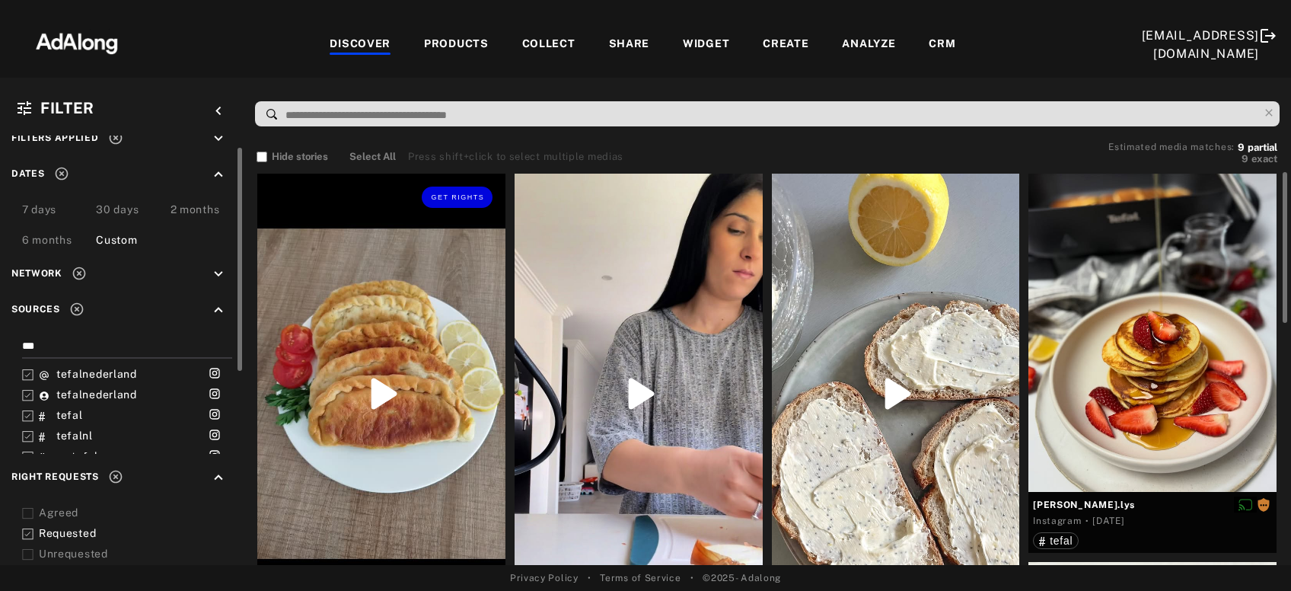
scroll to position [81, 0]
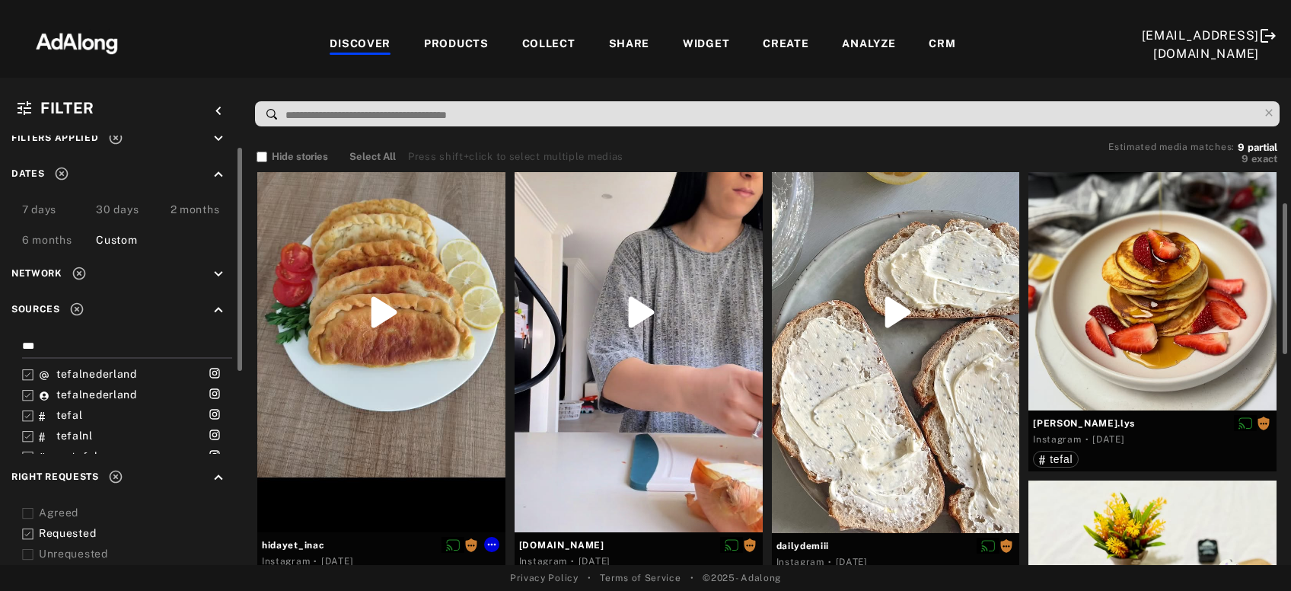
click at [340, 388] on div "Get rights" at bounding box center [381, 312] width 248 height 440
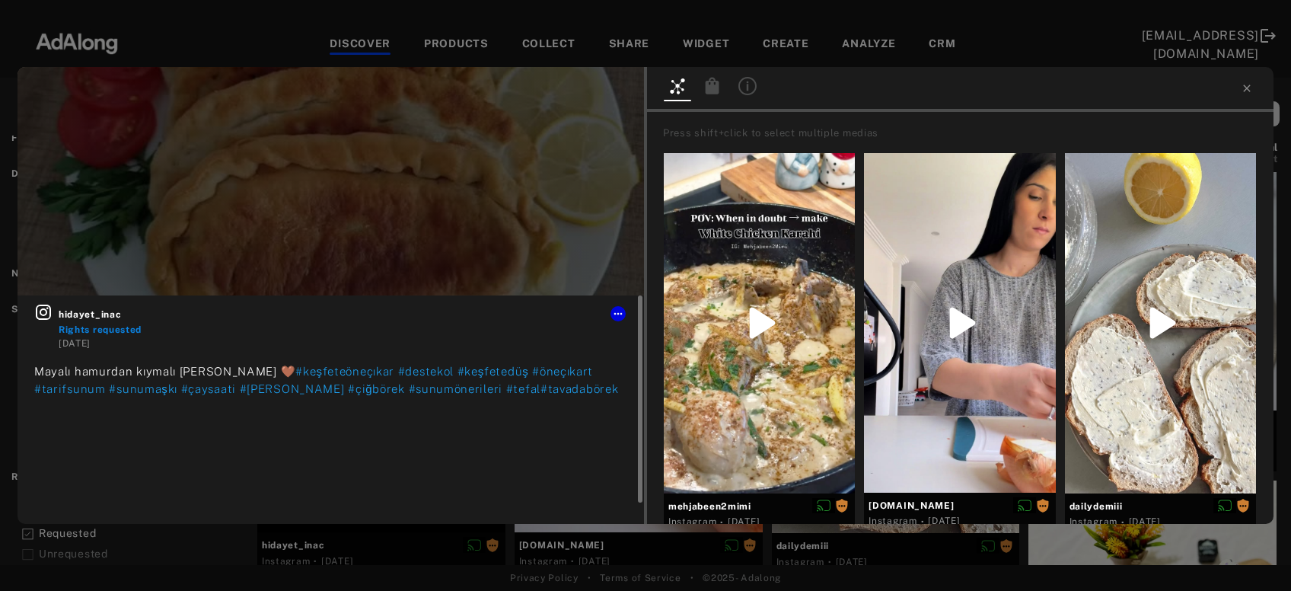
click at [38, 315] on icon at bounding box center [43, 312] width 18 height 18
click at [1248, 88] on icon at bounding box center [1246, 88] width 7 height 7
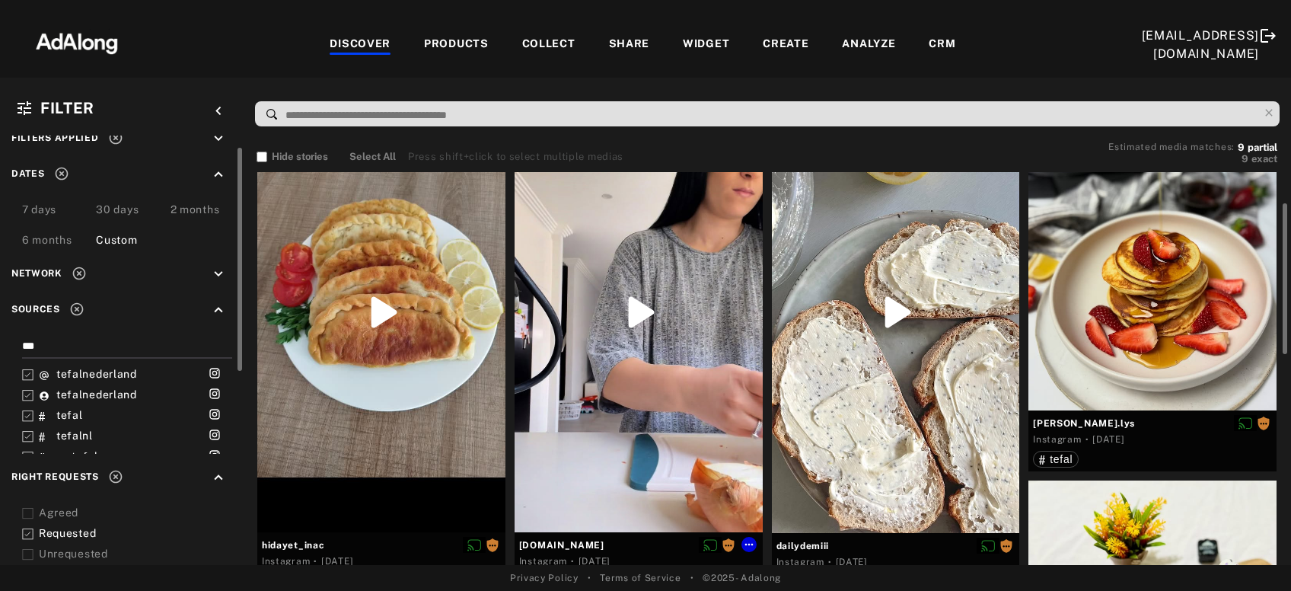
click at [624, 430] on div "Get rights" at bounding box center [639, 312] width 248 height 440
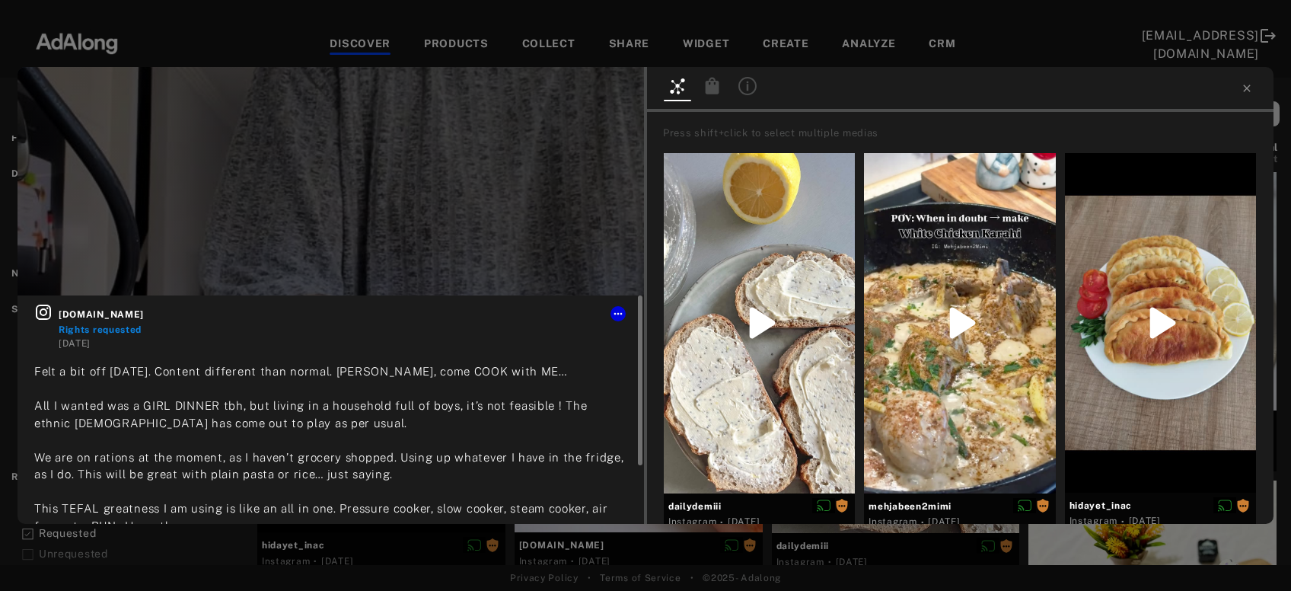
click at [46, 308] on icon at bounding box center [43, 312] width 18 height 18
click at [1244, 87] on icon at bounding box center [1247, 88] width 12 height 12
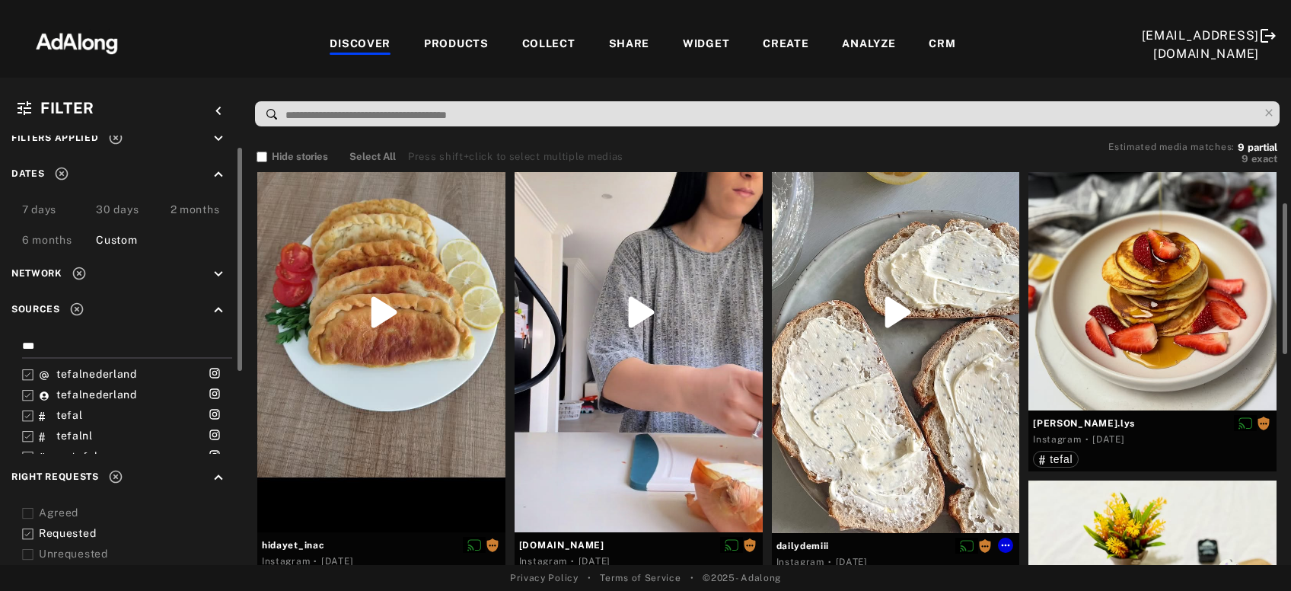
click at [914, 418] on div "Get rights" at bounding box center [896, 312] width 248 height 441
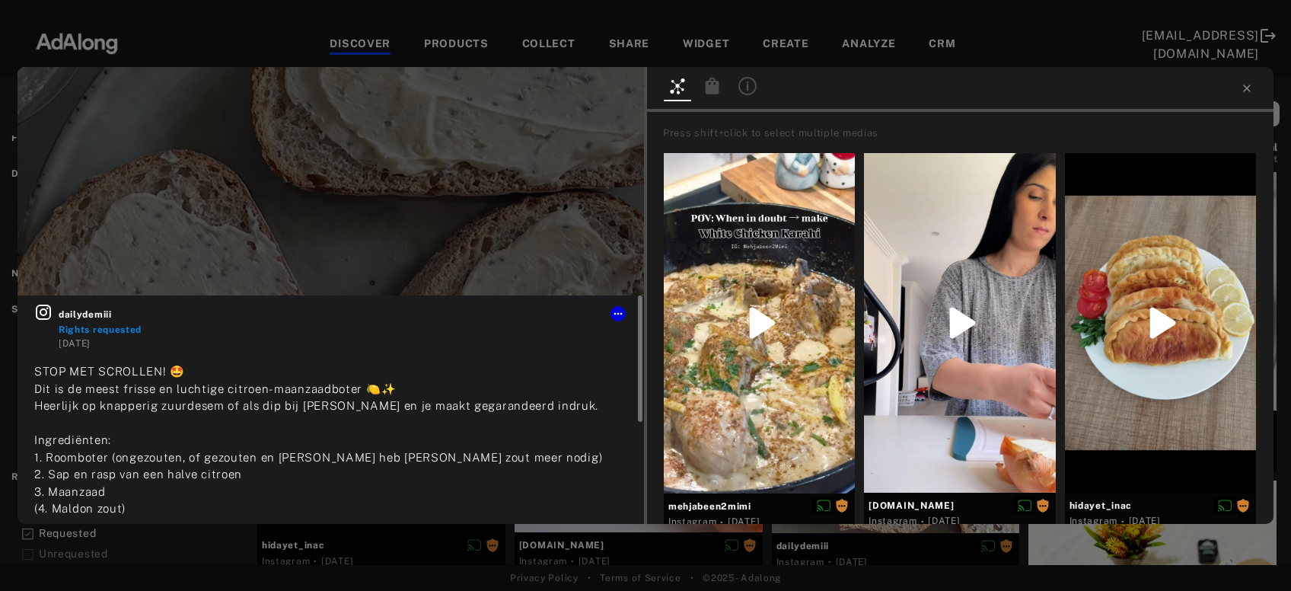
click at [44, 317] on icon at bounding box center [43, 312] width 18 height 18
click at [1248, 89] on icon at bounding box center [1246, 88] width 7 height 7
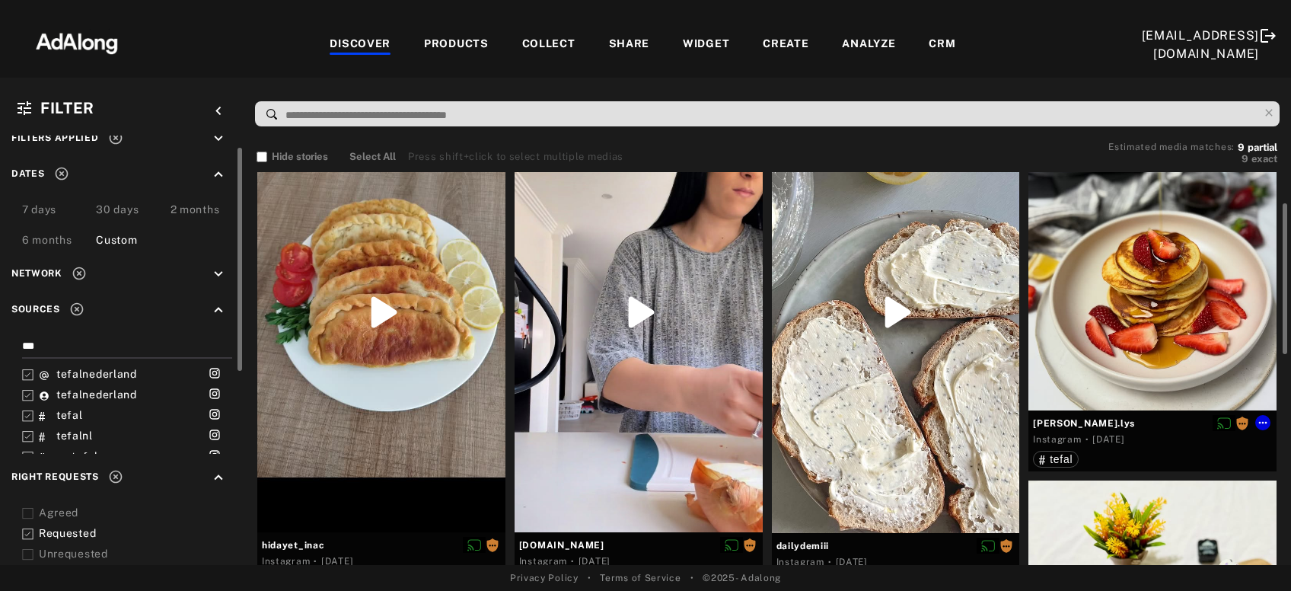
click at [1172, 375] on div "Get rights" at bounding box center [1153, 251] width 248 height 318
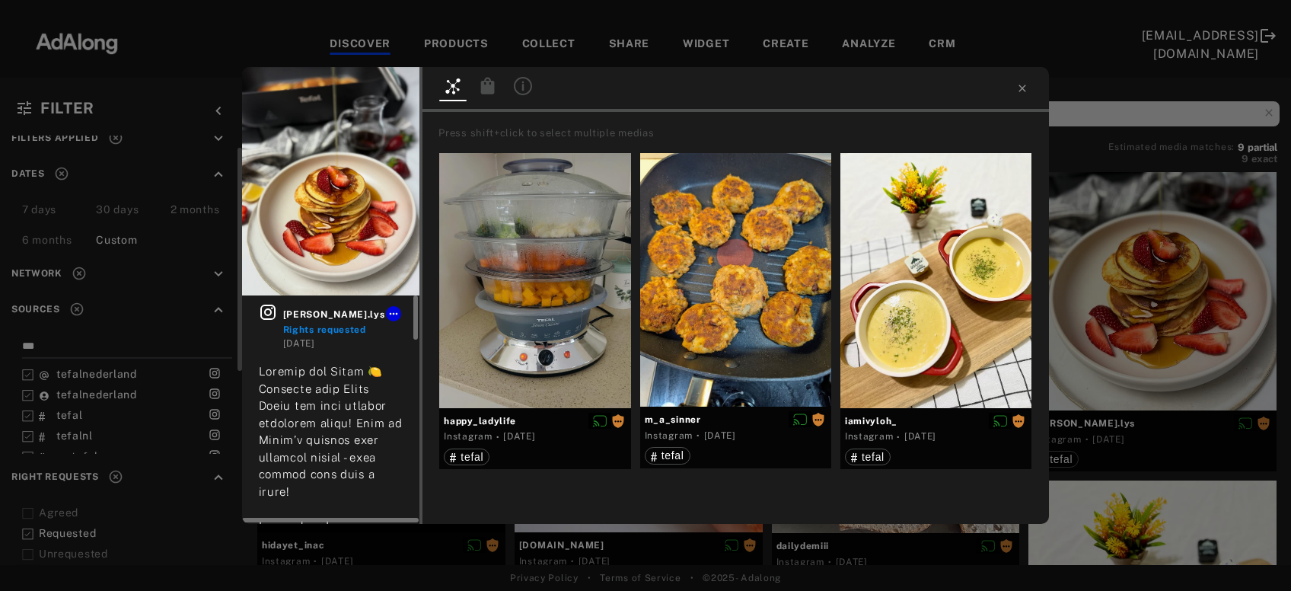
click at [263, 312] on icon at bounding box center [268, 312] width 18 height 18
click at [1181, 250] on div "lorena.lys Rights requested 2 weeks ago #ricottapancakes #pancakes #brekkyinspo…" at bounding box center [645, 295] width 1291 height 591
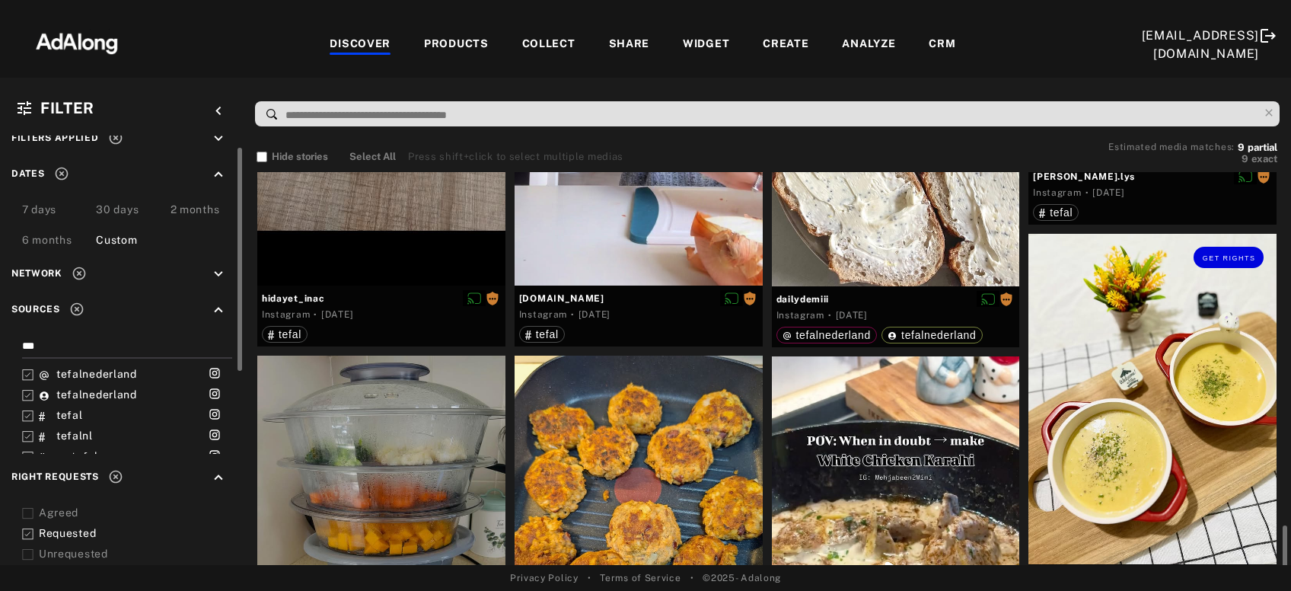
scroll to position [492, 0]
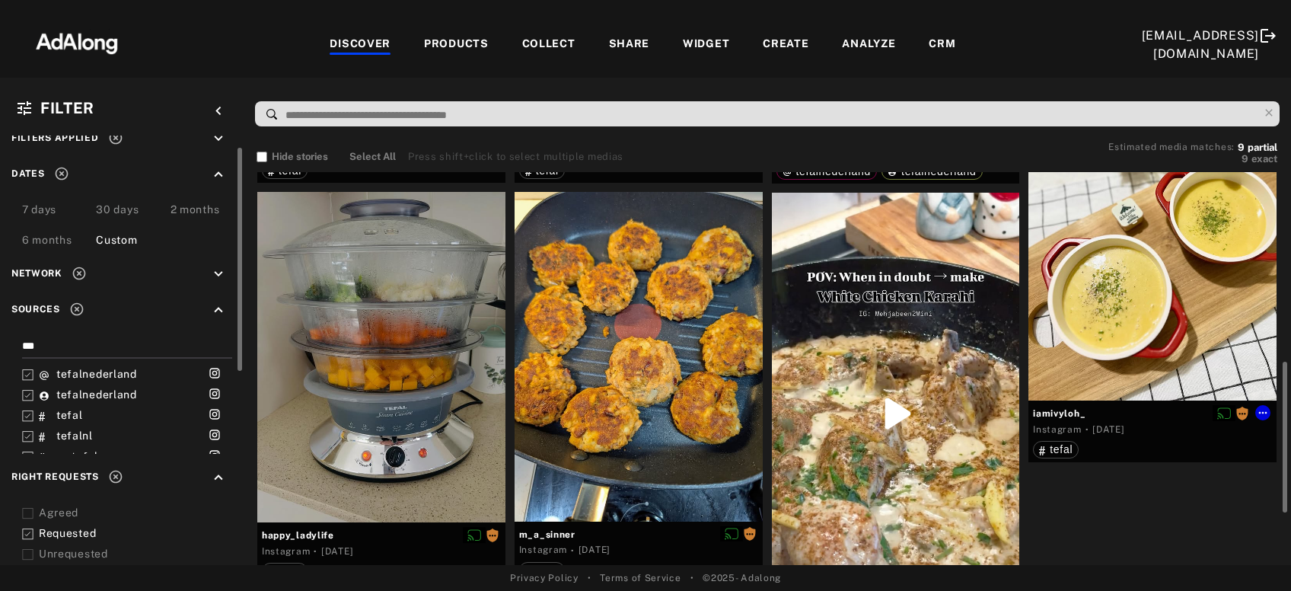
click at [1160, 294] on div "Get rights" at bounding box center [1153, 235] width 248 height 330
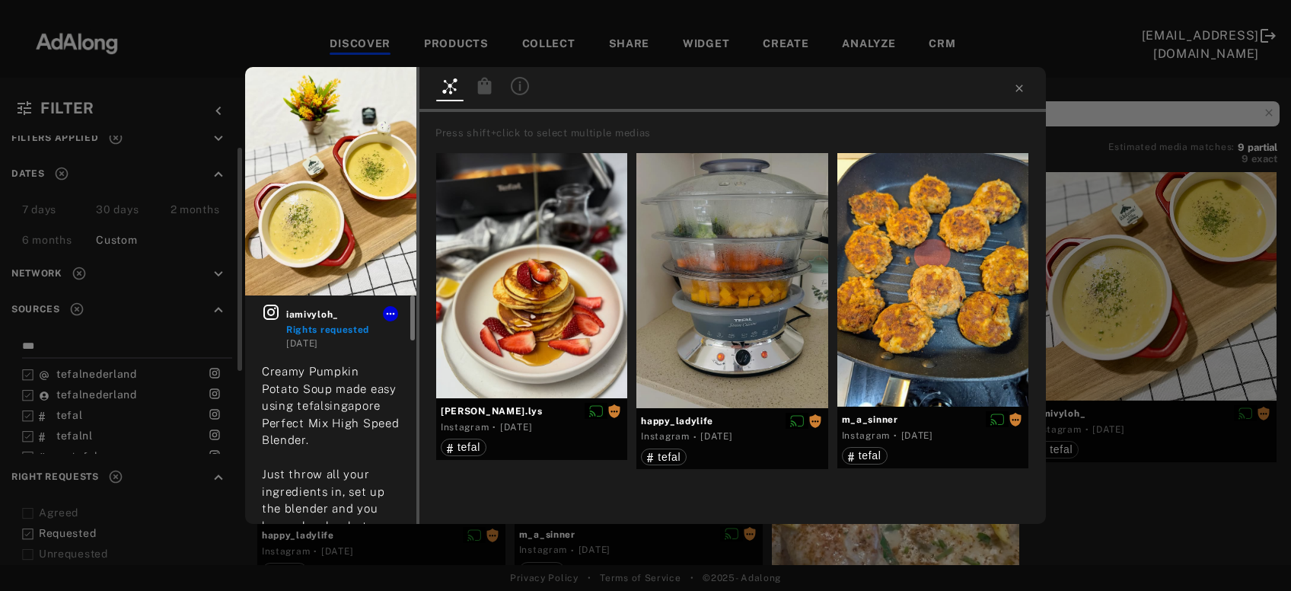
click at [270, 309] on icon at bounding box center [270, 312] width 15 height 15
click at [1144, 253] on div "iamivyloh_ Rights requested 3 weeks ago Creamy Pumpkin Potato Soup made easy us…" at bounding box center [645, 295] width 1291 height 591
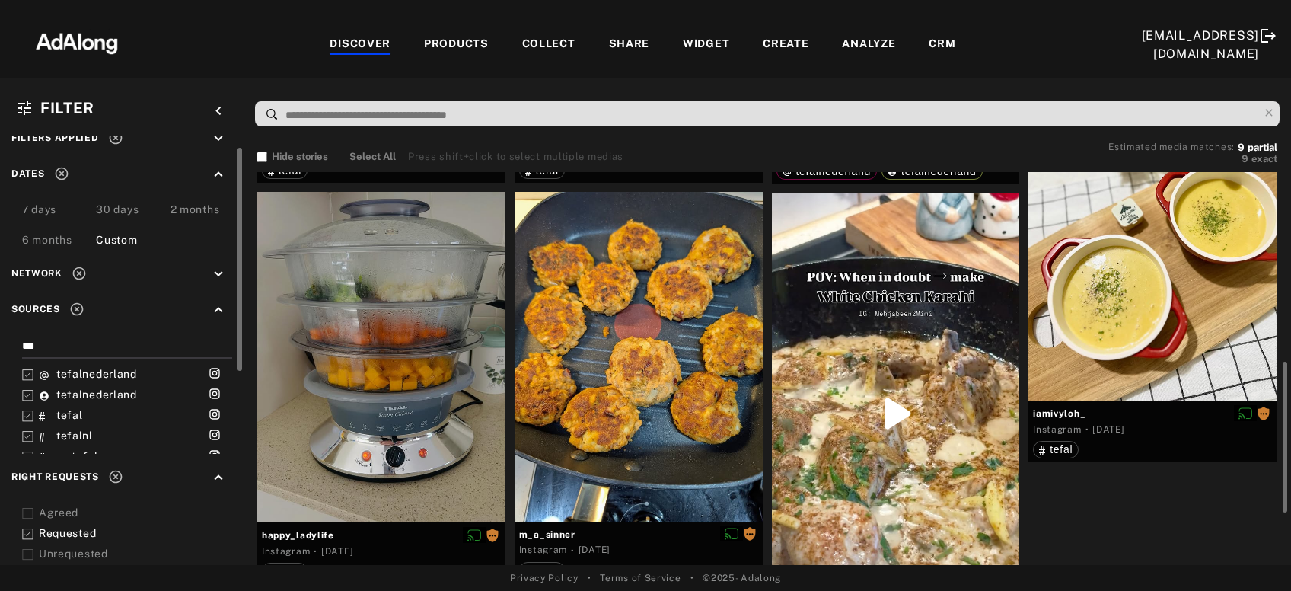
scroll to position [574, 0]
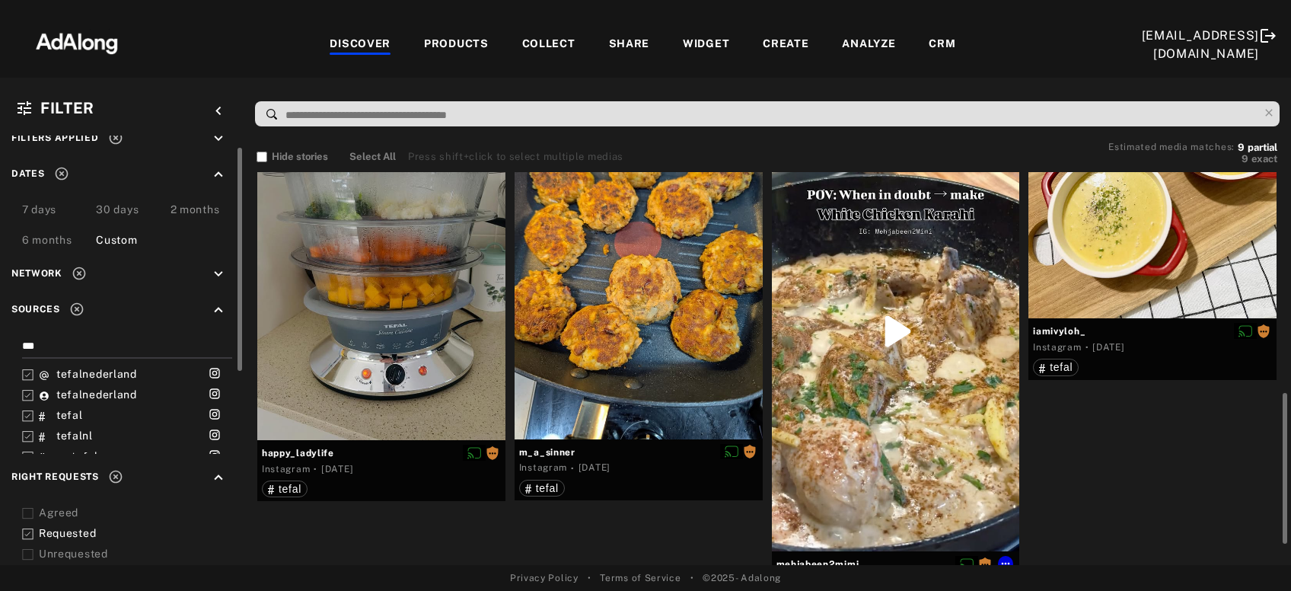
click at [882, 426] on div "Get rights" at bounding box center [896, 330] width 248 height 441
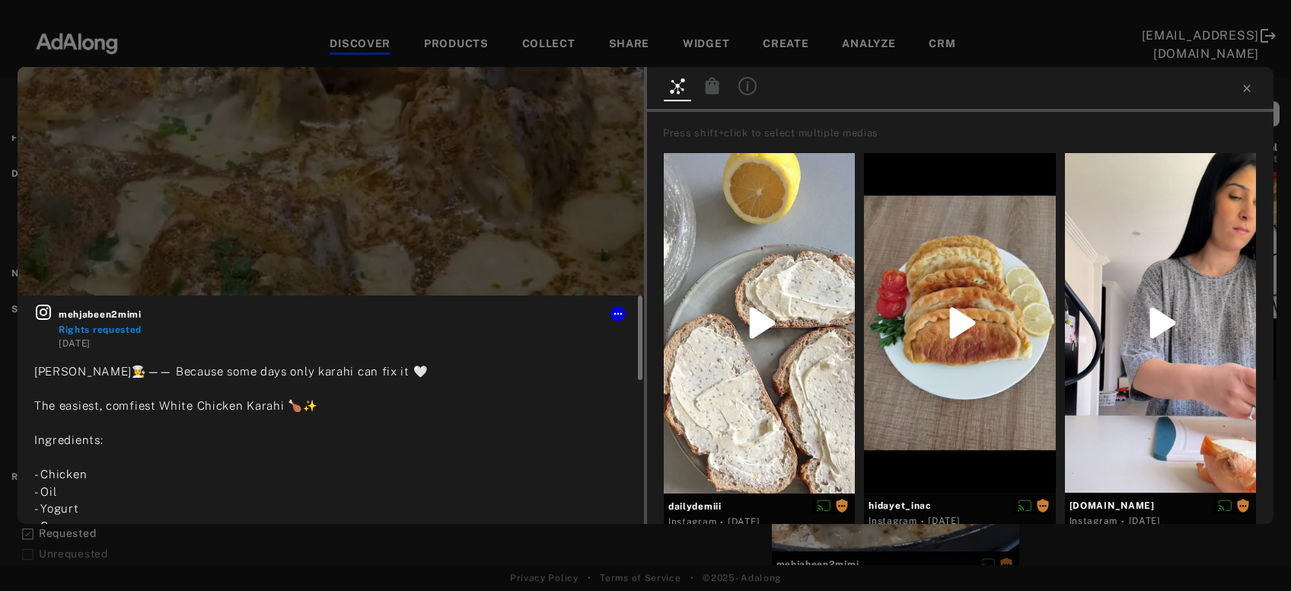
click at [38, 312] on icon at bounding box center [43, 312] width 18 height 18
click at [1251, 82] on div at bounding box center [960, 89] width 627 height 45
click at [1244, 90] on icon at bounding box center [1247, 88] width 12 height 12
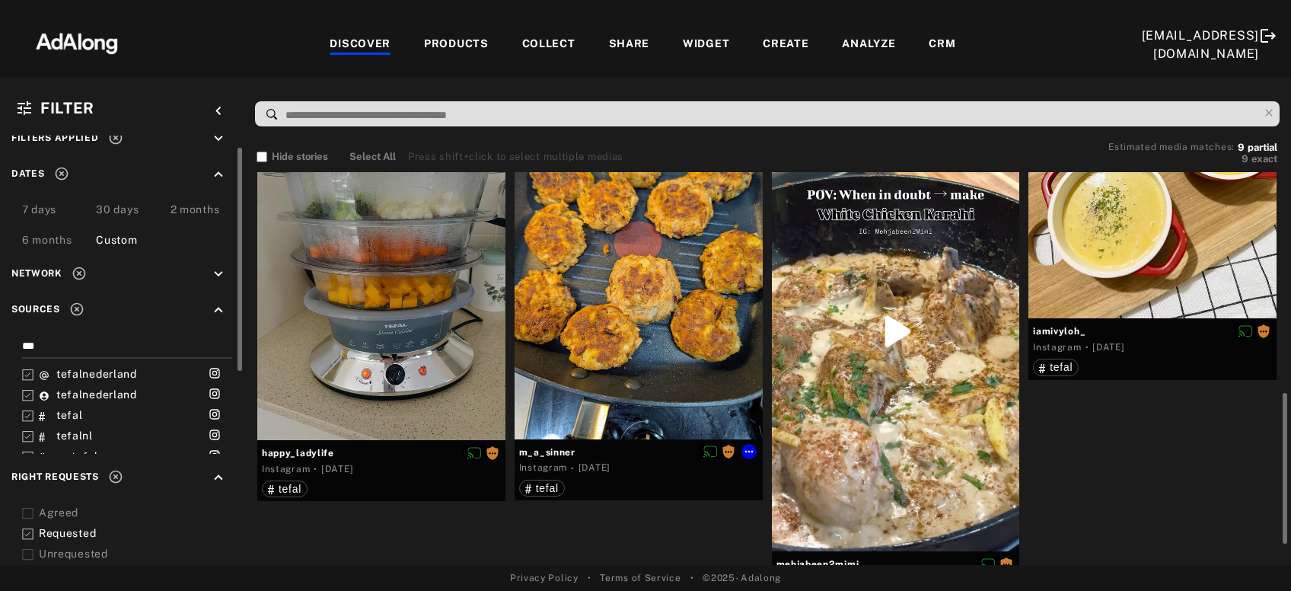
click at [615, 382] on div "Get rights" at bounding box center [639, 275] width 248 height 330
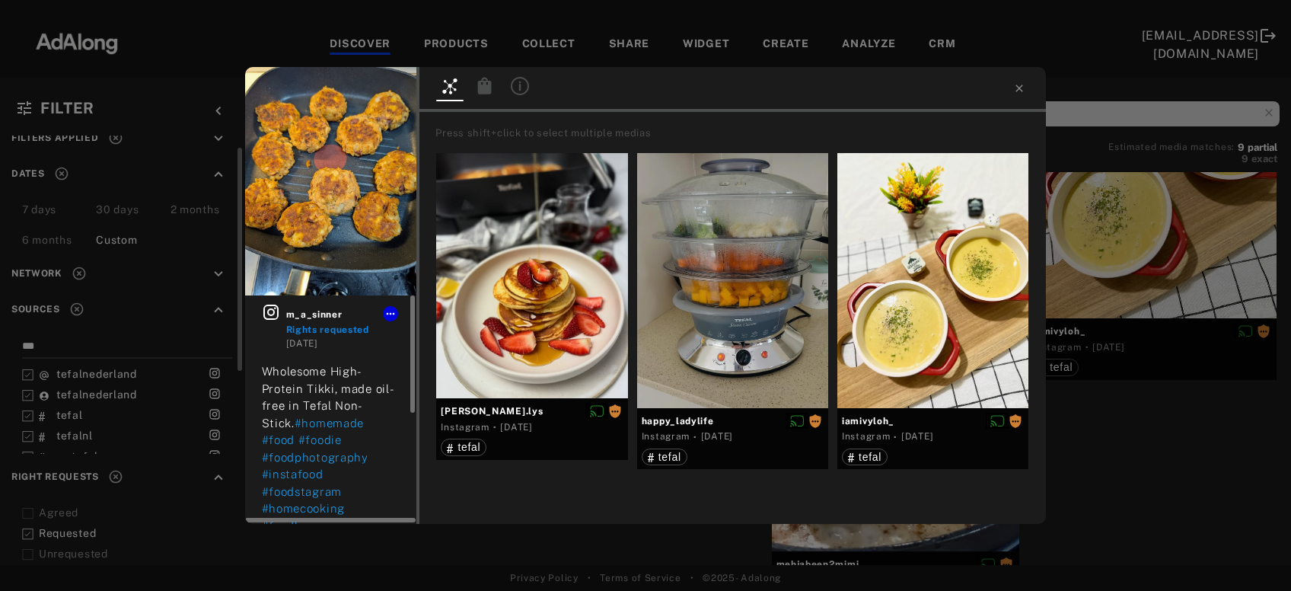
click at [274, 311] on icon at bounding box center [270, 312] width 15 height 15
click at [1110, 285] on div "m_a_sinner Rights requested 3 weeks ago Wholesome High-Protein Tikki, made oil-…" at bounding box center [645, 295] width 1291 height 591
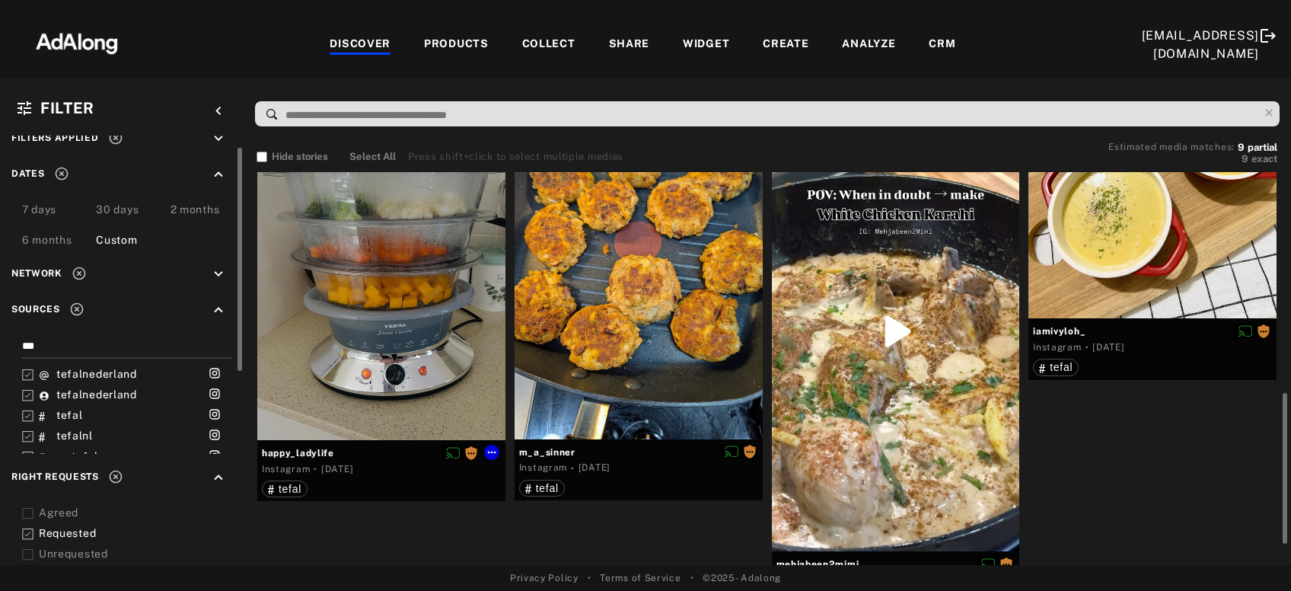
click at [467, 390] on div "Get rights" at bounding box center [381, 275] width 248 height 330
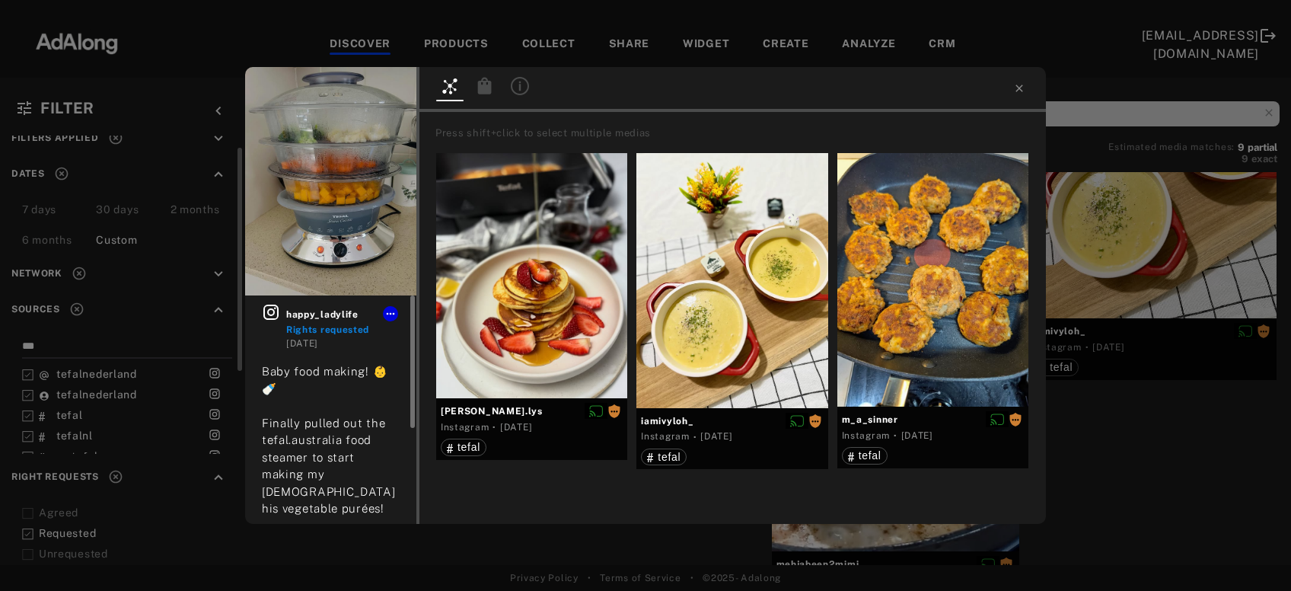
click at [263, 309] on icon at bounding box center [271, 312] width 18 height 18
click at [1161, 279] on div "happy_ladylife Rights requested 3 weeks ago Baby food making! 👶🍼 Finally pulled…" at bounding box center [645, 295] width 1291 height 591
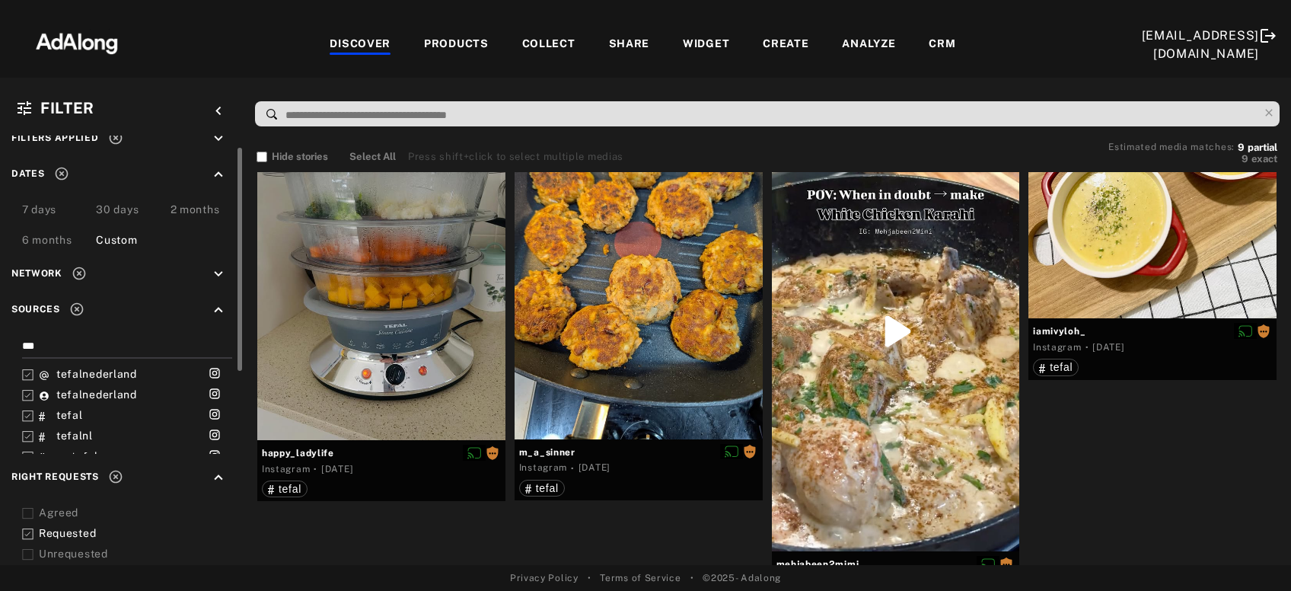
click at [59, 528] on div "Requested" at bounding box center [135, 533] width 193 height 16
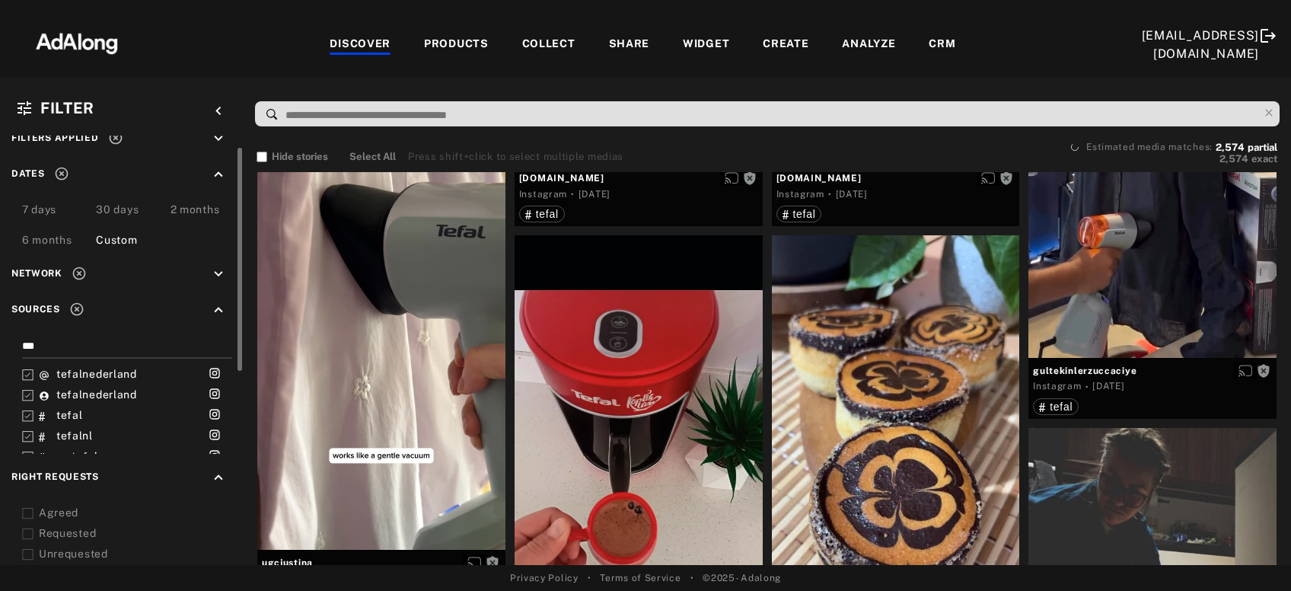
scroll to position [27, 0]
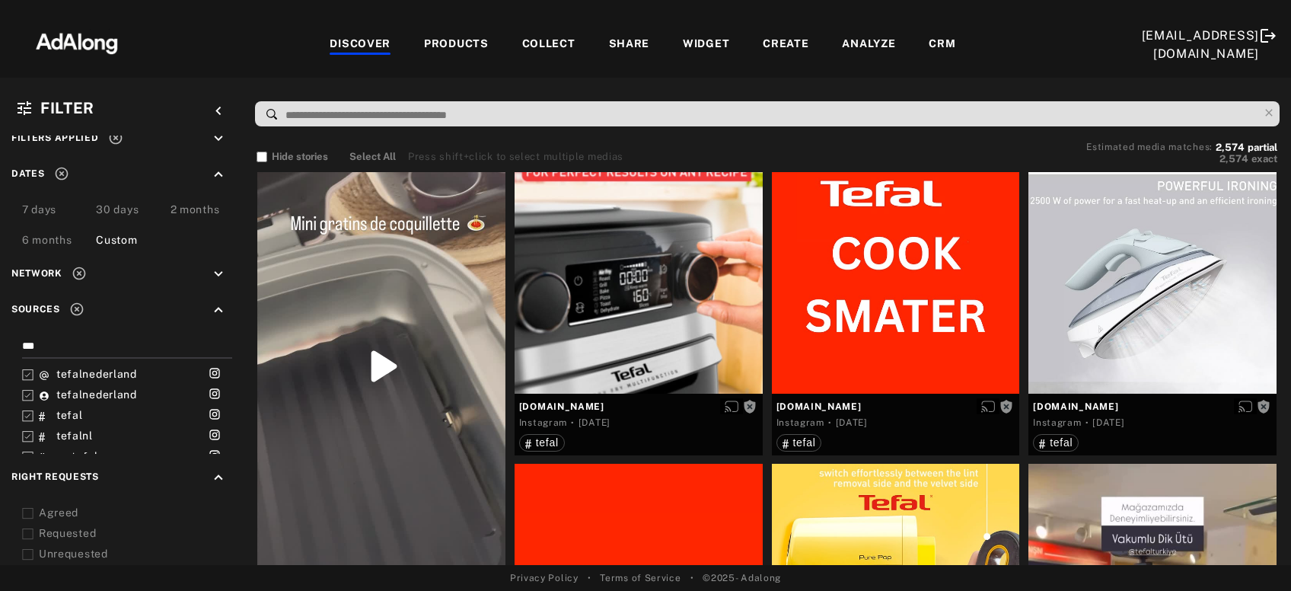
click at [31, 510] on icon at bounding box center [27, 513] width 11 height 11
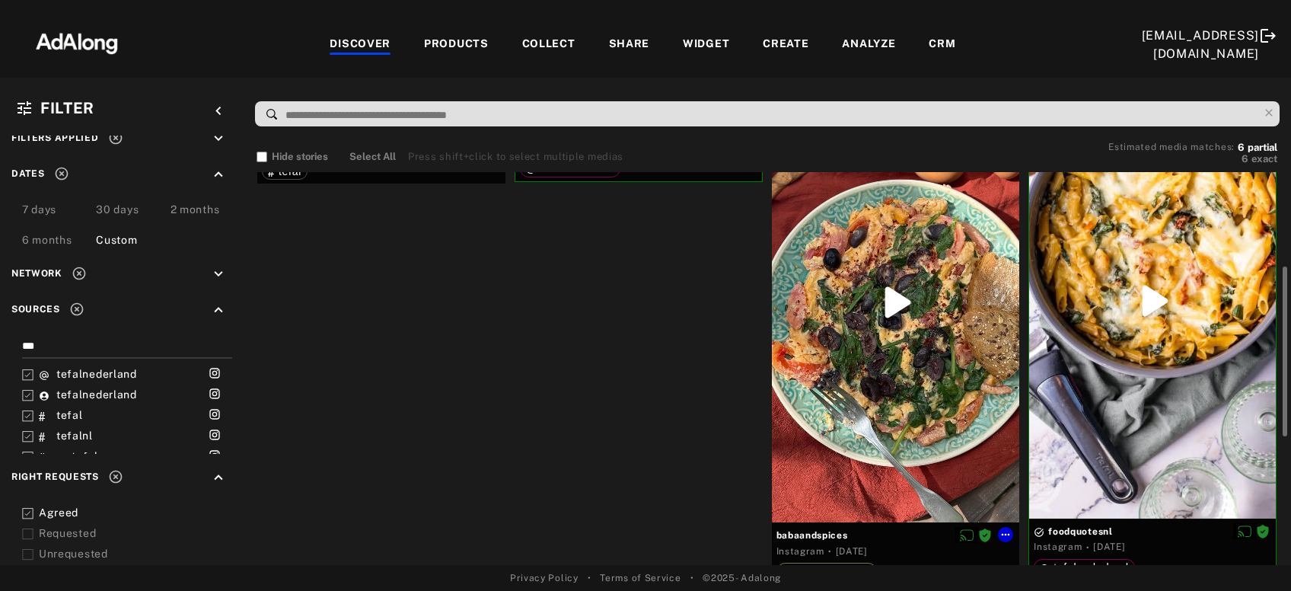
scroll to position [410, 0]
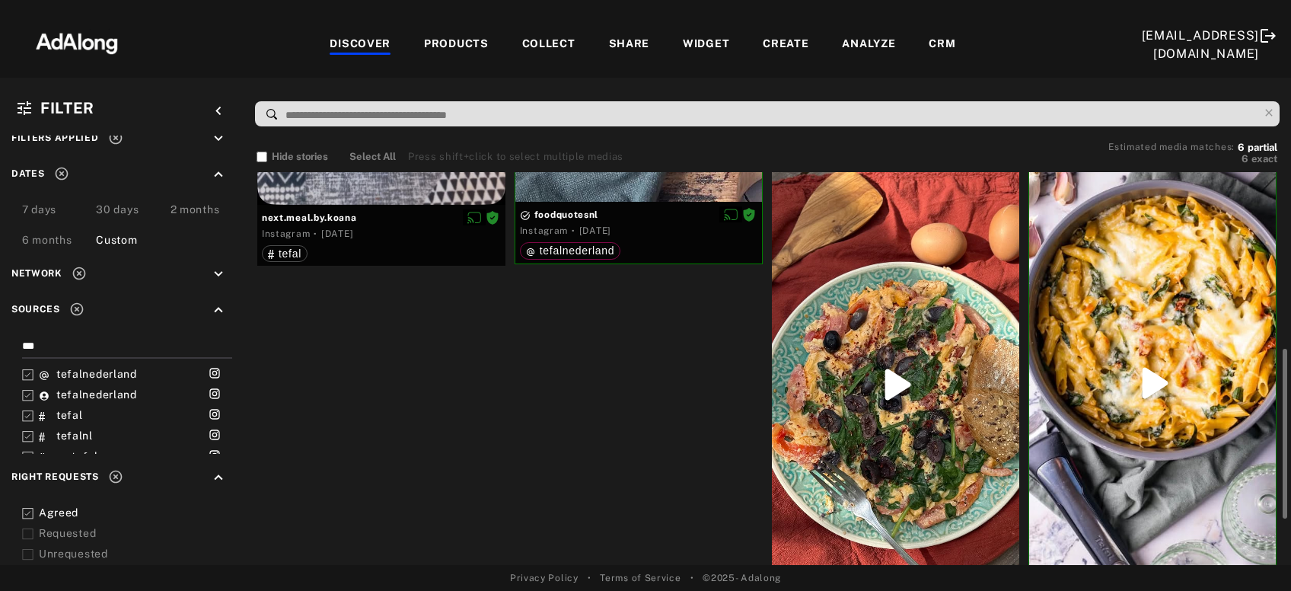
click at [1090, 183] on div at bounding box center [1152, 178] width 247 height 26
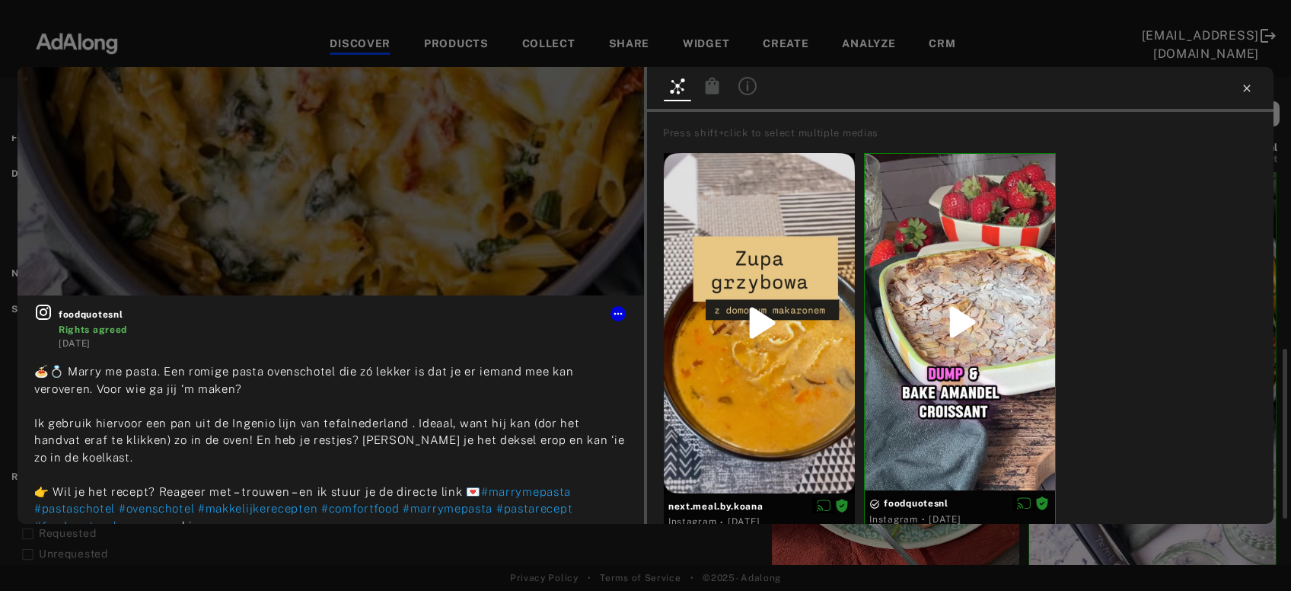
click at [1250, 85] on icon at bounding box center [1246, 88] width 7 height 7
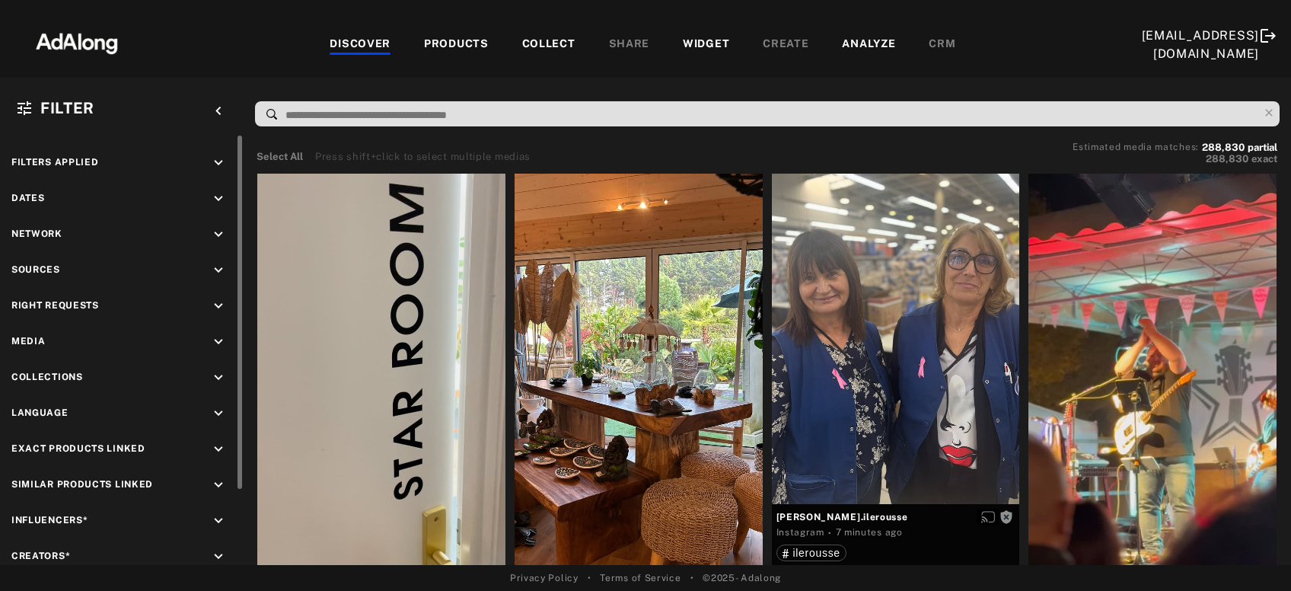
click at [213, 203] on icon "keyboard_arrow_down" at bounding box center [218, 198] width 17 height 17
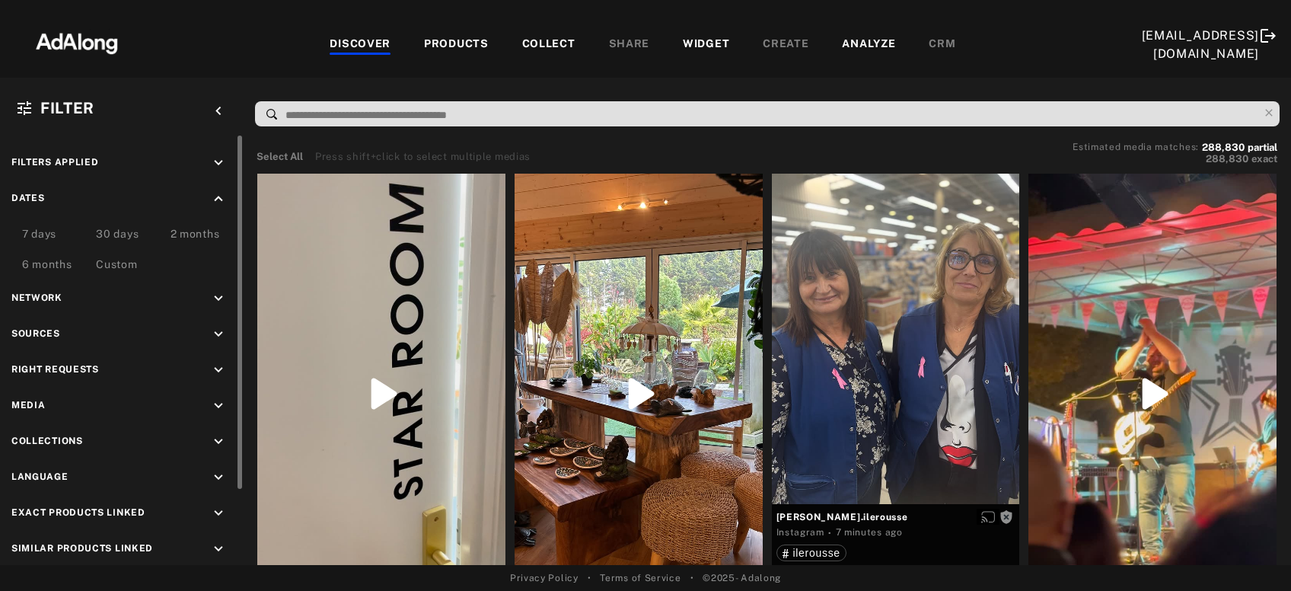
click at [107, 260] on div "Custom" at bounding box center [116, 266] width 41 height 18
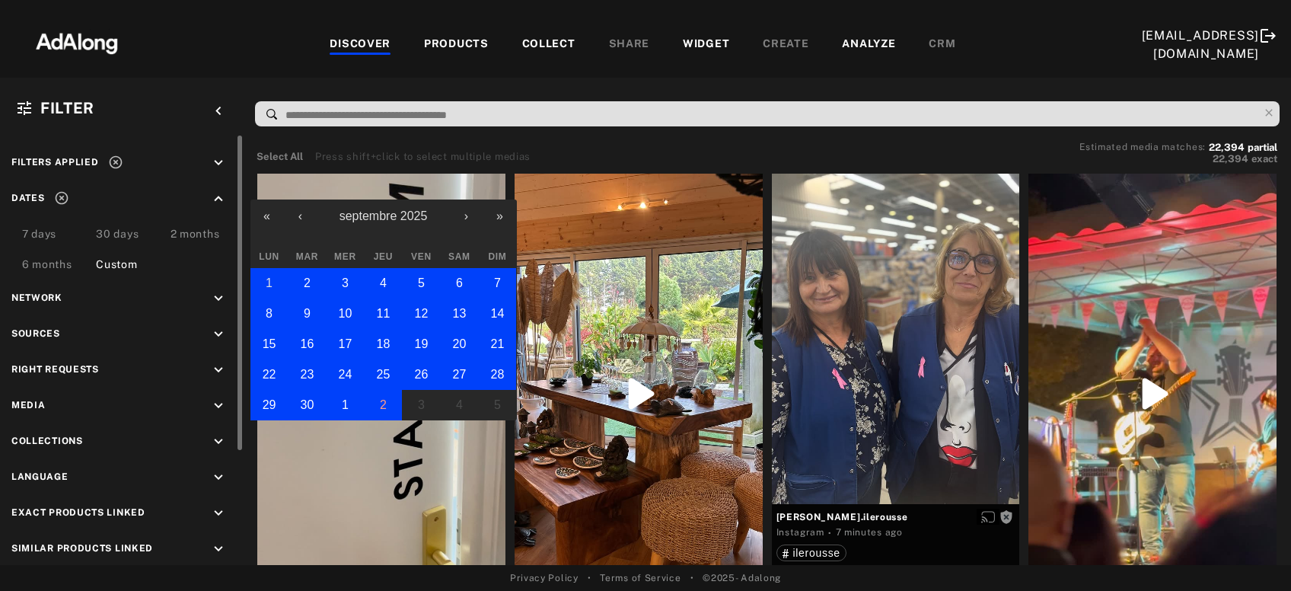
click at [263, 279] on button "1" at bounding box center [269, 283] width 38 height 30
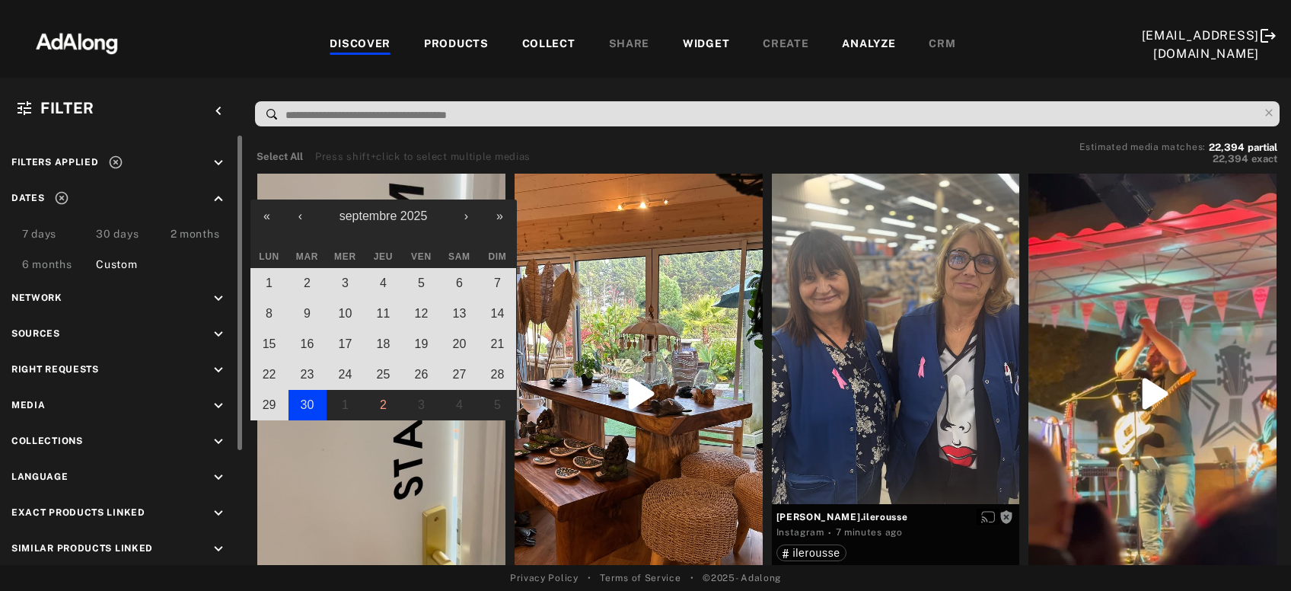
click at [311, 401] on abbr "30" at bounding box center [308, 404] width 14 height 13
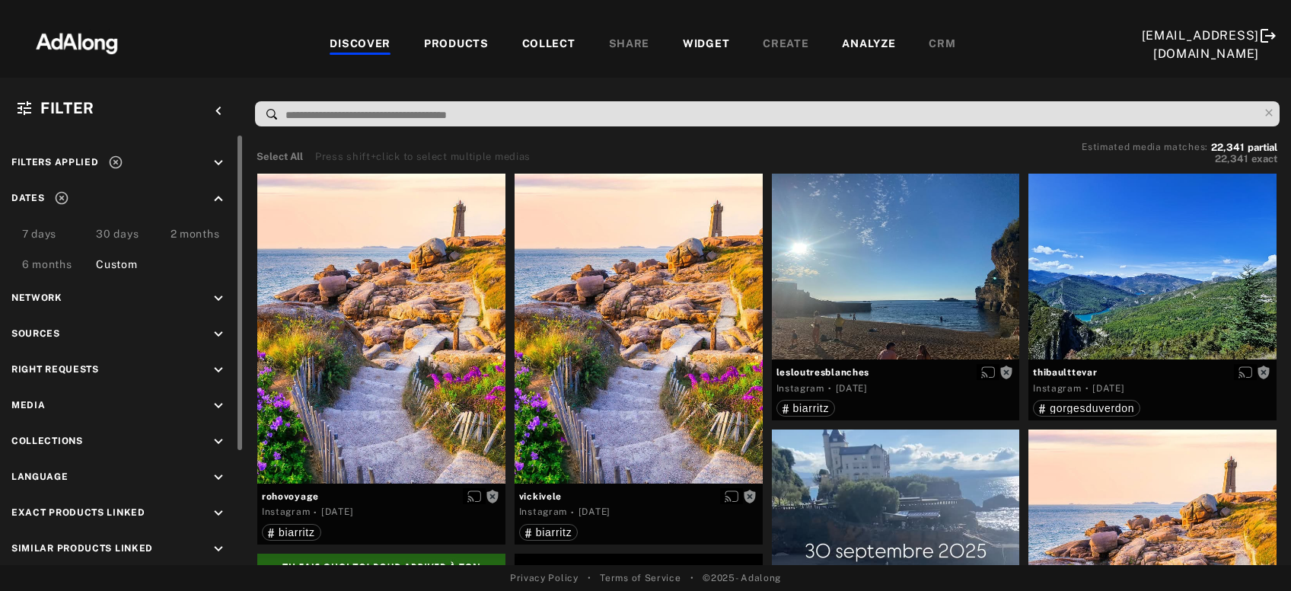
click at [219, 371] on icon "keyboard_arrow_down" at bounding box center [218, 370] width 17 height 17
click at [77, 402] on div "Agreed" at bounding box center [135, 405] width 193 height 16
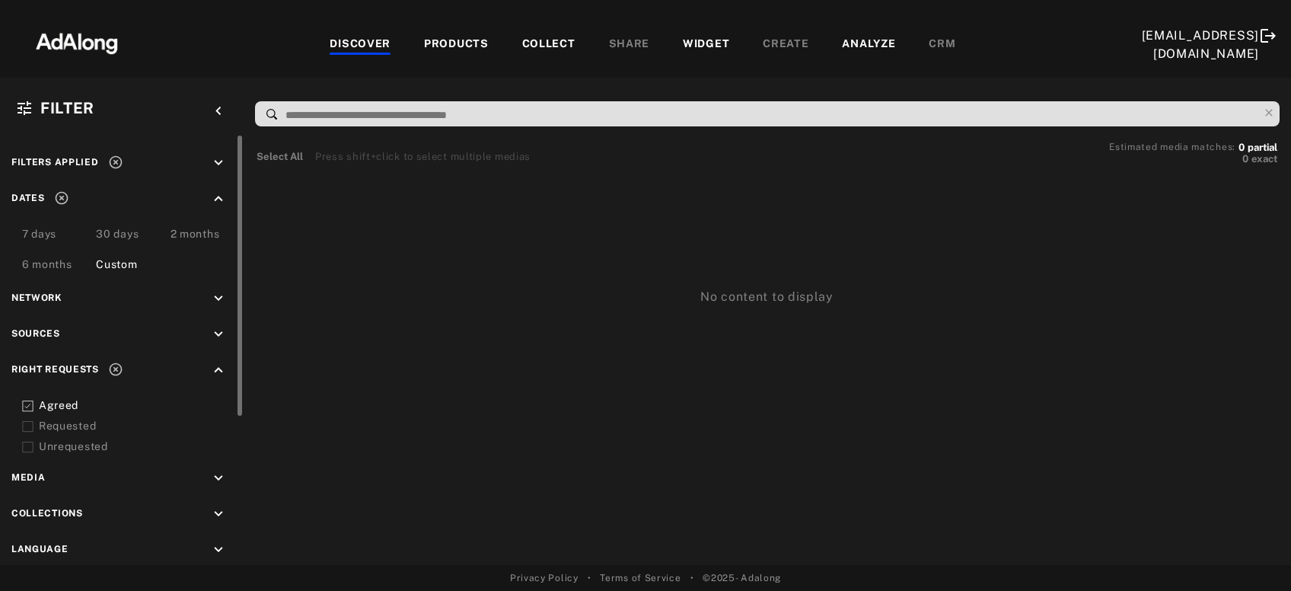
click at [28, 422] on icon at bounding box center [27, 426] width 11 height 11
click at [114, 164] on icon at bounding box center [115, 162] width 15 height 15
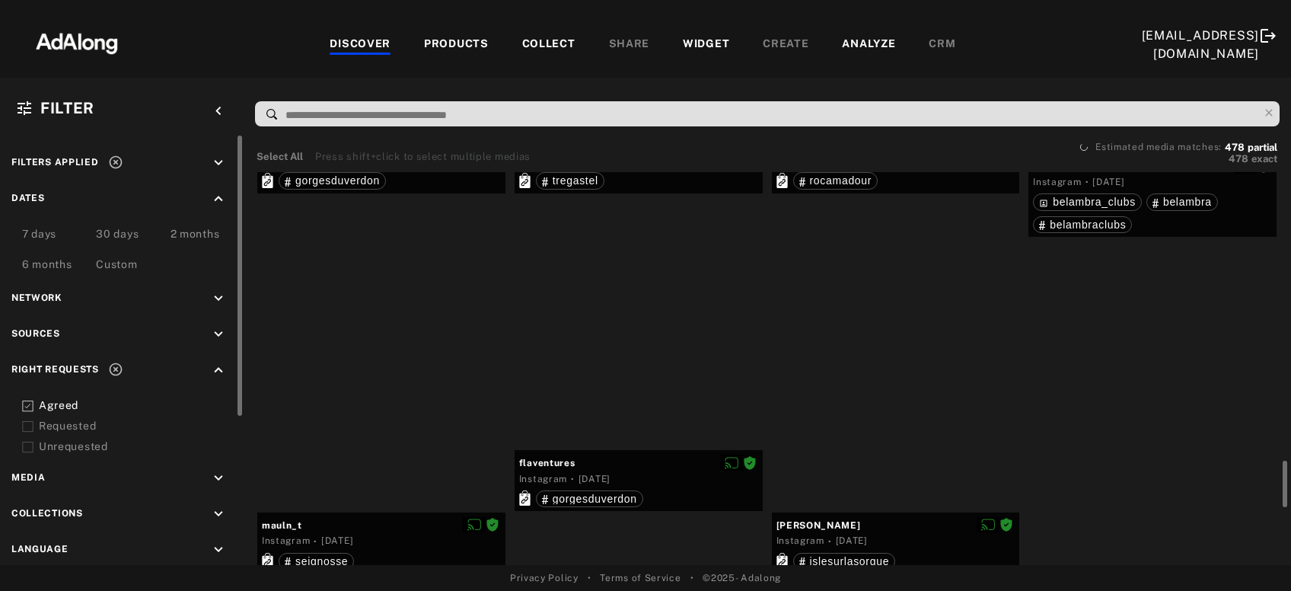
scroll to position [1723, 0]
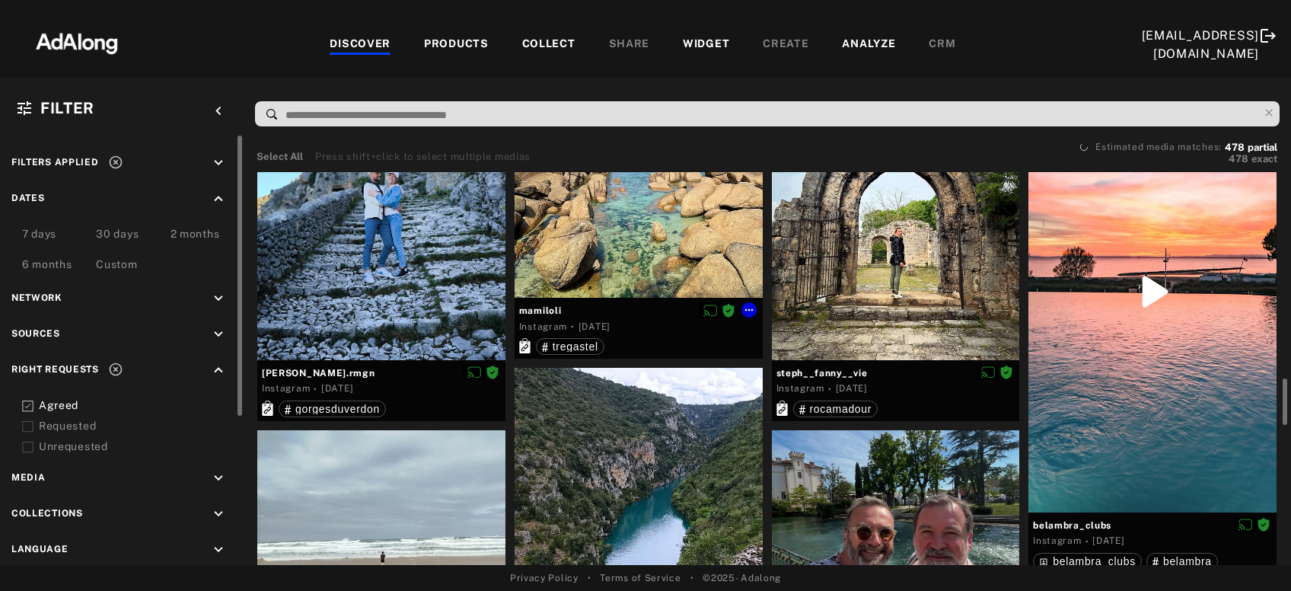
click at [401, 316] on div at bounding box center [381, 204] width 248 height 310
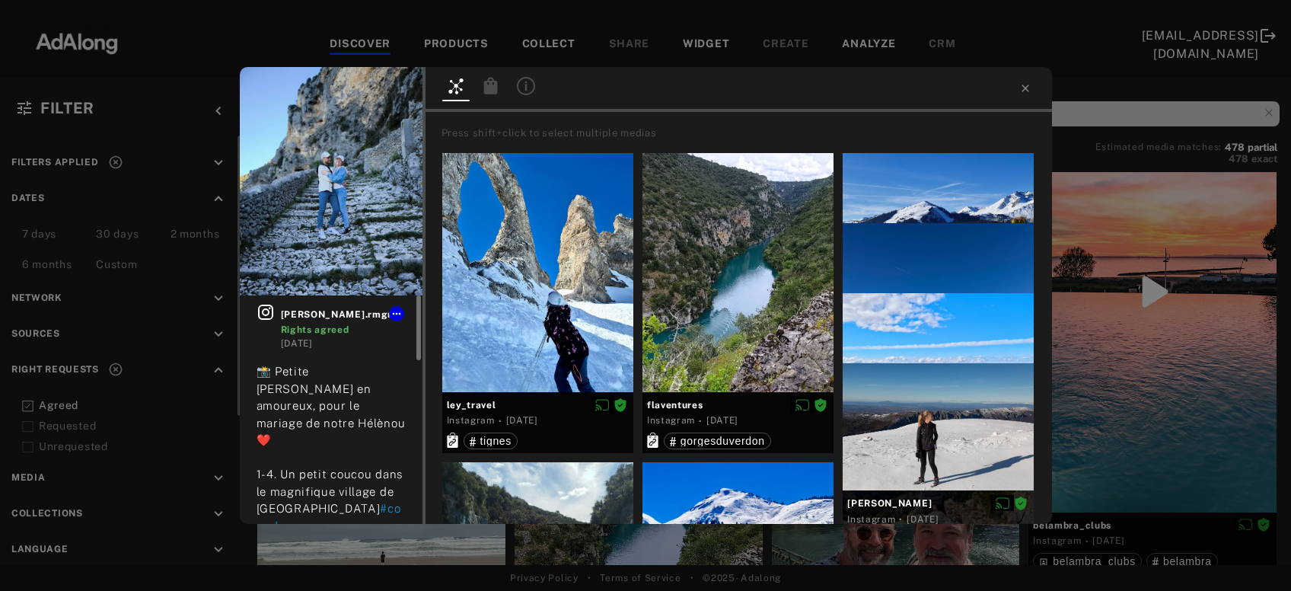
click at [263, 311] on icon at bounding box center [266, 312] width 18 height 18
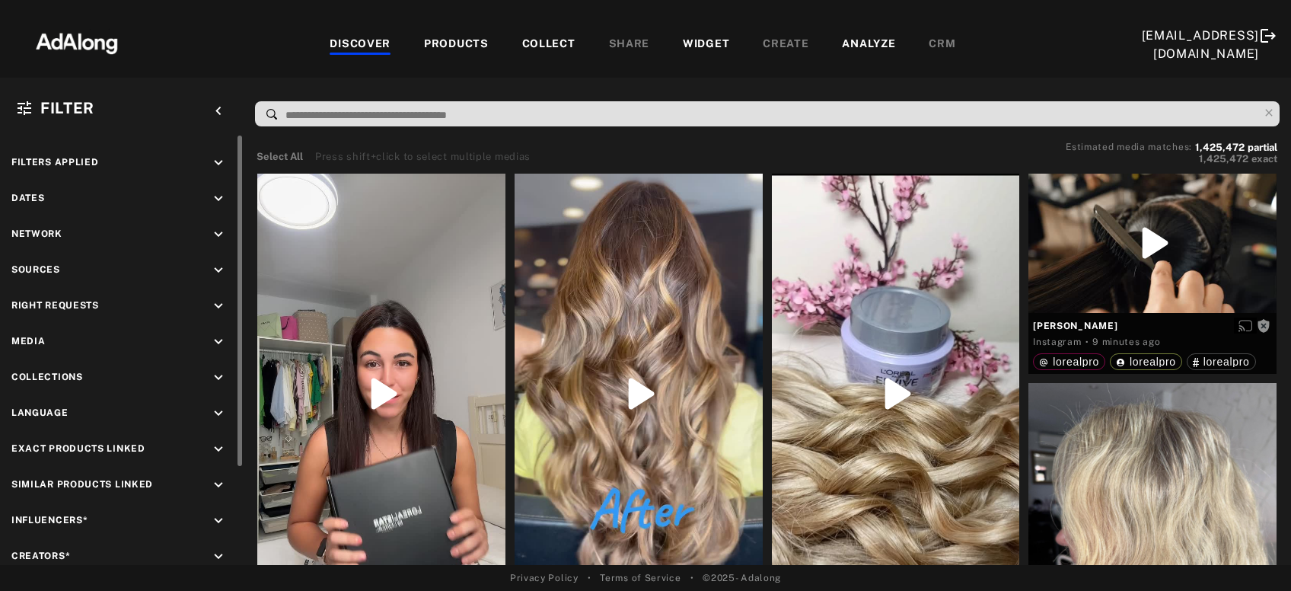
click at [222, 204] on icon "keyboard_arrow_down" at bounding box center [218, 198] width 17 height 17
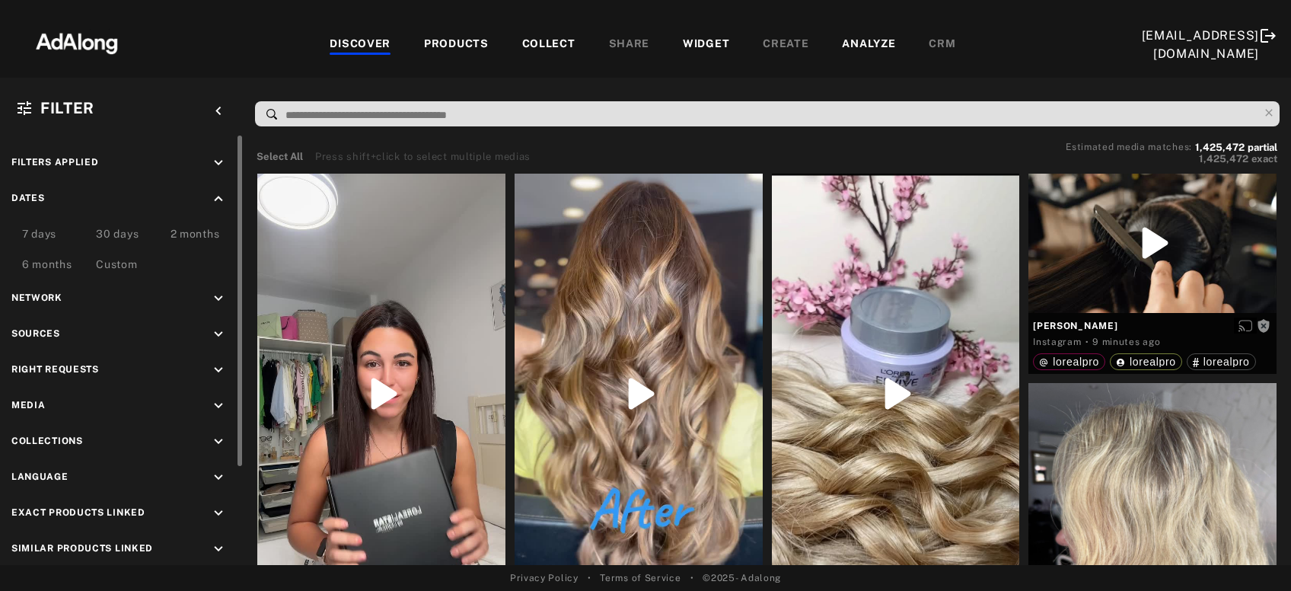
click at [120, 264] on div "Custom" at bounding box center [116, 266] width 41 height 18
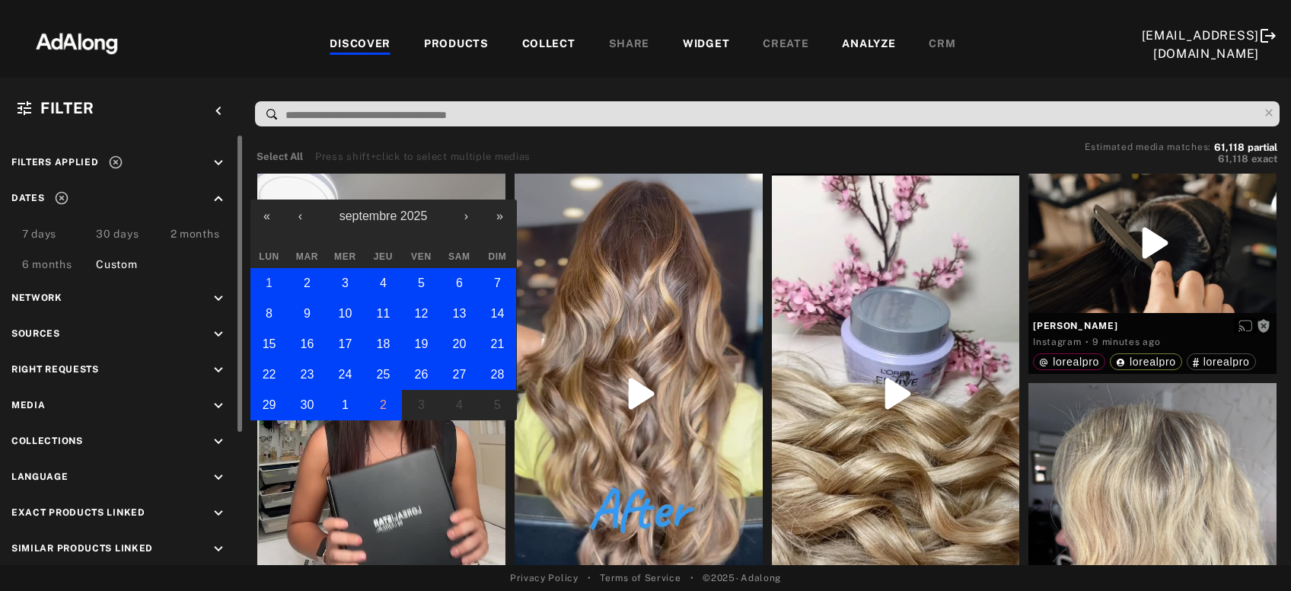
click at [260, 282] on button "1" at bounding box center [269, 283] width 38 height 30
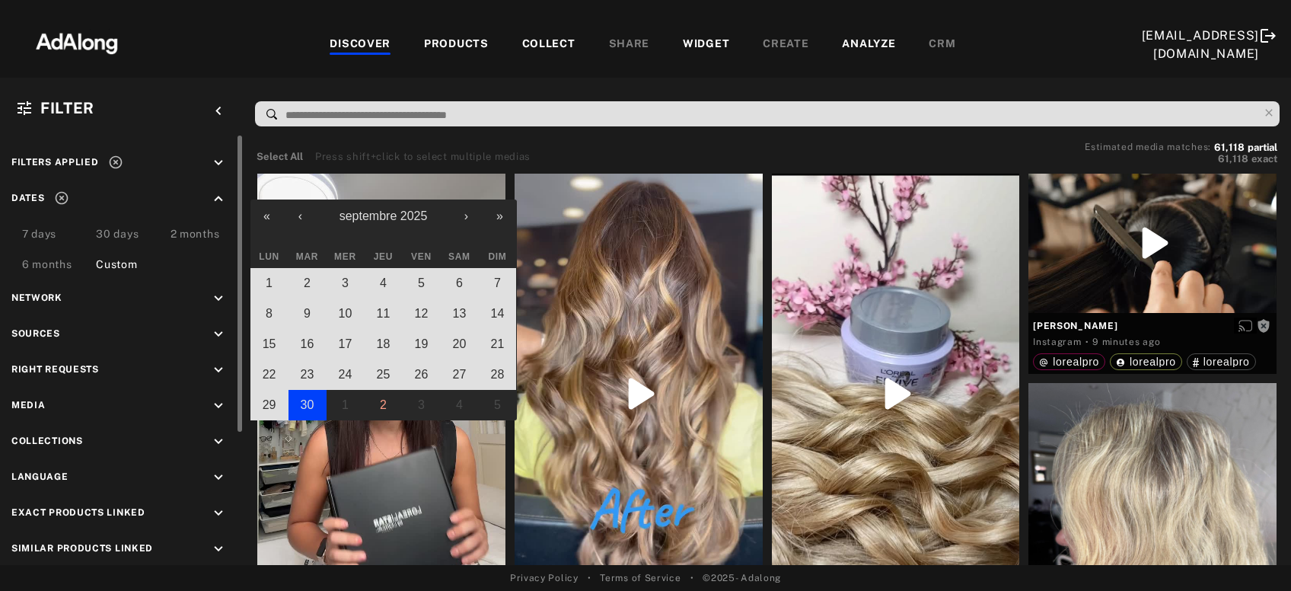
click at [301, 398] on abbr "30" at bounding box center [308, 404] width 14 height 13
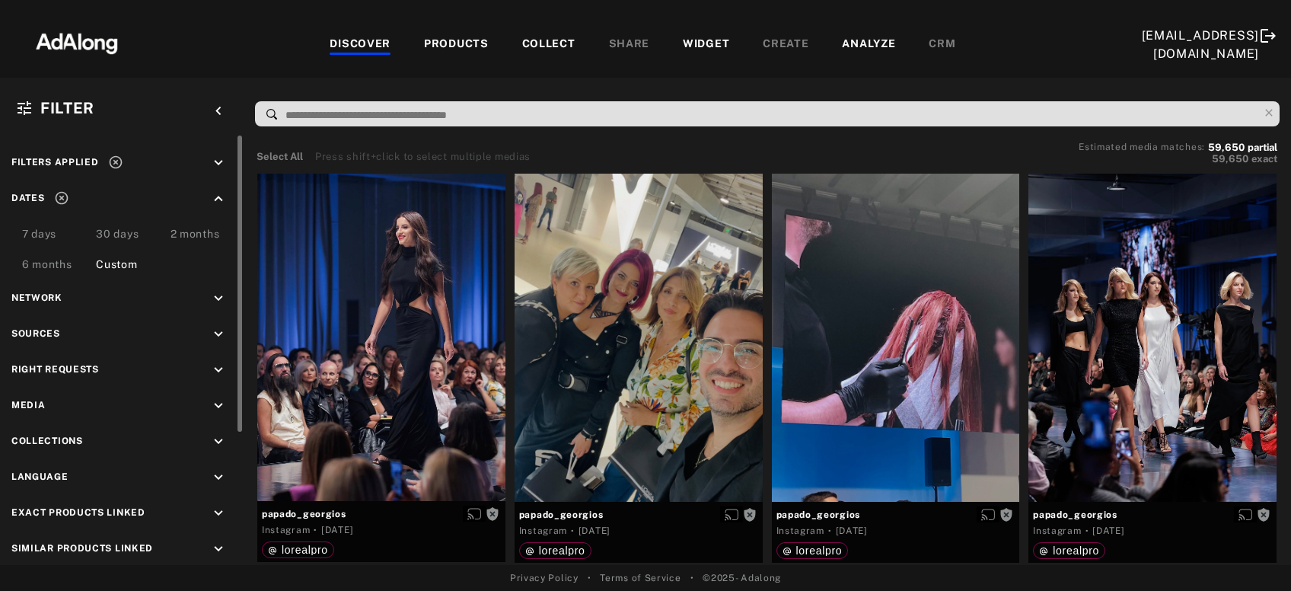
click at [216, 163] on icon "keyboard_arrow_down" at bounding box center [218, 163] width 17 height 17
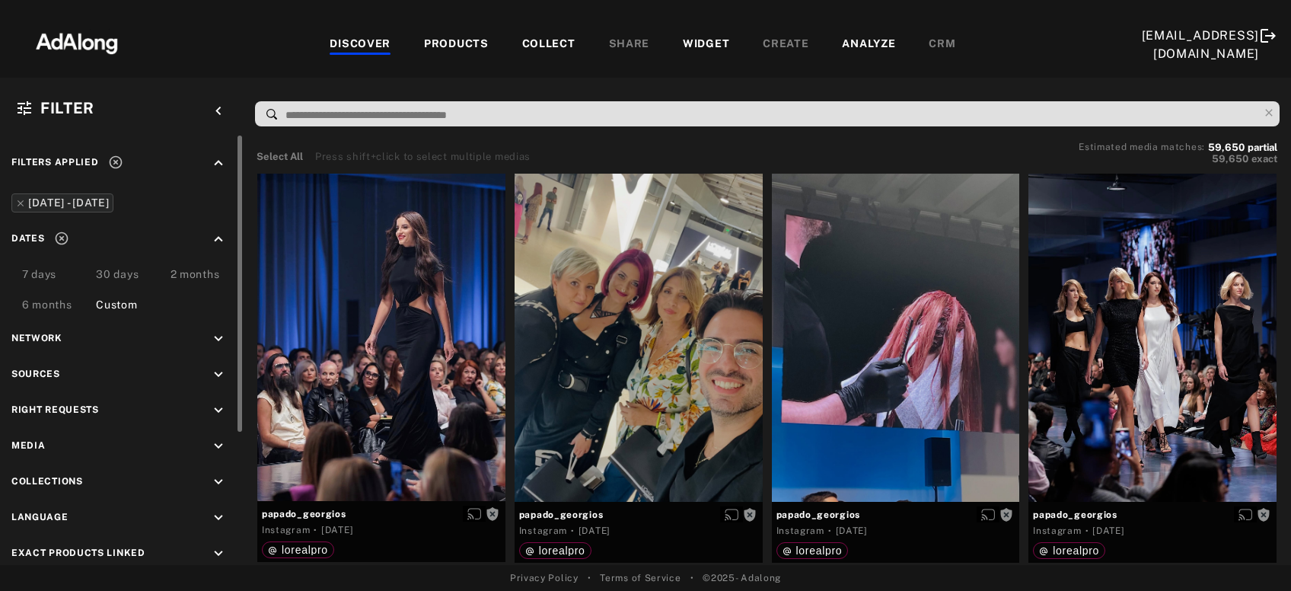
click at [216, 163] on icon "keyboard_arrow_up" at bounding box center [218, 163] width 17 height 17
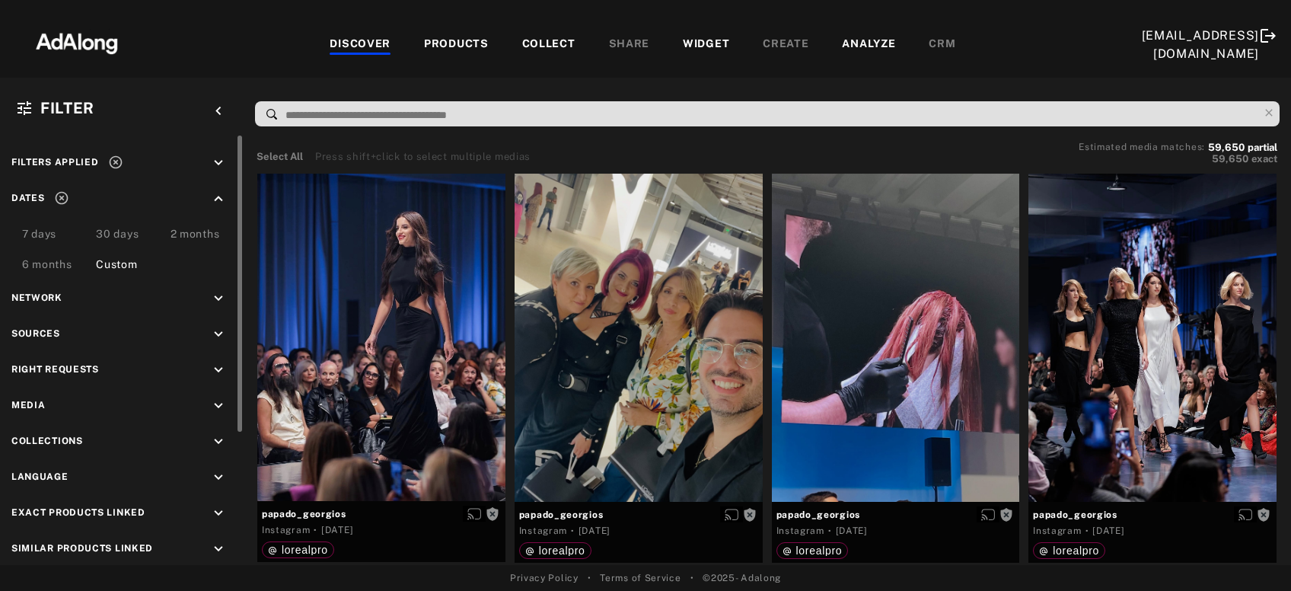
click at [213, 370] on icon "keyboard_arrow_down" at bounding box center [218, 370] width 17 height 17
click at [72, 403] on div "Agreed" at bounding box center [135, 405] width 193 height 16
click at [72, 429] on div "Requested" at bounding box center [135, 426] width 193 height 16
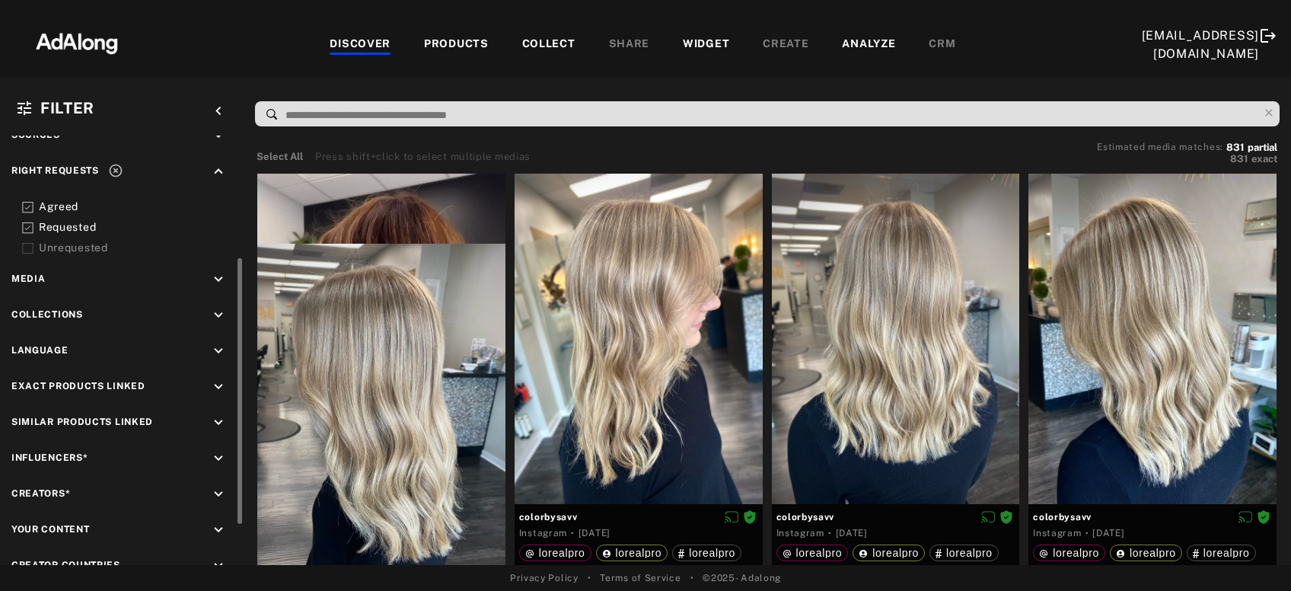
scroll to position [248, 0]
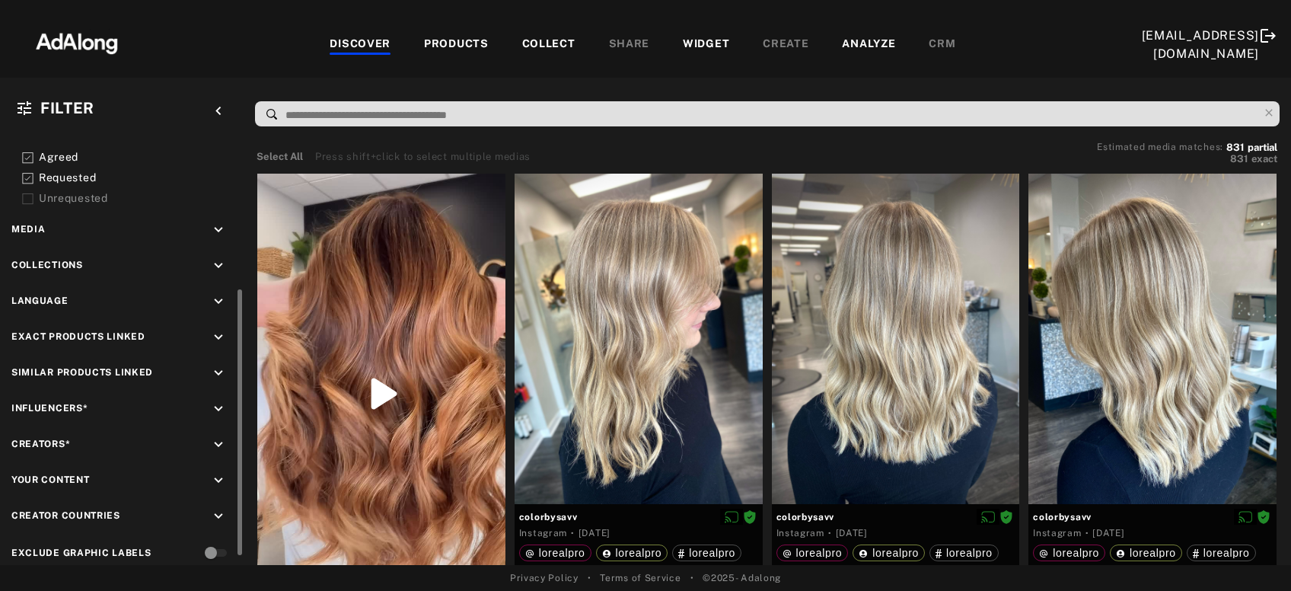
click at [217, 407] on icon "keyboard_arrow_down" at bounding box center [218, 408] width 17 height 17
click at [199, 439] on div "EXCLUSION" at bounding box center [173, 444] width 56 height 16
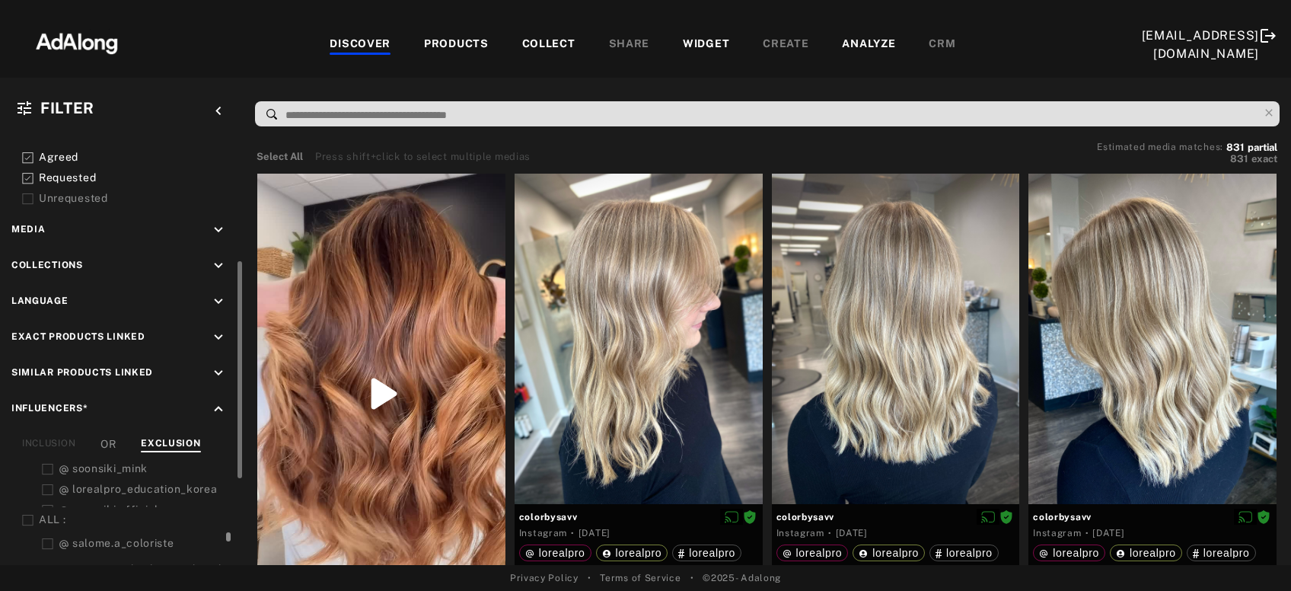
scroll to position [660, 0]
drag, startPoint x: 228, startPoint y: 487, endPoint x: 232, endPoint y: 533, distance: 45.8
click at [232, 533] on div at bounding box center [226, 506] width 11 height 88
click at [29, 494] on icon at bounding box center [27, 499] width 11 height 11
click at [31, 173] on icon at bounding box center [27, 178] width 11 height 11
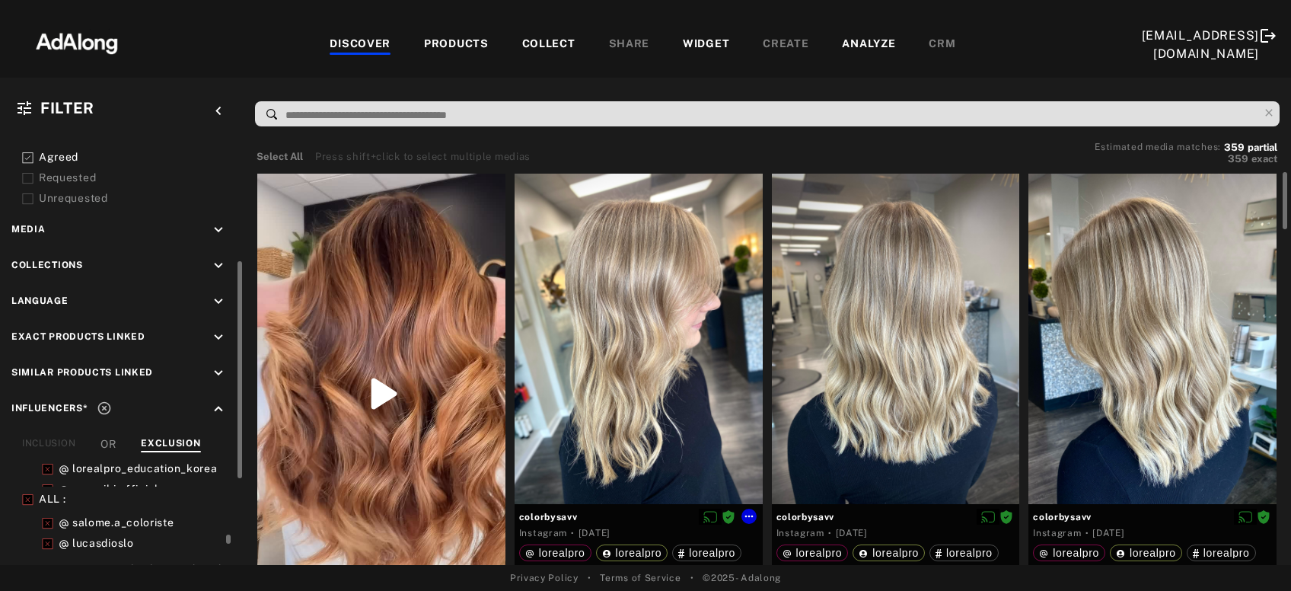
click at [680, 323] on div at bounding box center [639, 339] width 248 height 330
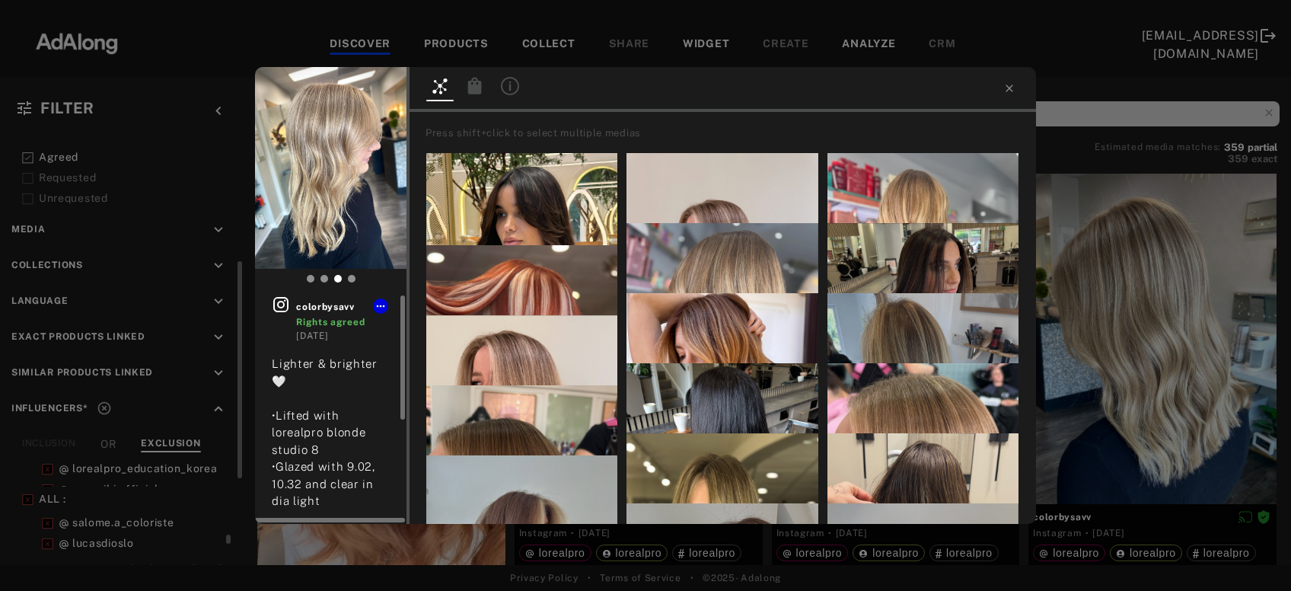
click at [281, 299] on icon at bounding box center [281, 304] width 18 height 18
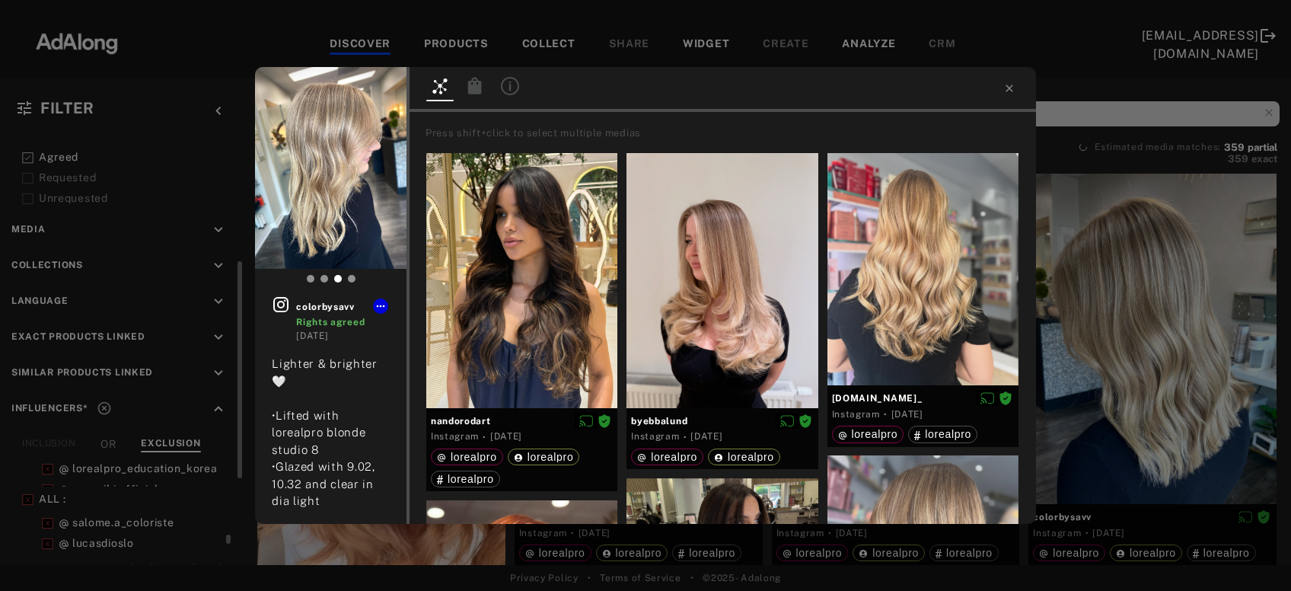
click at [1133, 250] on div "colorbysavv Rights agreed [DATE] Lighter & brighter🤍 •Lifted with lorealpro blo…" at bounding box center [645, 295] width 1291 height 591
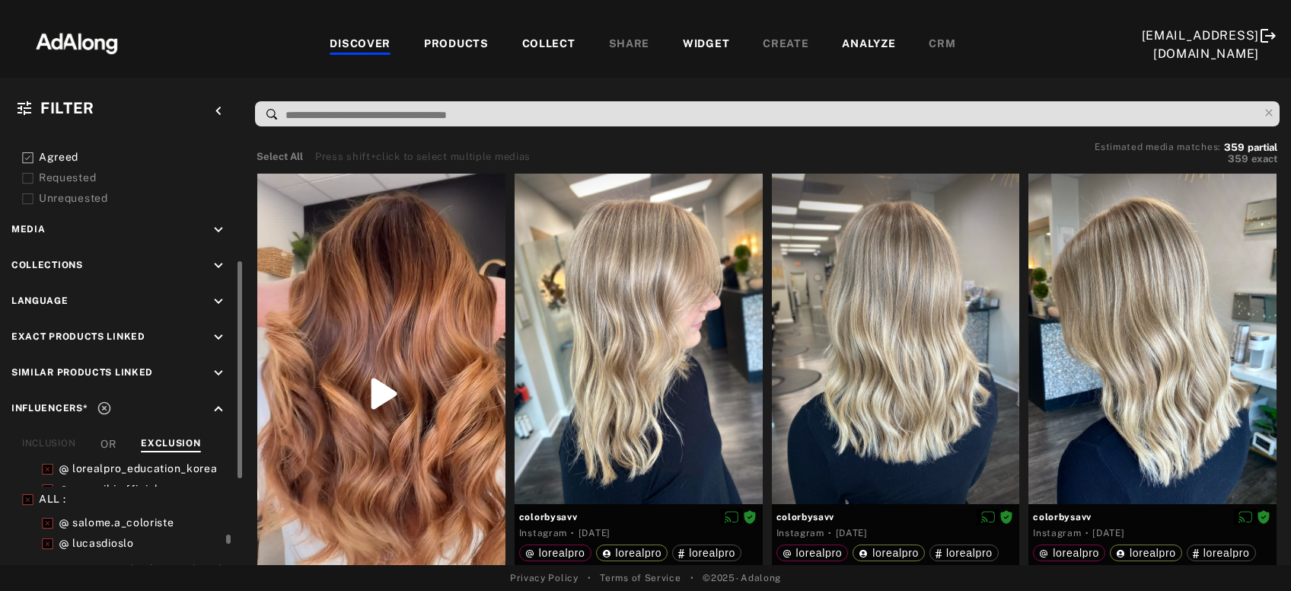
scroll to position [81, 0]
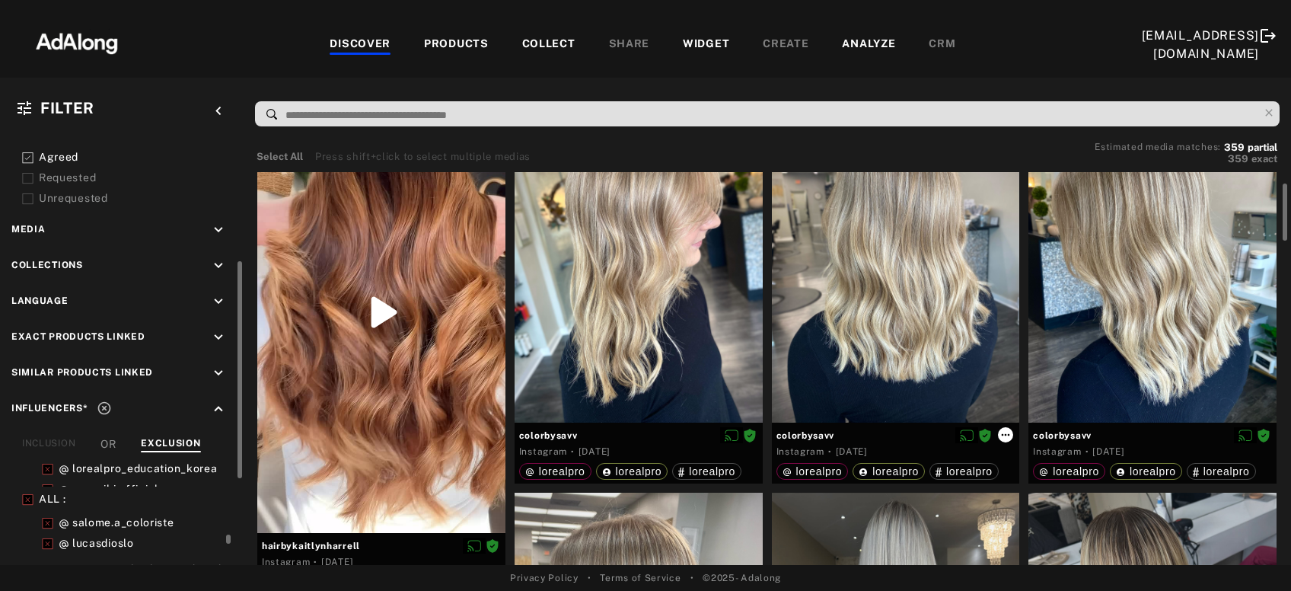
click at [1003, 431] on icon at bounding box center [1006, 435] width 12 height 12
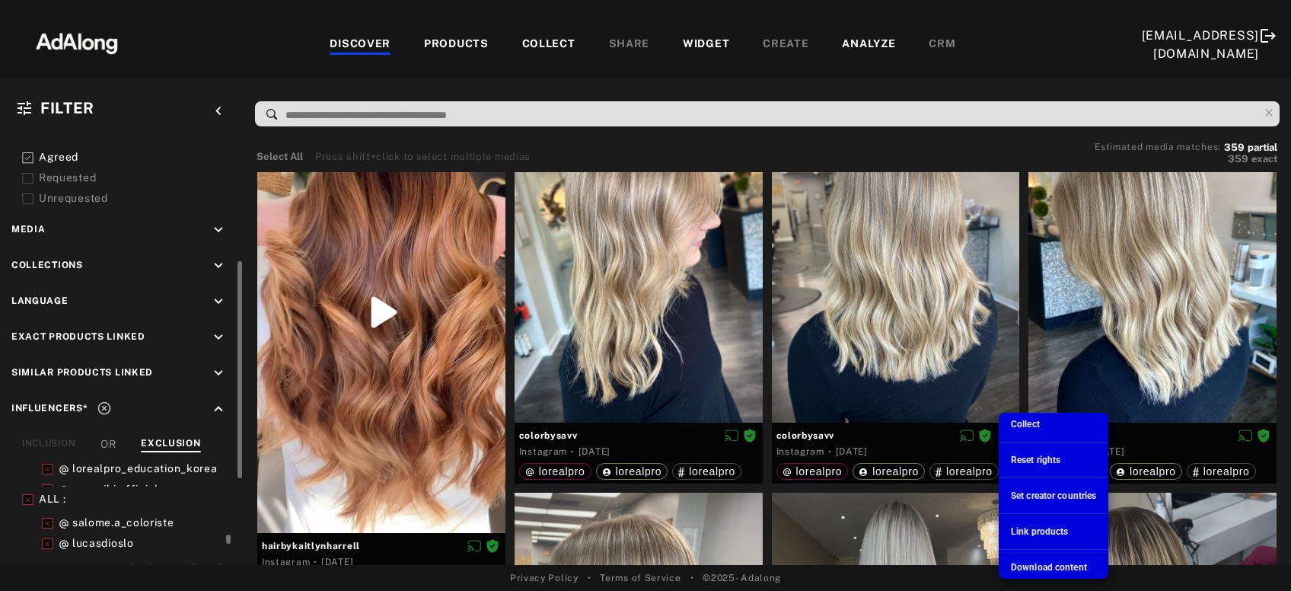
click at [1055, 564] on span "Download content" at bounding box center [1049, 567] width 76 height 11
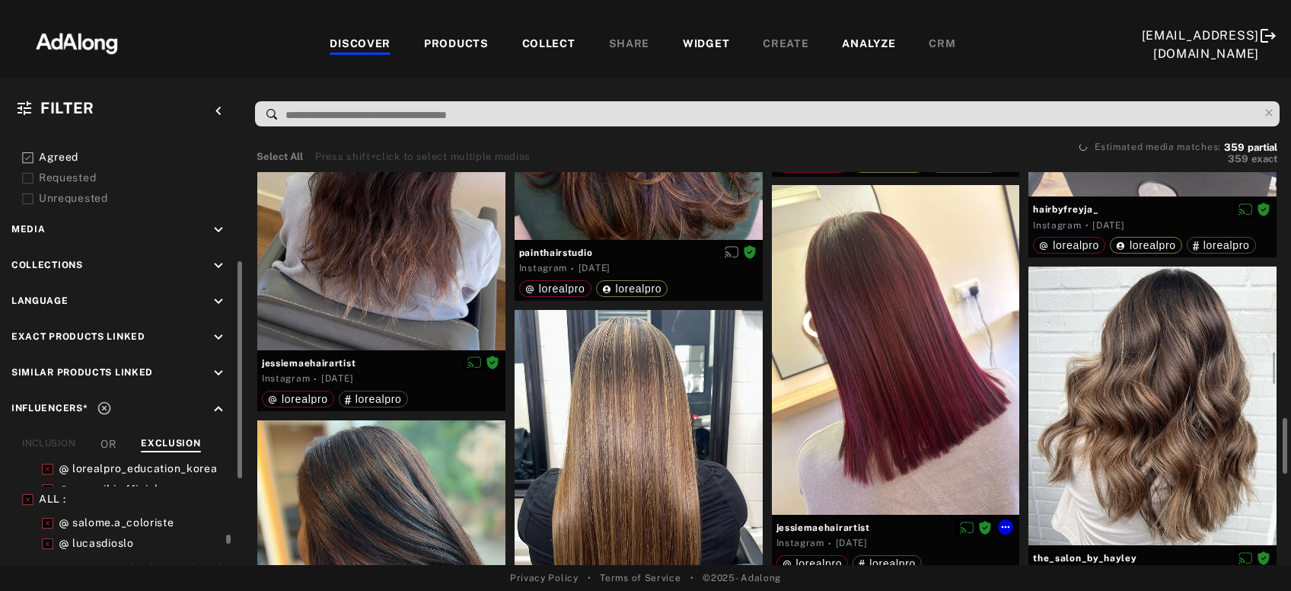
scroll to position [1148, 0]
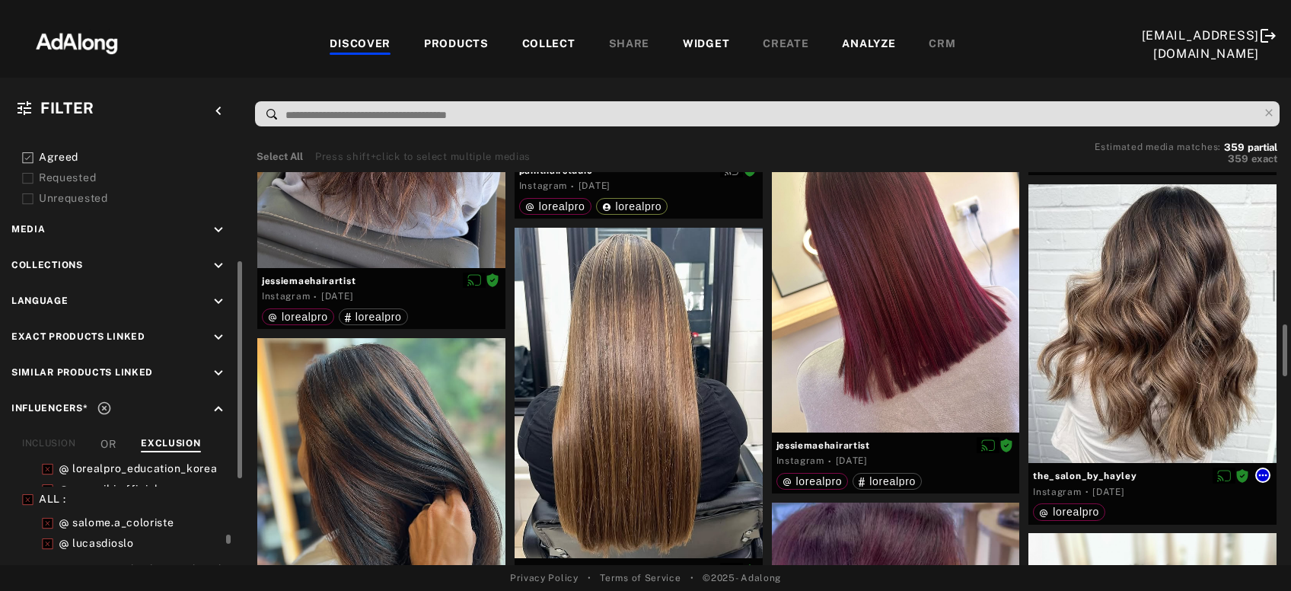
click at [1262, 470] on icon at bounding box center [1263, 475] width 12 height 12
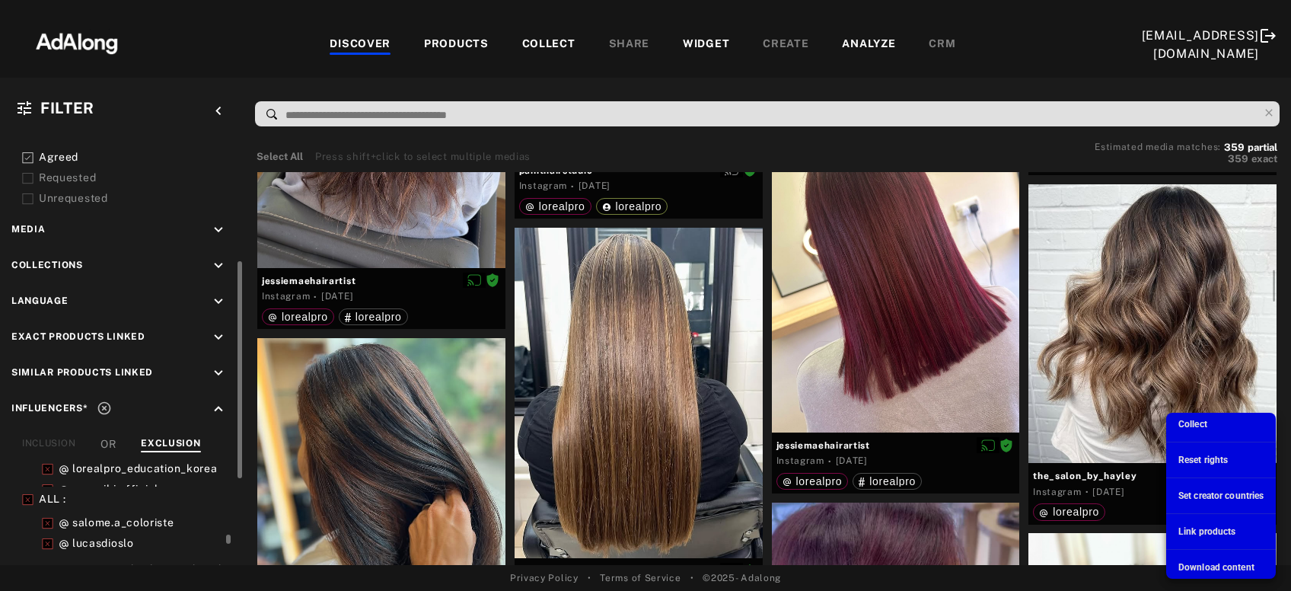
click at [1236, 568] on span "Download content" at bounding box center [1217, 567] width 76 height 11
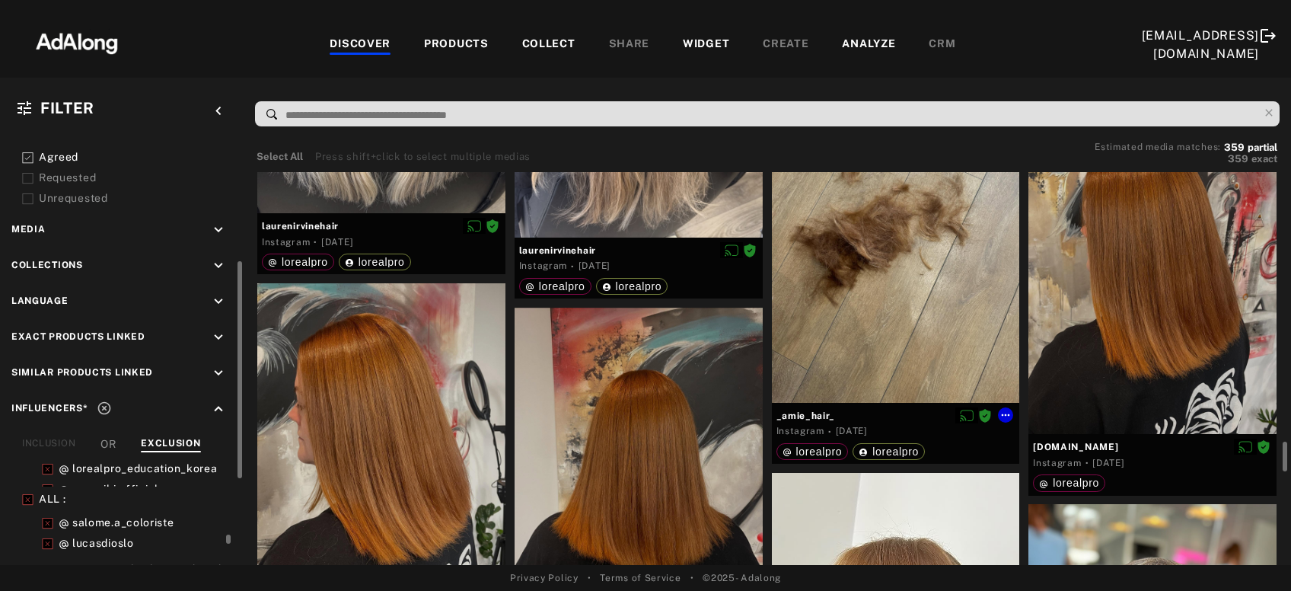
scroll to position [2543, 0]
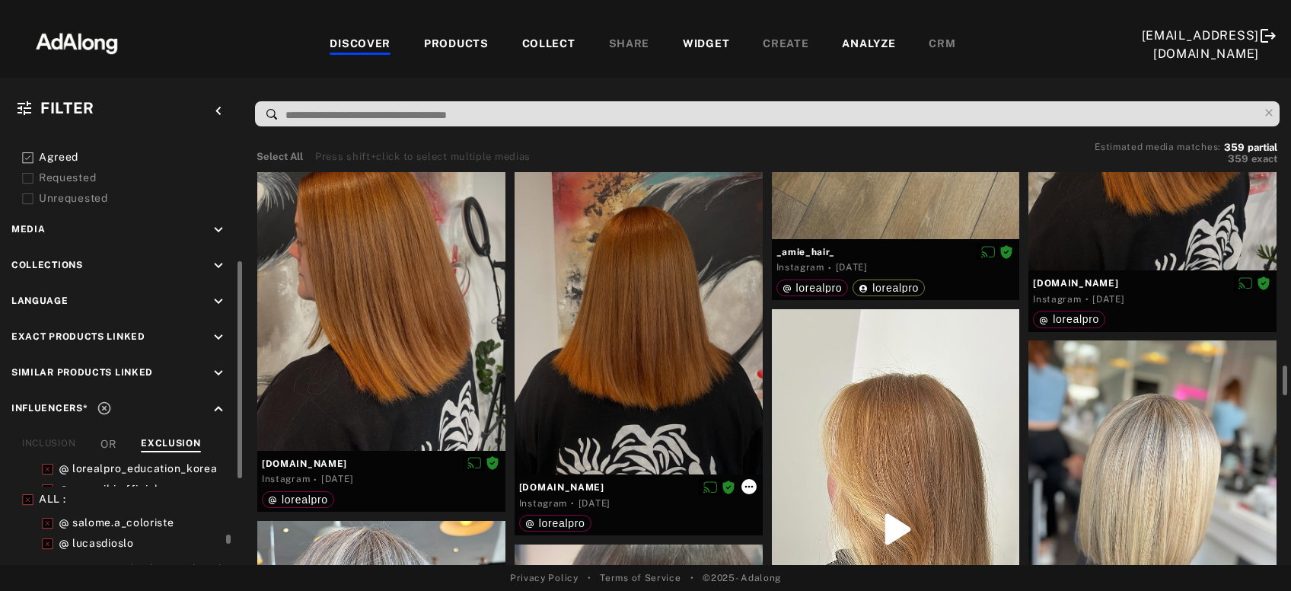
click at [751, 485] on icon at bounding box center [749, 486] width 12 height 12
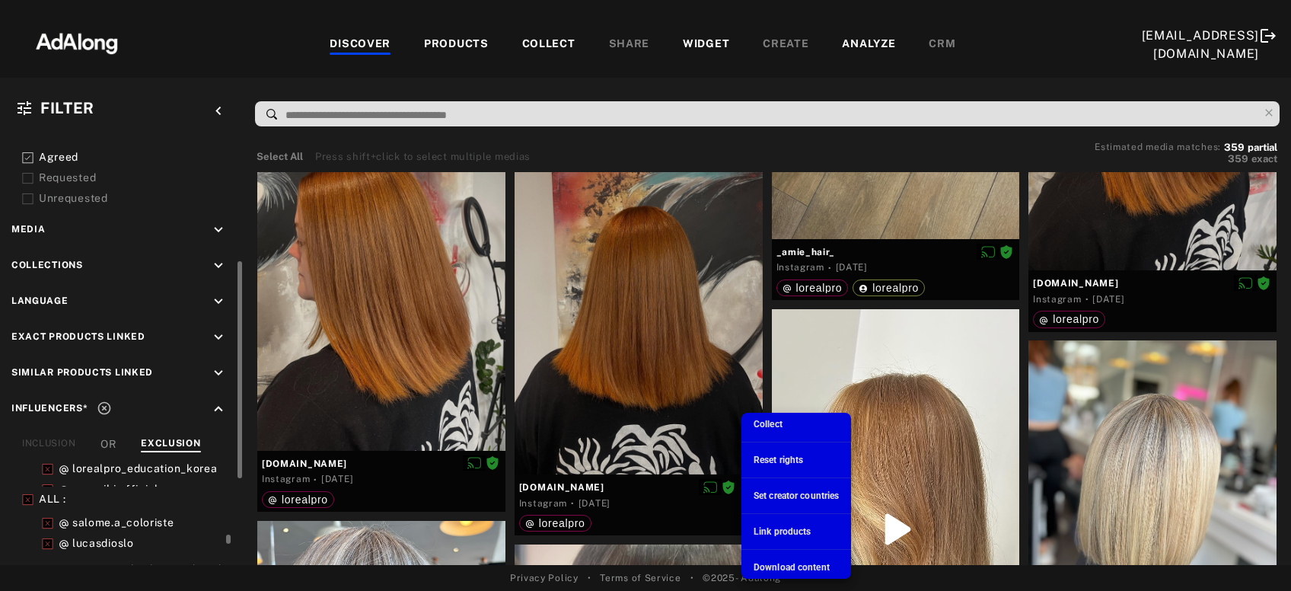
click at [783, 569] on span "Download content" at bounding box center [792, 567] width 76 height 11
